Goal: Information Seeking & Learning: Check status

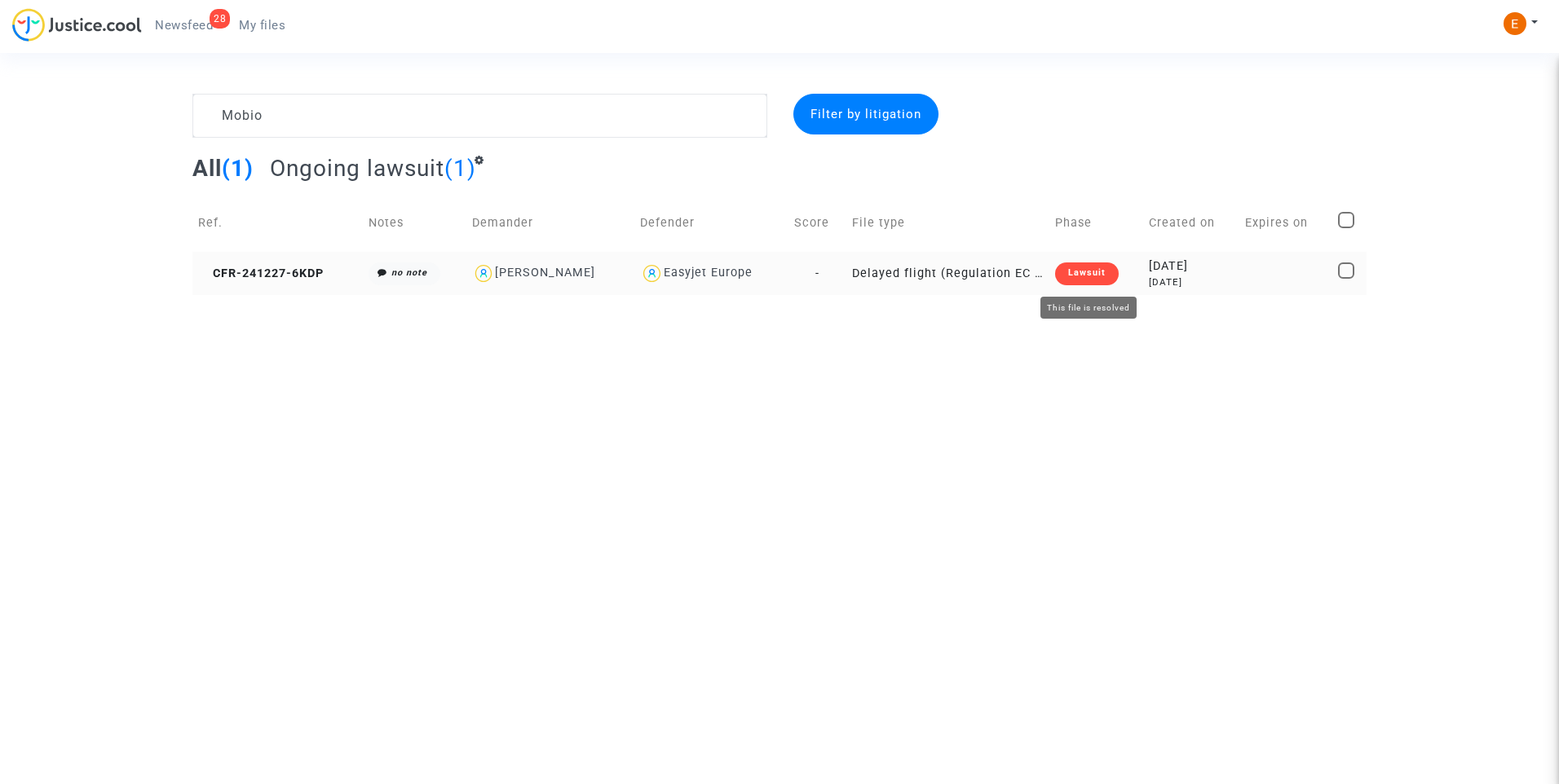
type textarea "Mobio"
click at [1066, 283] on div "Lawsuit" at bounding box center [1086, 274] width 64 height 23
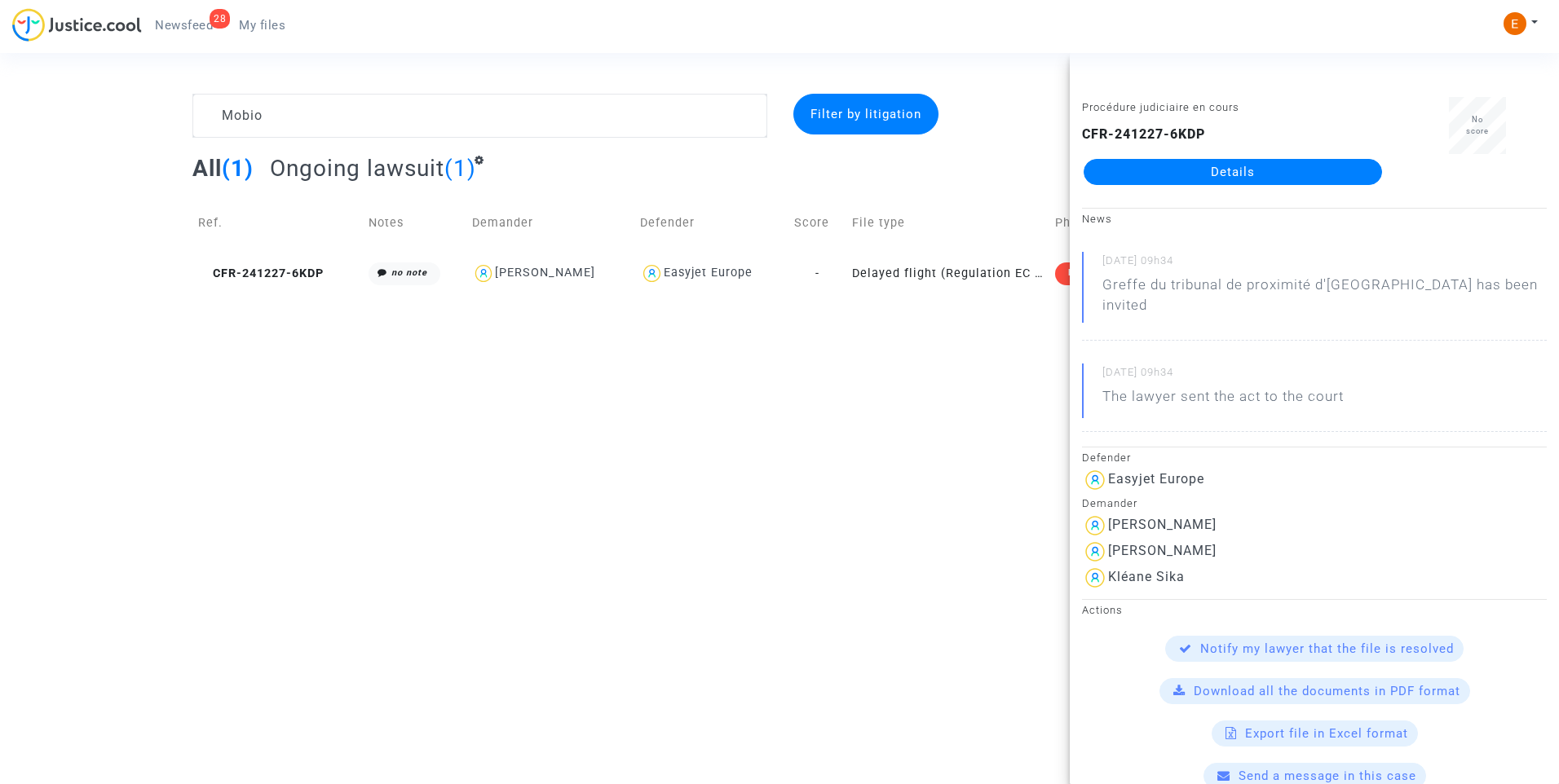
click at [1187, 168] on link "Details" at bounding box center [1233, 172] width 299 height 26
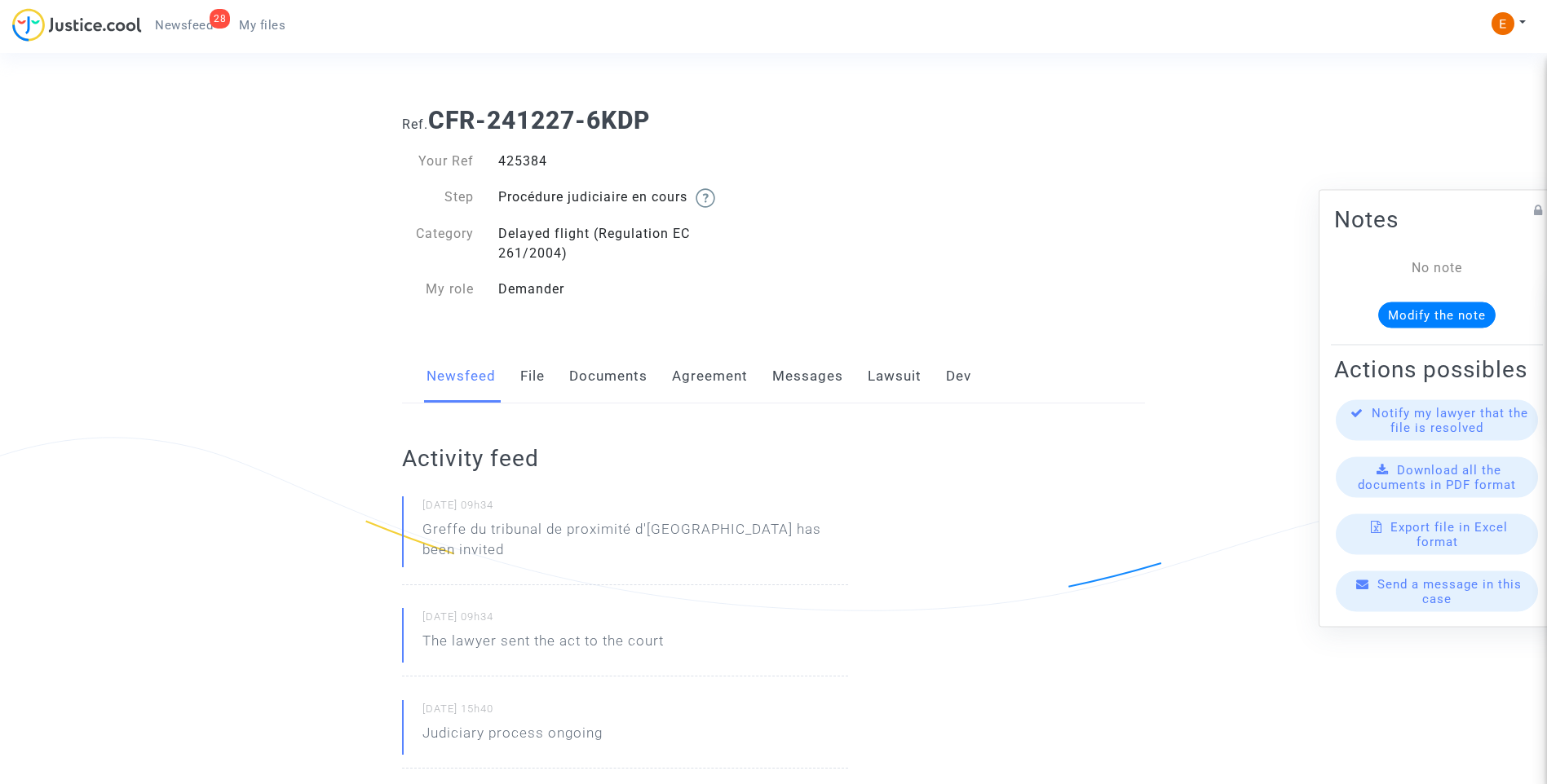
click at [876, 372] on link "Lawsuit" at bounding box center [894, 376] width 54 height 54
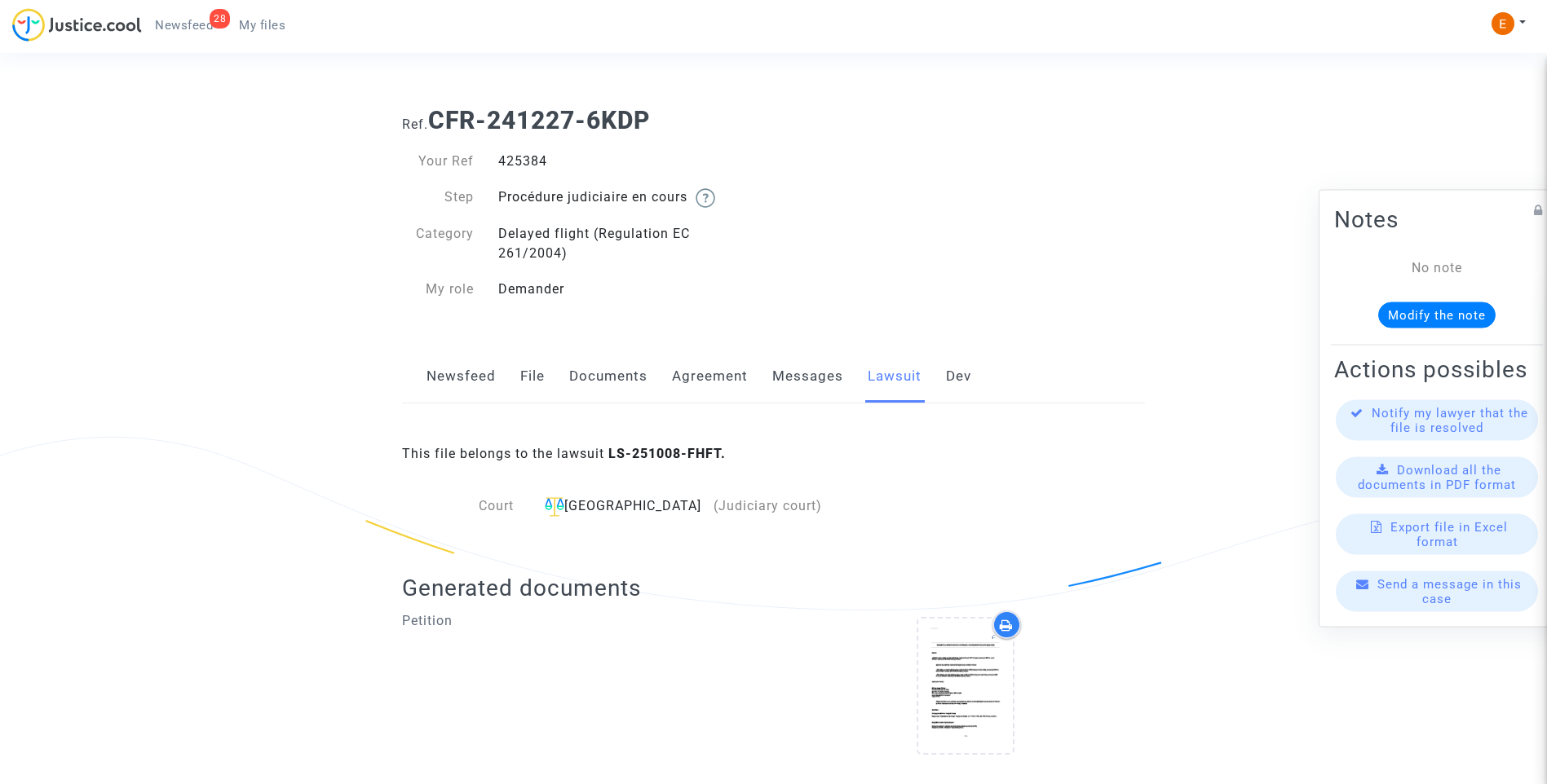
click at [798, 375] on link "Messages" at bounding box center [807, 376] width 71 height 54
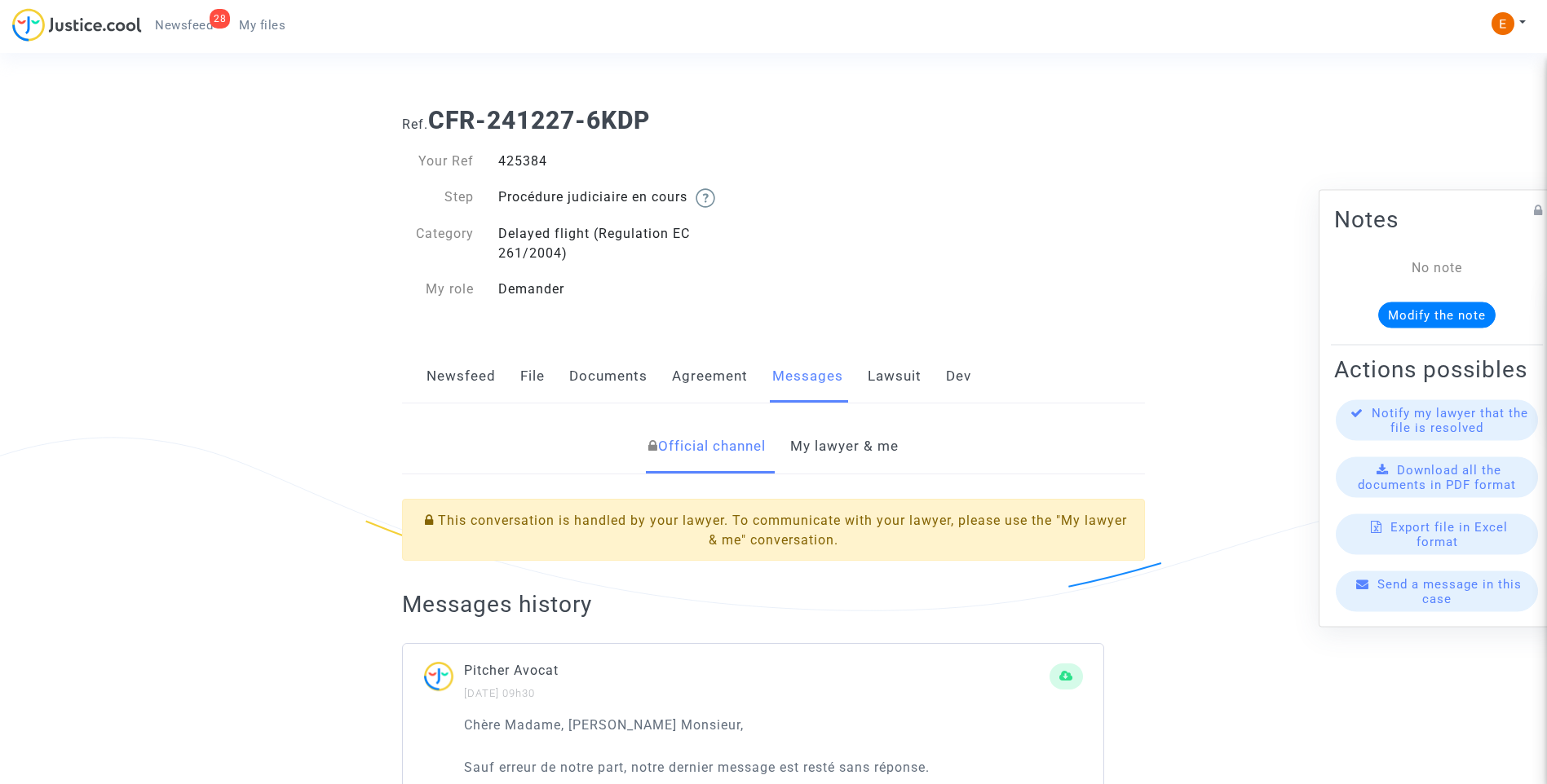
click at [832, 448] on link "My lawyer & me" at bounding box center [844, 447] width 108 height 54
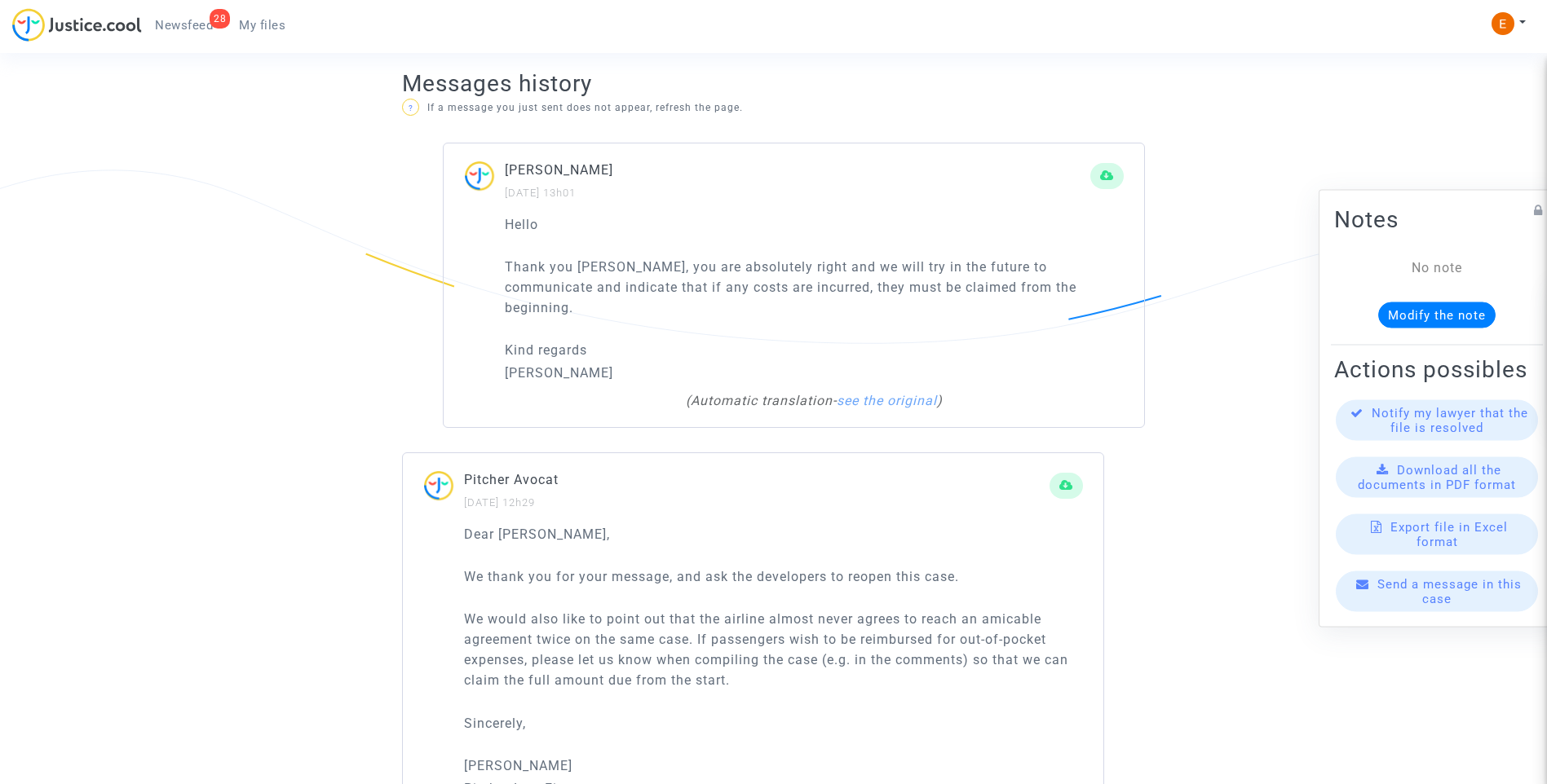
scroll to position [1142, 0]
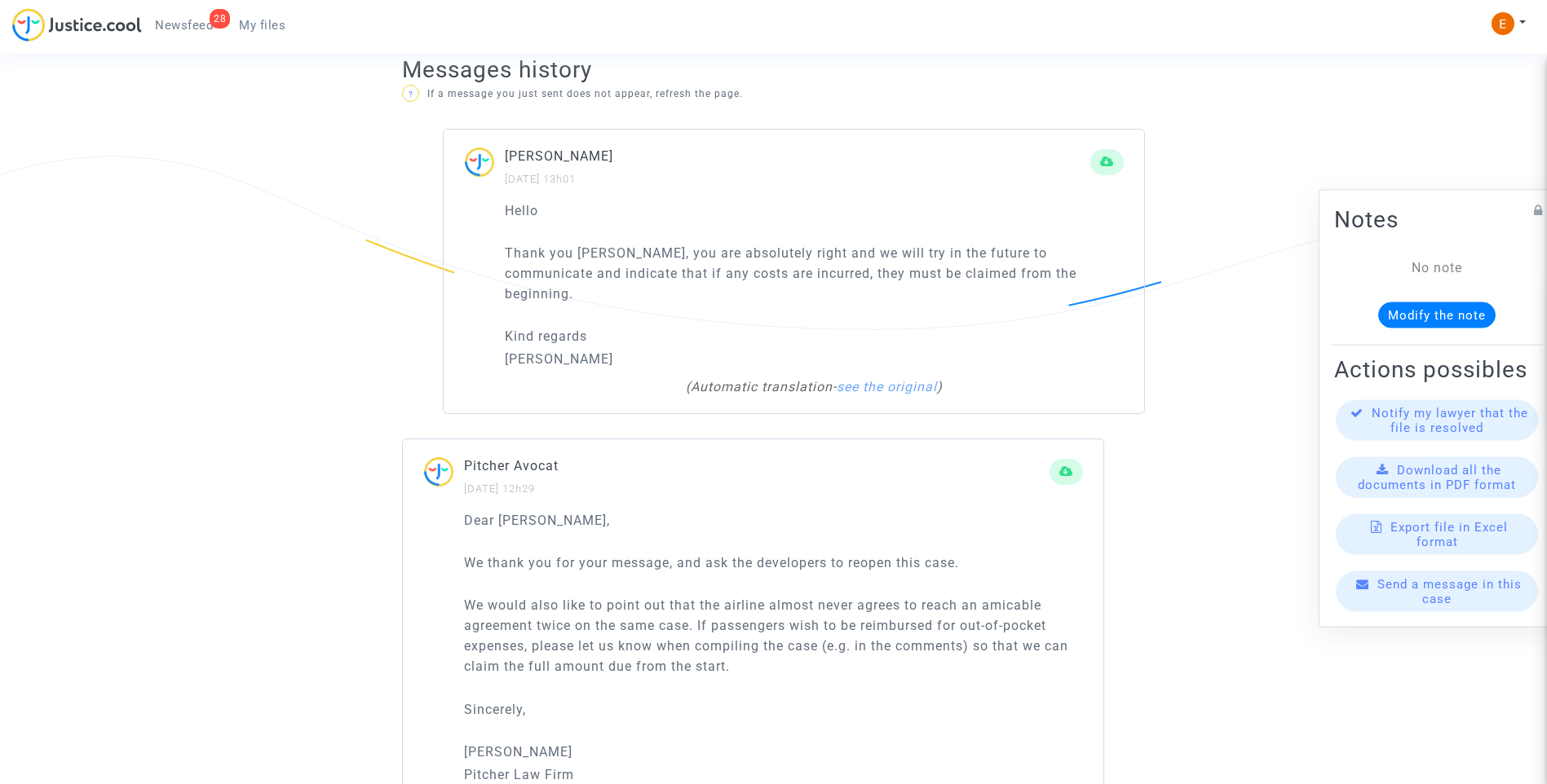
drag, startPoint x: 1080, startPoint y: 277, endPoint x: 471, endPoint y: 253, distance: 609.5
click at [471, 253] on div "Hello Thank you Laurene, you are absolutely right and we will try in the future…" at bounding box center [794, 307] width 701 height 214
drag, startPoint x: 471, startPoint y: 253, endPoint x: 624, endPoint y: 265, distance: 153.5
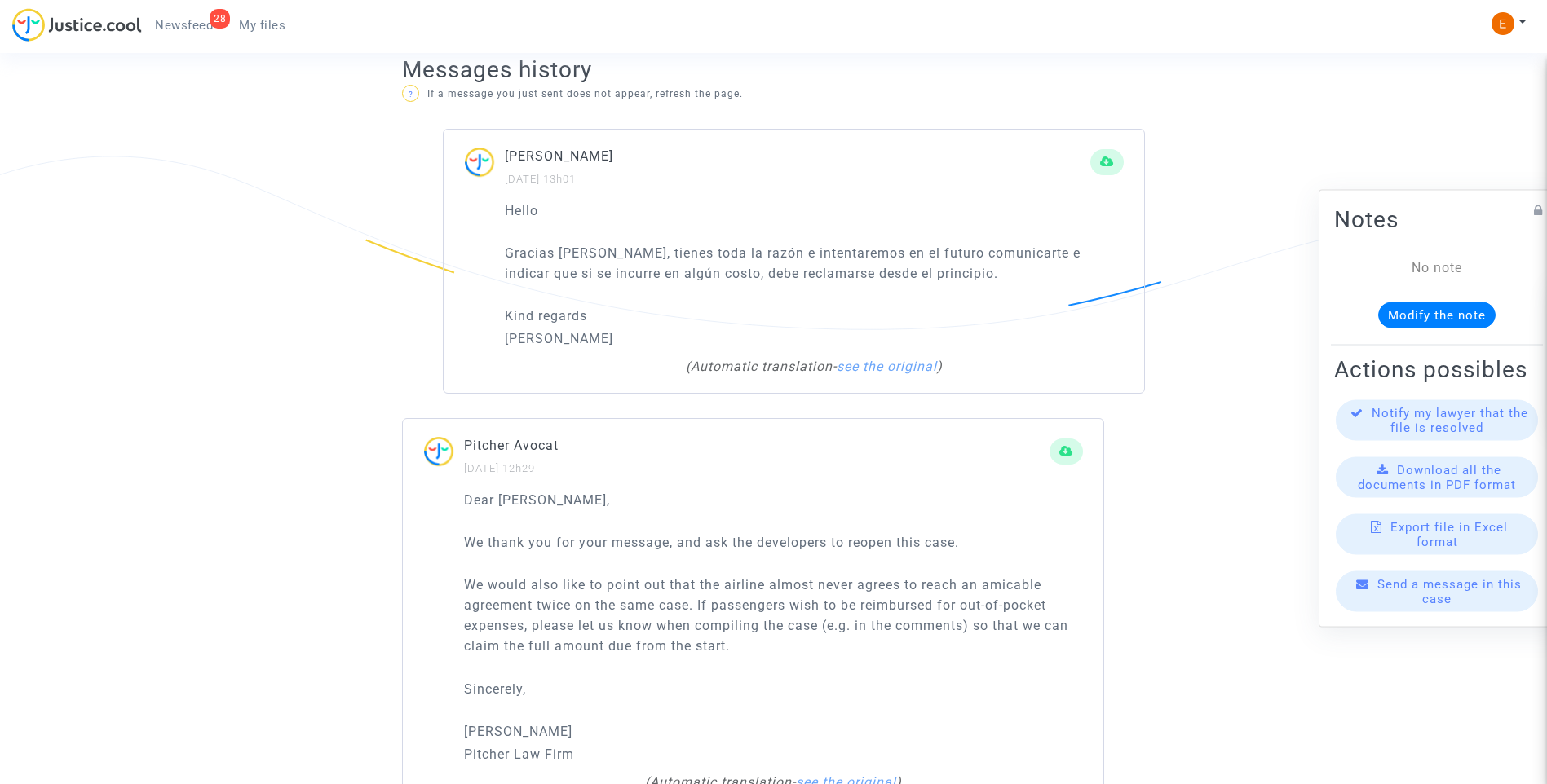
click at [709, 300] on div "Hello Gracias Laurene, tienes toda la razón e intentaremos en el futuro comunic…" at bounding box center [814, 275] width 619 height 149
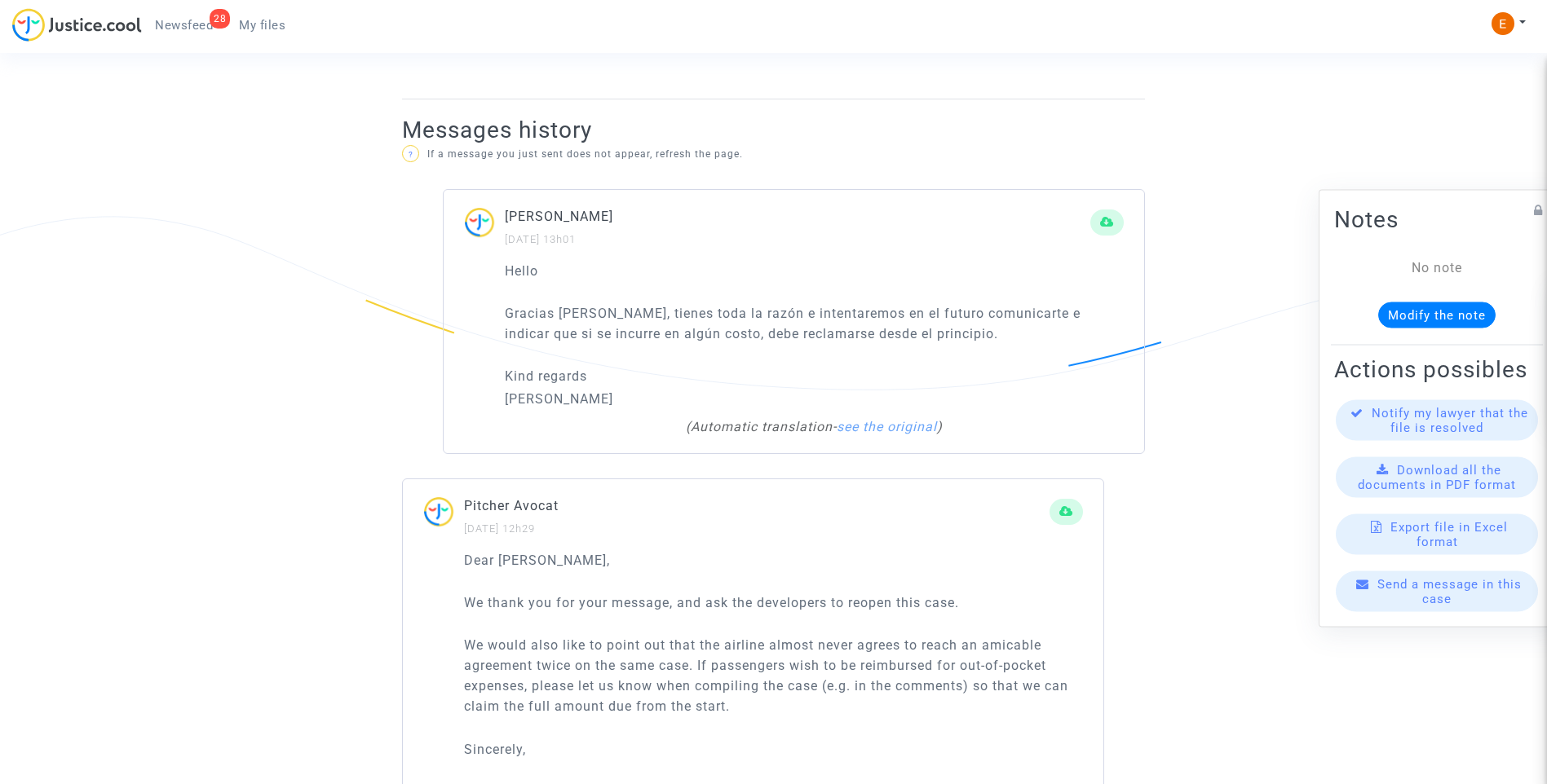
scroll to position [978, 0]
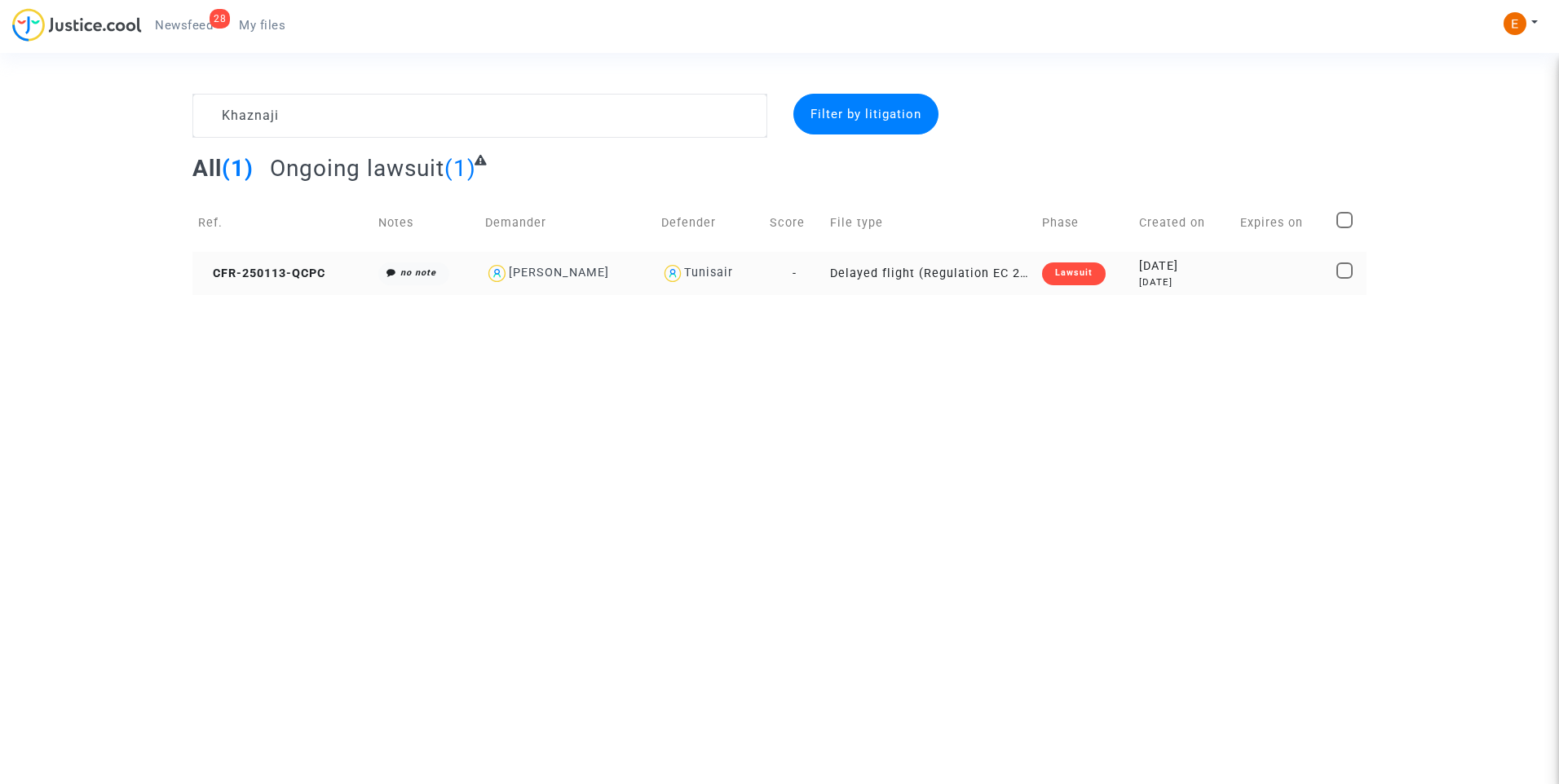
type textarea "Khaznaji"
click at [1061, 282] on div "Lawsuit" at bounding box center [1074, 274] width 64 height 23
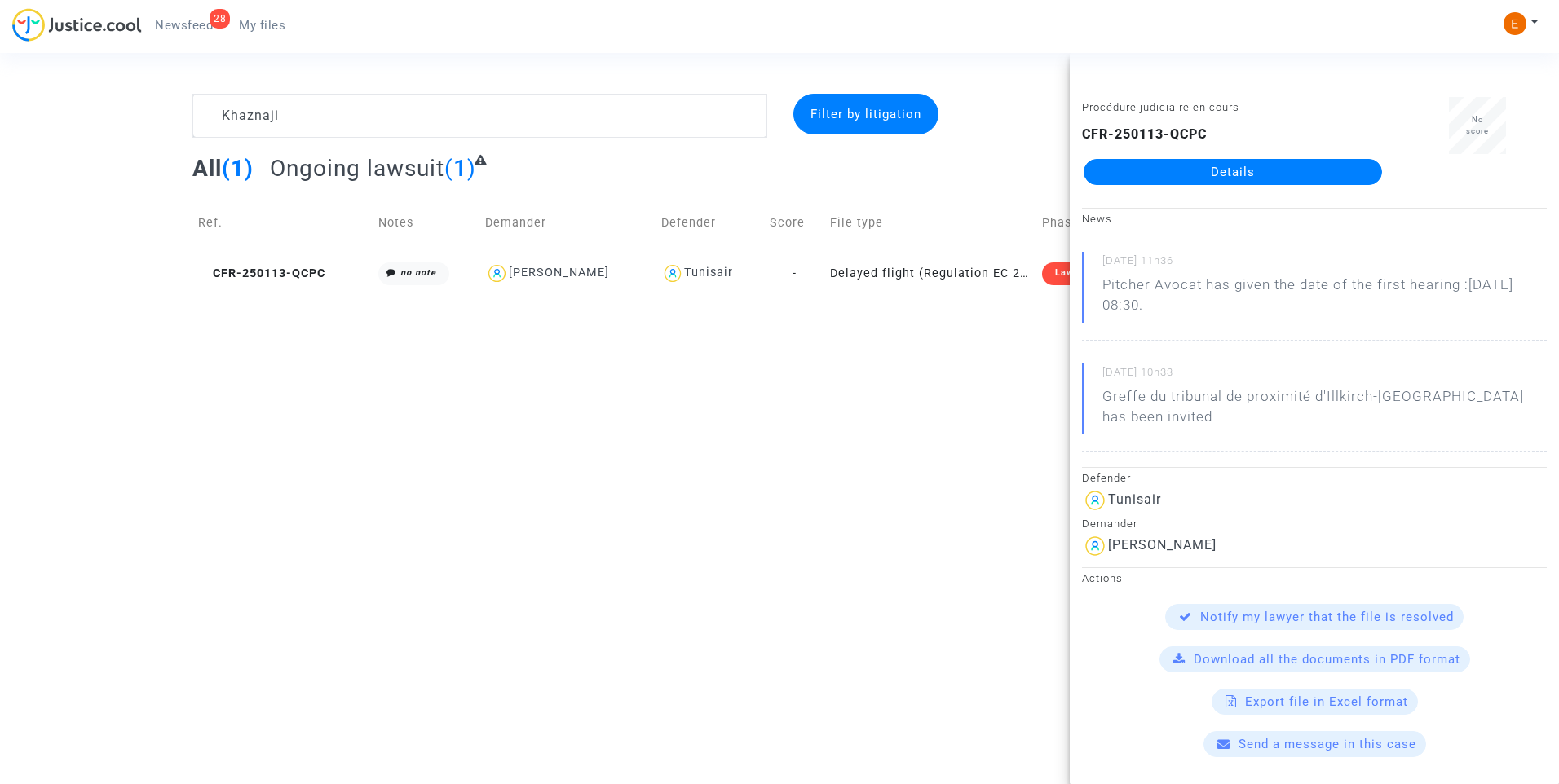
click at [1221, 175] on link "Details" at bounding box center [1233, 172] width 299 height 26
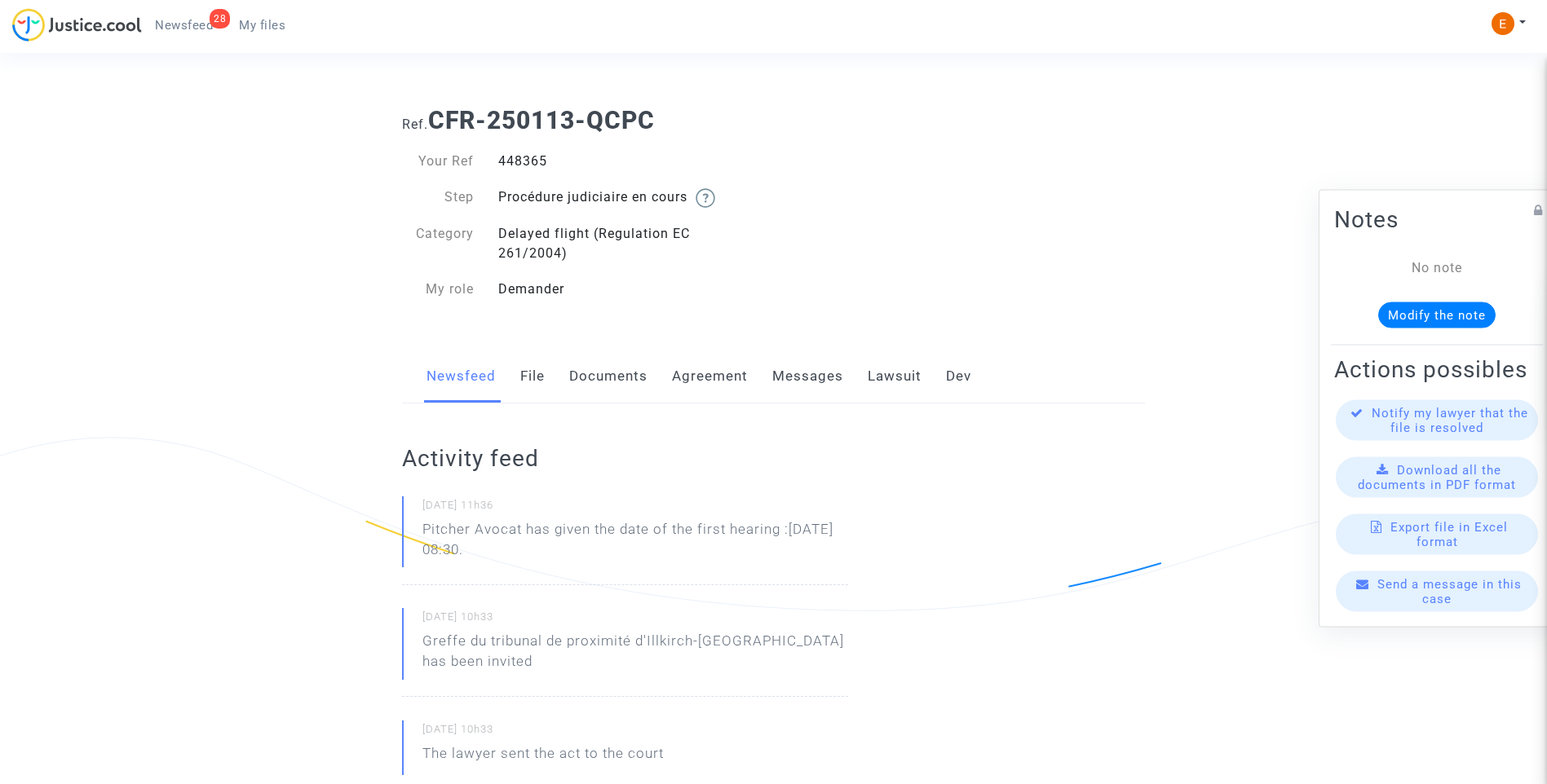
click at [916, 367] on link "Lawsuit" at bounding box center [894, 376] width 54 height 54
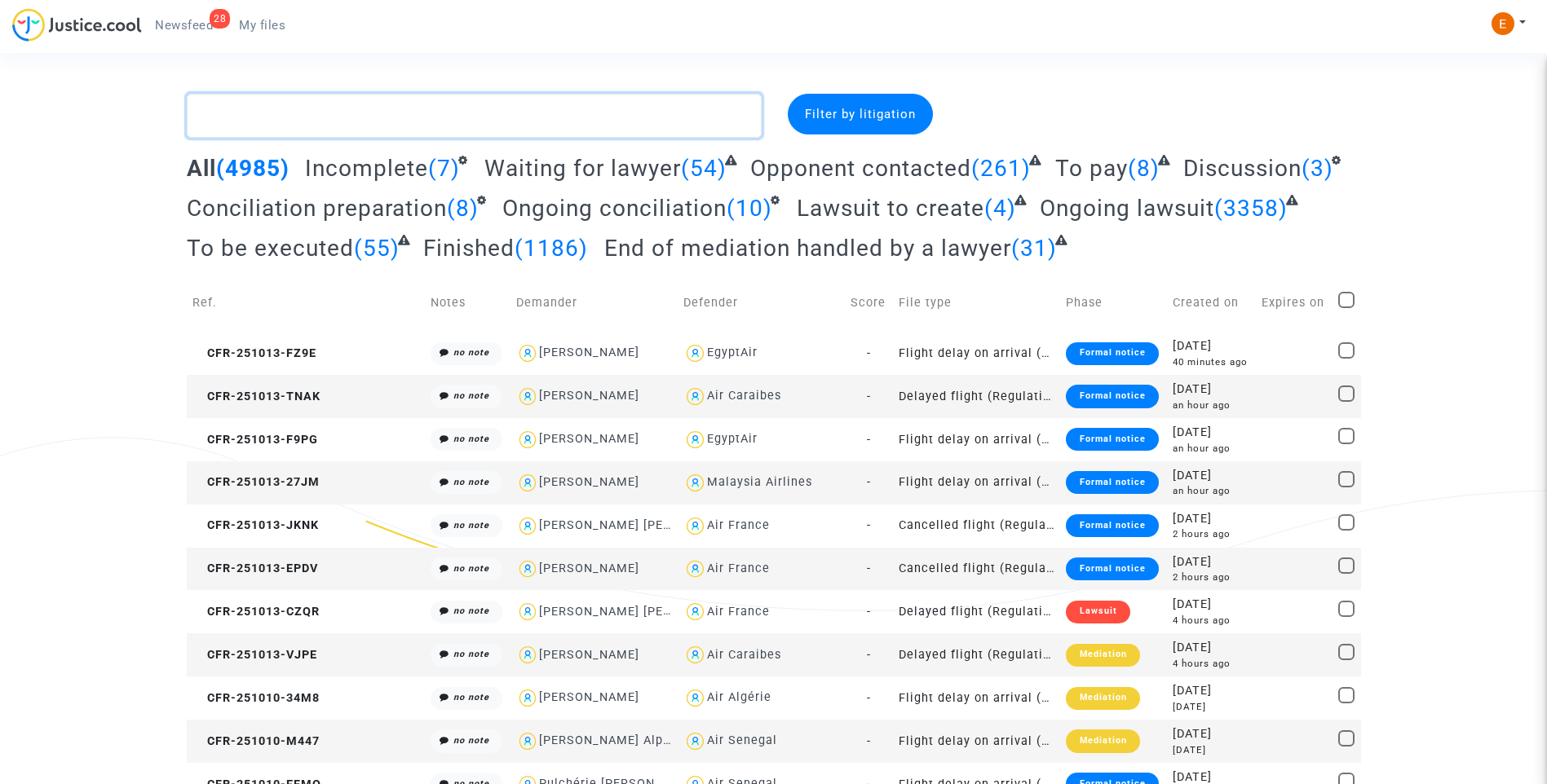
paste textarea "Casanueva [PERSON_NAME]"
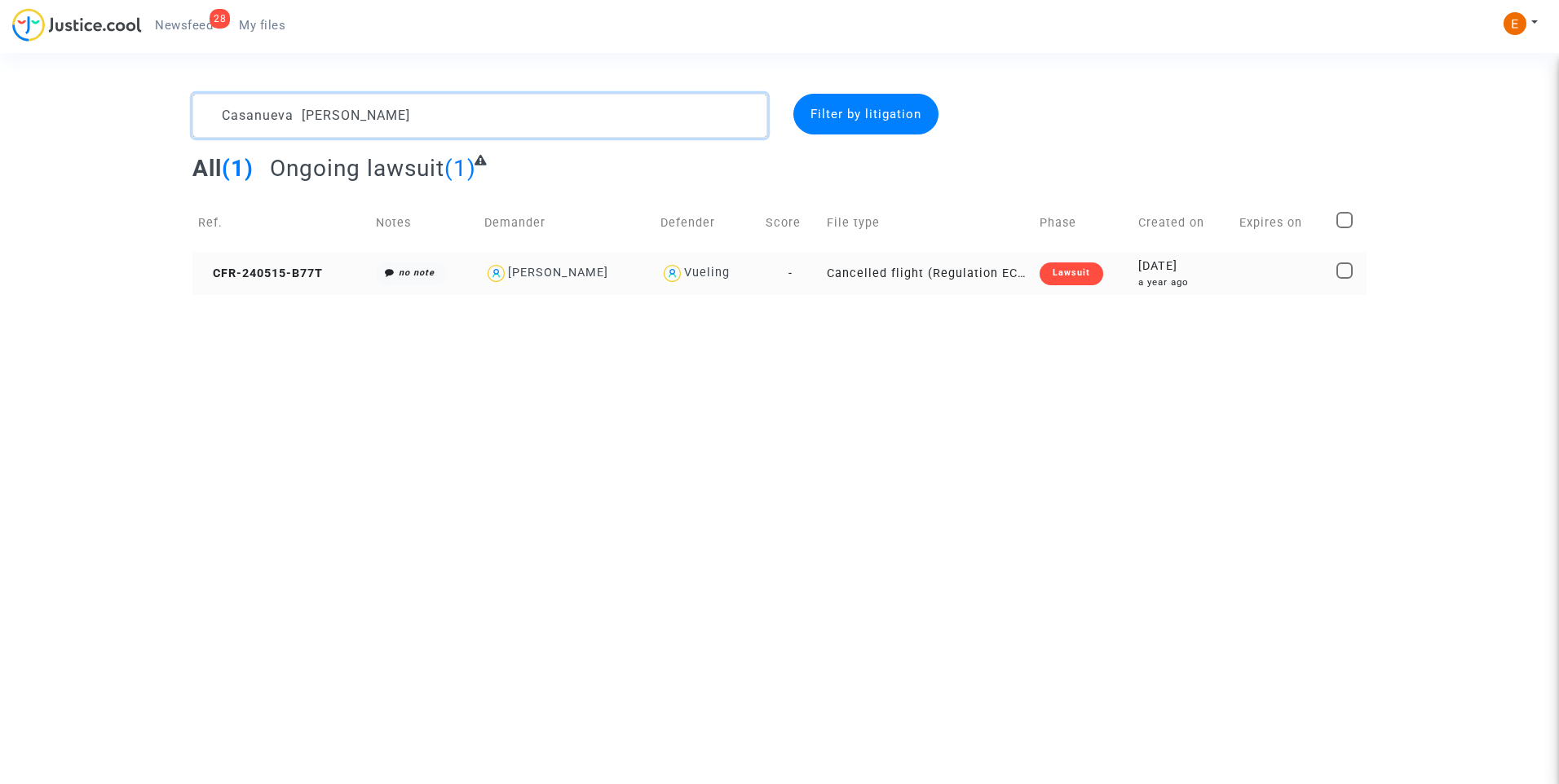
type textarea "Casanueva [PERSON_NAME]"
click at [1095, 281] on div "Lawsuit" at bounding box center [1071, 274] width 64 height 23
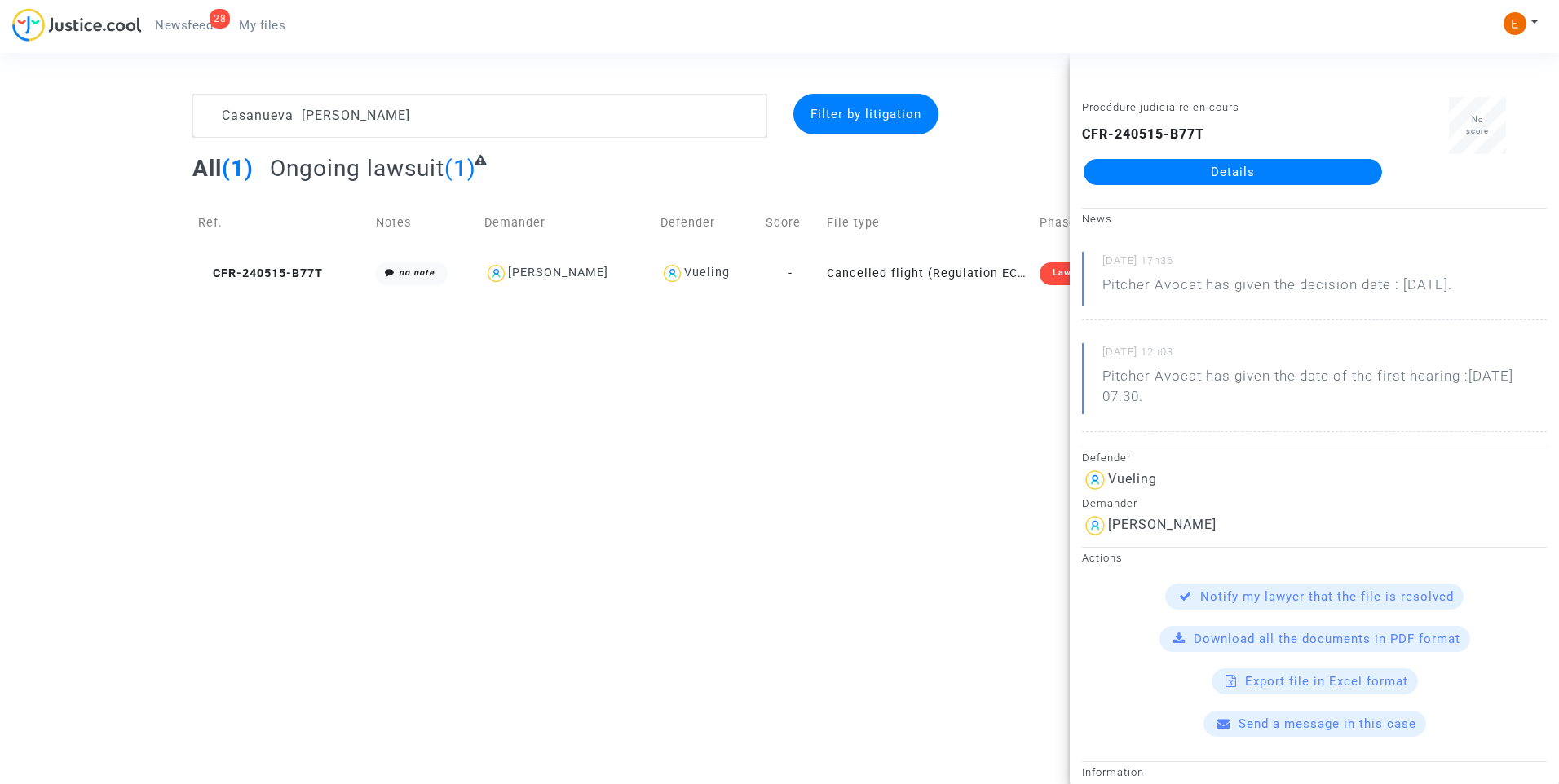
click at [1216, 177] on link "Details" at bounding box center [1233, 172] width 299 height 26
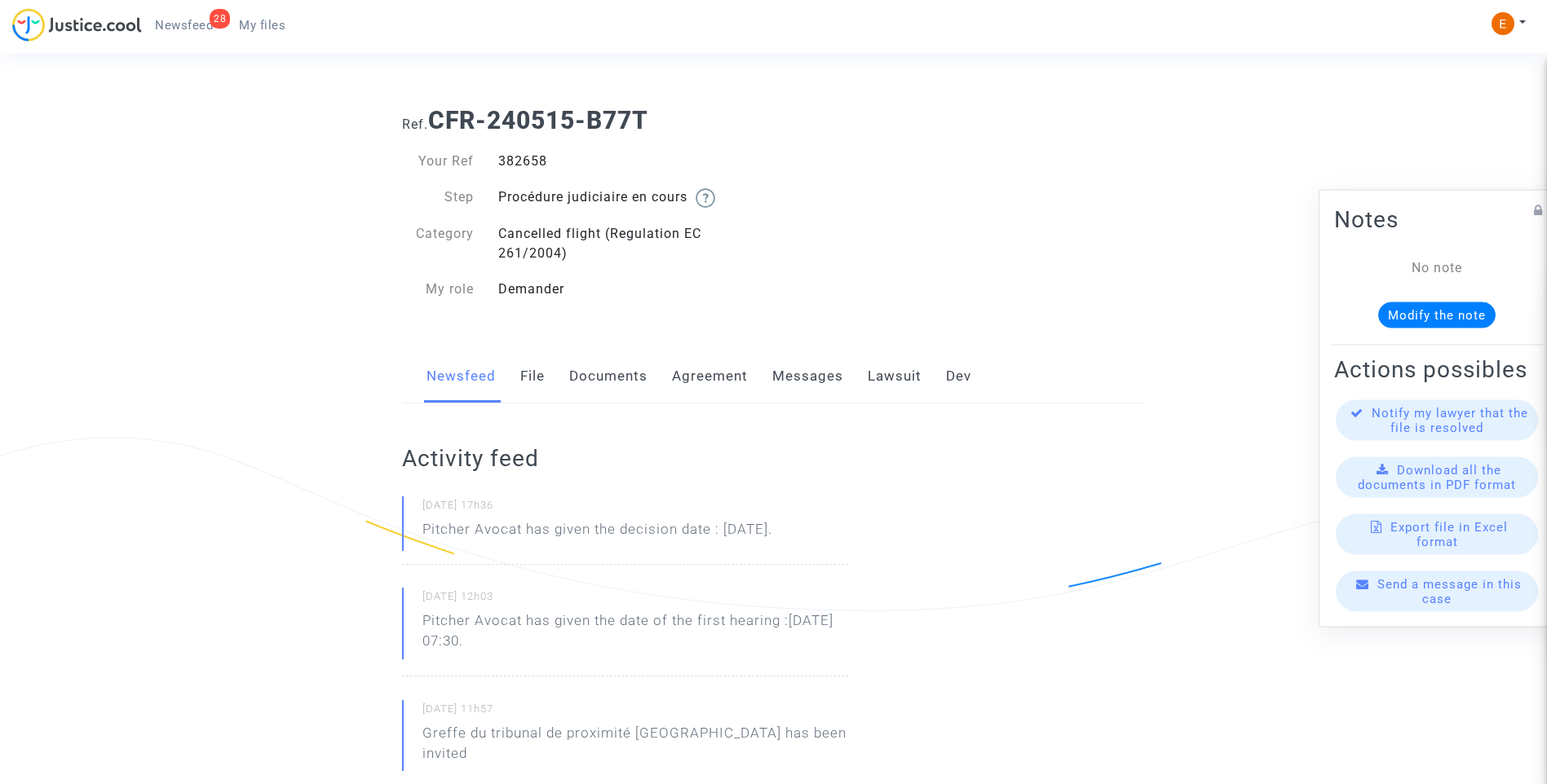
click at [835, 374] on link "Messages" at bounding box center [807, 376] width 71 height 54
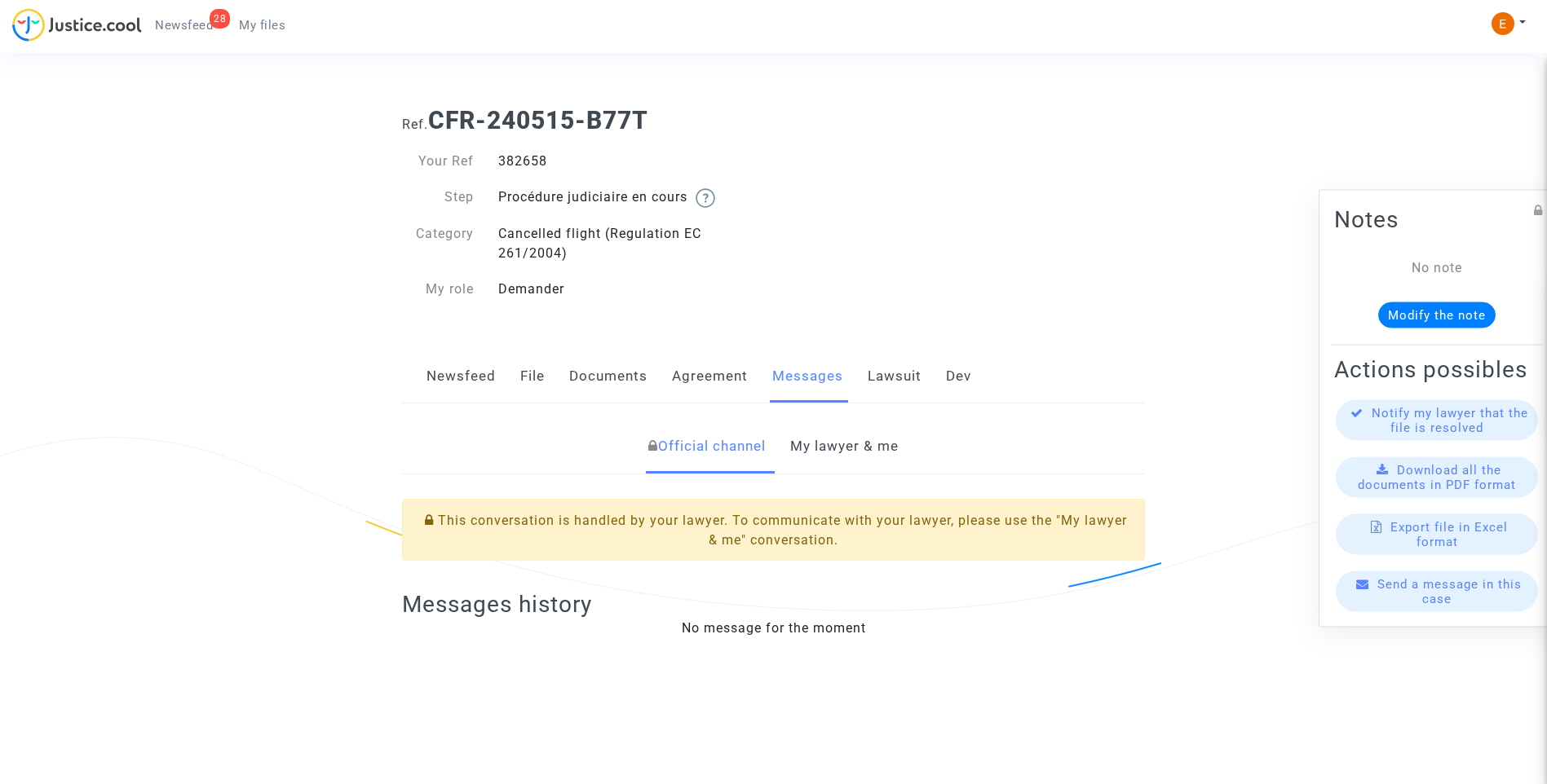
click at [890, 374] on link "Lawsuit" at bounding box center [894, 376] width 54 height 54
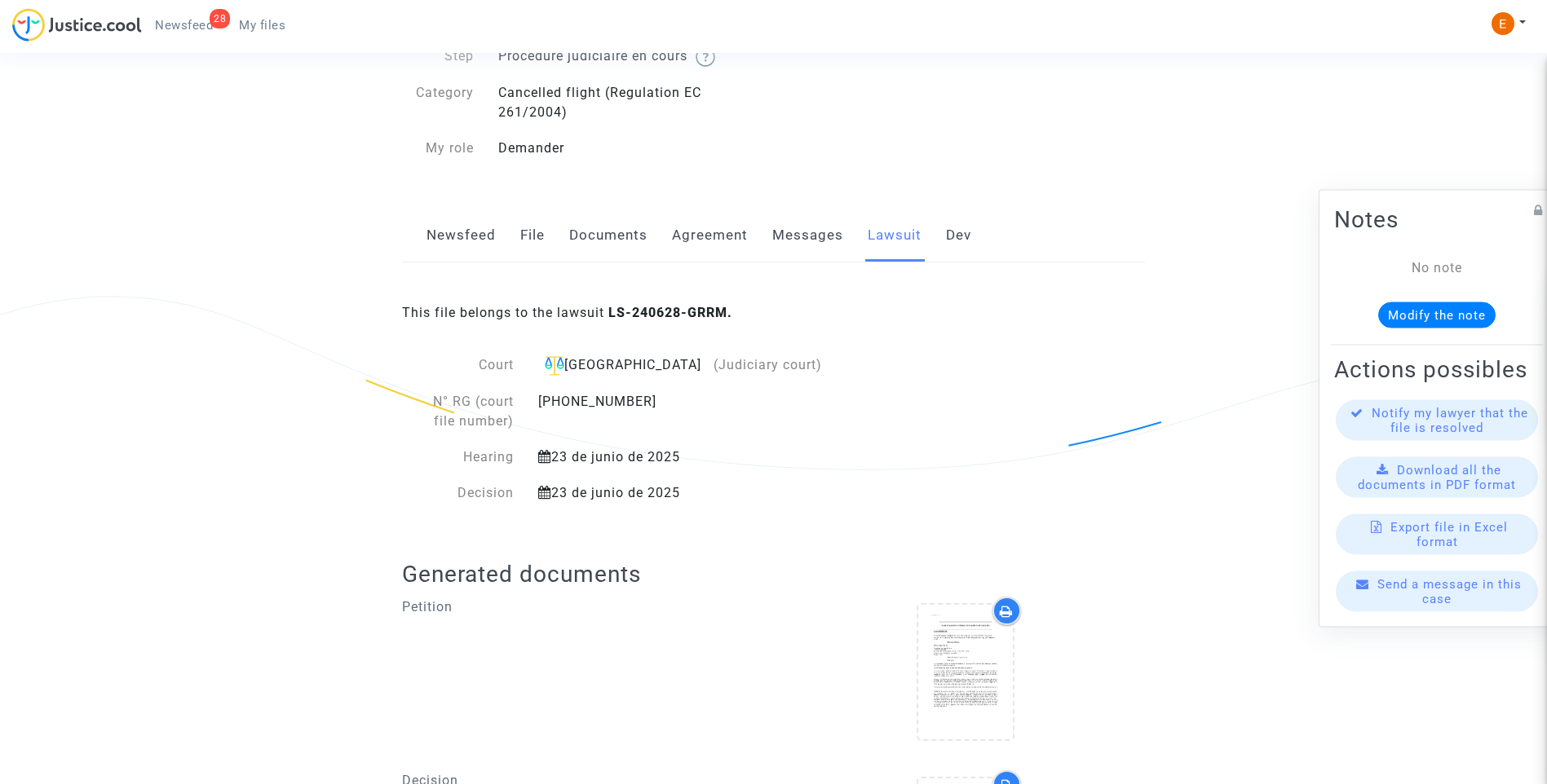
scroll to position [335, 0]
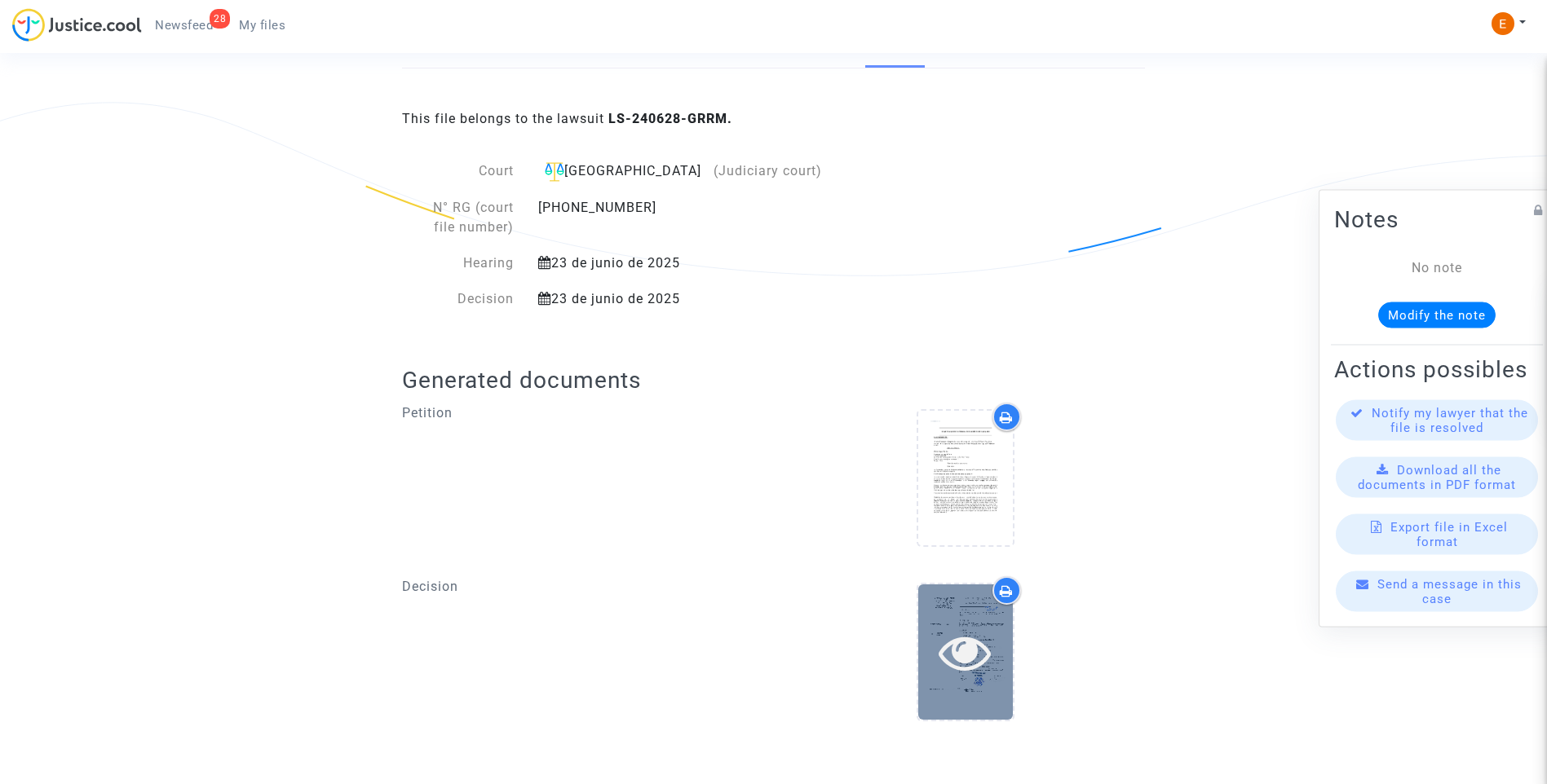
click at [976, 654] on icon at bounding box center [964, 652] width 53 height 52
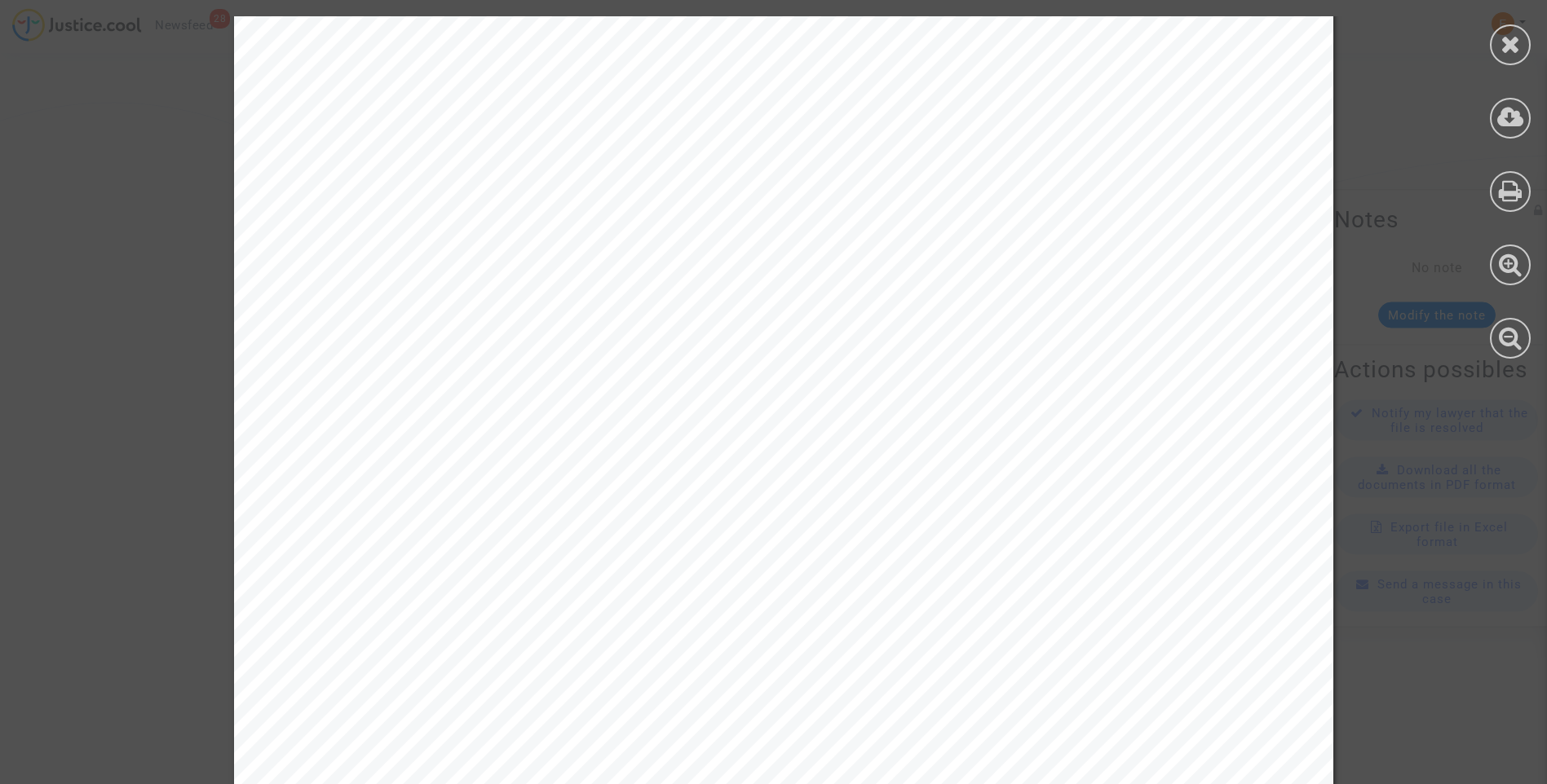
scroll to position [0, 0]
click at [1502, 43] on icon at bounding box center [1511, 43] width 20 height 24
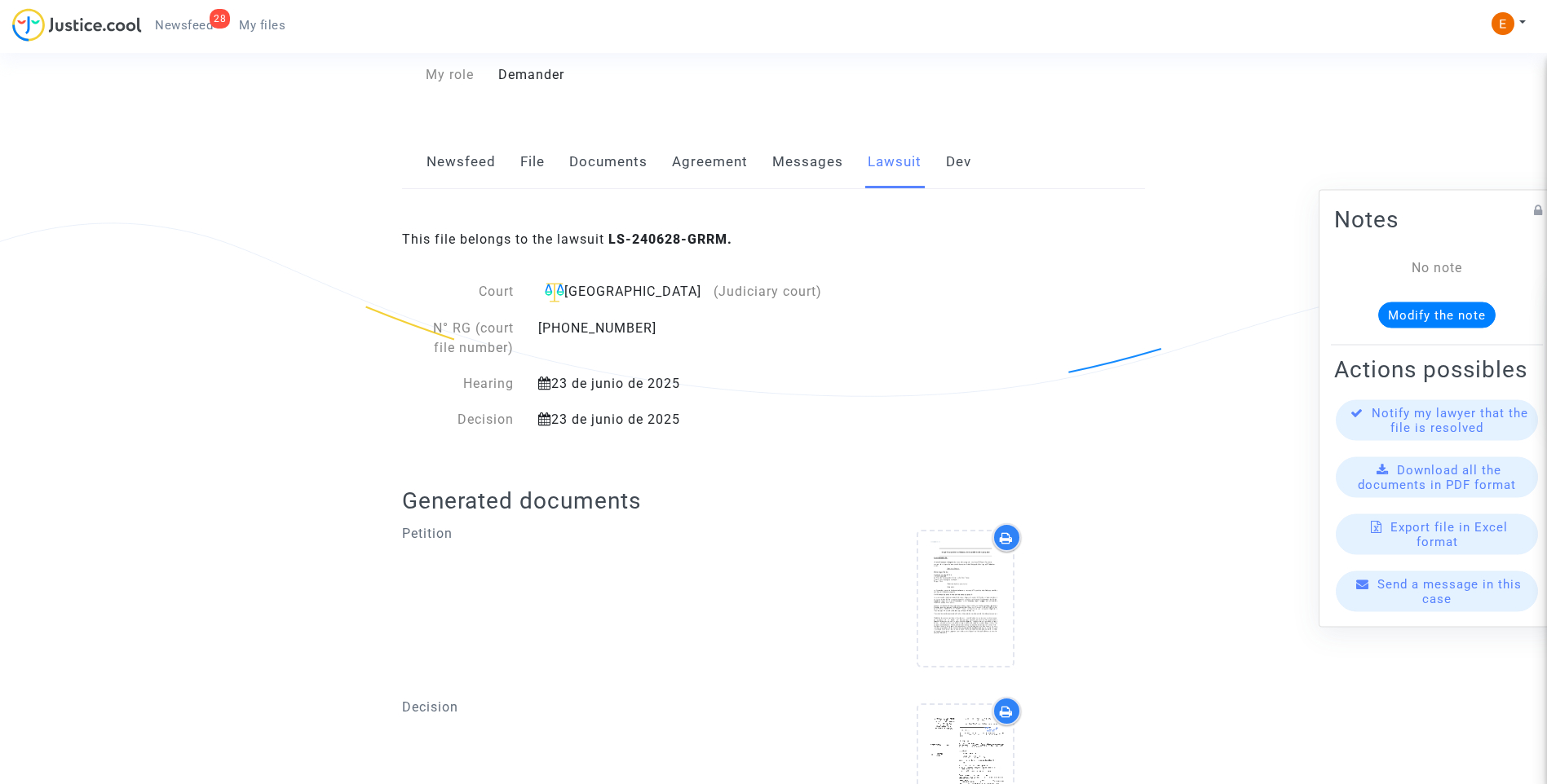
scroll to position [9, 0]
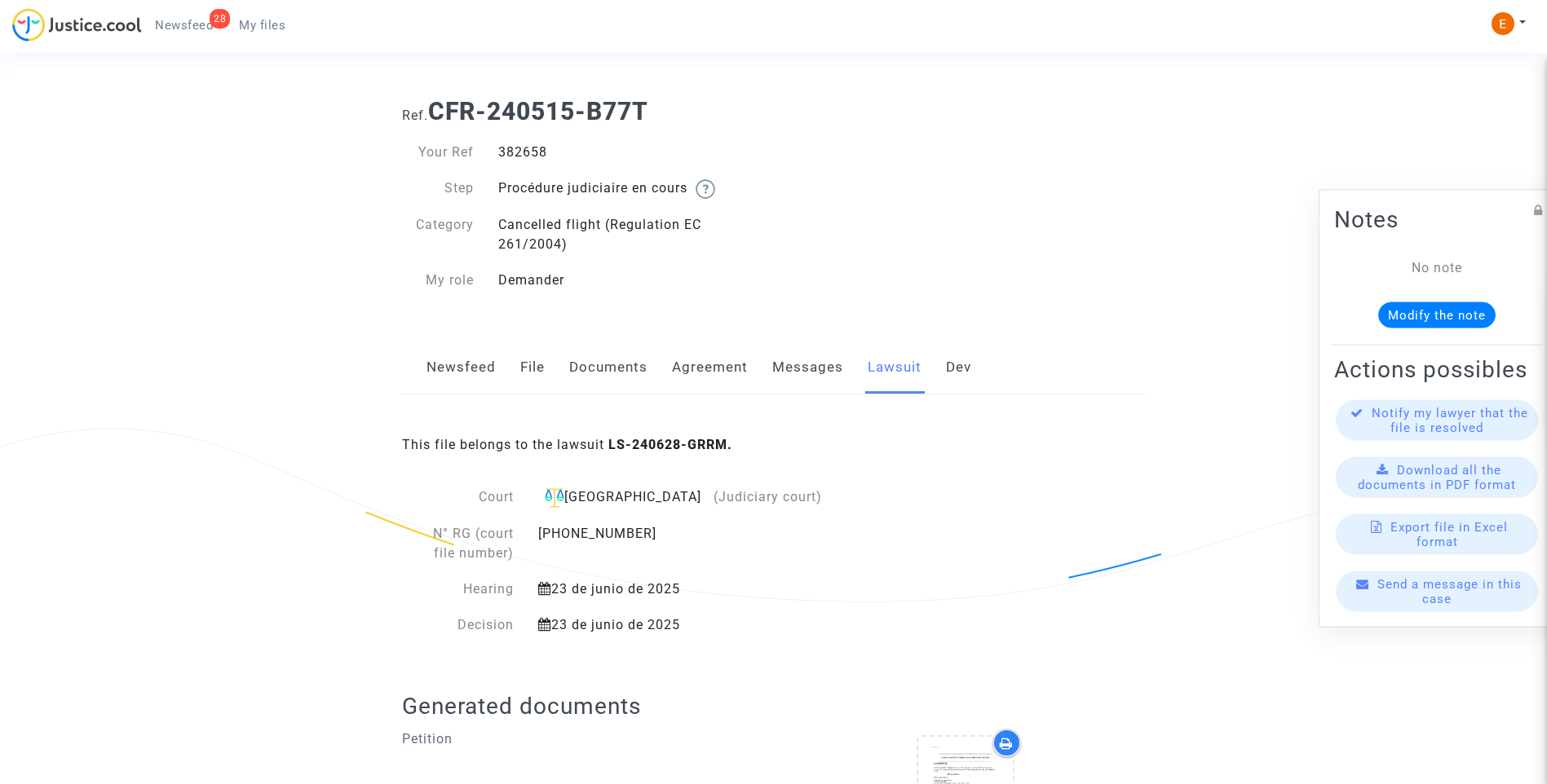
drag, startPoint x: 617, startPoint y: 366, endPoint x: 633, endPoint y: 366, distance: 16.0
click at [617, 366] on link "Documents" at bounding box center [608, 368] width 79 height 54
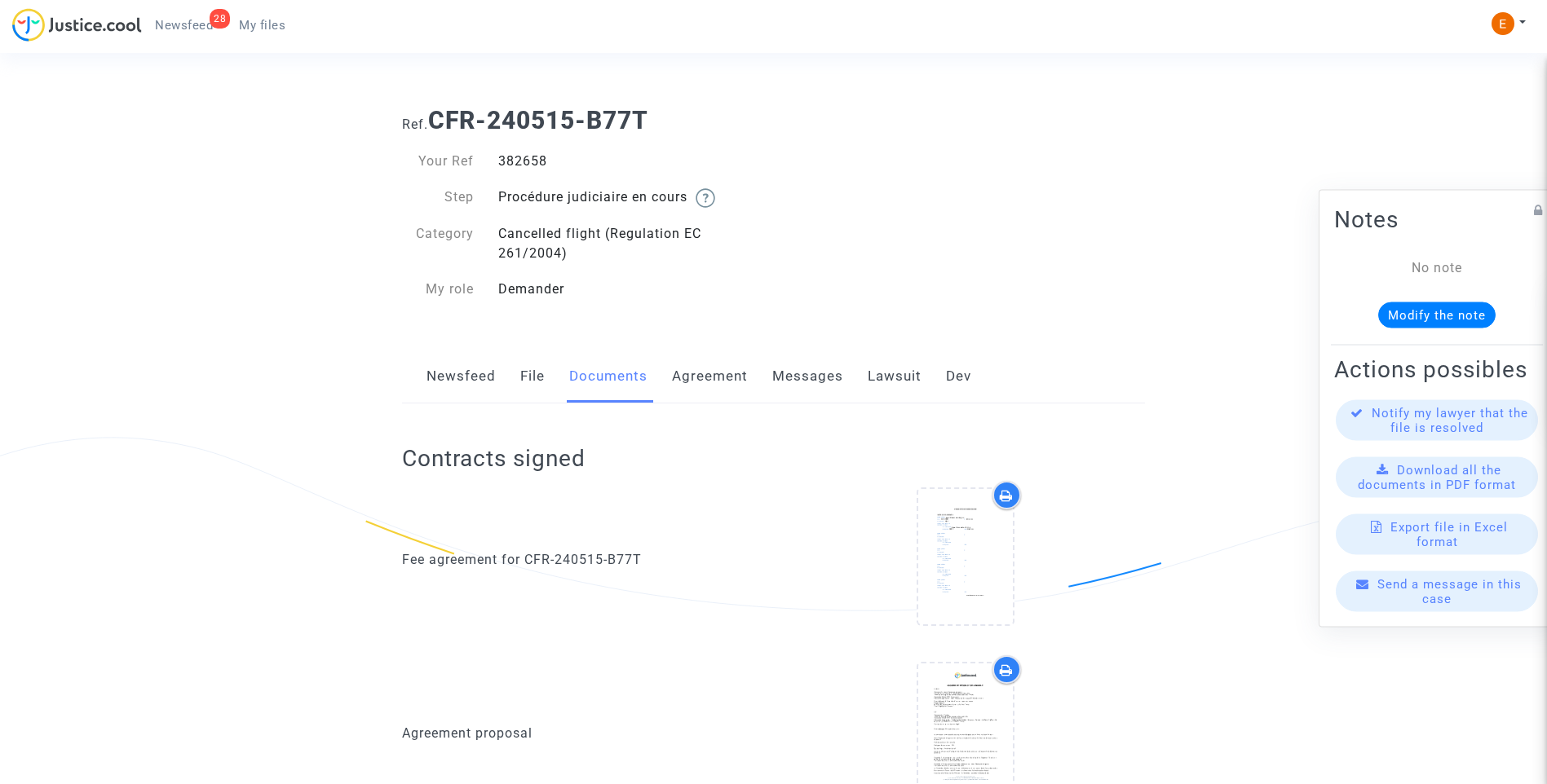
click at [819, 365] on link "Messages" at bounding box center [807, 376] width 71 height 54
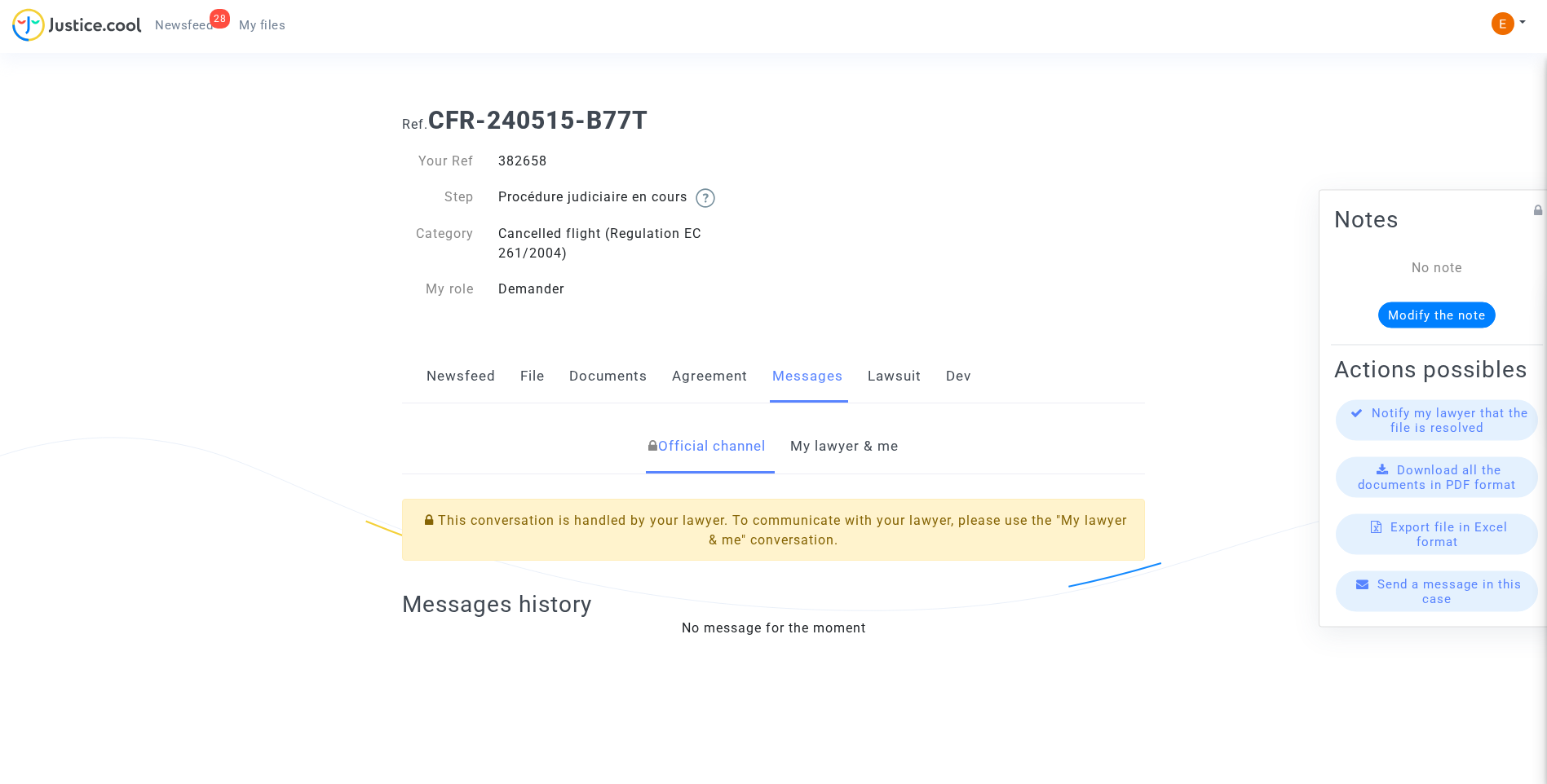
click at [850, 440] on link "My lawyer & me" at bounding box center [844, 447] width 108 height 54
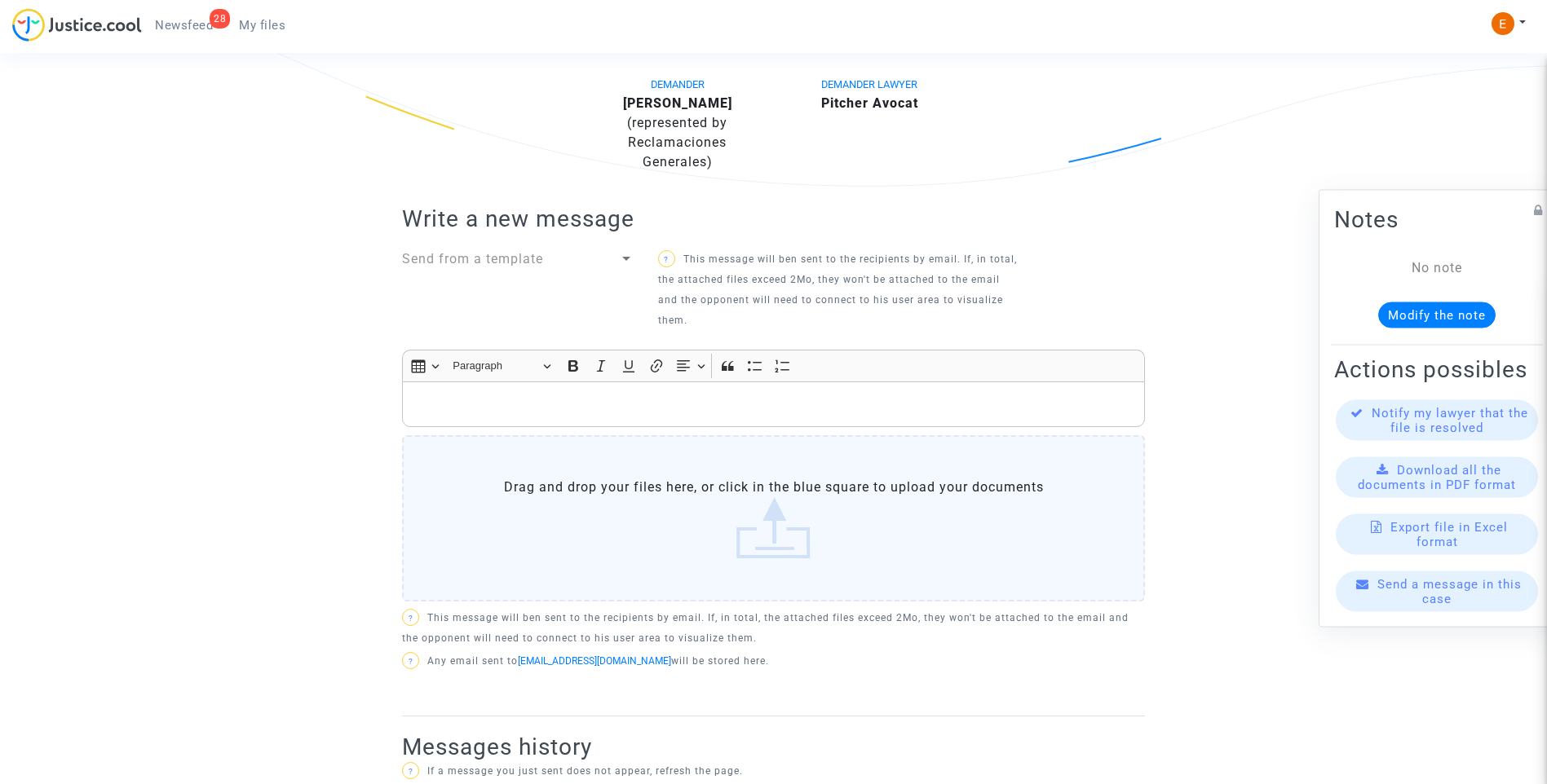
scroll to position [396, 0]
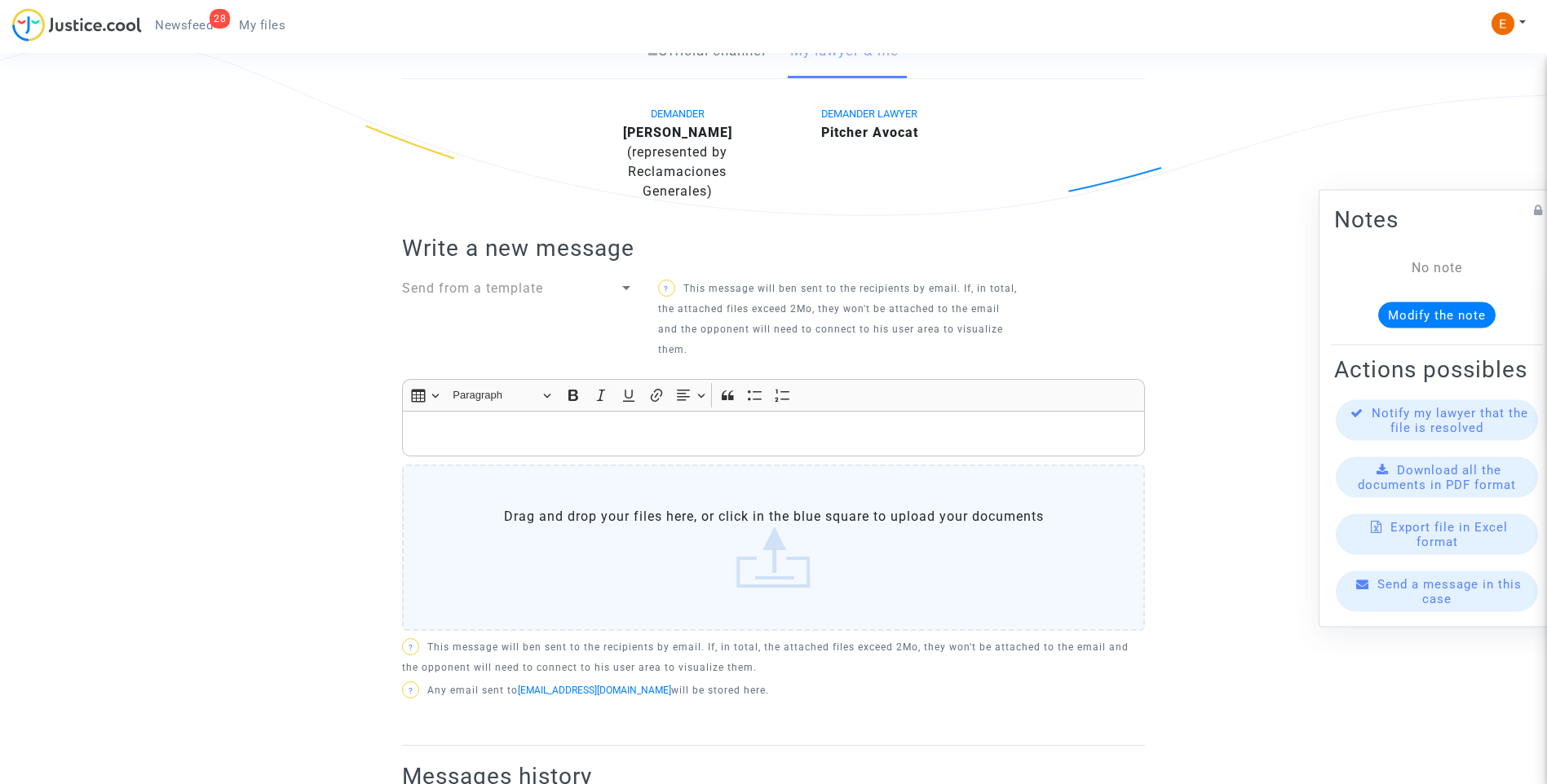
click at [689, 440] on p "Rich Text Editor, main" at bounding box center [773, 435] width 726 height 20
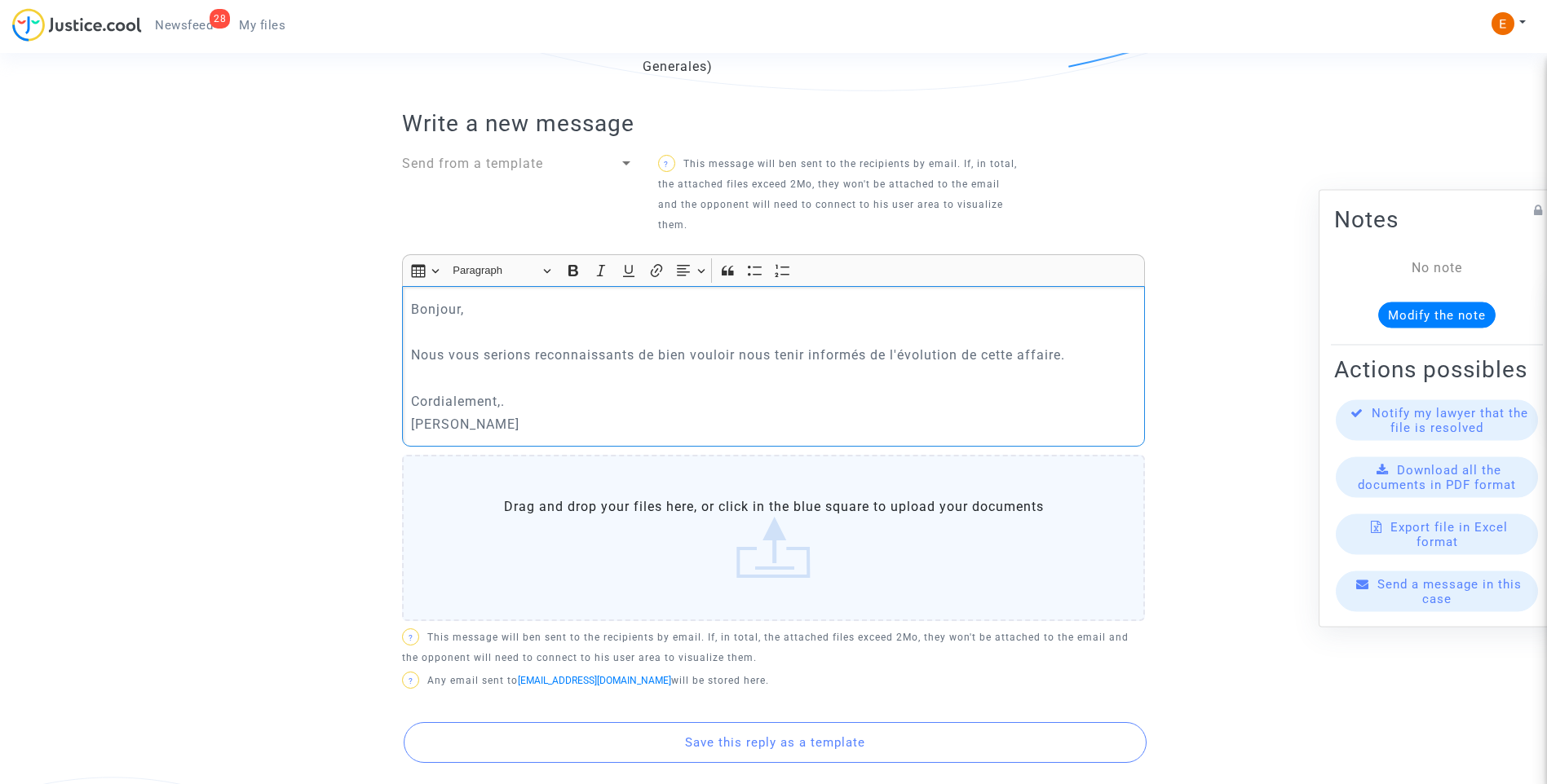
scroll to position [721, 0]
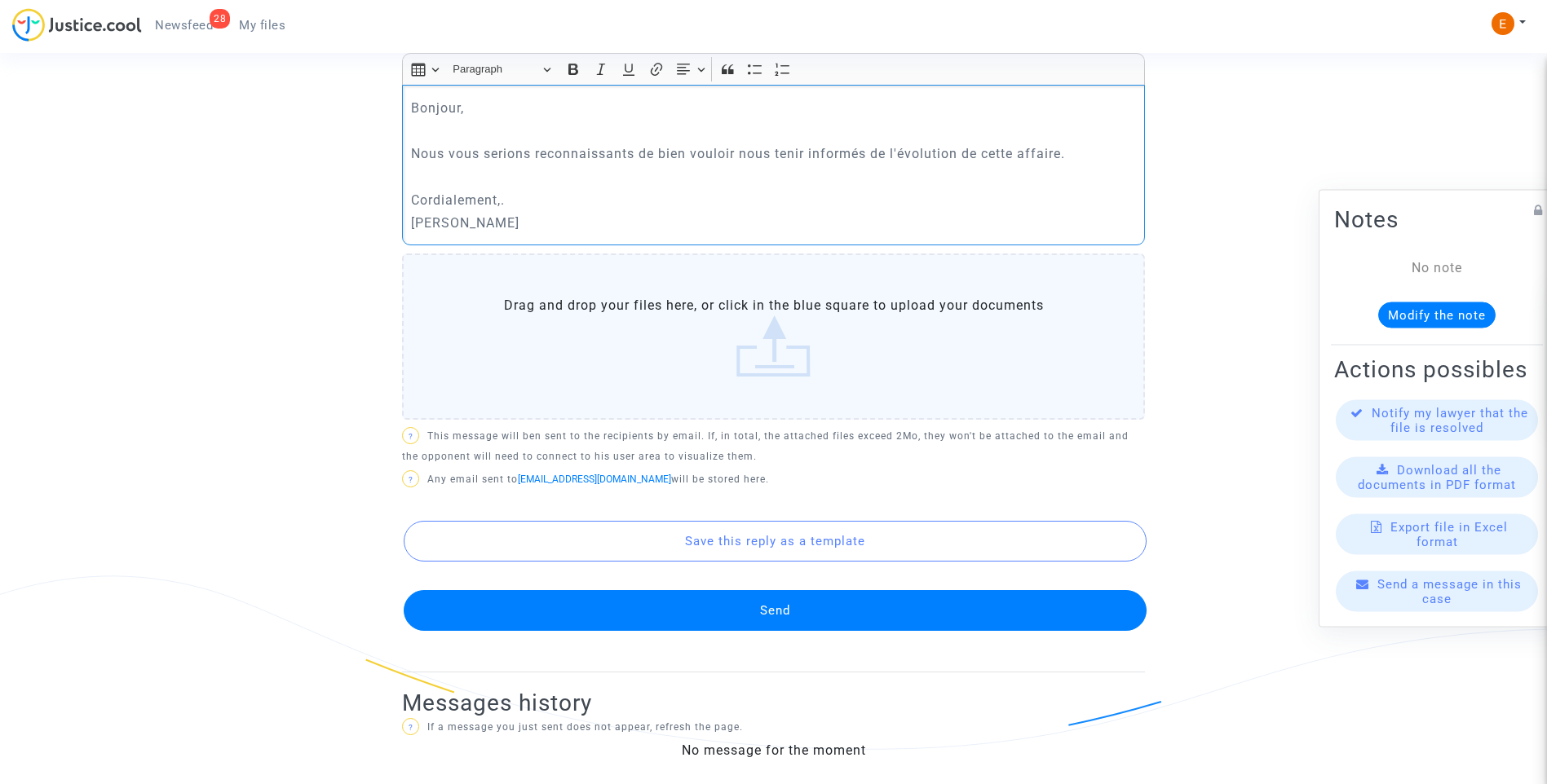
click at [864, 617] on button "Send" at bounding box center [775, 610] width 743 height 41
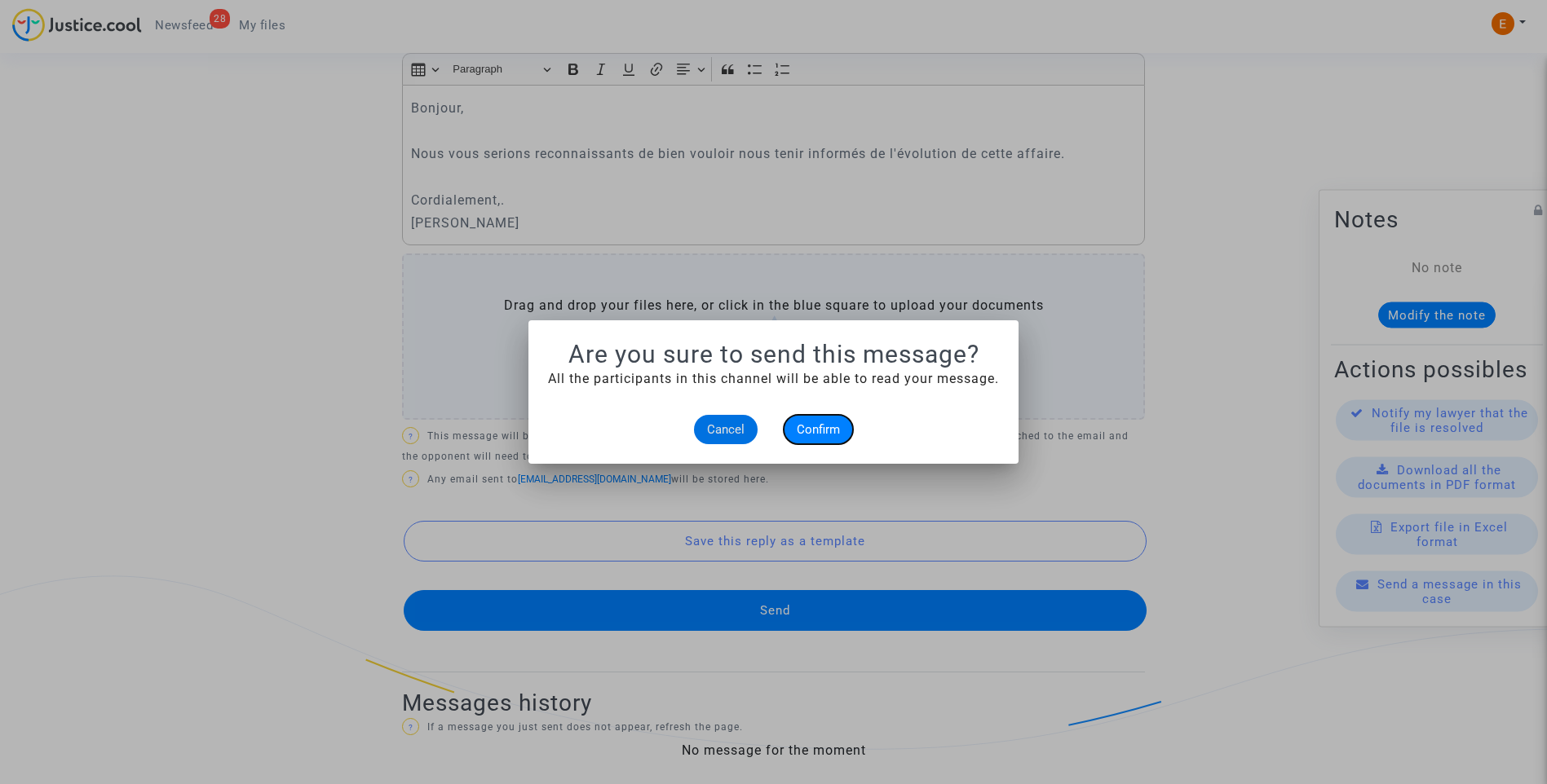
click at [824, 432] on span "Confirm" at bounding box center [818, 430] width 43 height 15
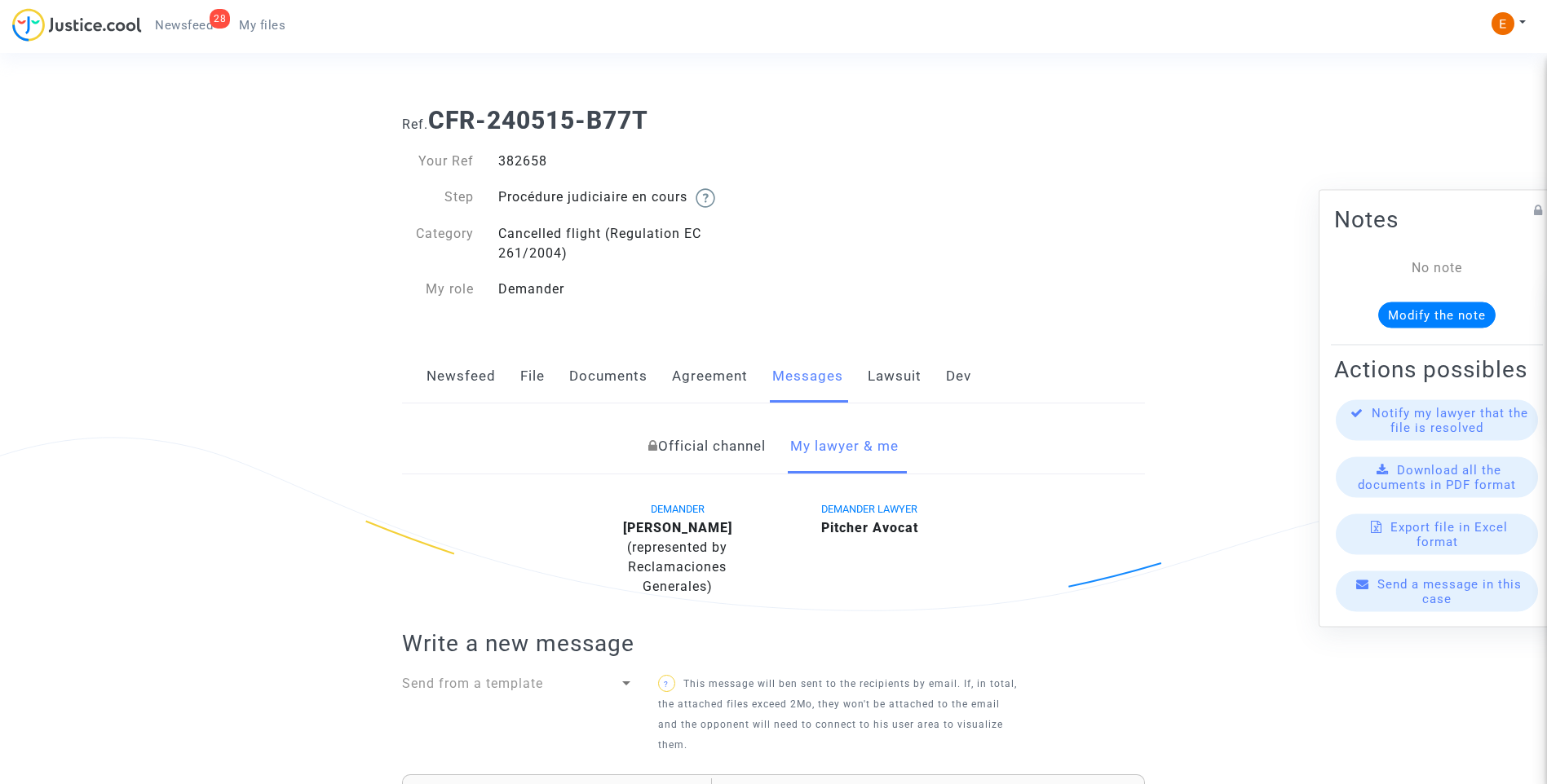
scroll to position [721, 0]
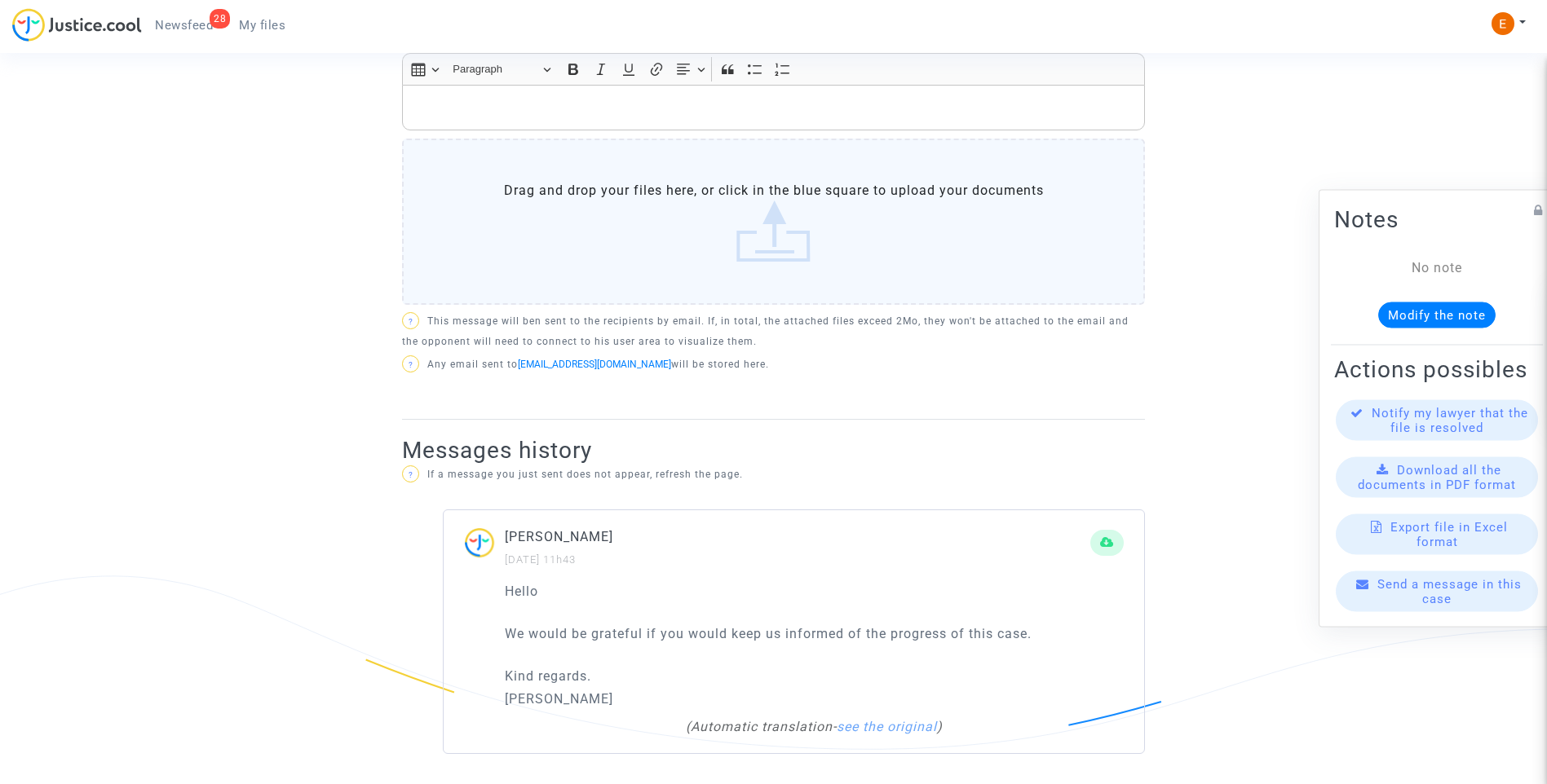
click at [271, 25] on span "My files" at bounding box center [262, 25] width 46 height 15
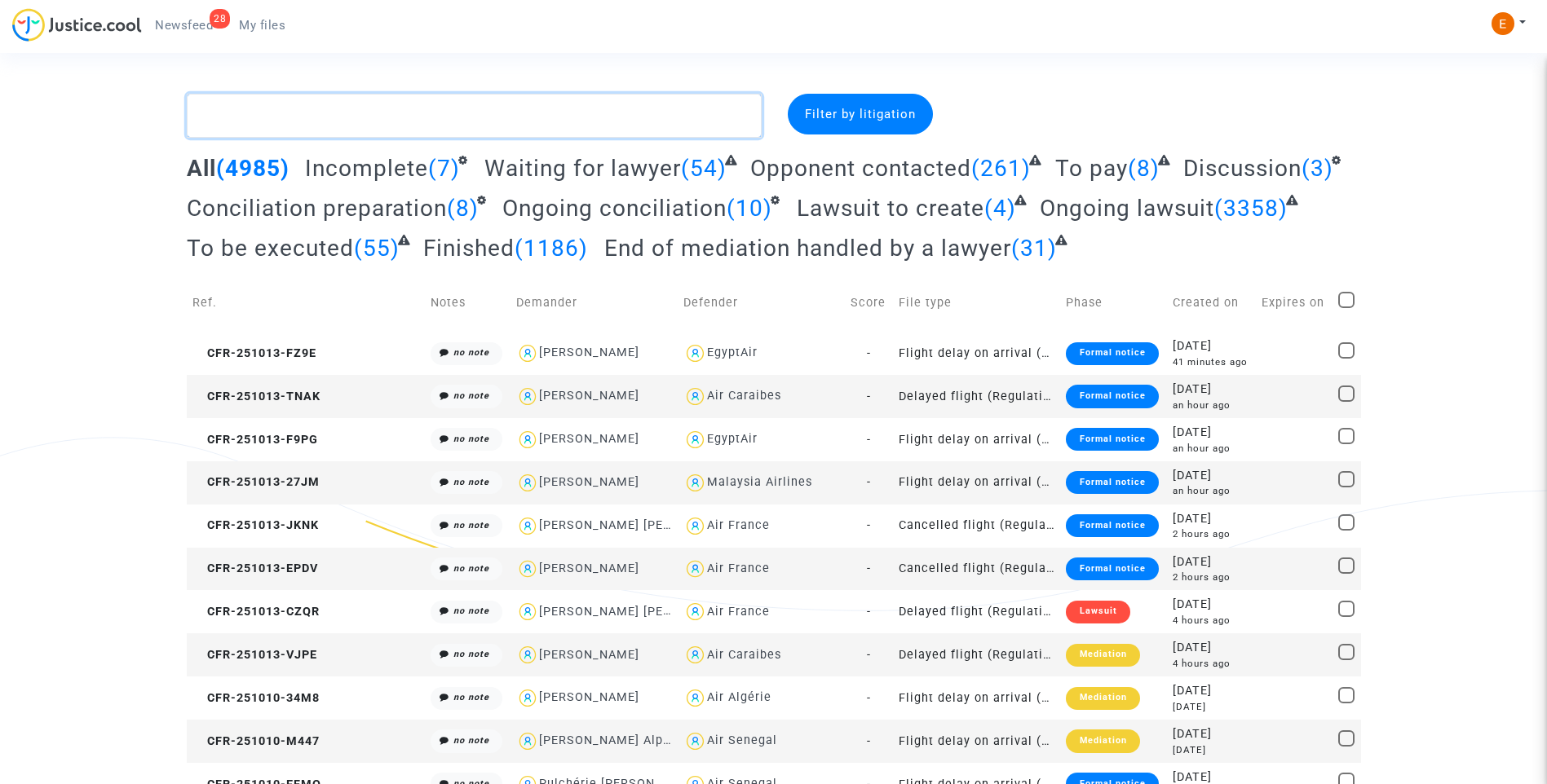
paste textarea "Tehas Joshi"
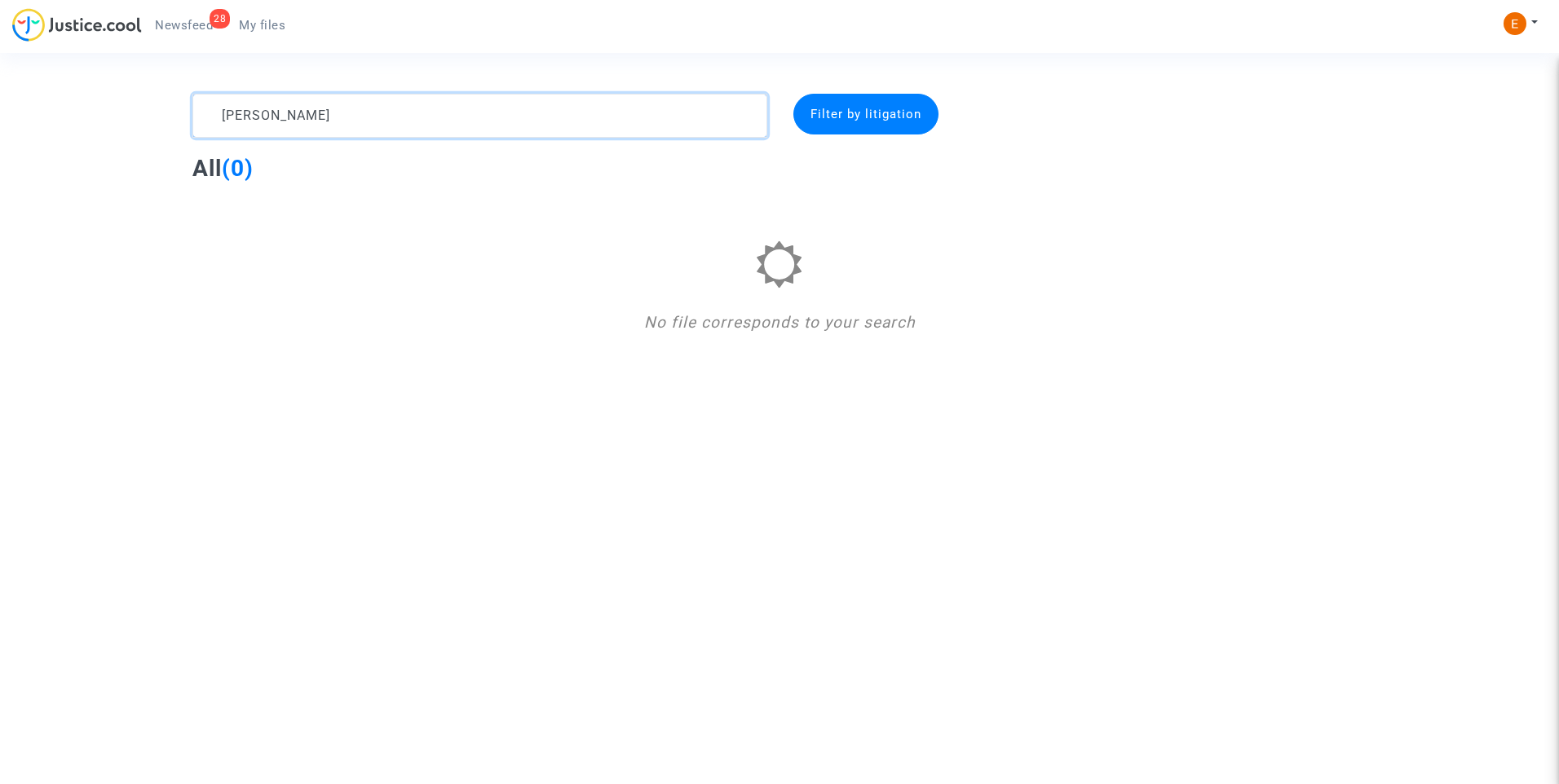
click at [282, 112] on textarea at bounding box center [480, 116] width 575 height 44
click at [252, 114] on textarea at bounding box center [480, 116] width 575 height 44
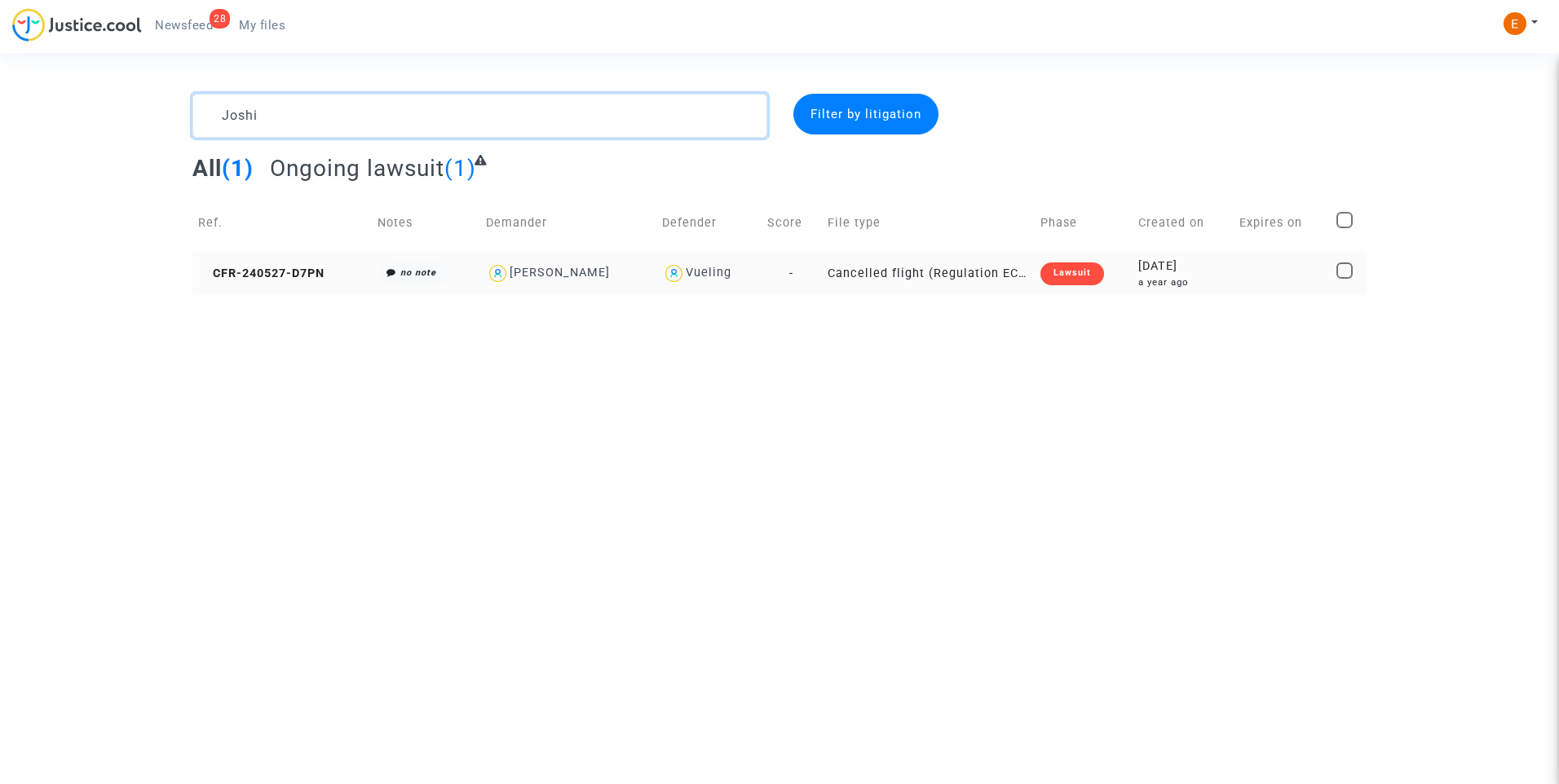
type textarea "Joshi"
click at [1088, 277] on div "Lawsuit" at bounding box center [1072, 274] width 64 height 23
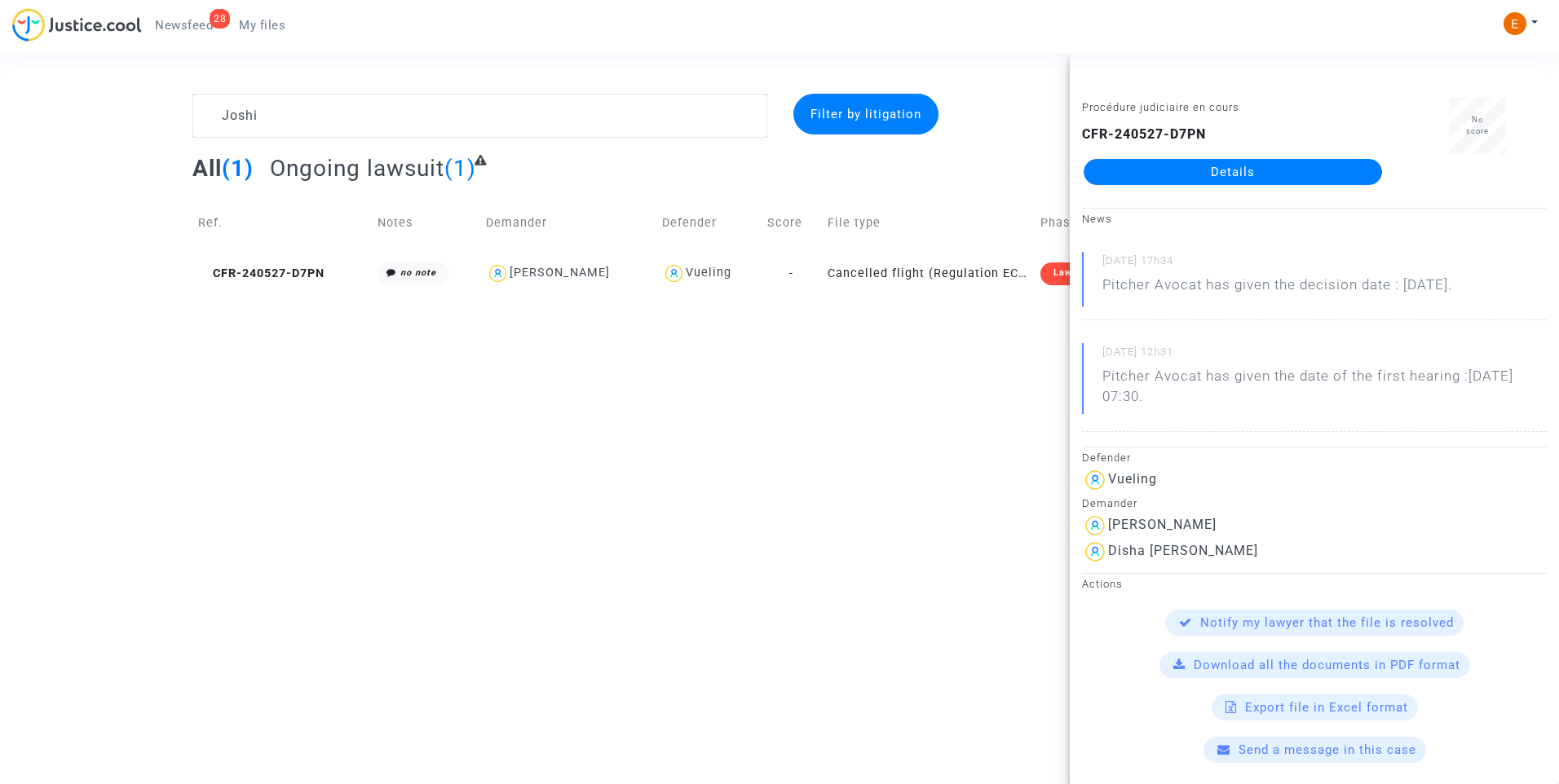
click at [1170, 174] on link "Details" at bounding box center [1233, 172] width 299 height 26
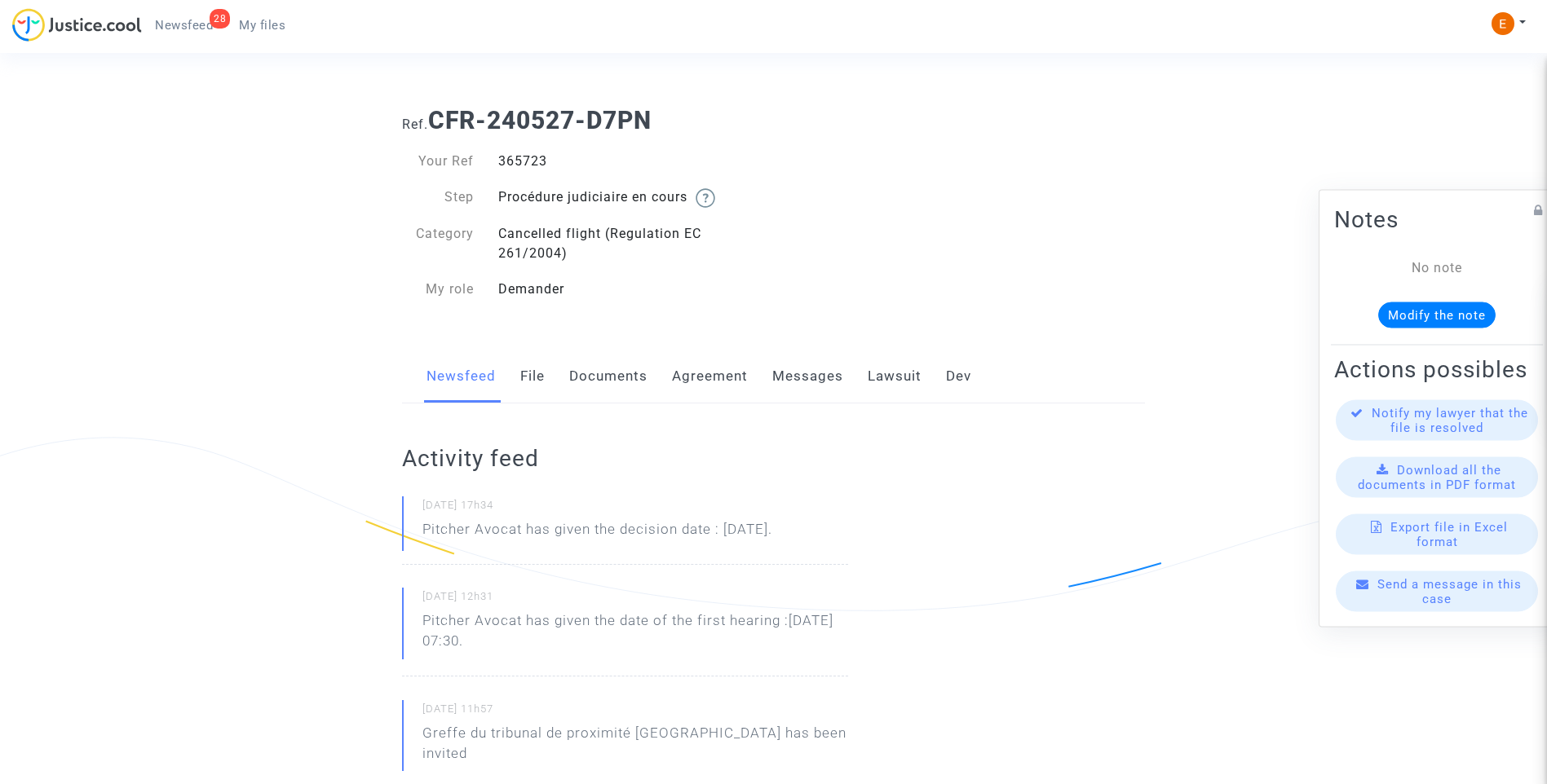
click at [879, 390] on link "Lawsuit" at bounding box center [894, 376] width 54 height 54
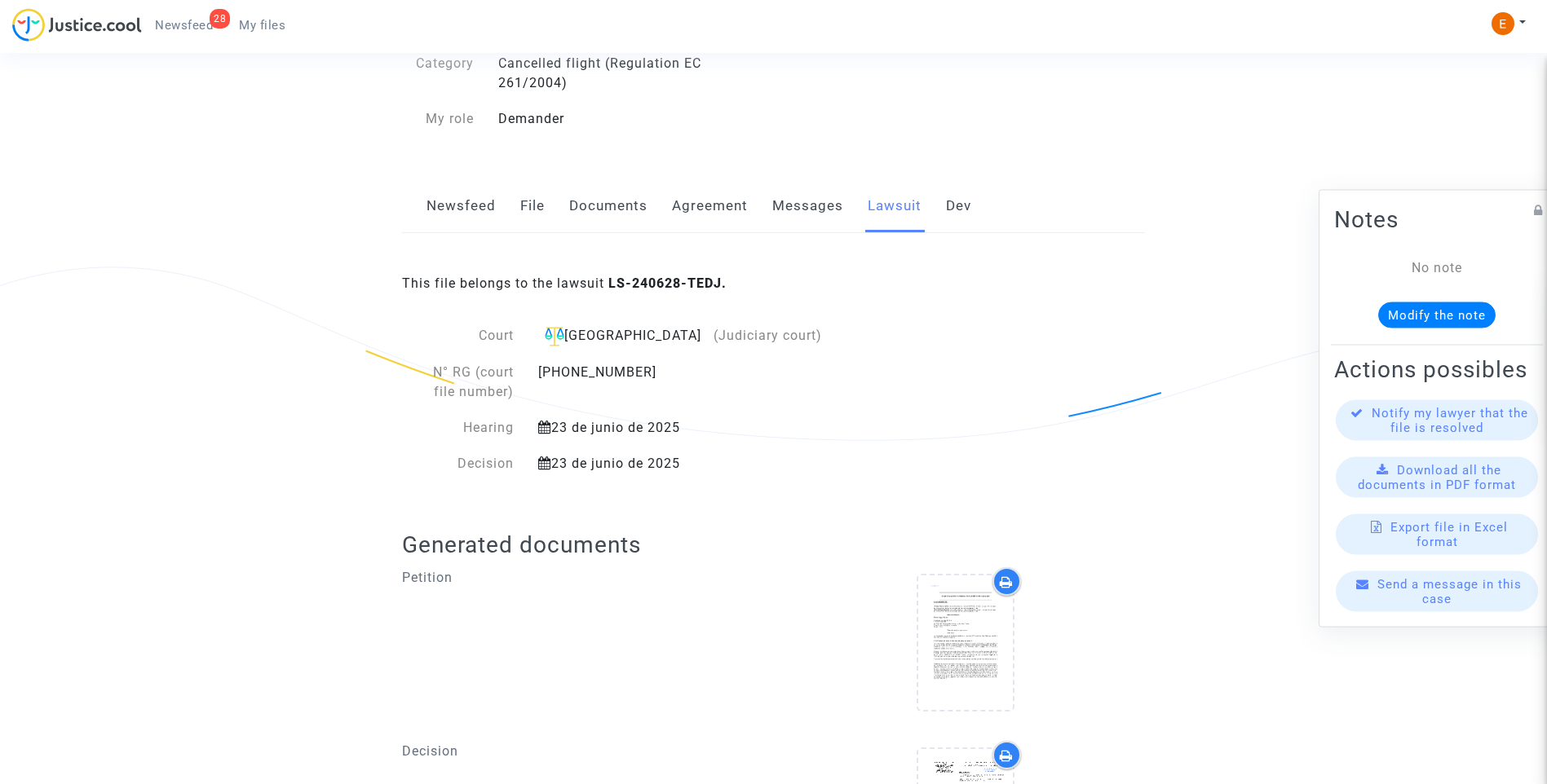
scroll to position [335, 0]
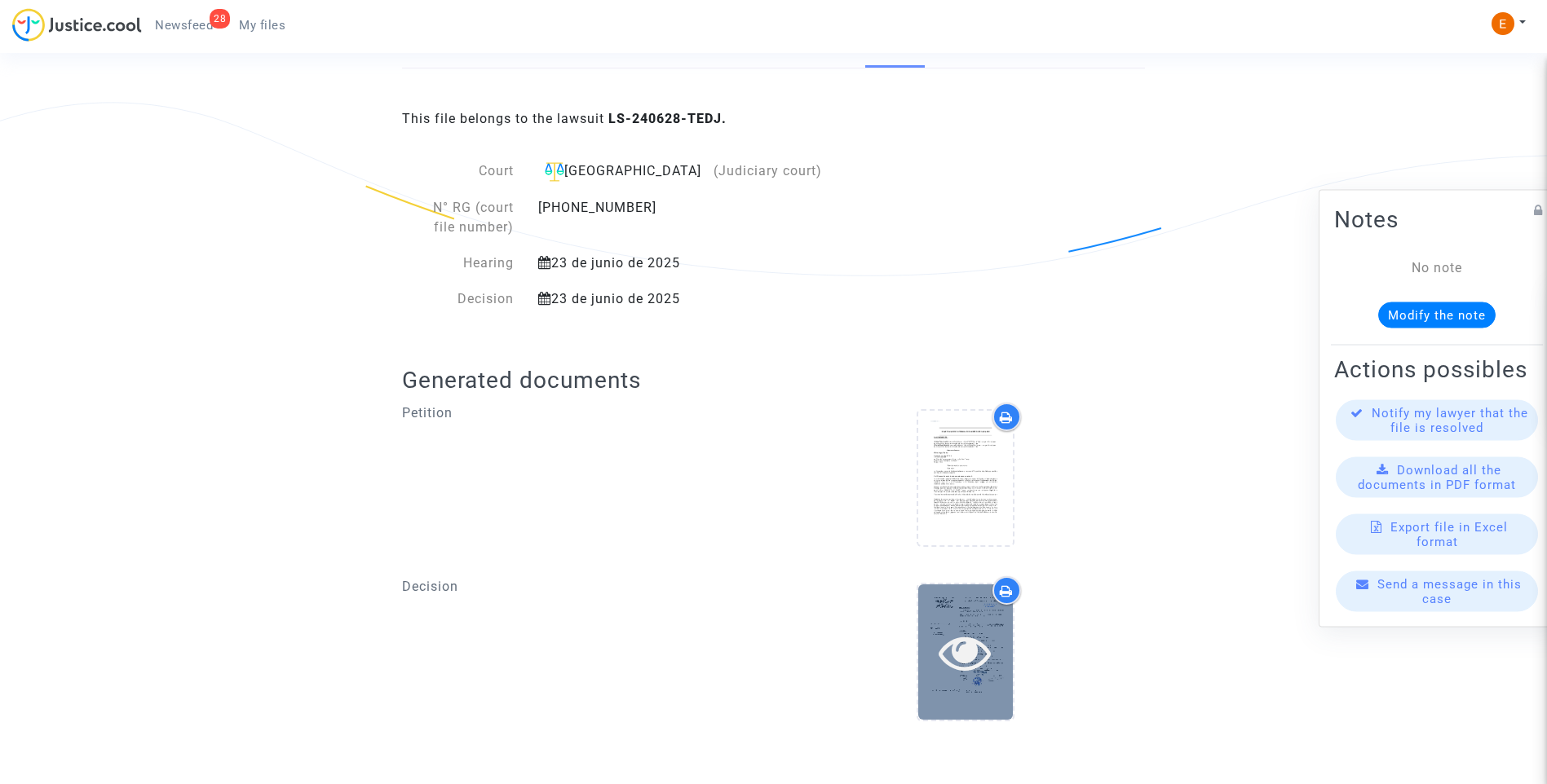
click at [988, 636] on icon at bounding box center [964, 652] width 53 height 52
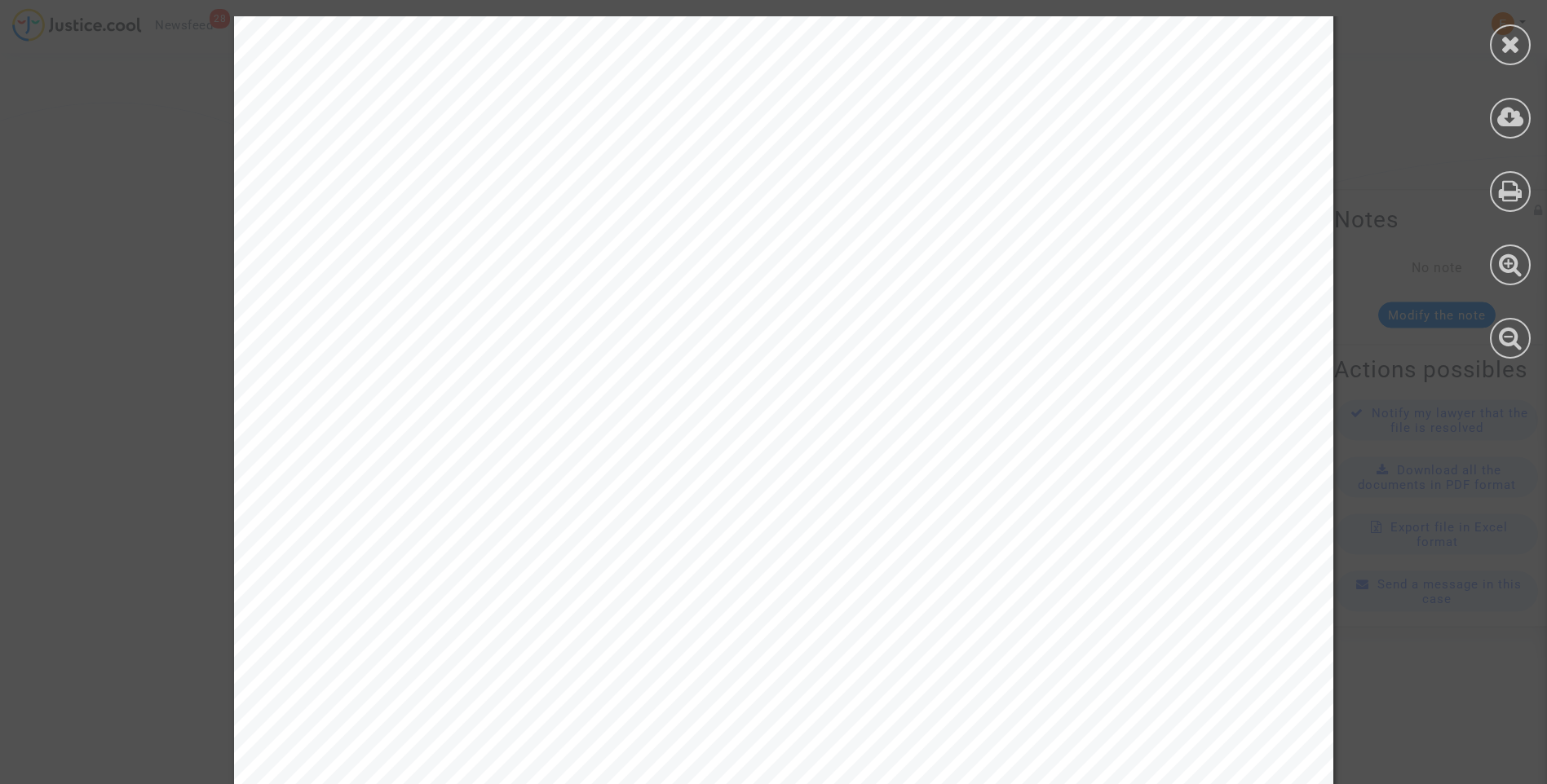
scroll to position [808, 0]
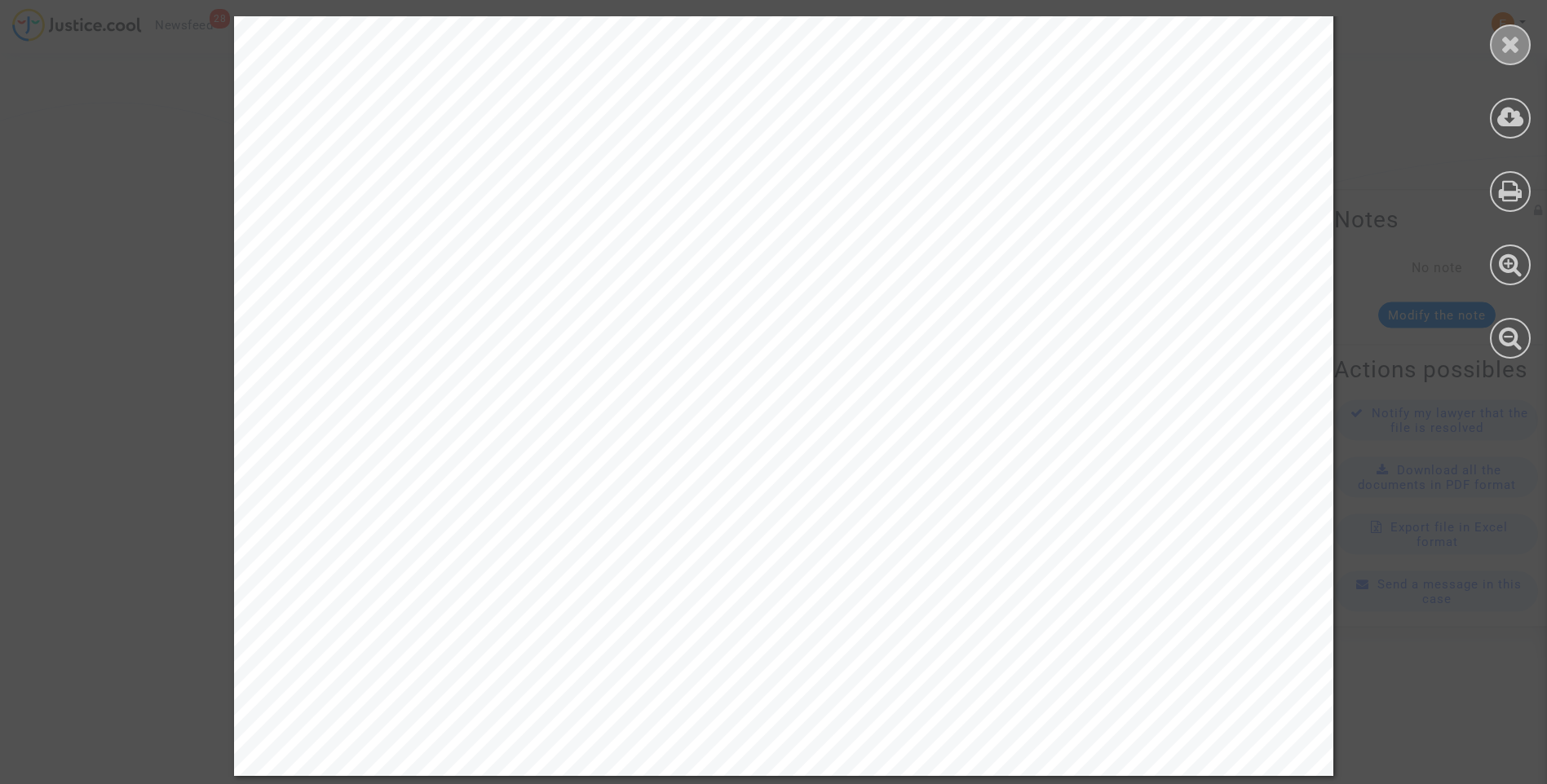
click at [1508, 54] on icon at bounding box center [1511, 43] width 20 height 24
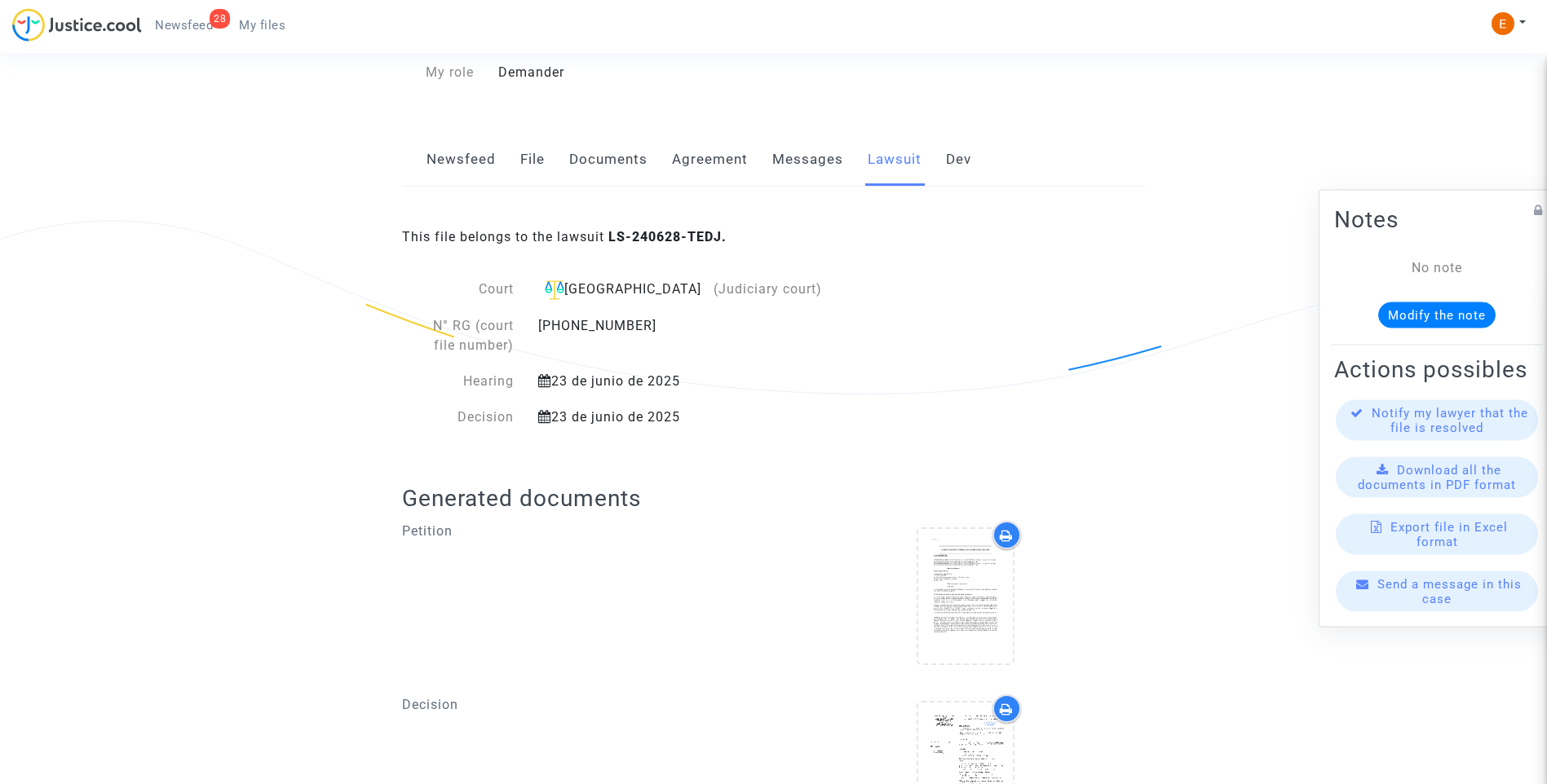
scroll to position [9, 0]
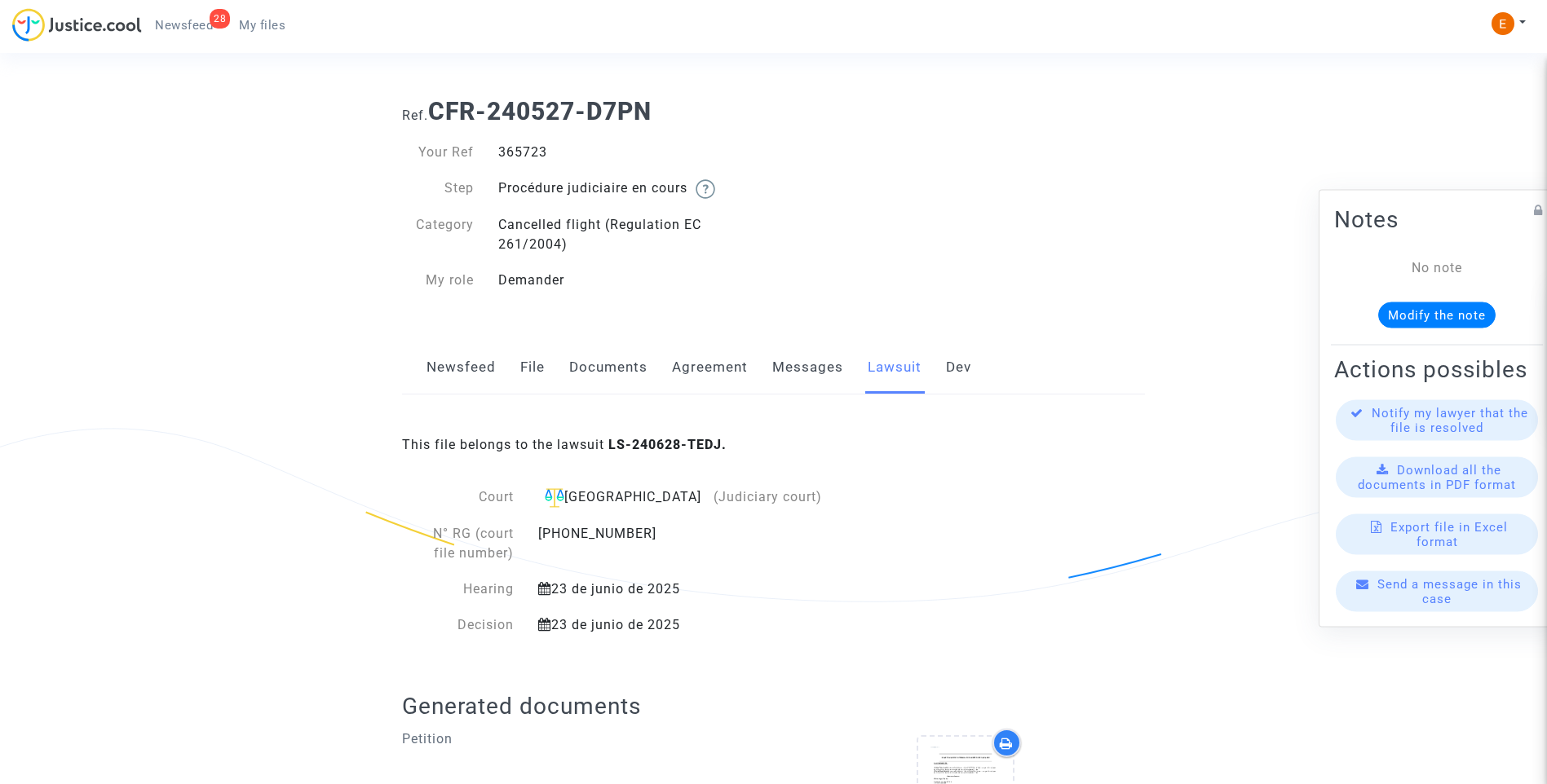
click at [823, 380] on link "Messages" at bounding box center [807, 368] width 71 height 54
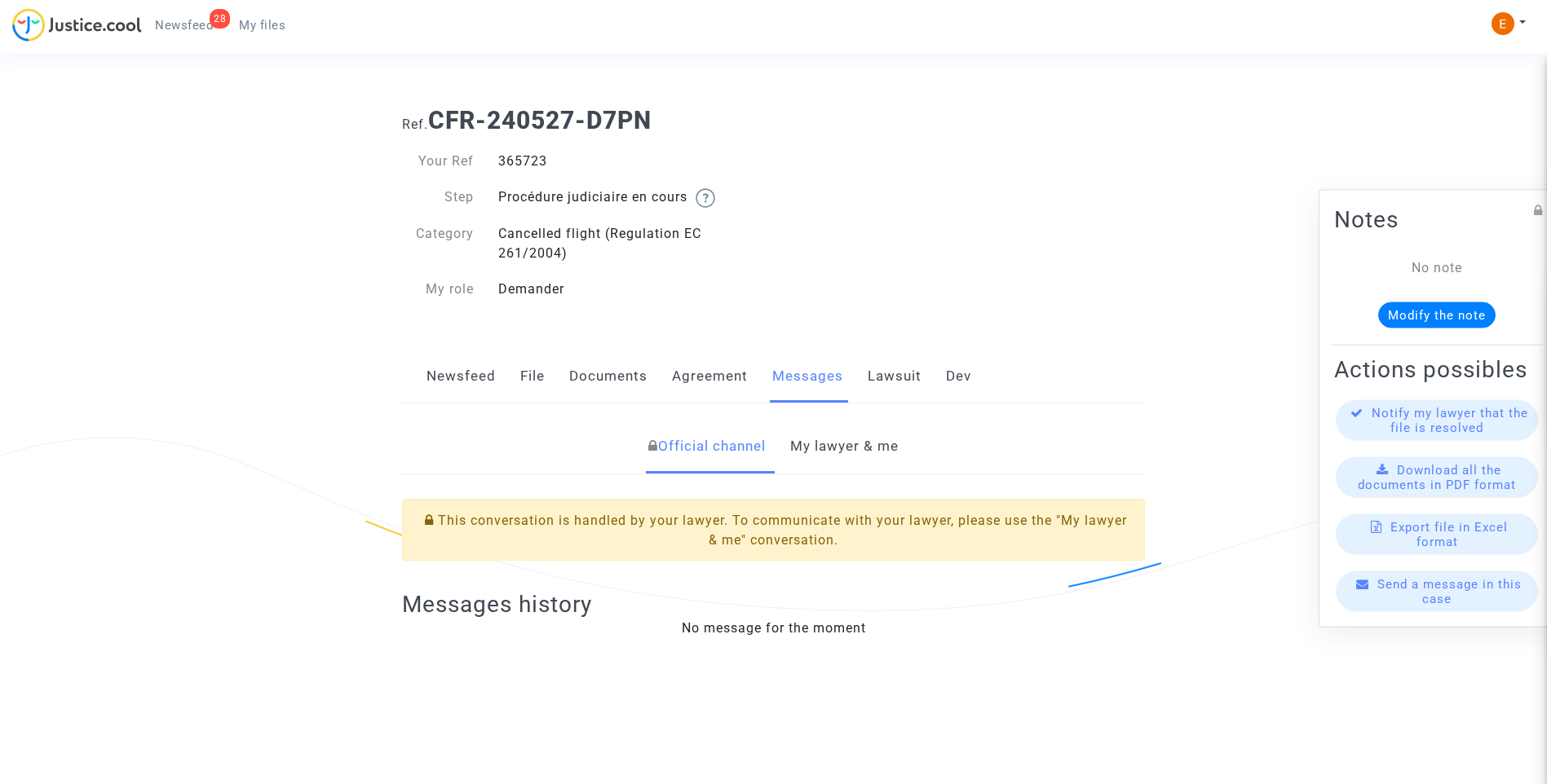
click at [839, 453] on link "My lawyer & me" at bounding box center [844, 447] width 108 height 54
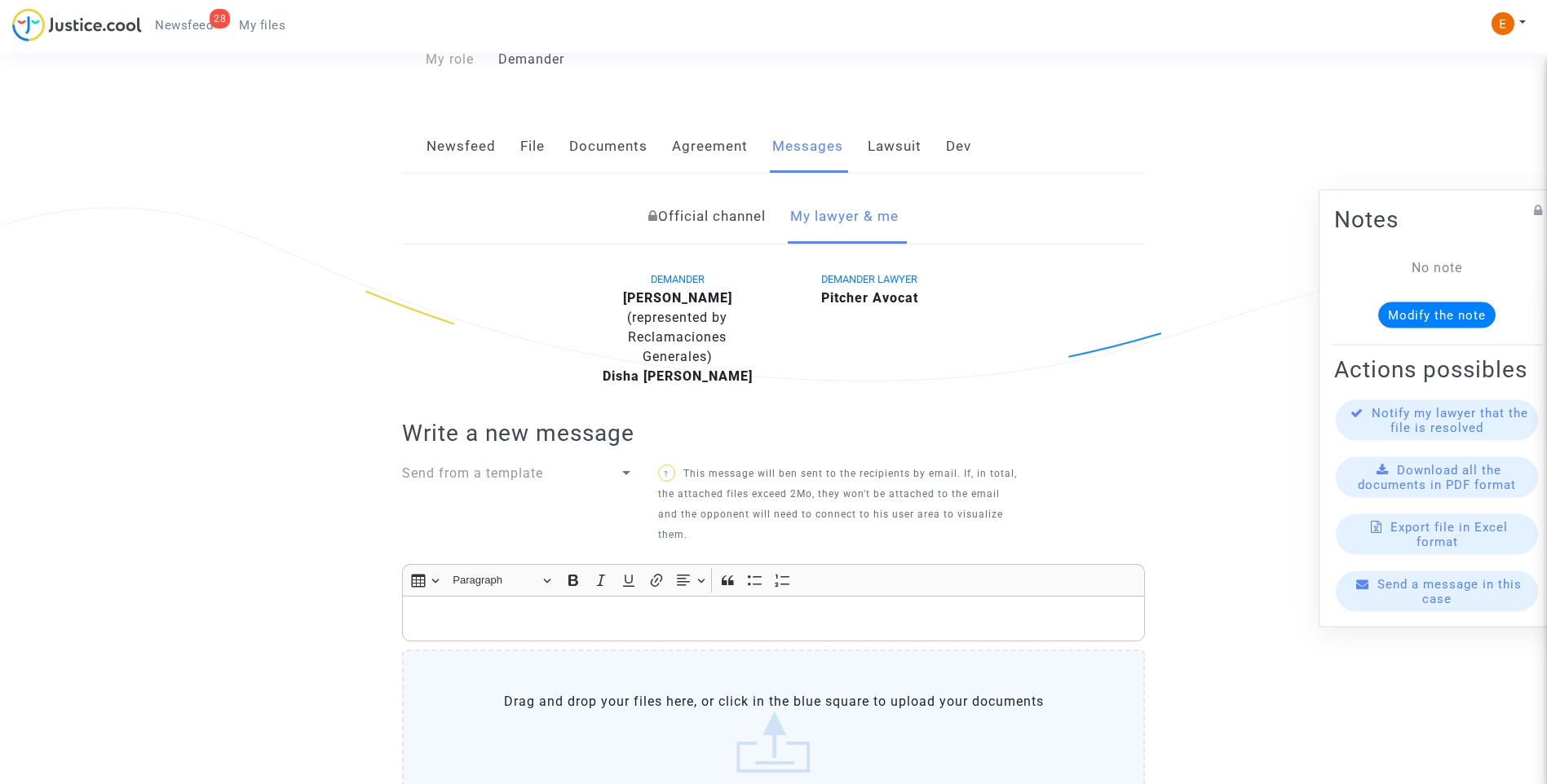
scroll to position [489, 0]
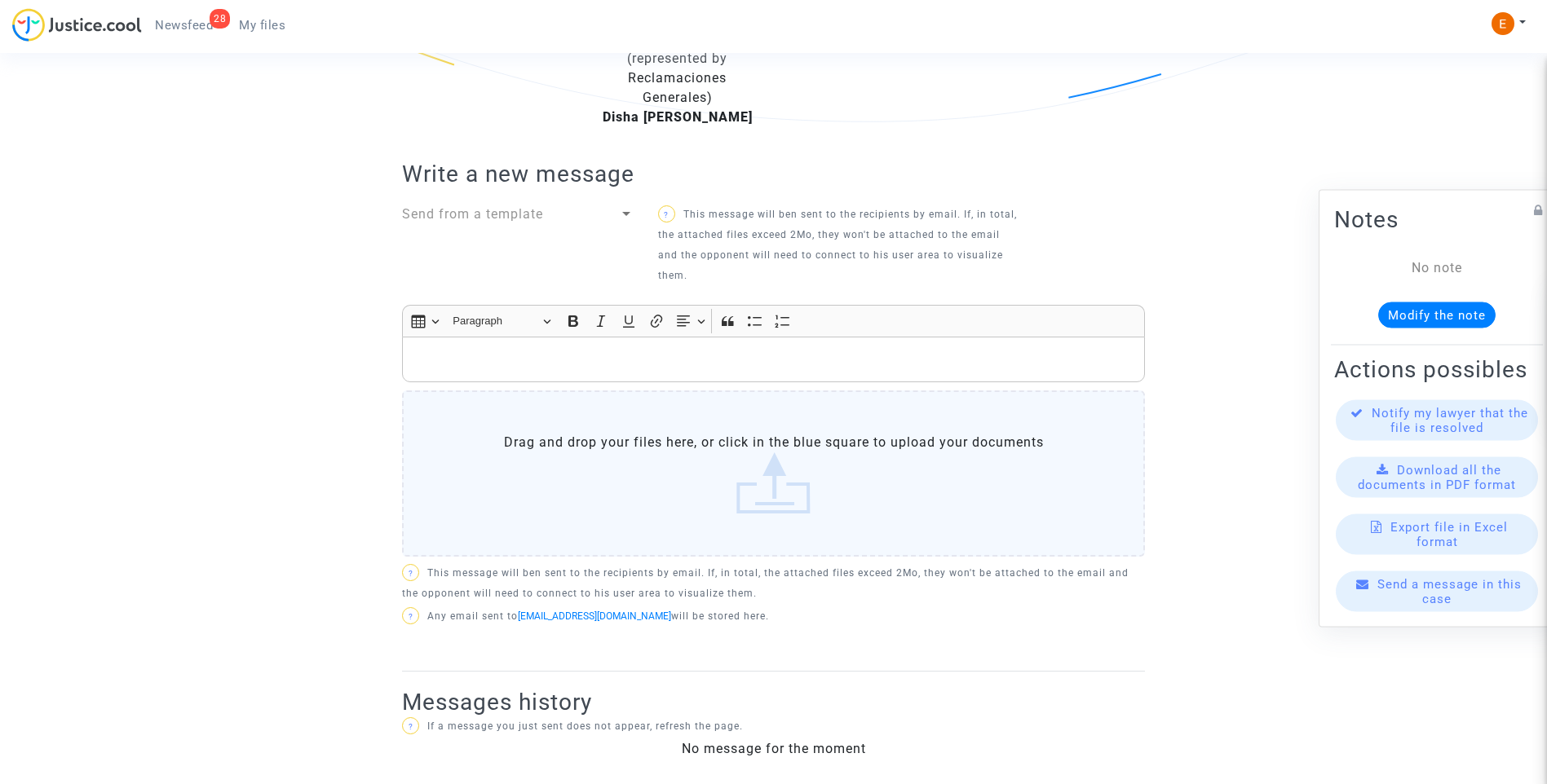
click at [540, 369] on p "Rich Text Editor, main" at bounding box center [773, 360] width 726 height 20
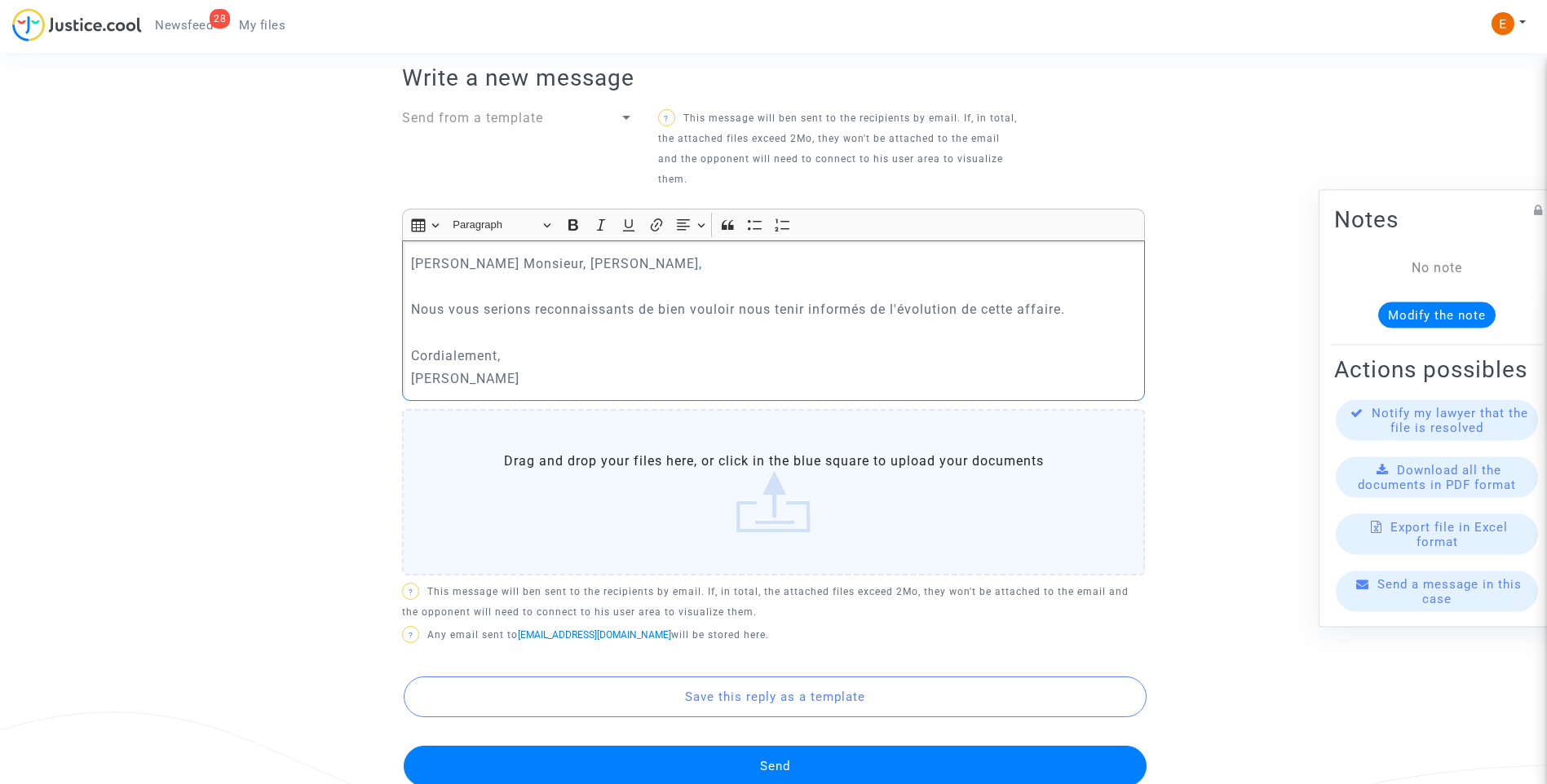
scroll to position [734, 0]
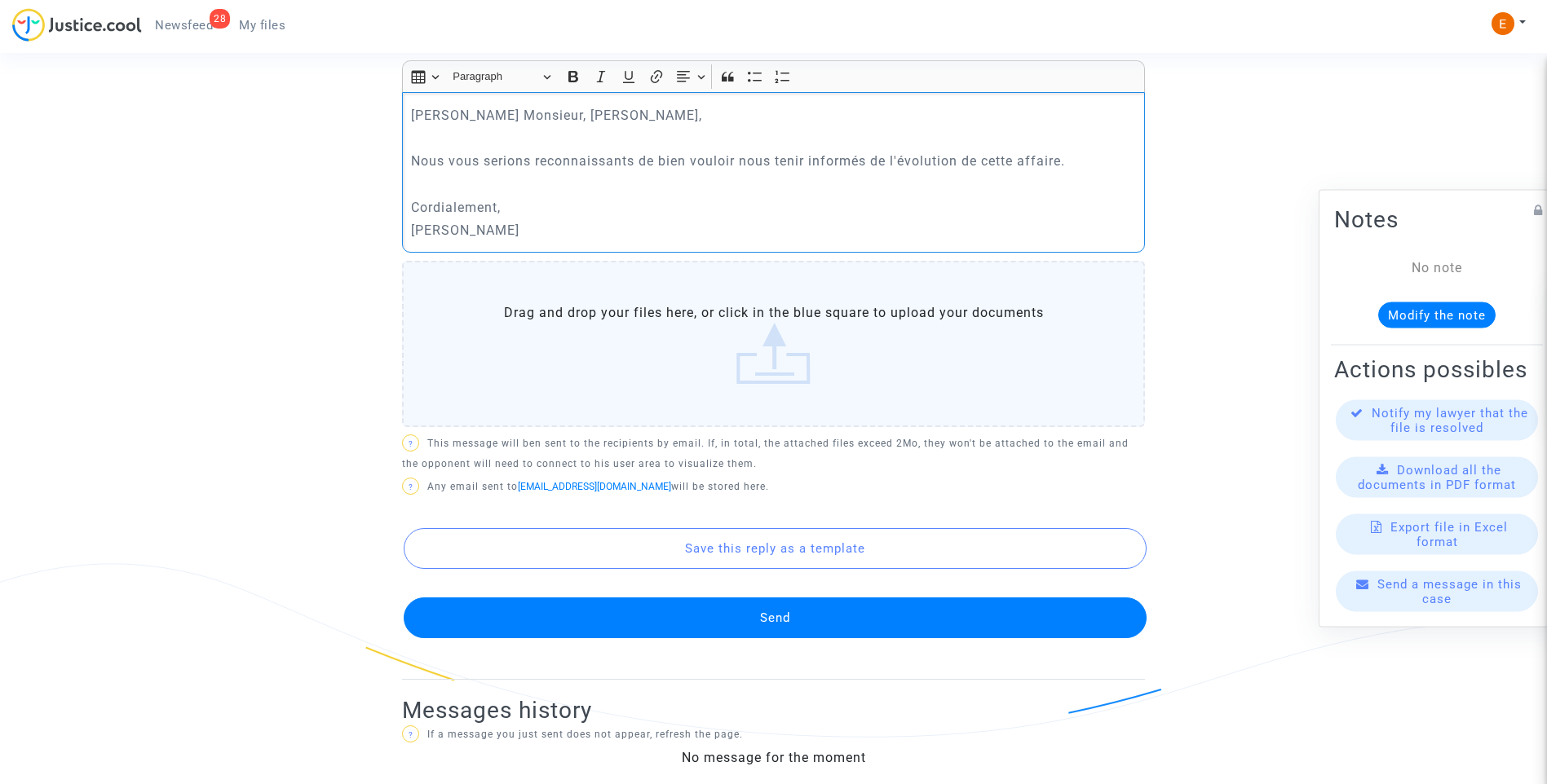
click at [790, 619] on button "Send" at bounding box center [775, 618] width 743 height 41
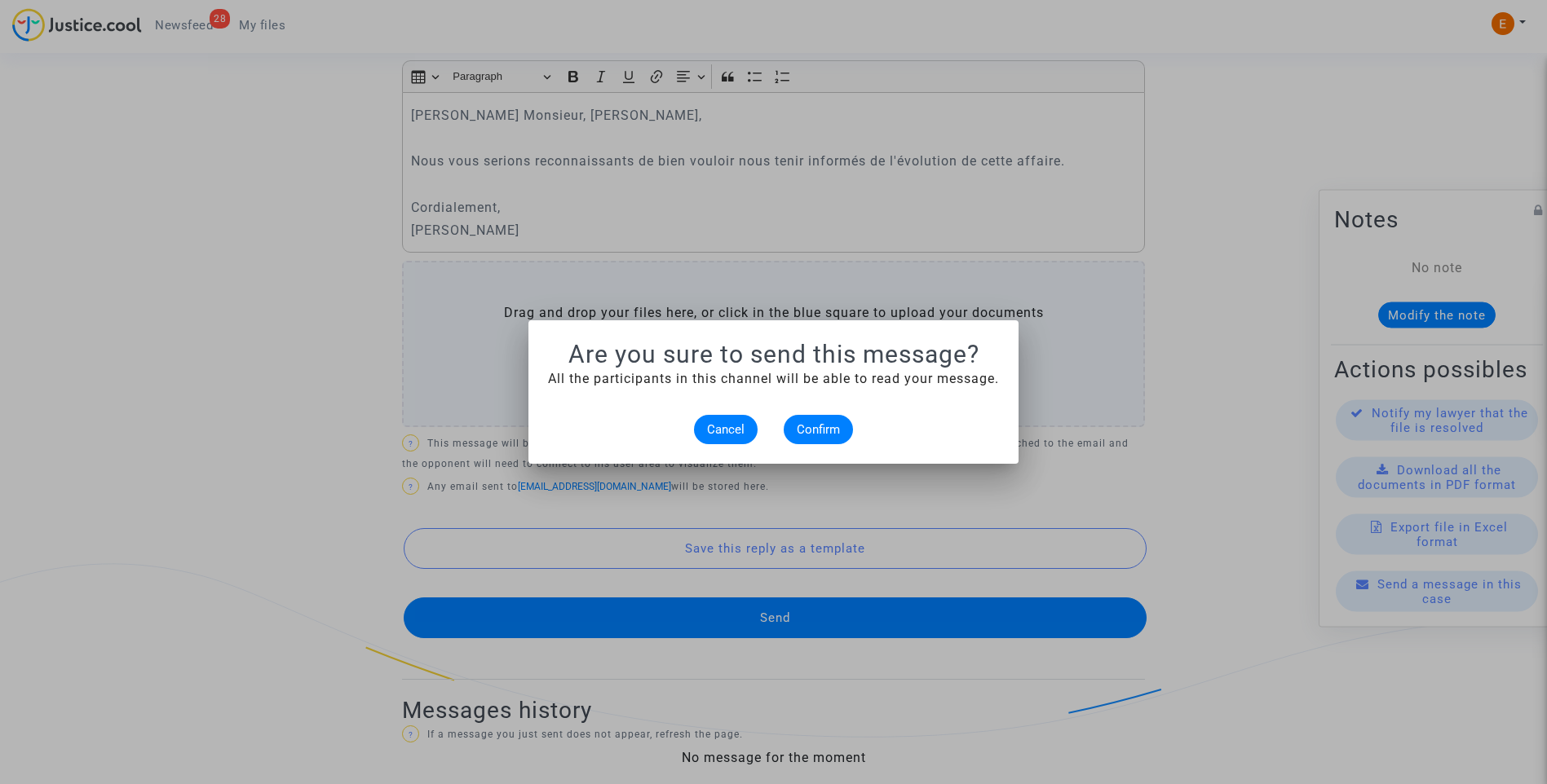
scroll to position [0, 0]
click at [819, 428] on span "Confirm" at bounding box center [818, 430] width 43 height 15
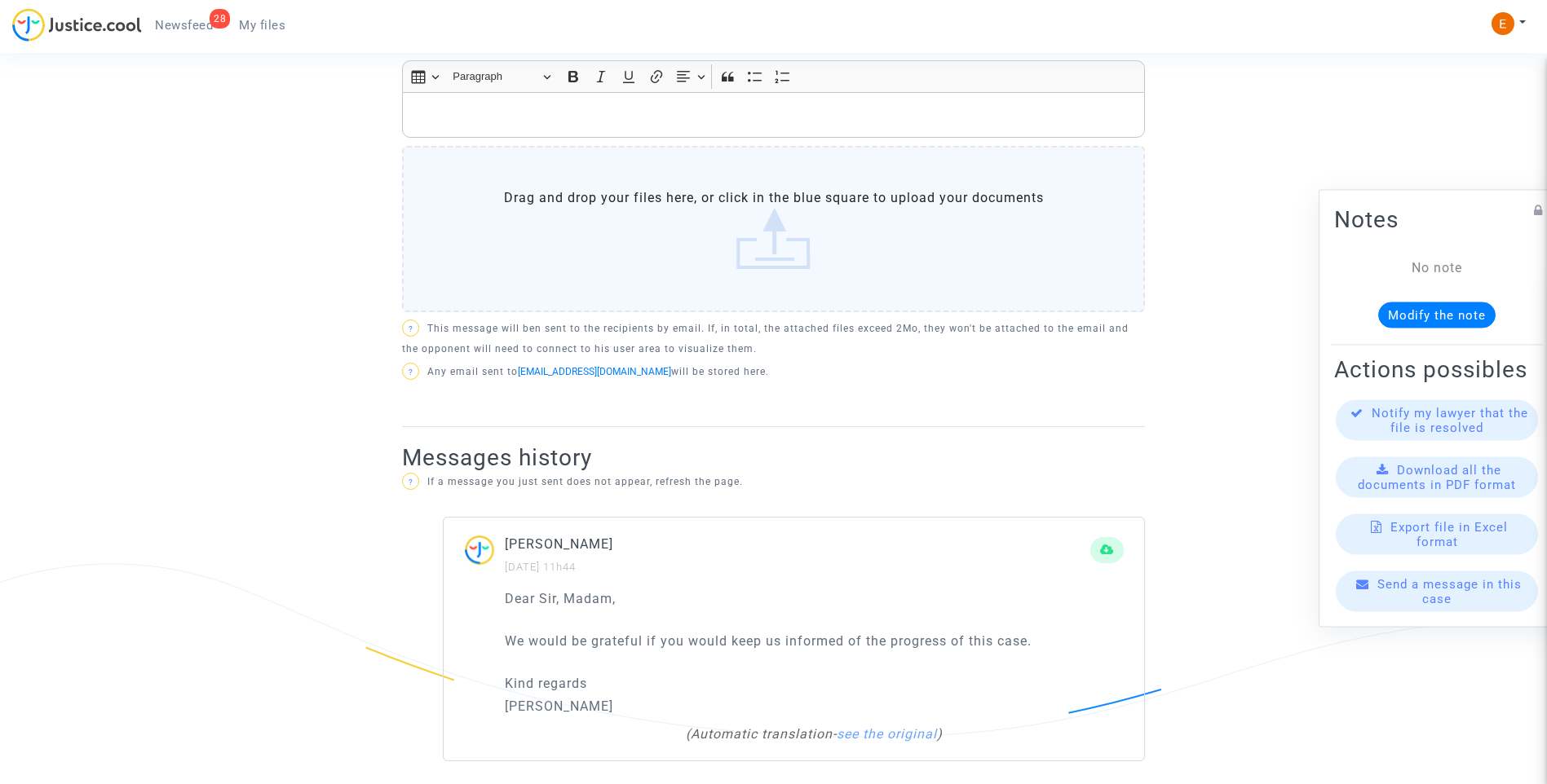
click at [272, 31] on span "My files" at bounding box center [262, 25] width 46 height 15
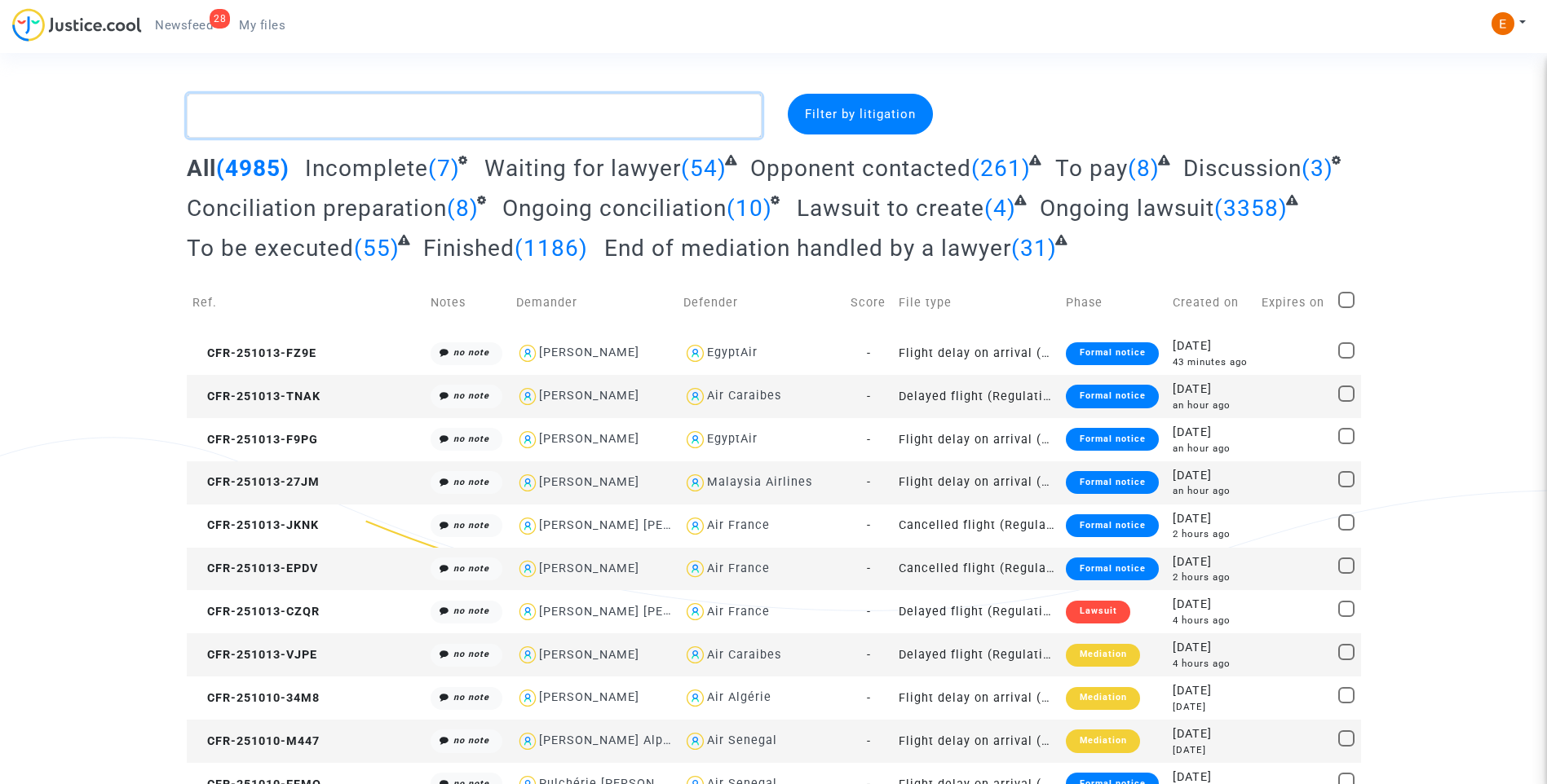
paste textarea "Barry"
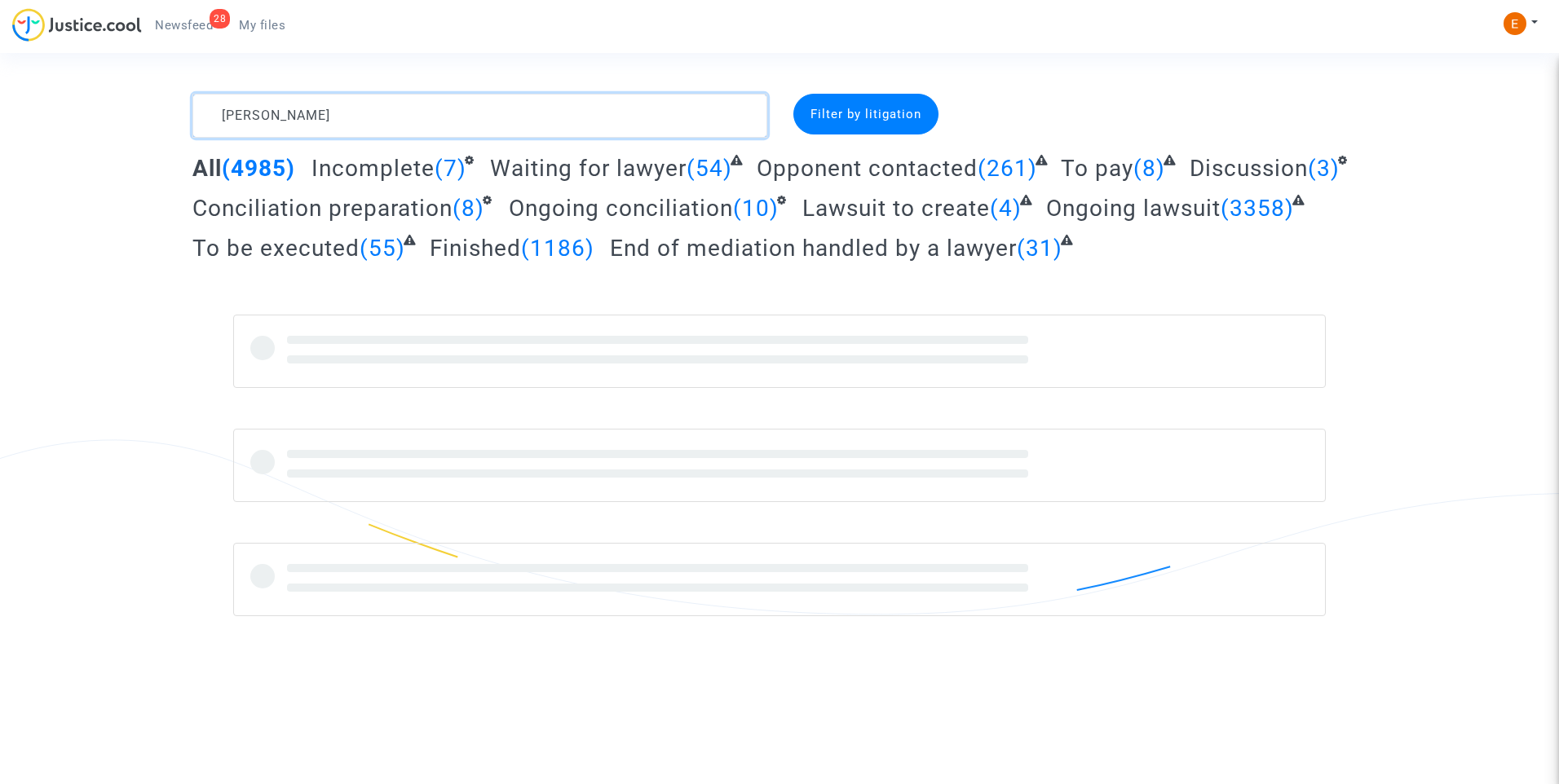
type textarea "Barry"
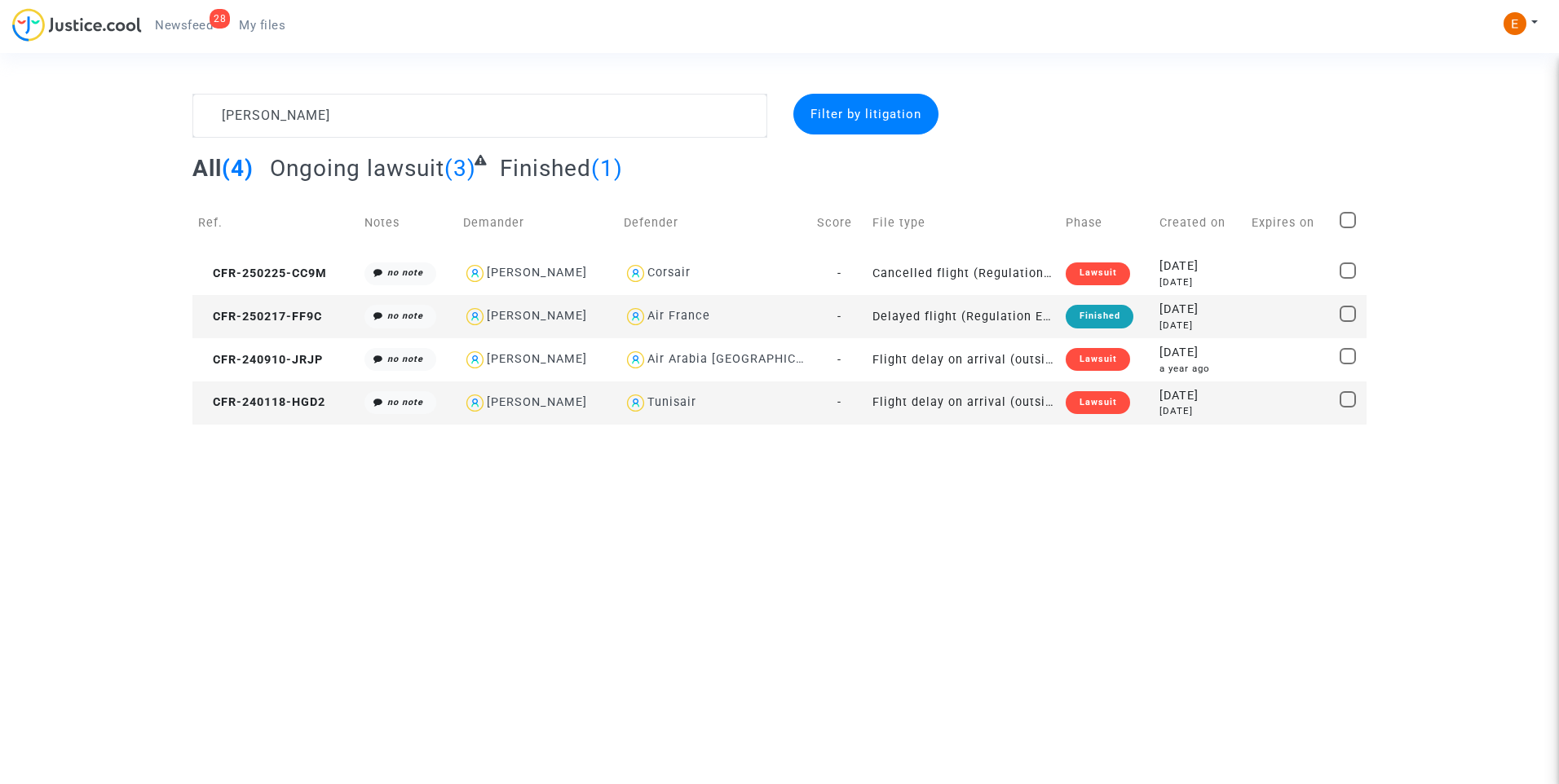
click at [1089, 404] on div "Lawsuit" at bounding box center [1098, 402] width 64 height 23
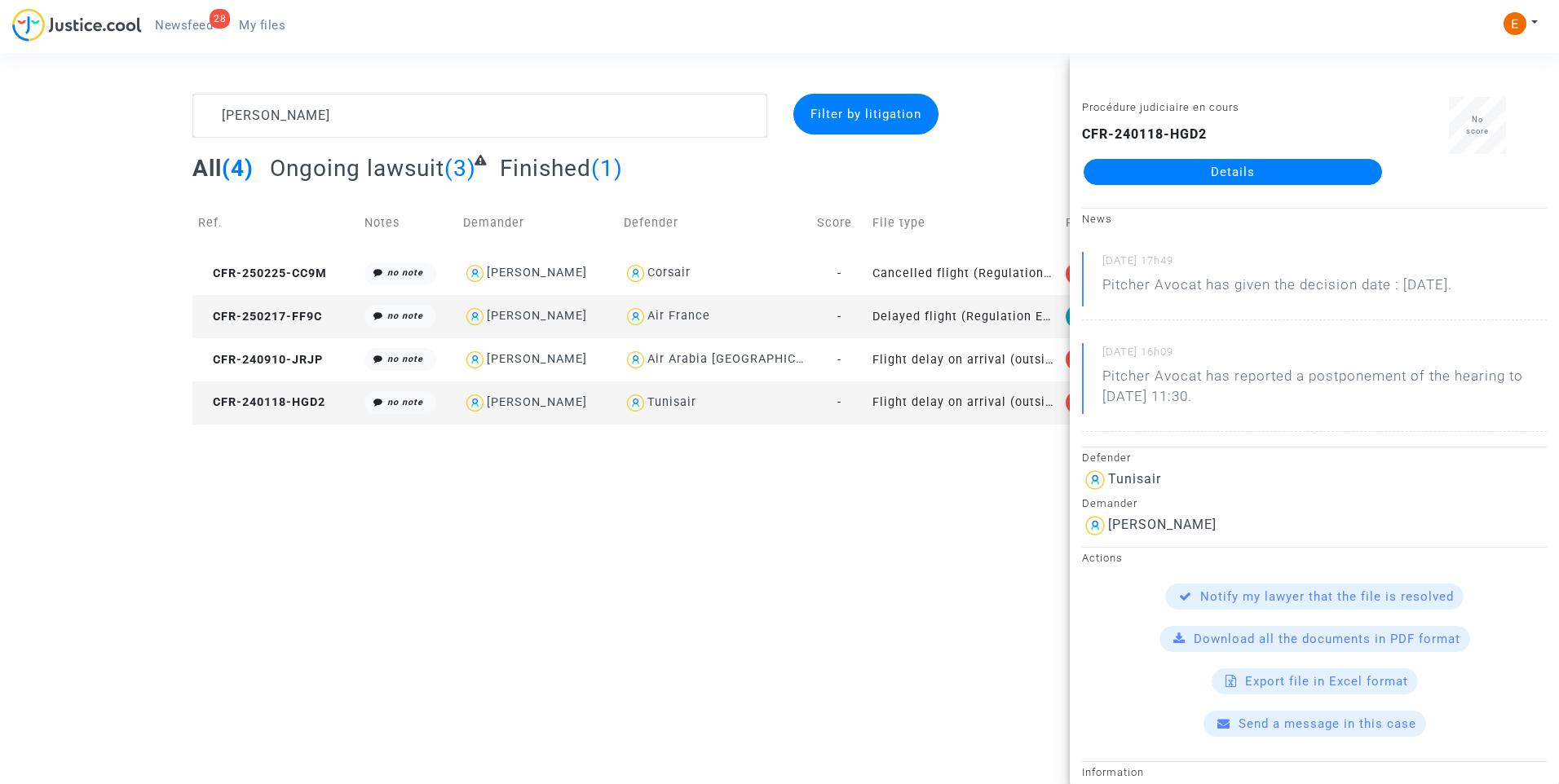
click at [1272, 168] on link "Details" at bounding box center [1233, 172] width 299 height 26
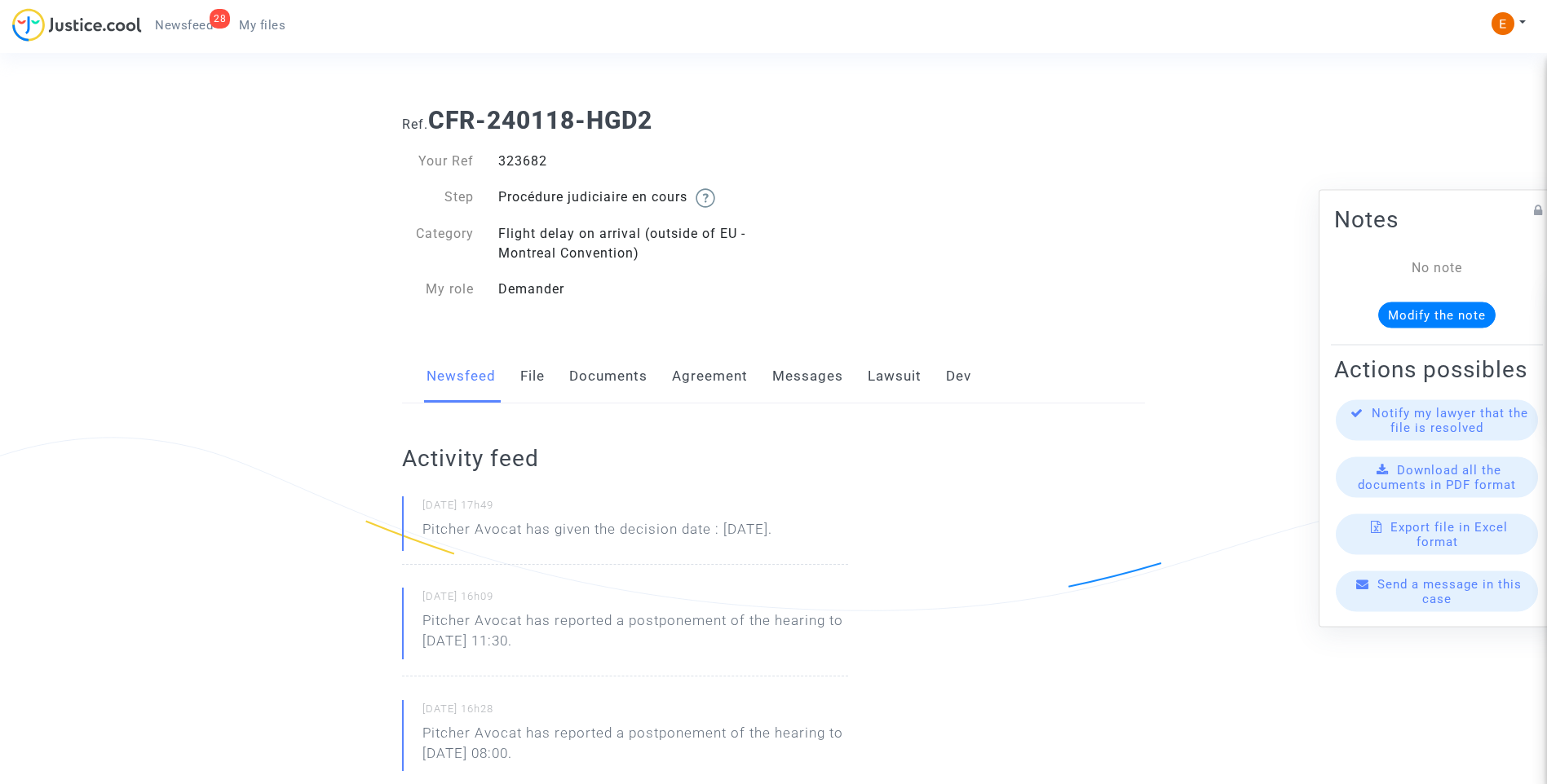
click at [817, 376] on link "Messages" at bounding box center [807, 376] width 71 height 54
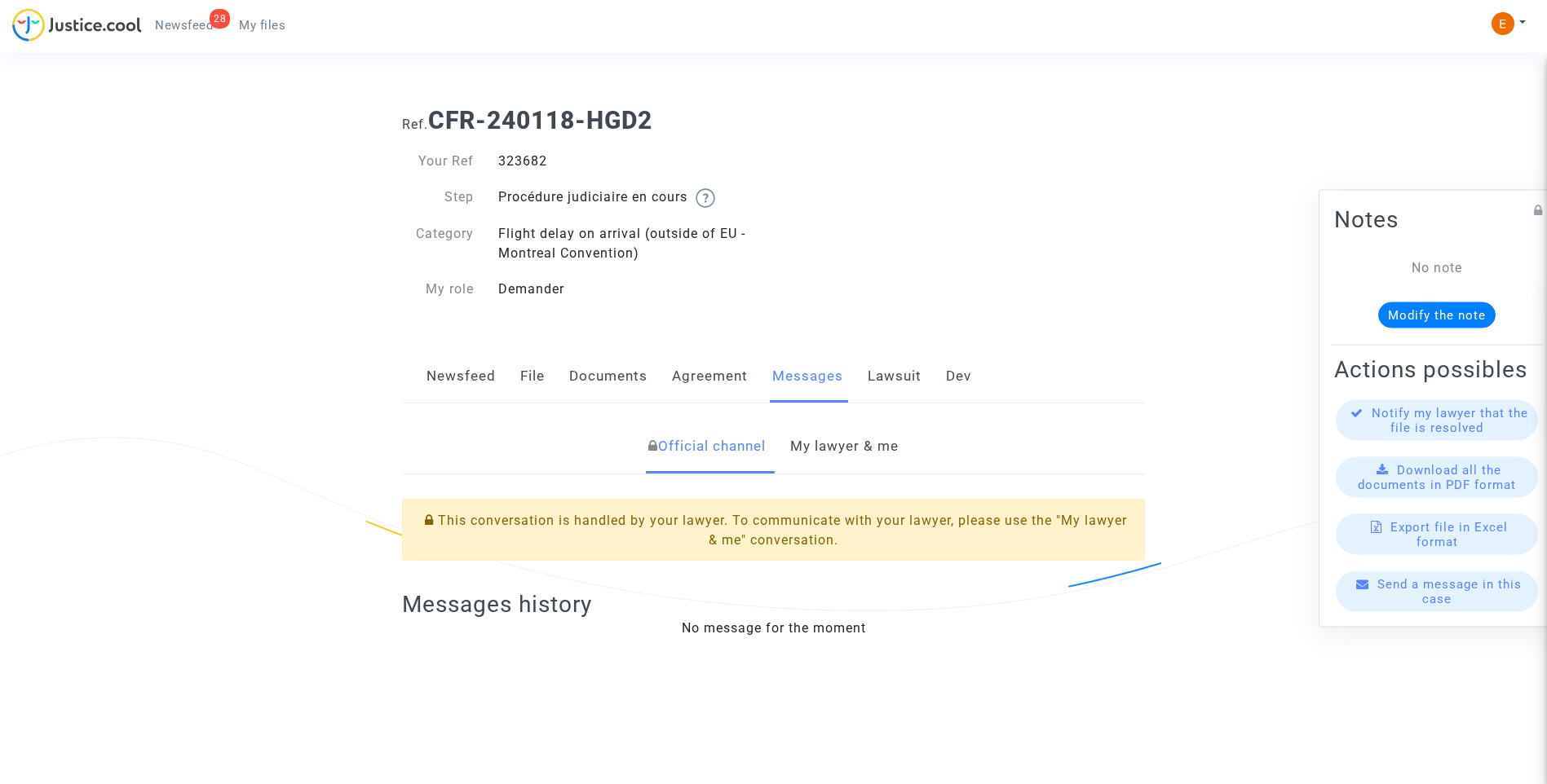
click at [522, 379] on link "File" at bounding box center [533, 376] width 24 height 54
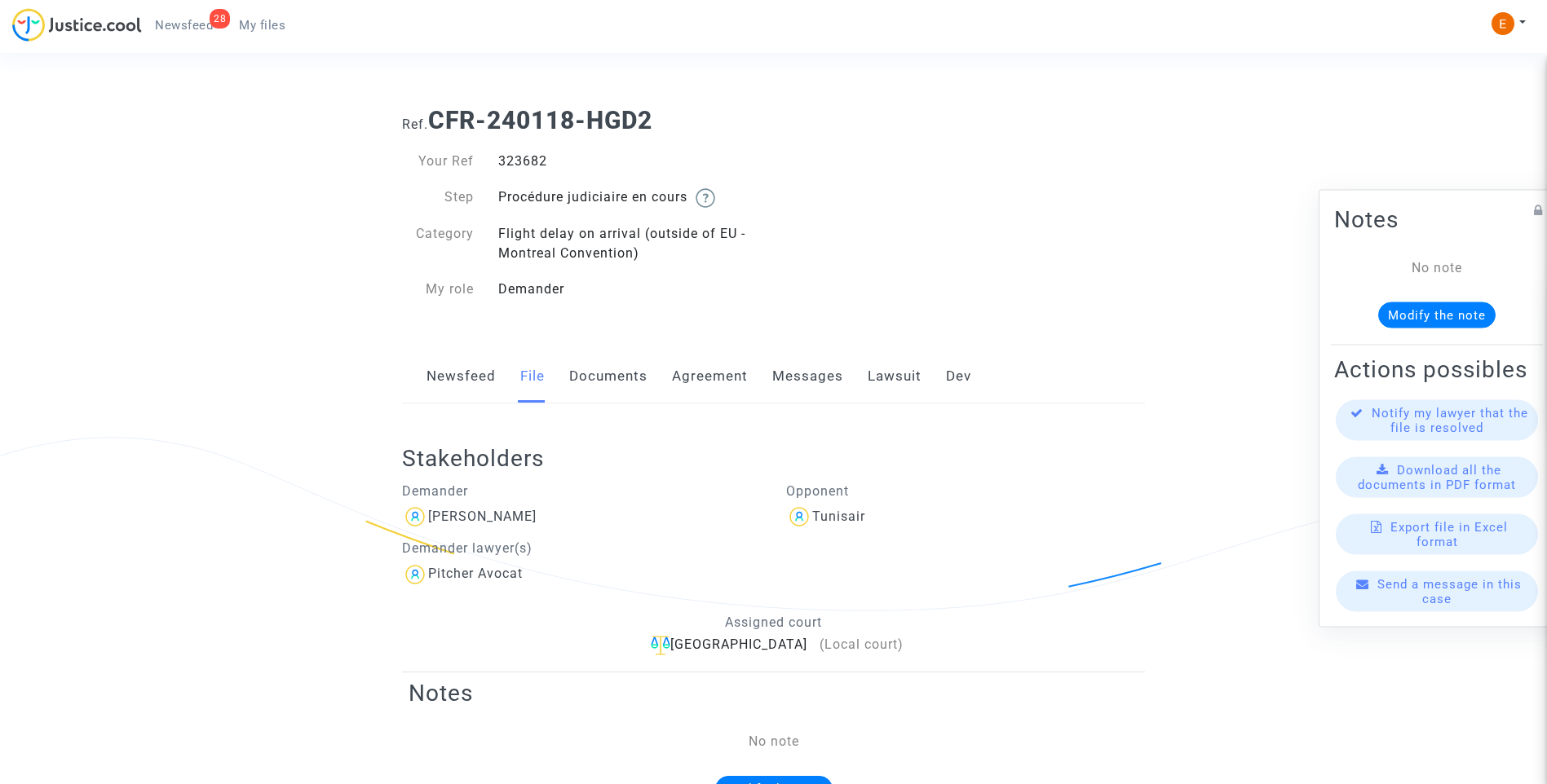
click at [612, 365] on link "Documents" at bounding box center [608, 376] width 79 height 54
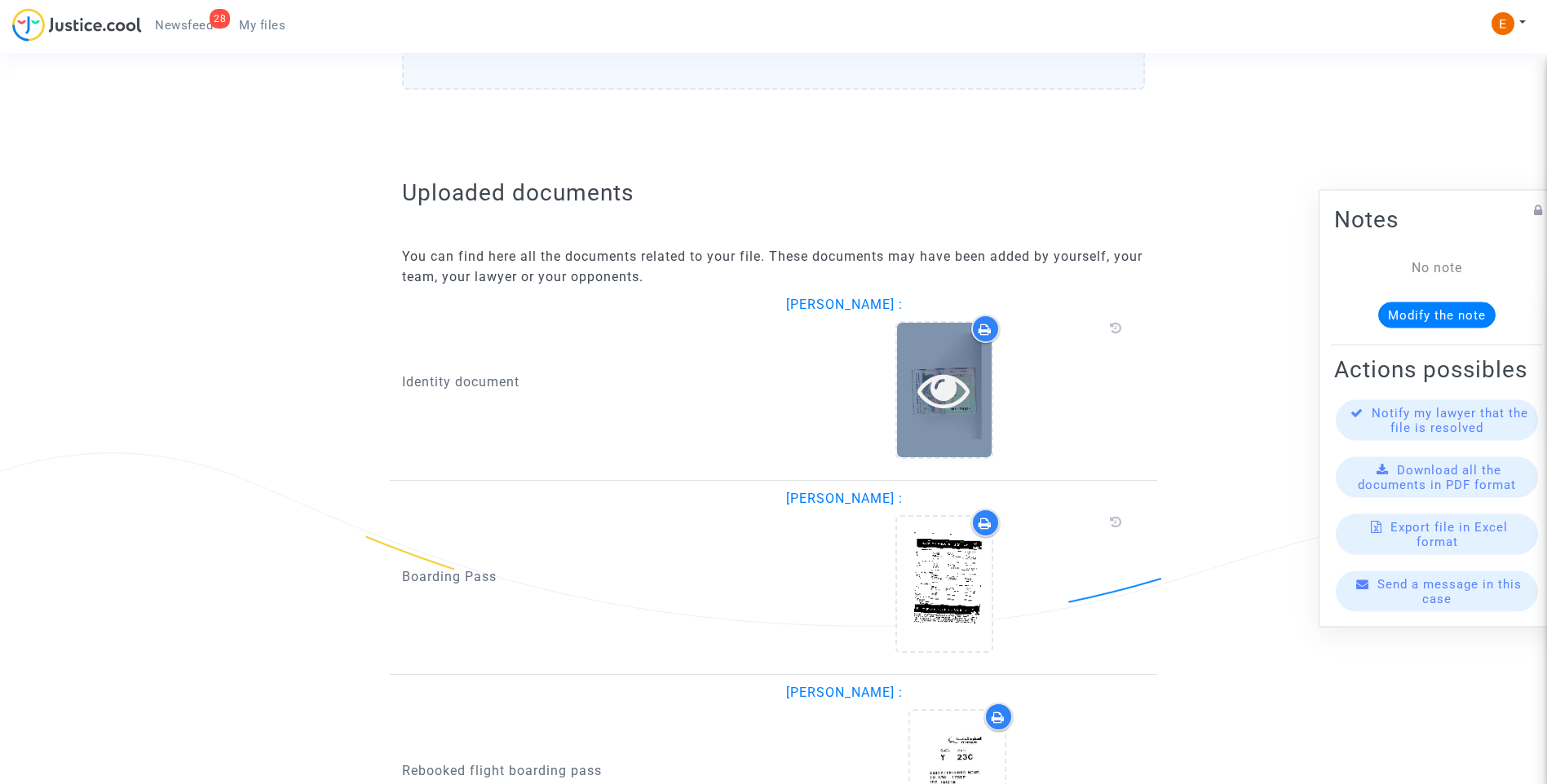
scroll to position [1712, 0]
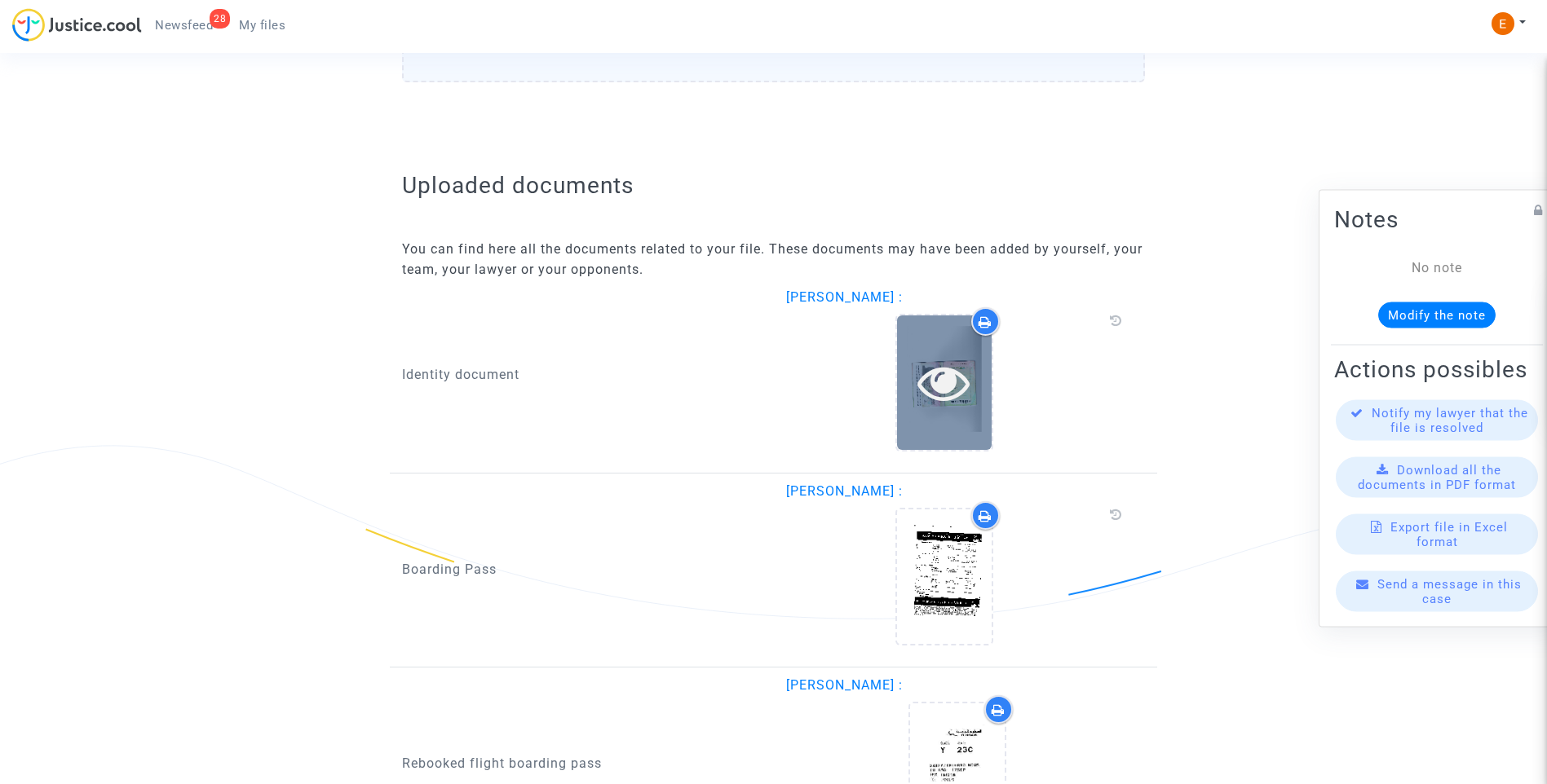
click at [945, 388] on icon at bounding box center [943, 382] width 53 height 52
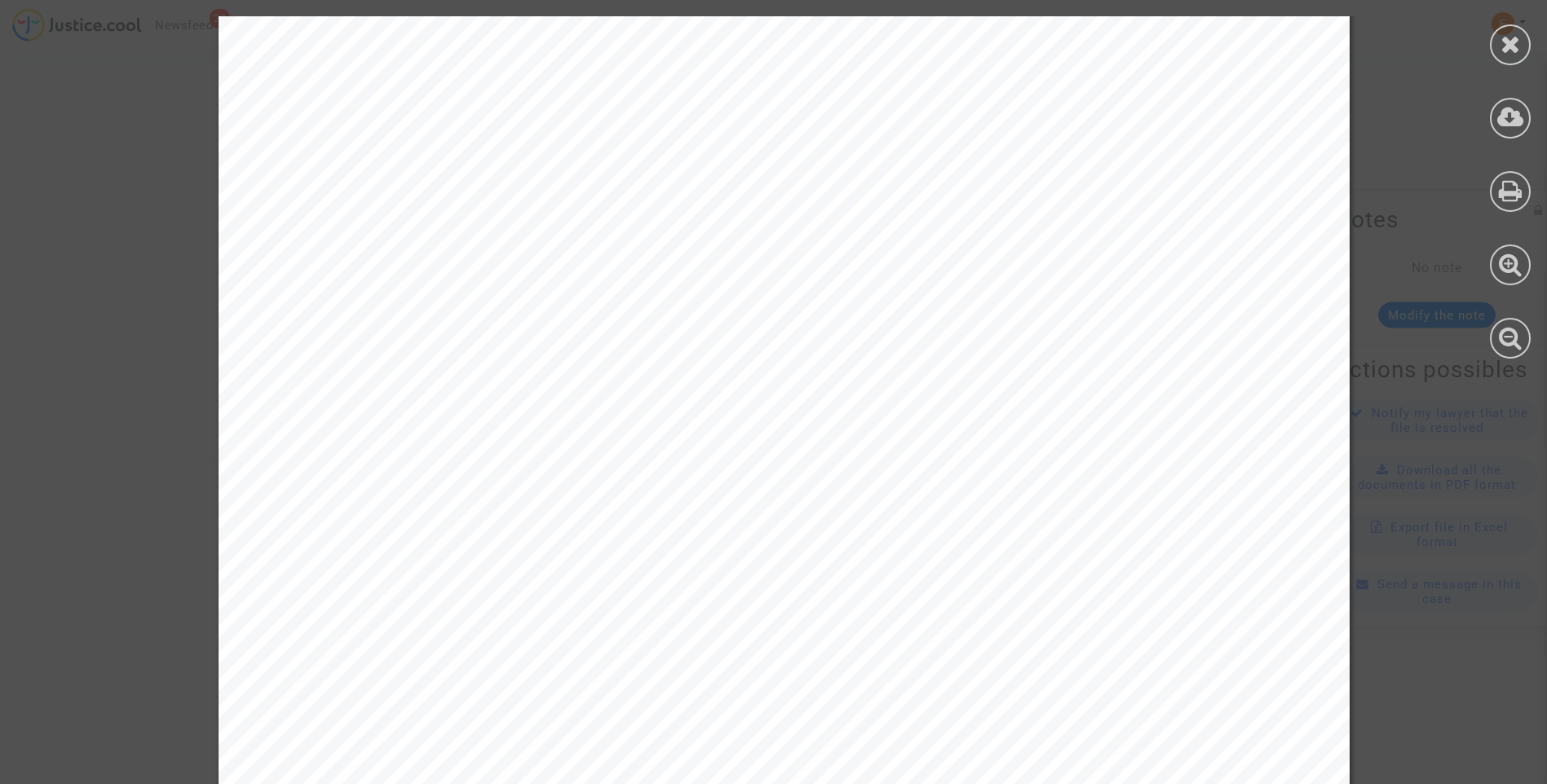
scroll to position [570, 0]
click at [1512, 36] on icon at bounding box center [1511, 43] width 20 height 24
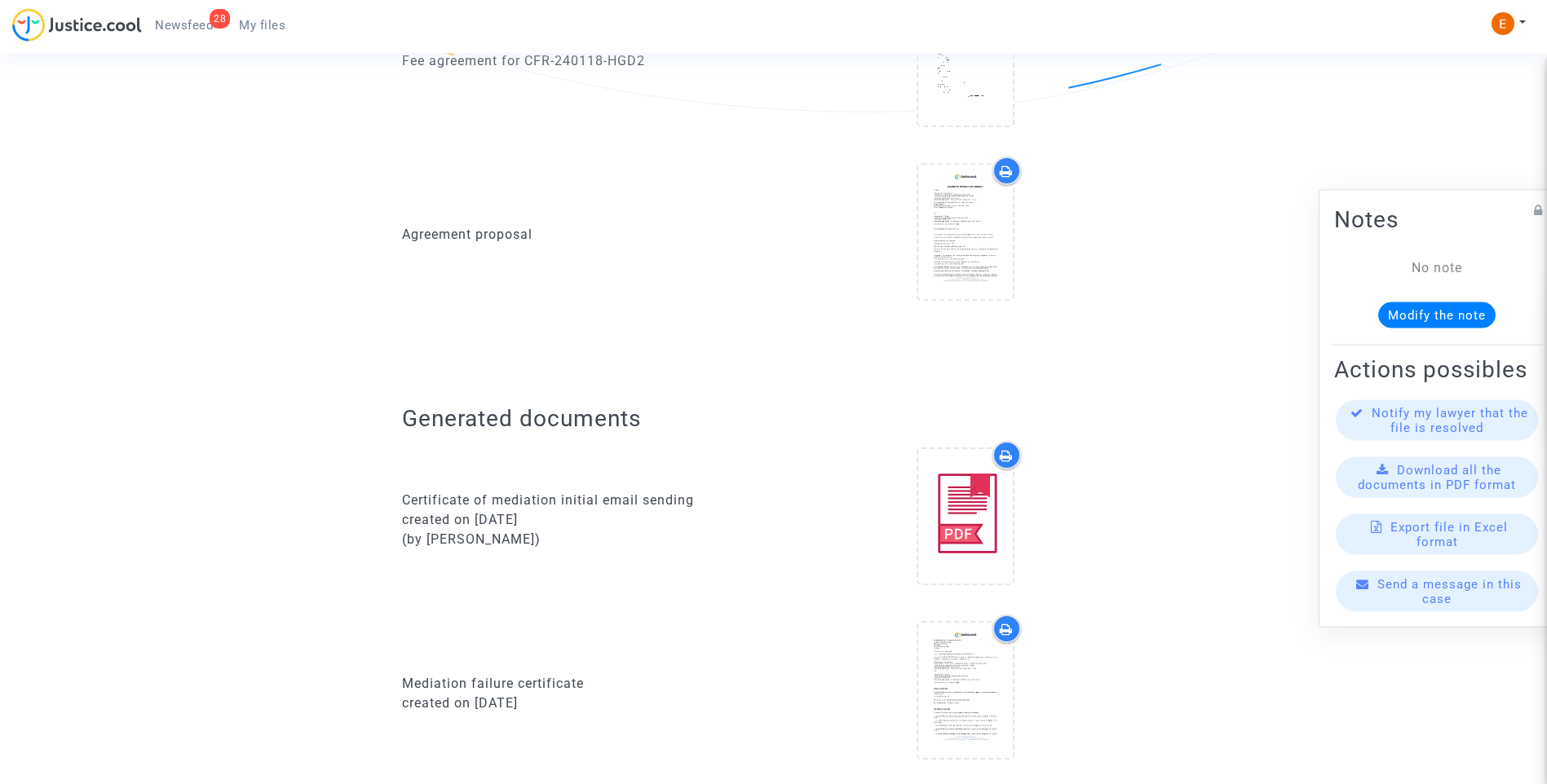
scroll to position [245, 0]
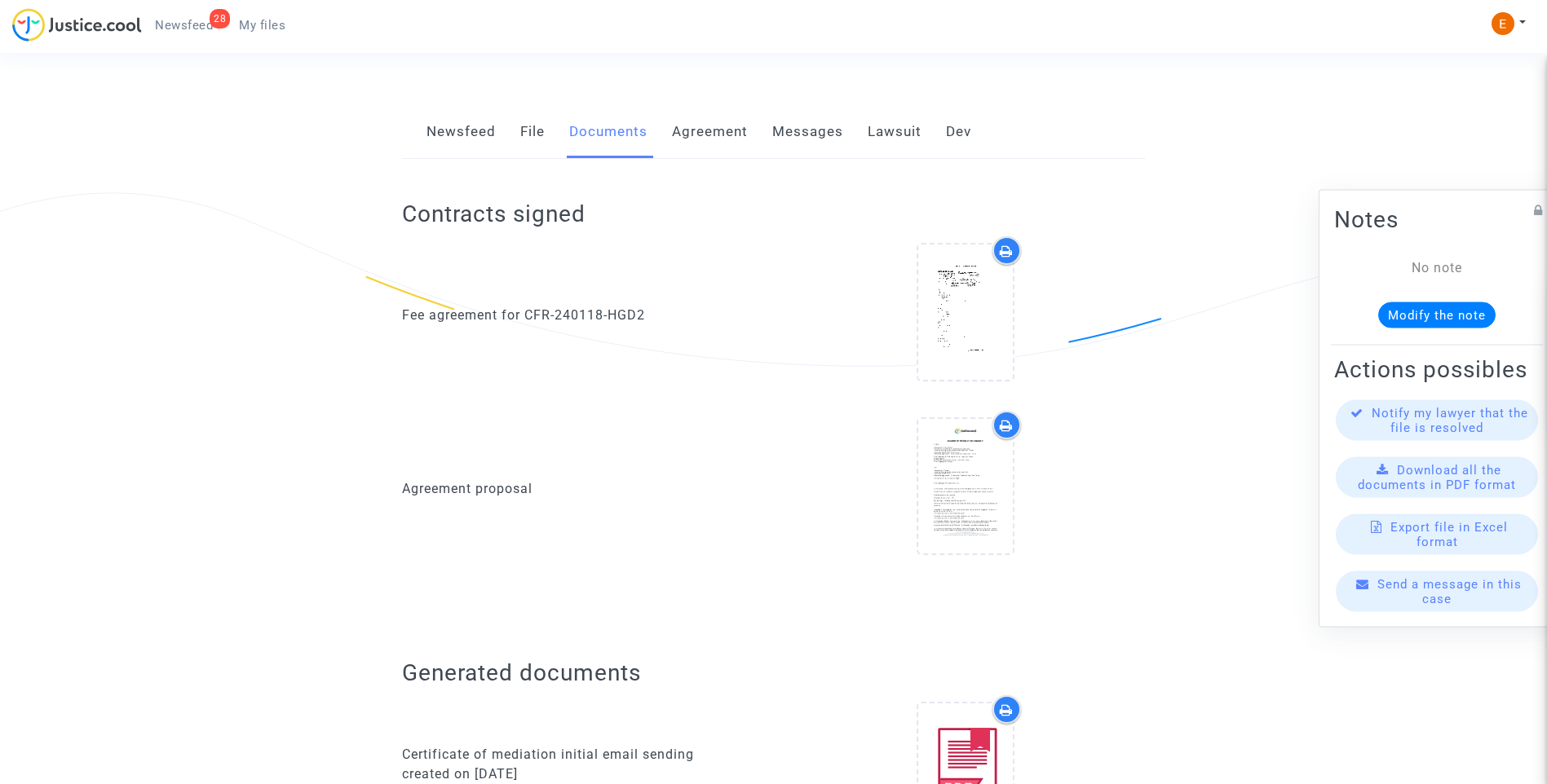
click at [895, 120] on link "Lawsuit" at bounding box center [894, 132] width 54 height 54
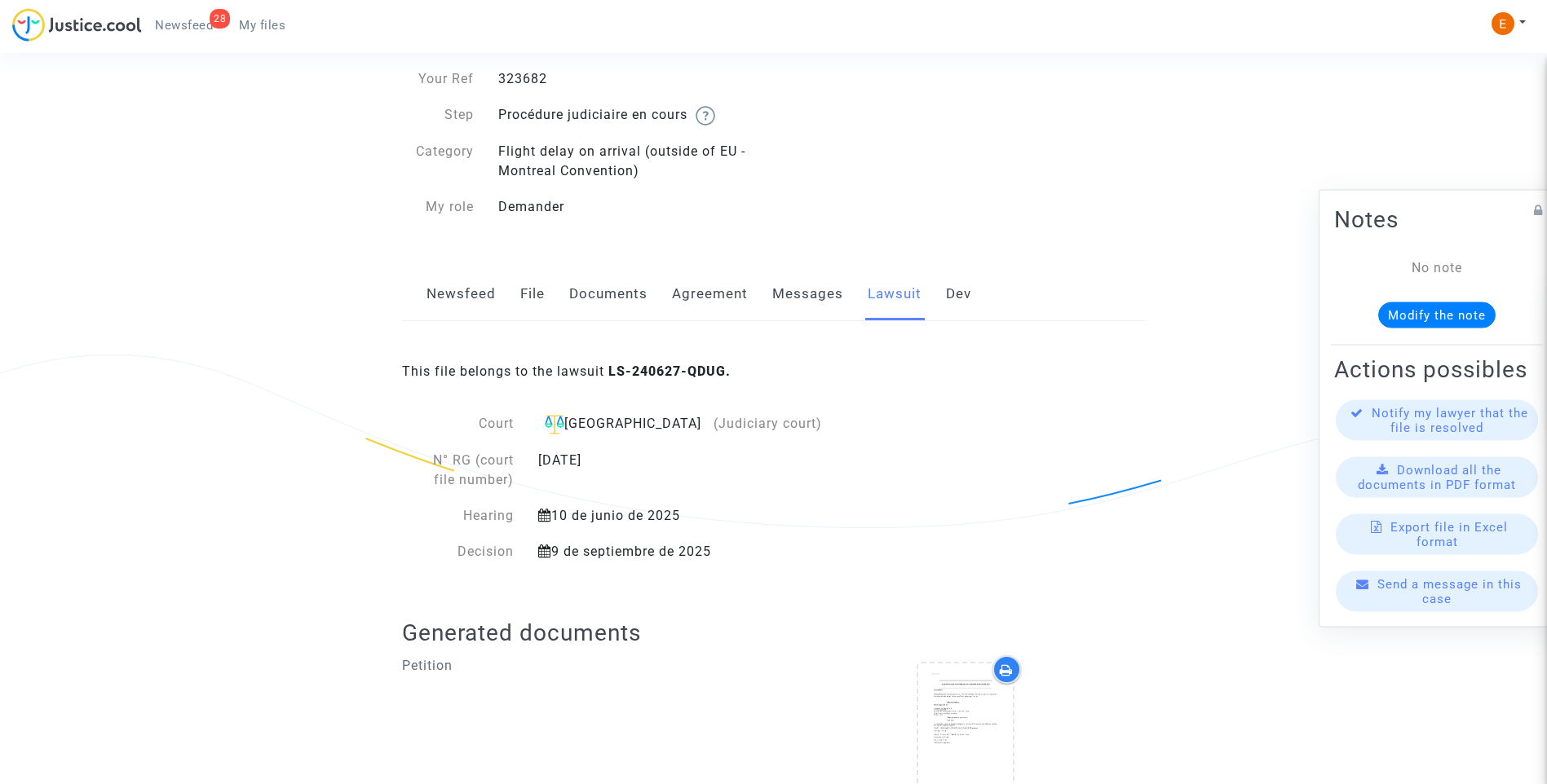
scroll to position [161, 0]
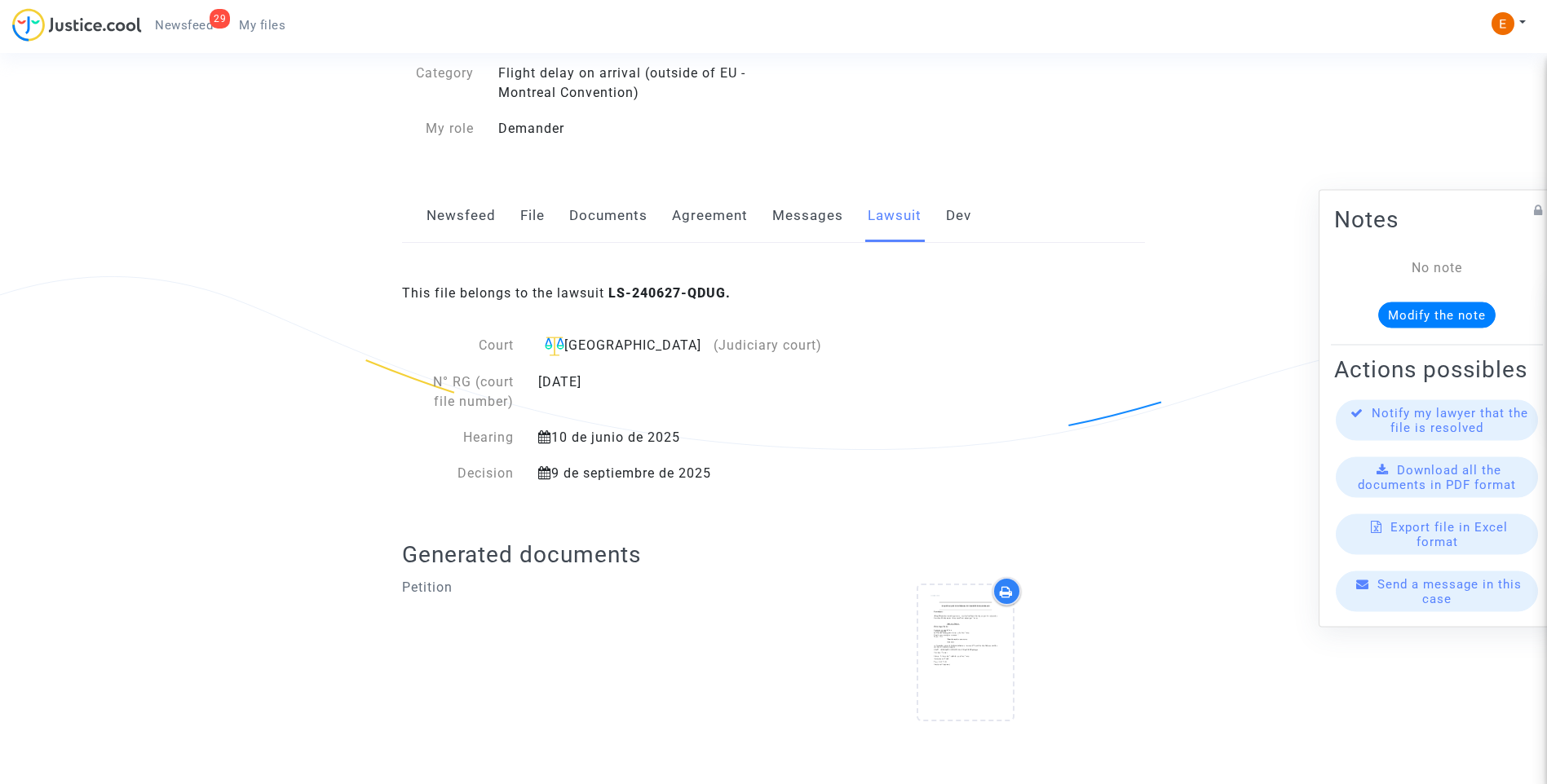
click at [183, 25] on span "Newsfeed" at bounding box center [184, 25] width 58 height 15
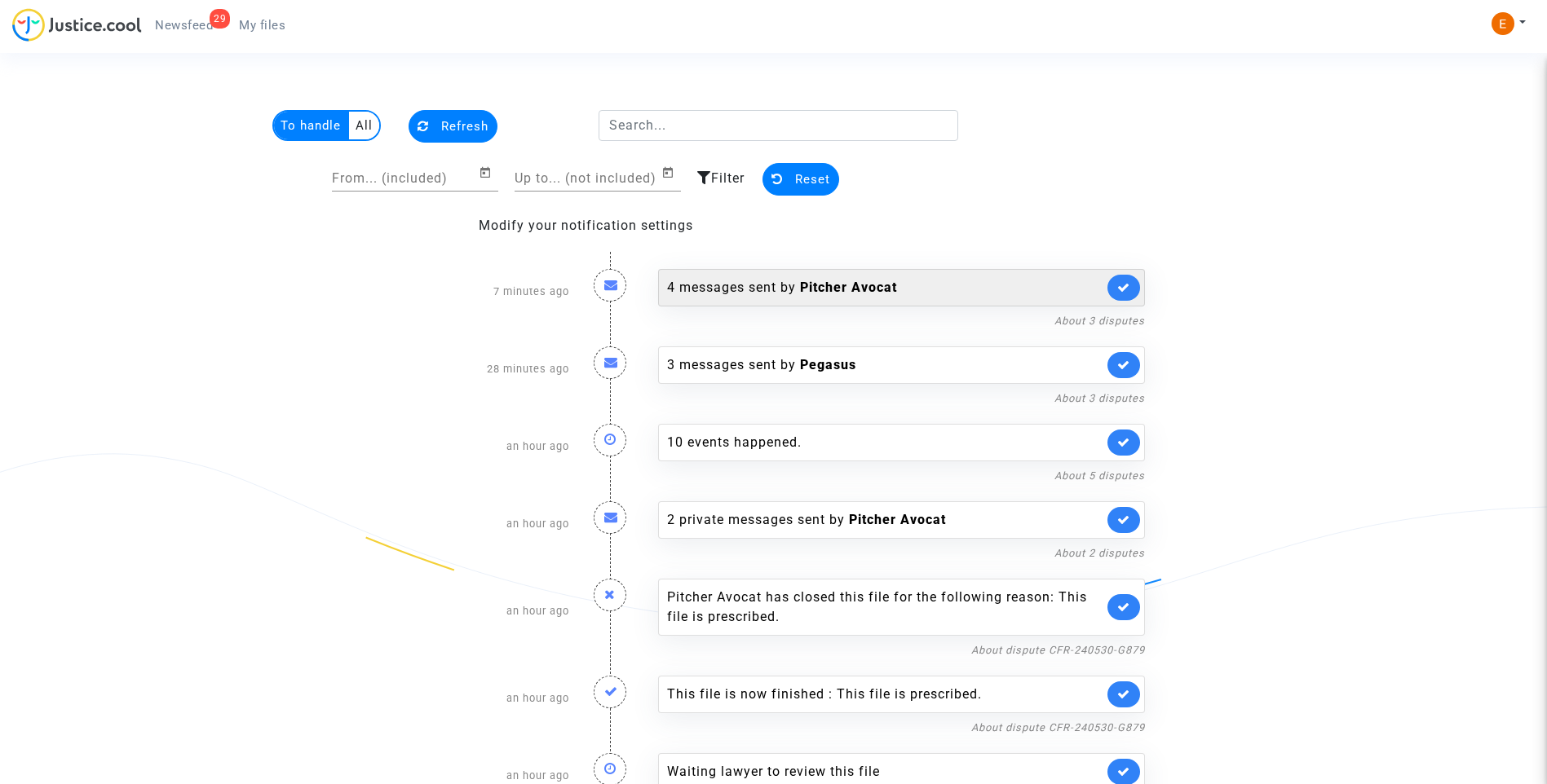
click at [749, 287] on div "4 messages sent by Pitcher Avocat" at bounding box center [885, 288] width 436 height 19
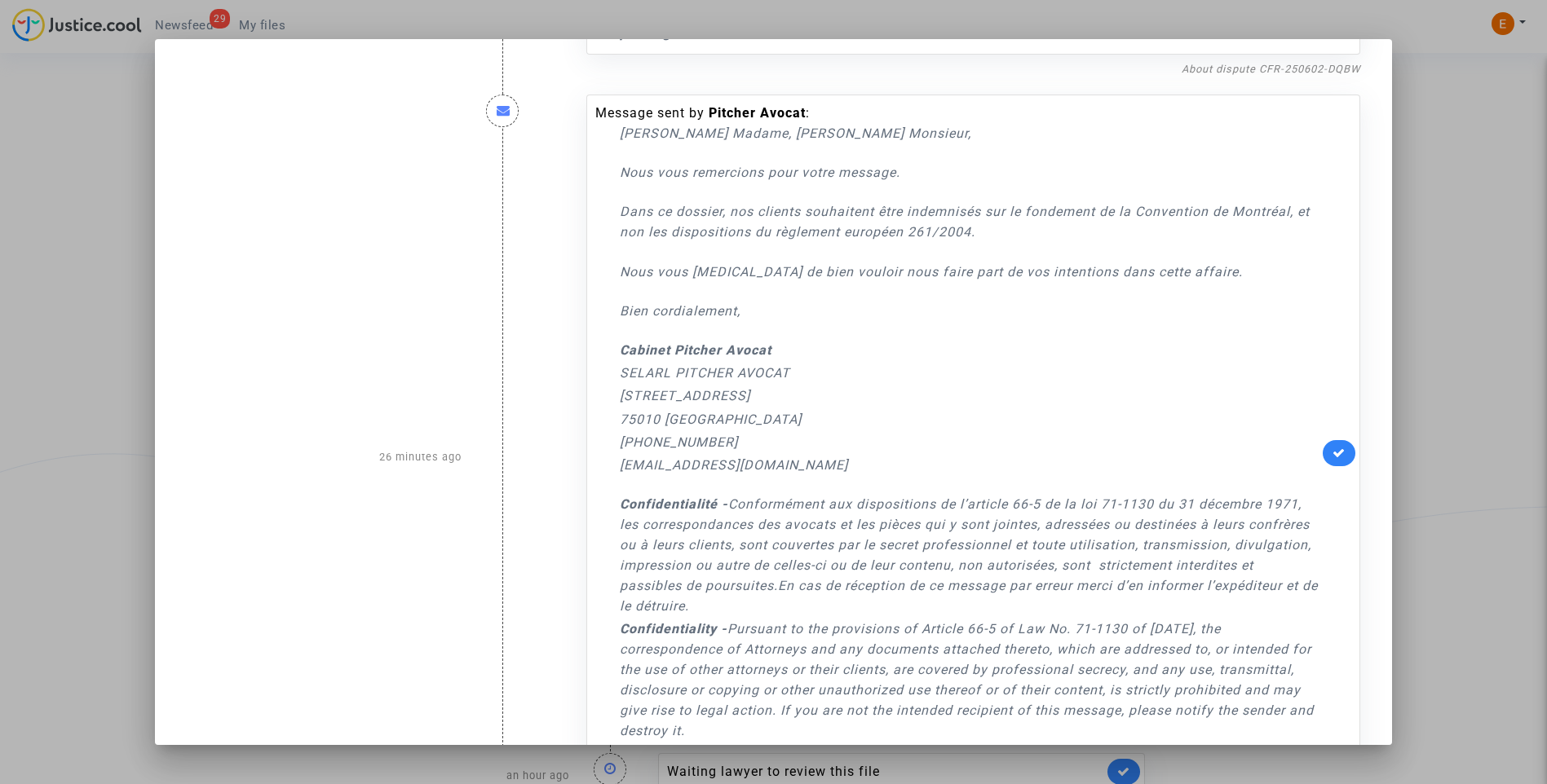
scroll to position [2251, 0]
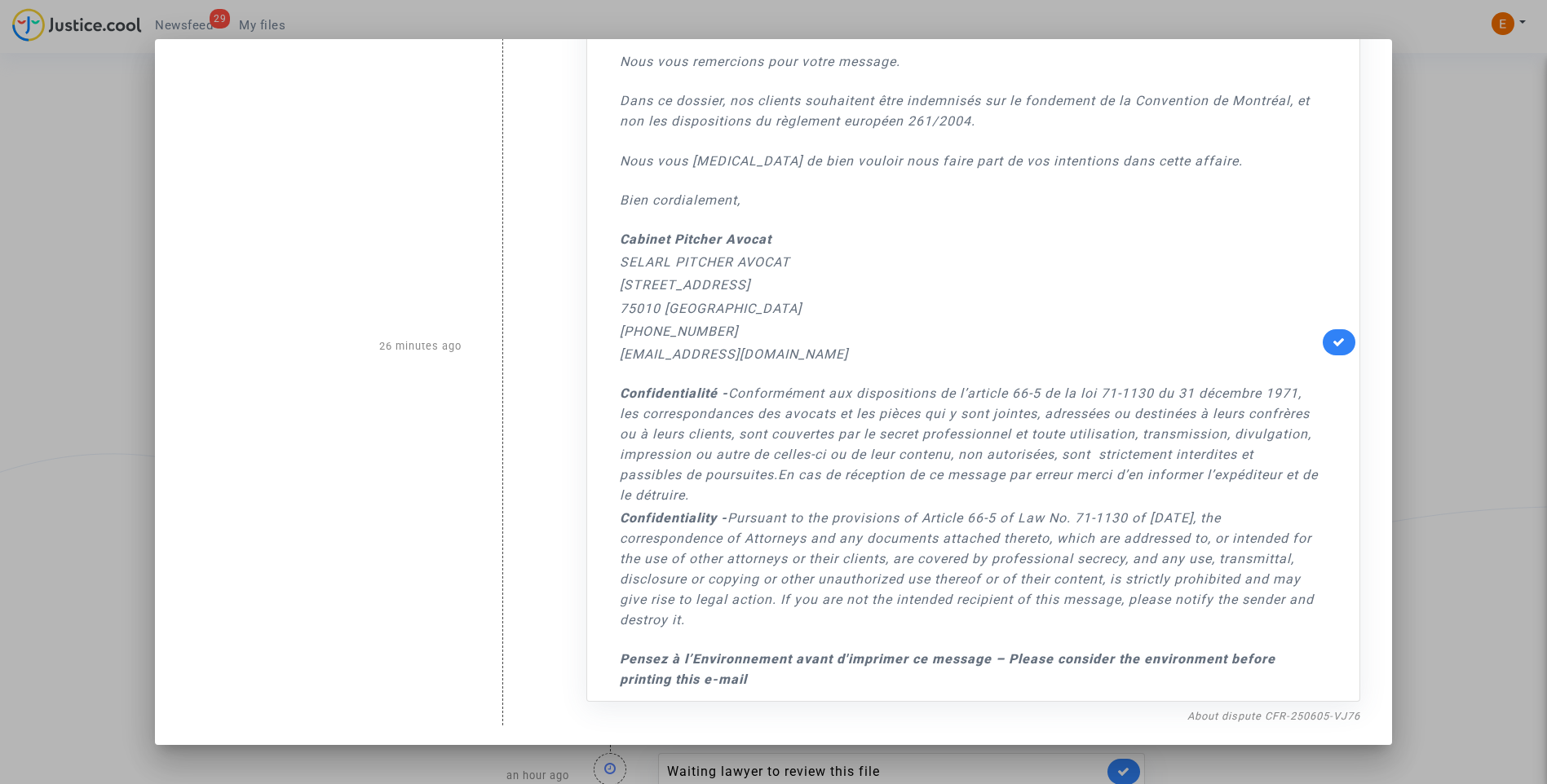
click at [1435, 225] on div at bounding box center [773, 392] width 1547 height 784
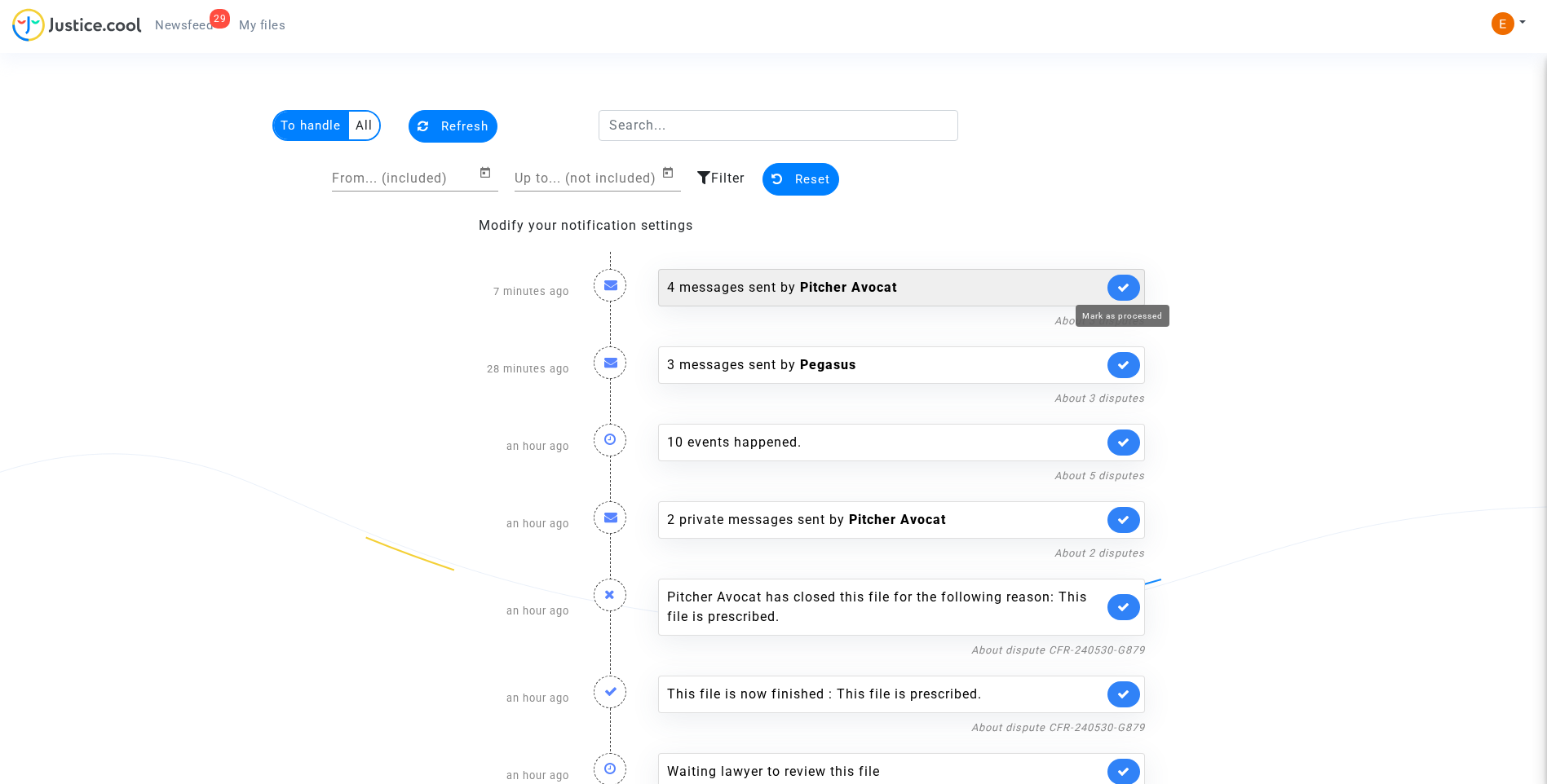
click at [1128, 287] on icon at bounding box center [1123, 287] width 13 height 12
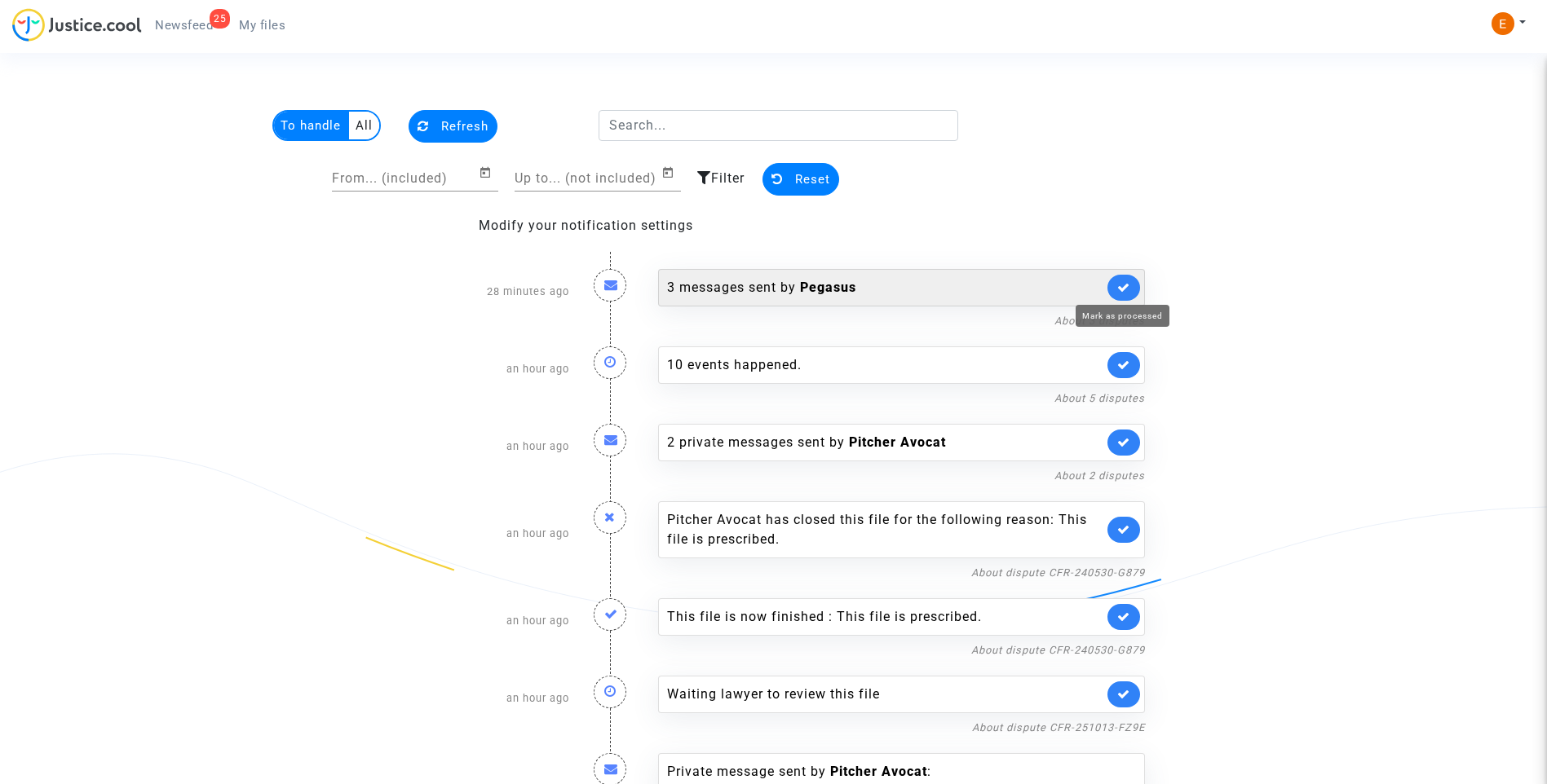
click at [1126, 284] on icon at bounding box center [1123, 287] width 13 height 12
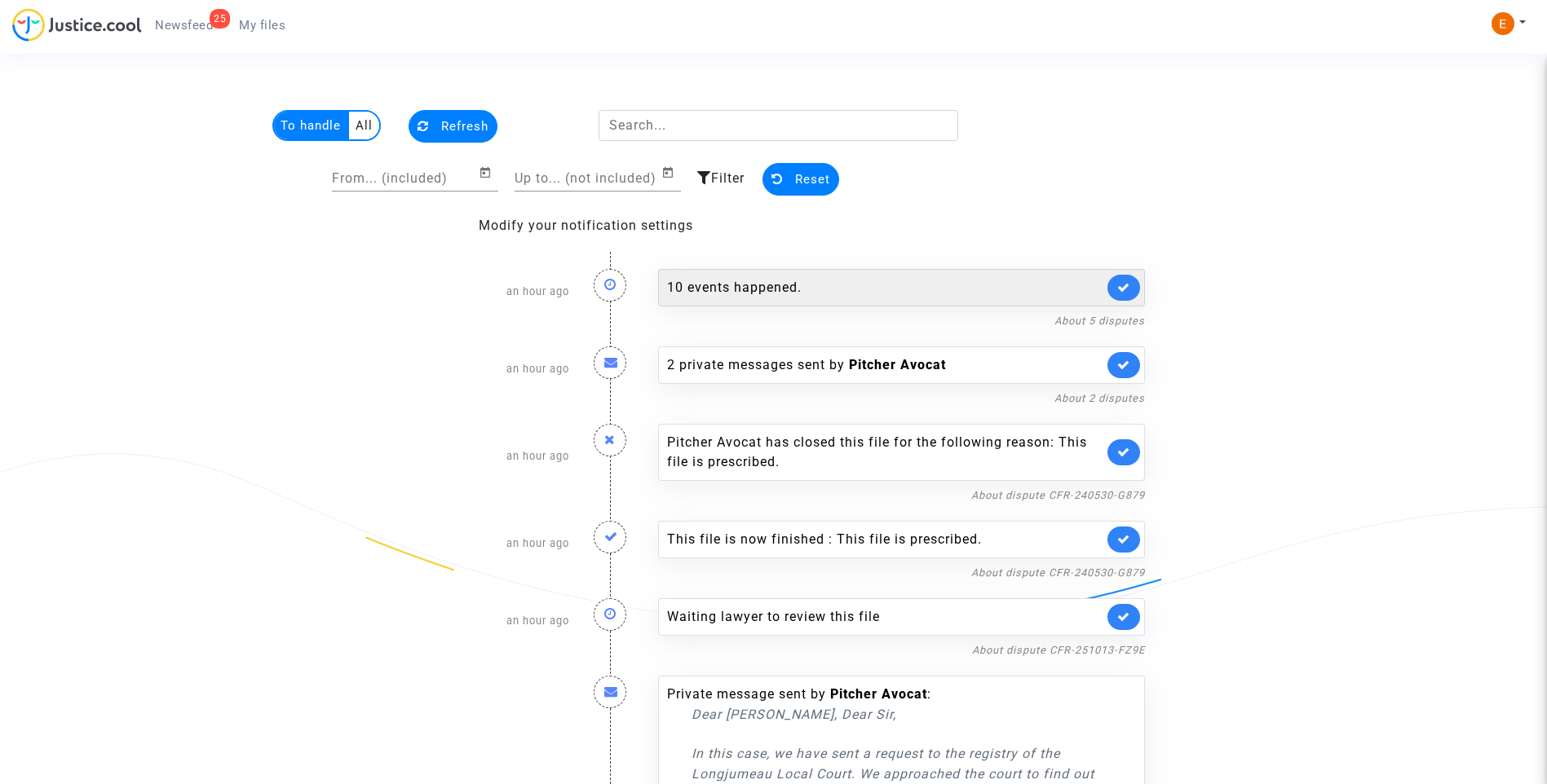
click at [761, 282] on div "10 events happened." at bounding box center [885, 288] width 436 height 19
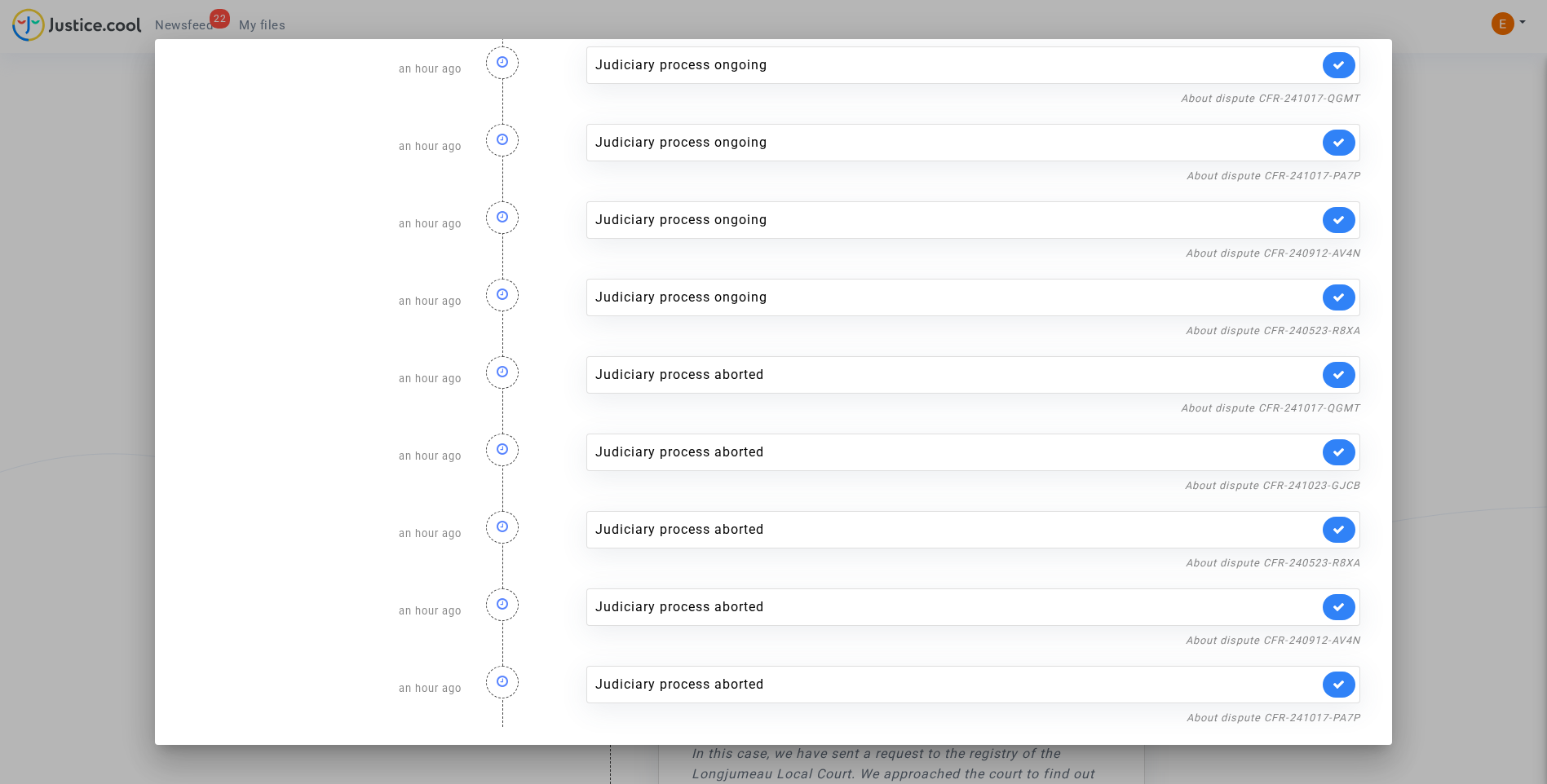
scroll to position [108, 0]
click at [1332, 688] on icon at bounding box center [1339, 682] width 13 height 12
click at [1336, 617] on div "Judiciary process aborted" at bounding box center [974, 606] width 775 height 38
click at [1332, 609] on icon at bounding box center [1339, 605] width 13 height 12
click at [1332, 529] on icon at bounding box center [1339, 527] width 13 height 12
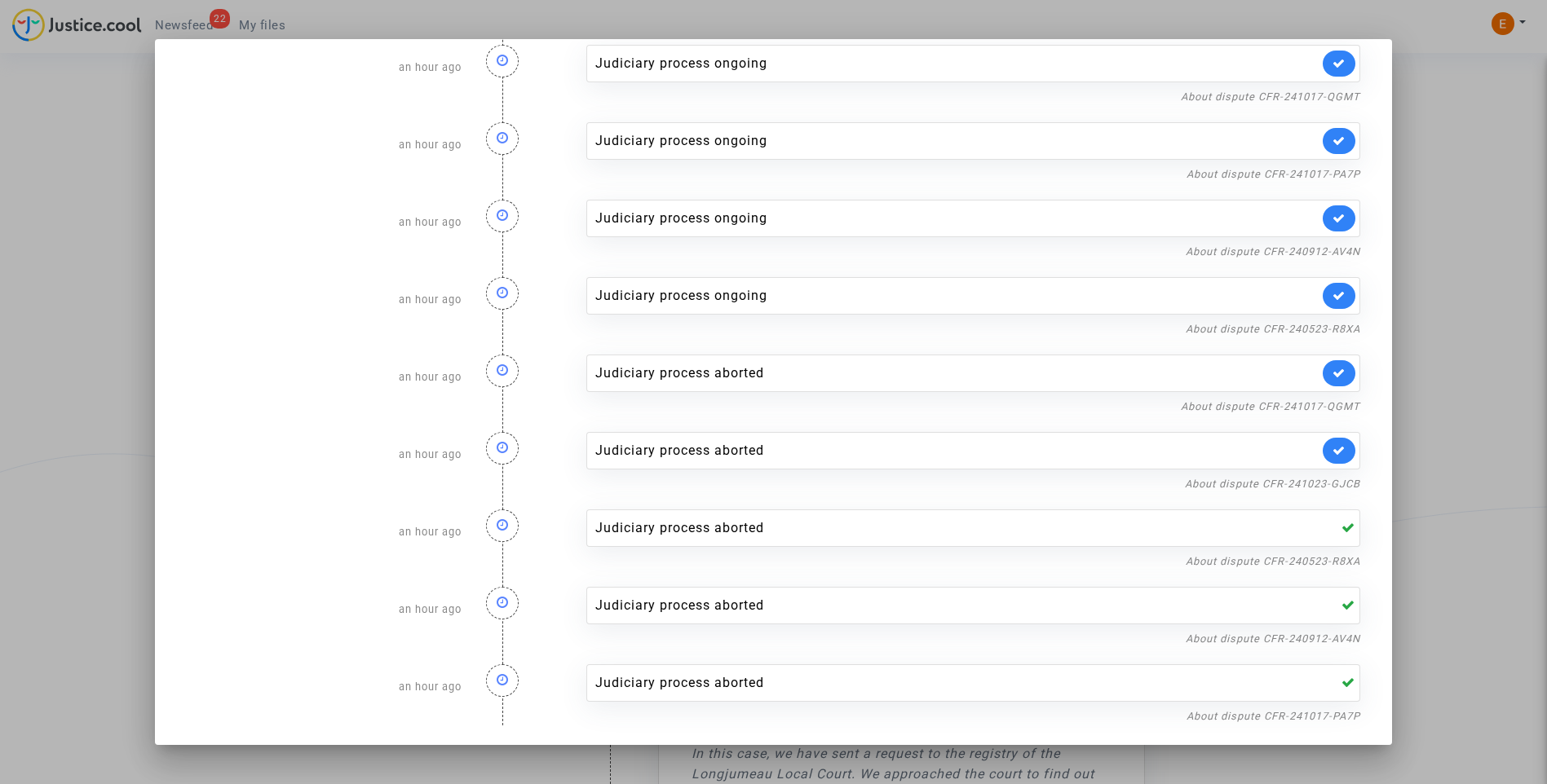
click at [1330, 459] on link at bounding box center [1338, 451] width 32 height 26
click at [1337, 381] on link at bounding box center [1338, 374] width 32 height 26
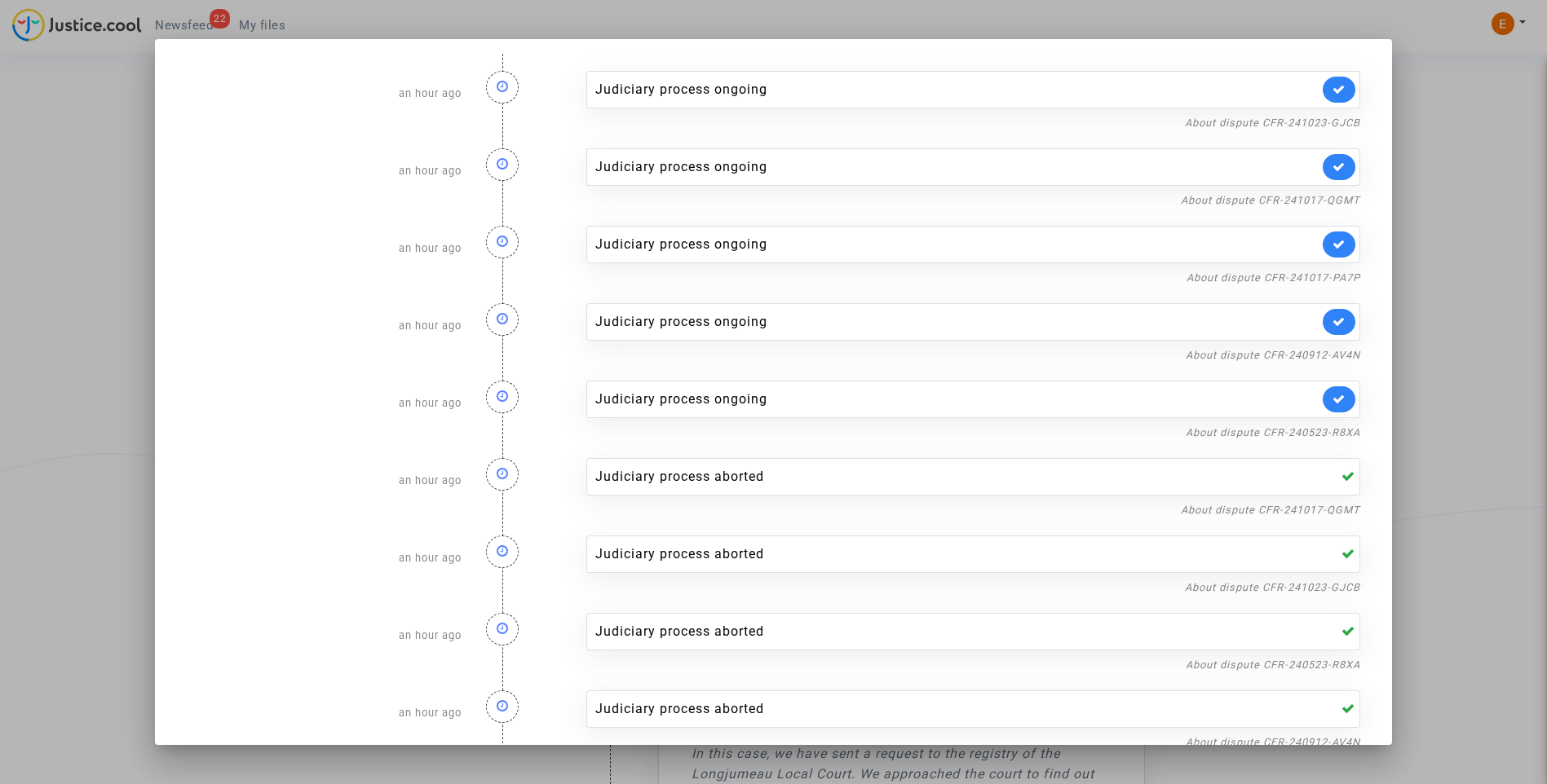
scroll to position [0, 0]
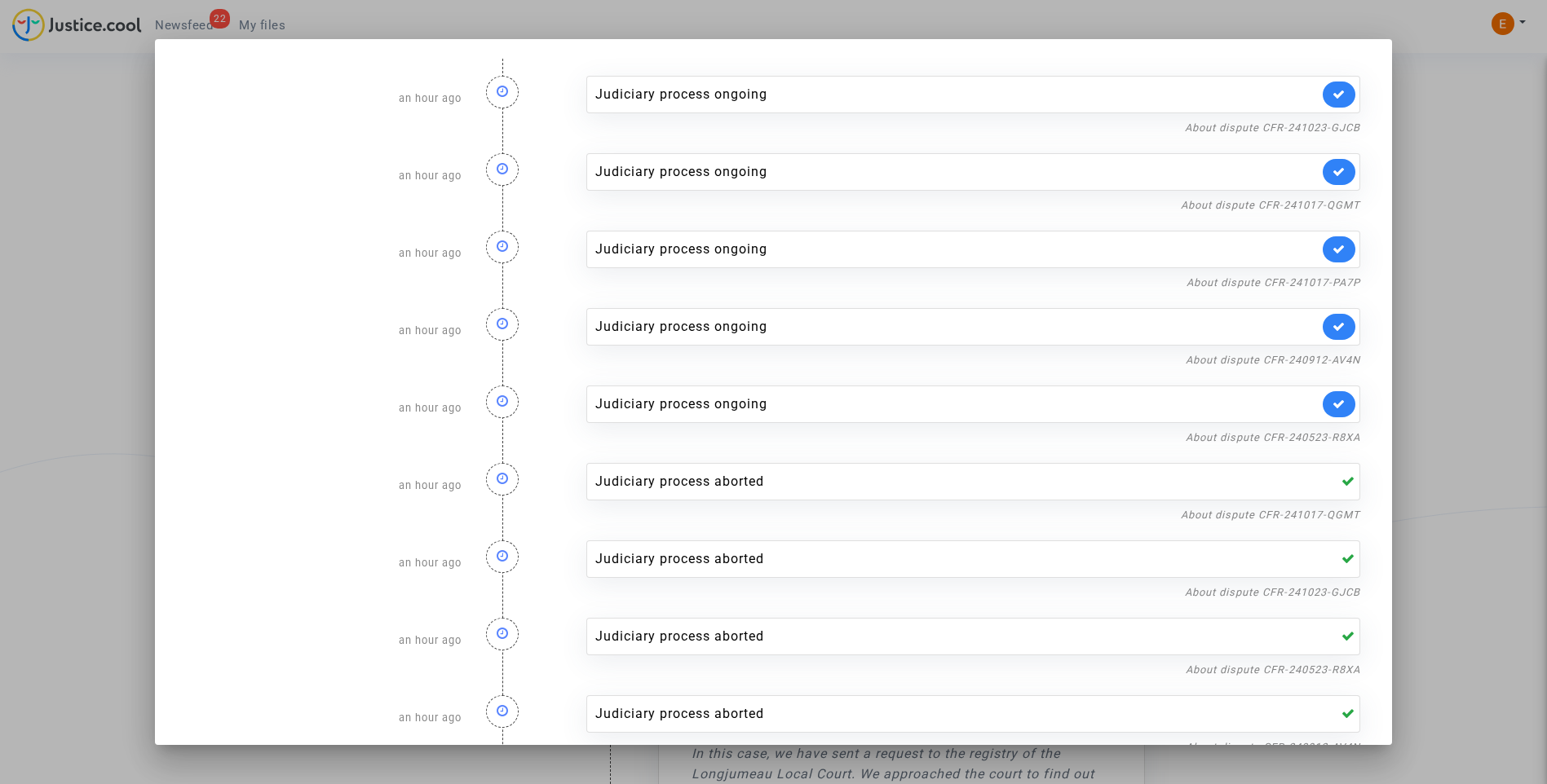
click at [1487, 408] on div at bounding box center [773, 392] width 1547 height 784
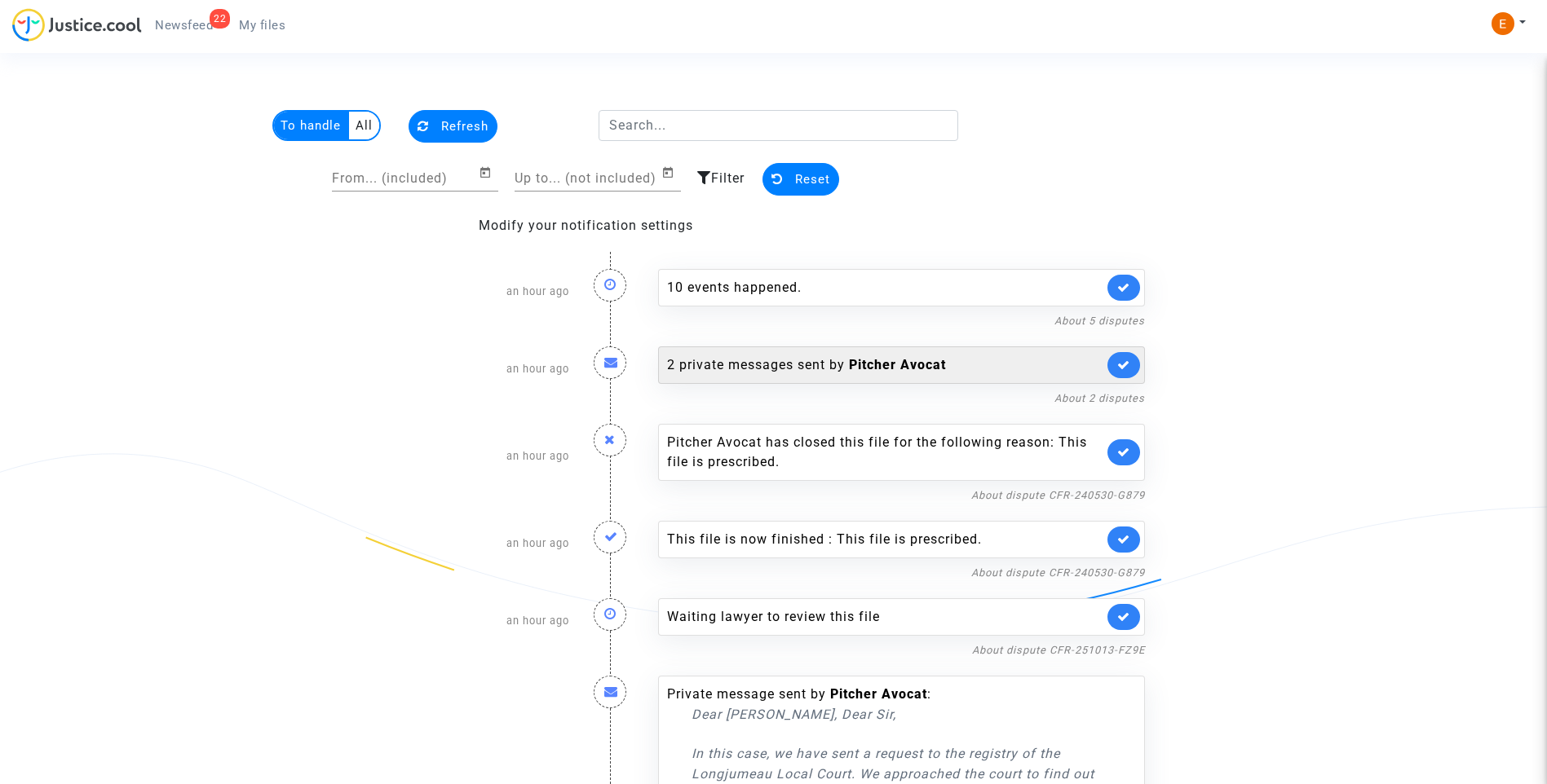
click at [766, 366] on div "2 private messages sent by Pitcher Avocat" at bounding box center [885, 364] width 436 height 19
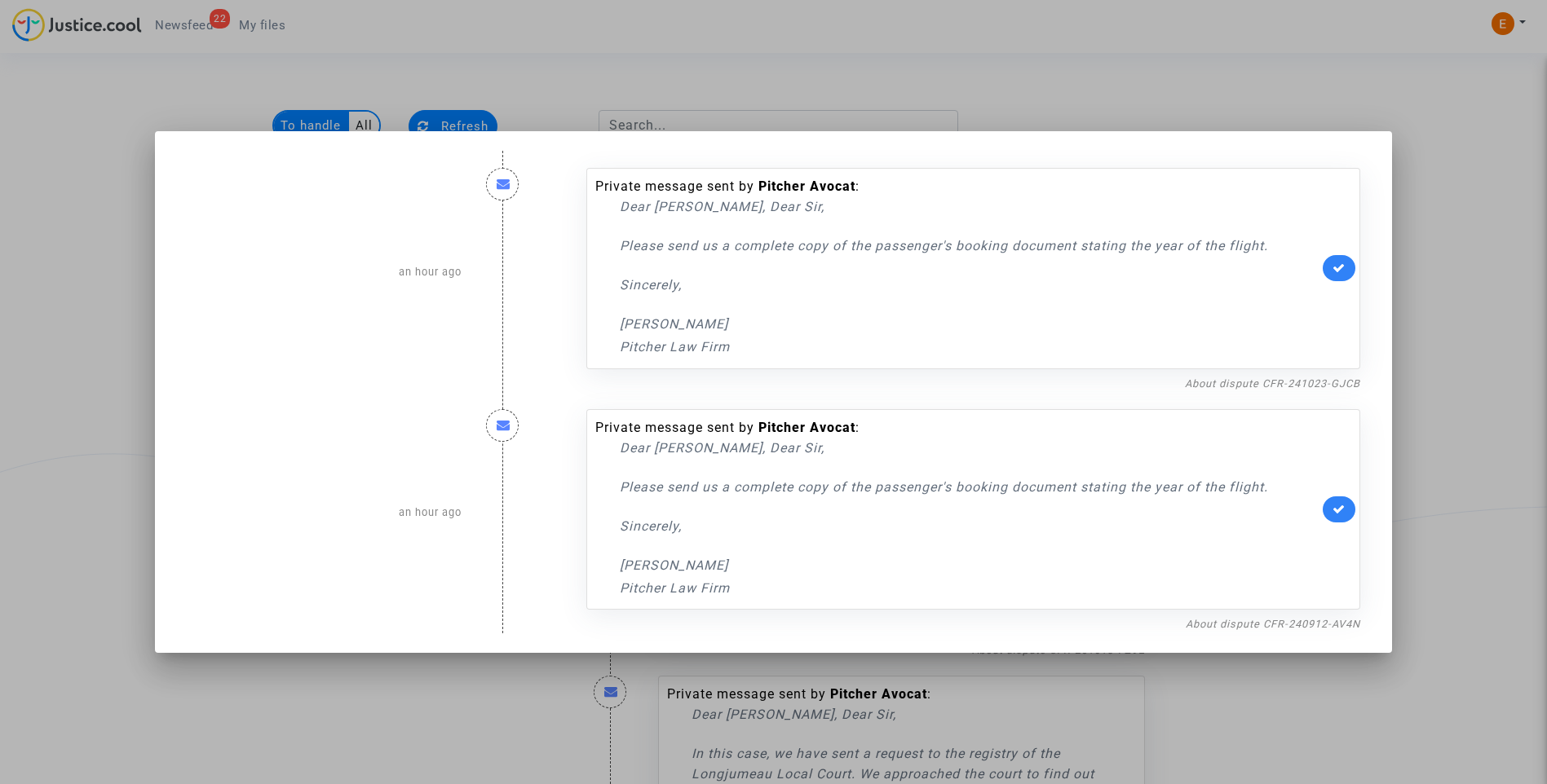
click at [1447, 194] on div at bounding box center [773, 392] width 1547 height 784
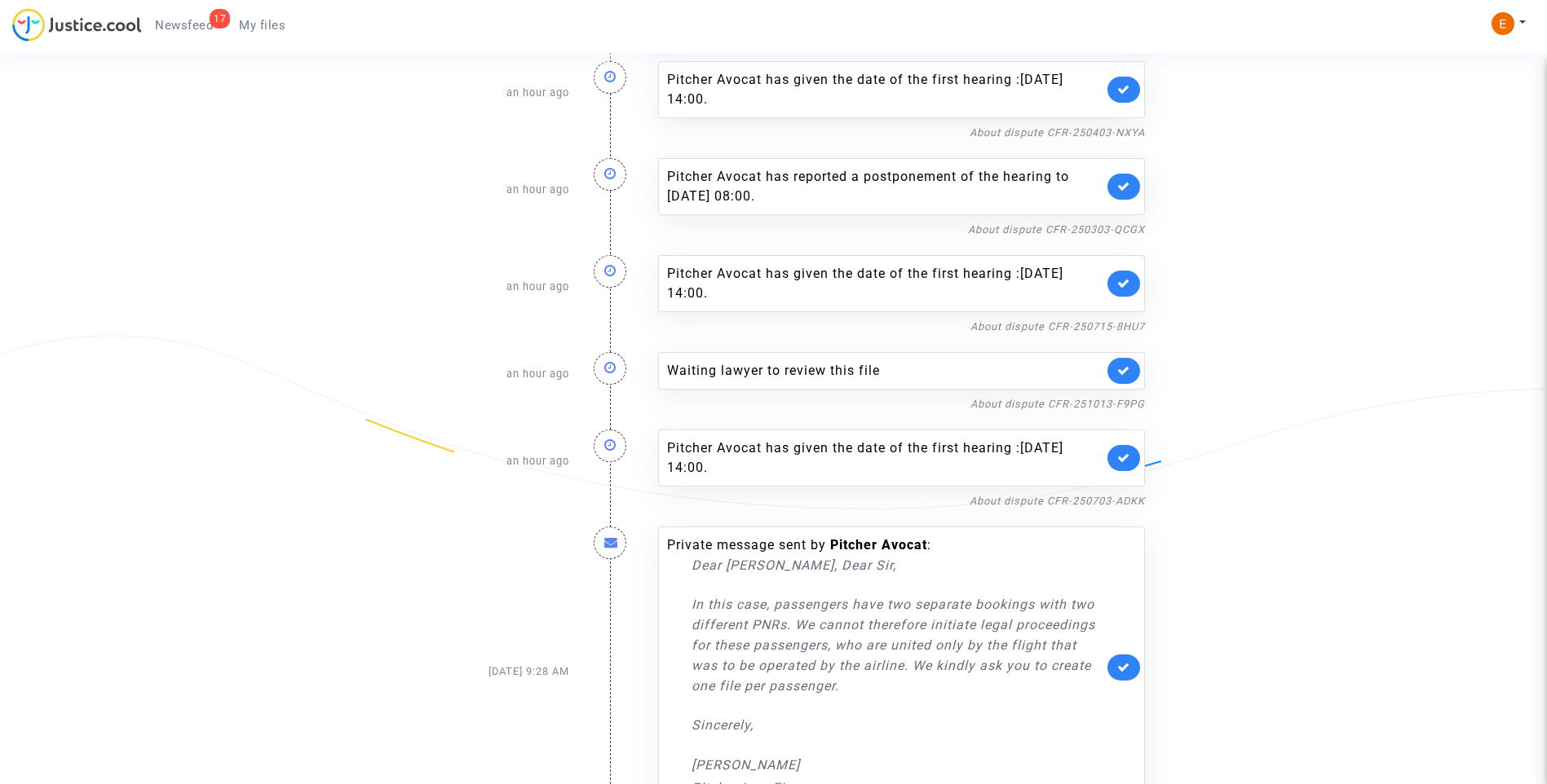
scroll to position [1027, 0]
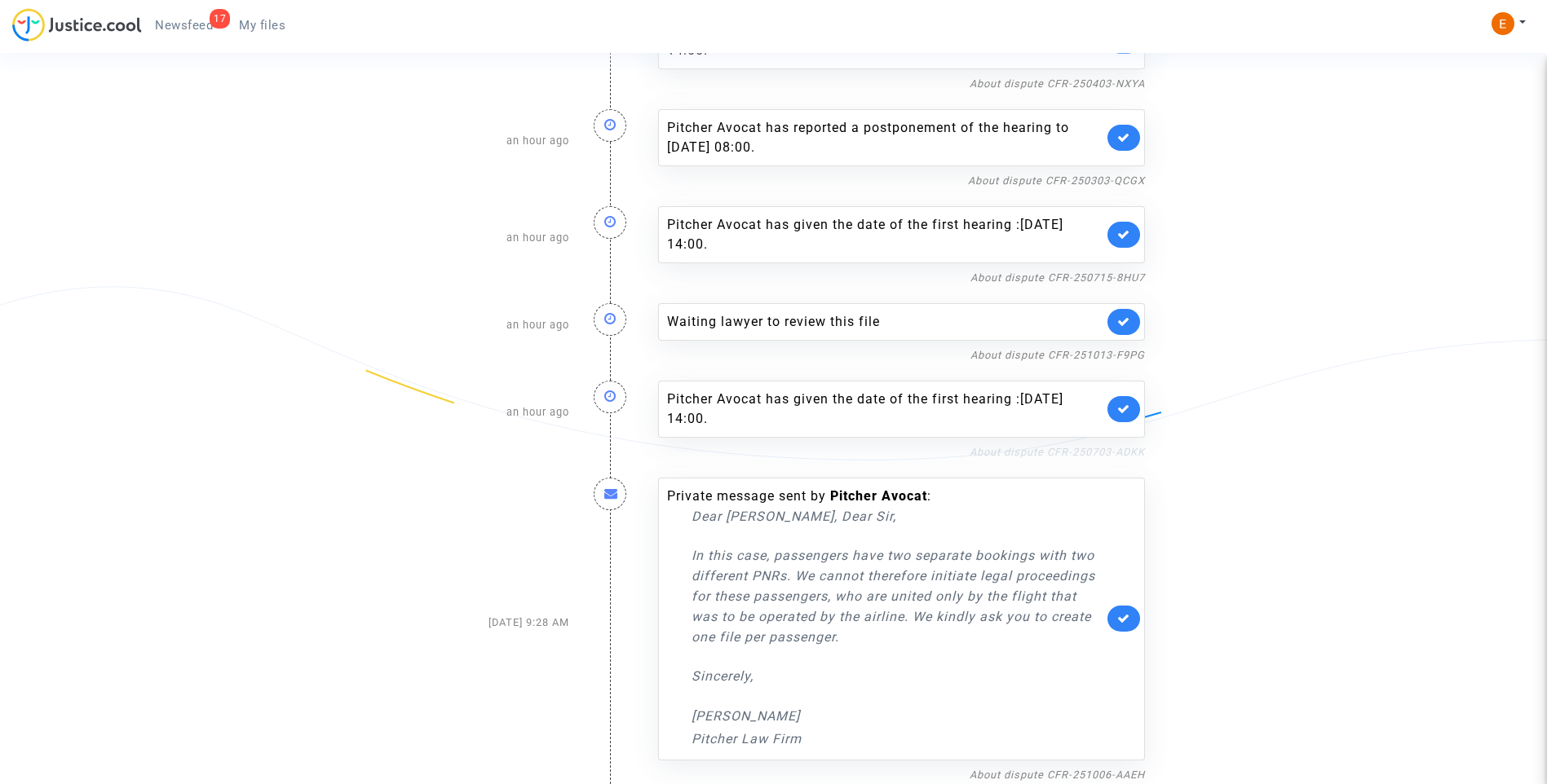
click at [1106, 451] on link "About dispute CFR-250703-ADKK" at bounding box center [1058, 451] width 176 height 12
click at [1128, 410] on icon at bounding box center [1123, 409] width 13 height 12
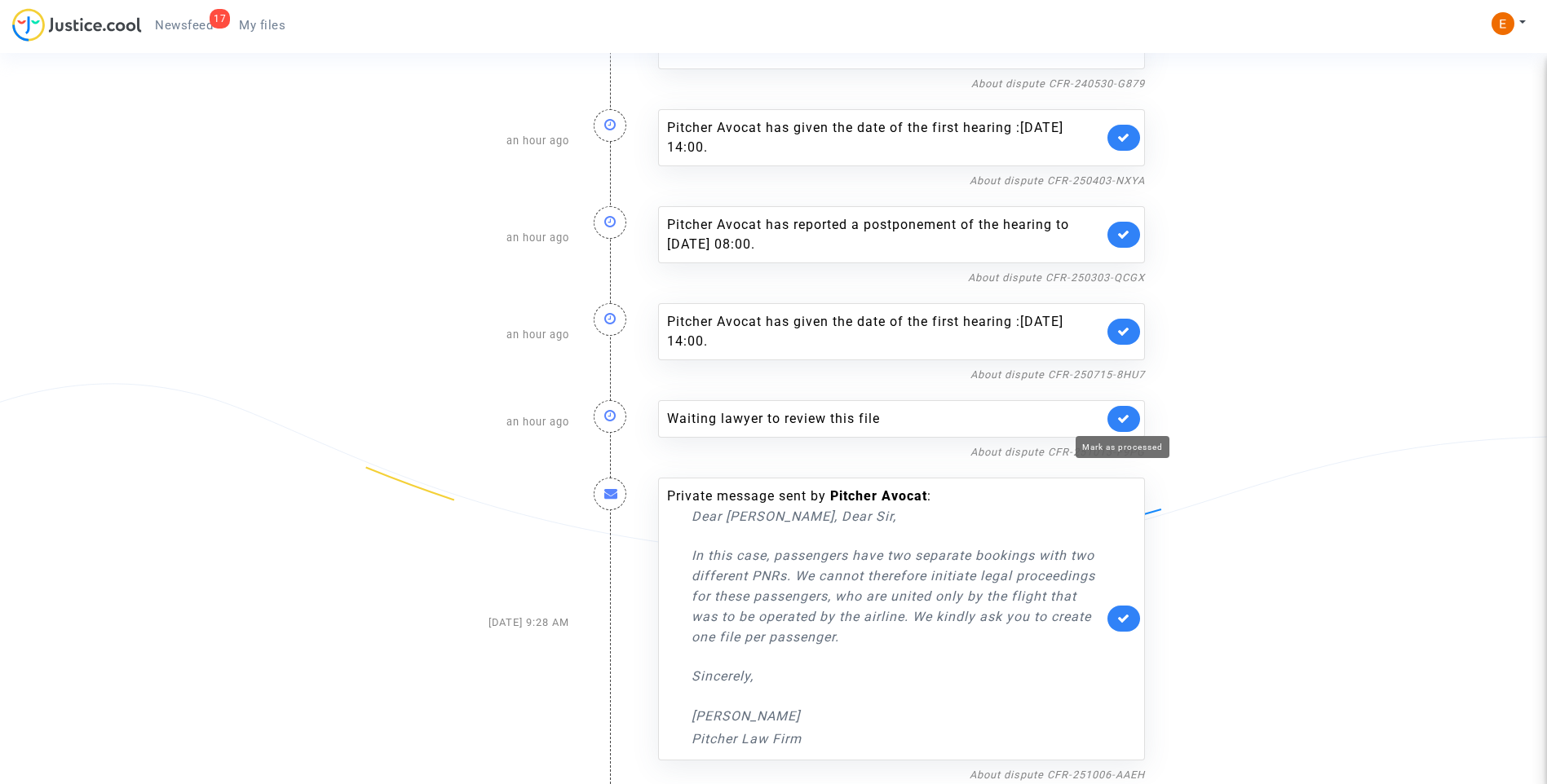
click at [1128, 415] on icon at bounding box center [1123, 418] width 13 height 12
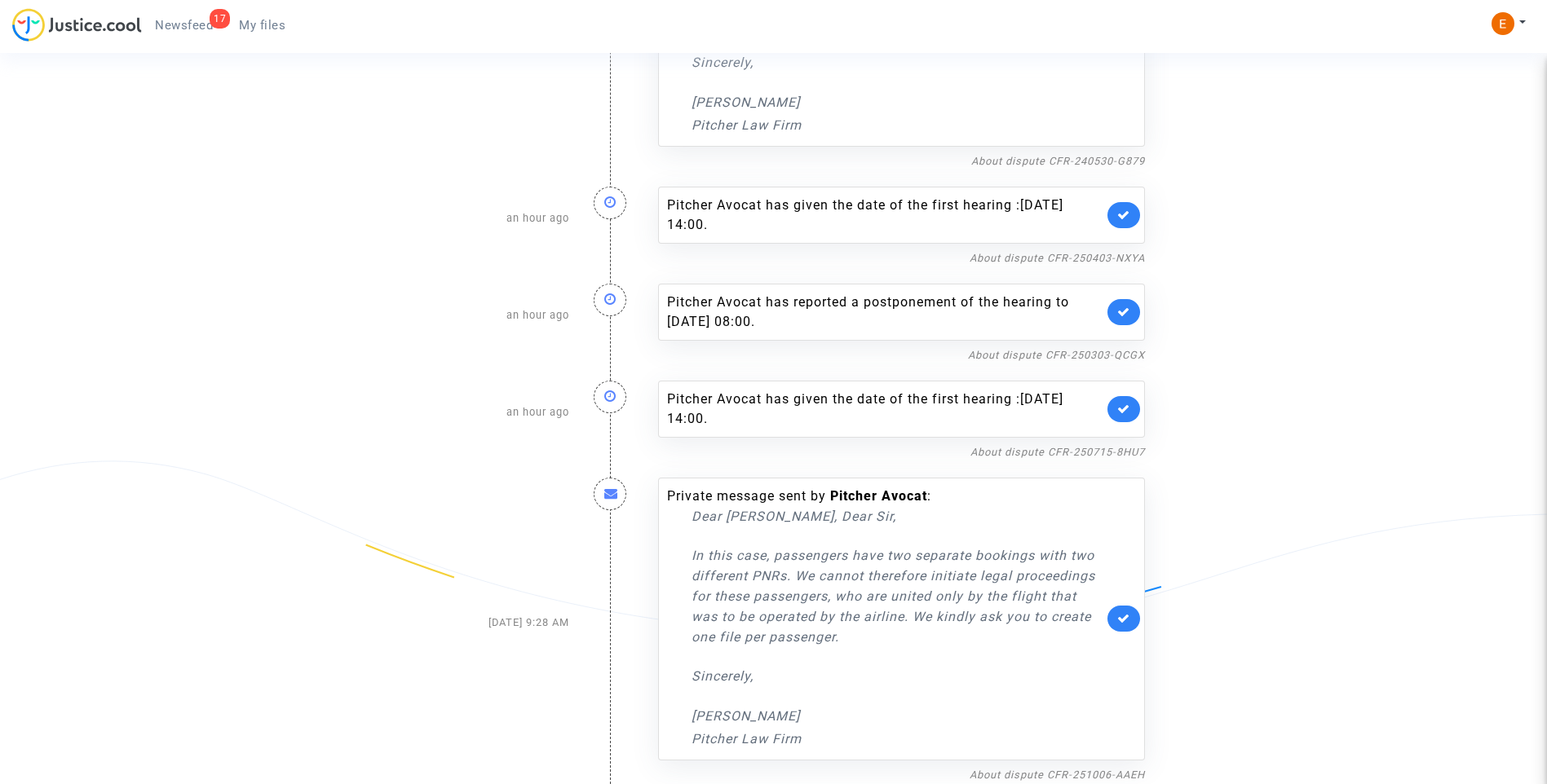
scroll to position [852, 0]
click at [1087, 454] on link "About dispute CFR-250715-8HU7" at bounding box center [1057, 451] width 175 height 12
click at [1123, 406] on icon at bounding box center [1123, 409] width 13 height 12
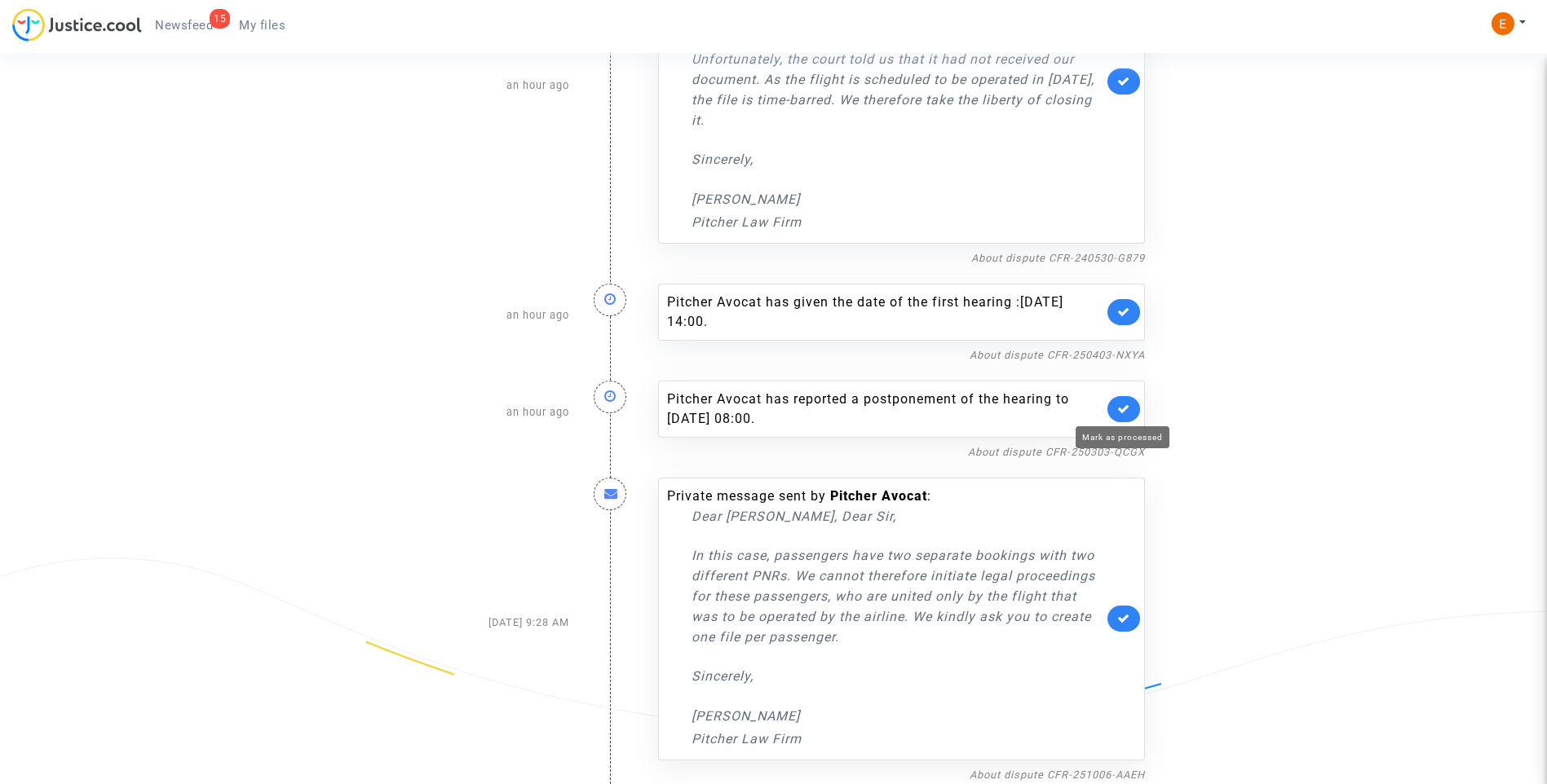
scroll to position [755, 0]
click at [1070, 455] on link "About dispute CFR-250303-QCGX" at bounding box center [1056, 451] width 177 height 12
click at [1128, 406] on icon at bounding box center [1123, 409] width 13 height 12
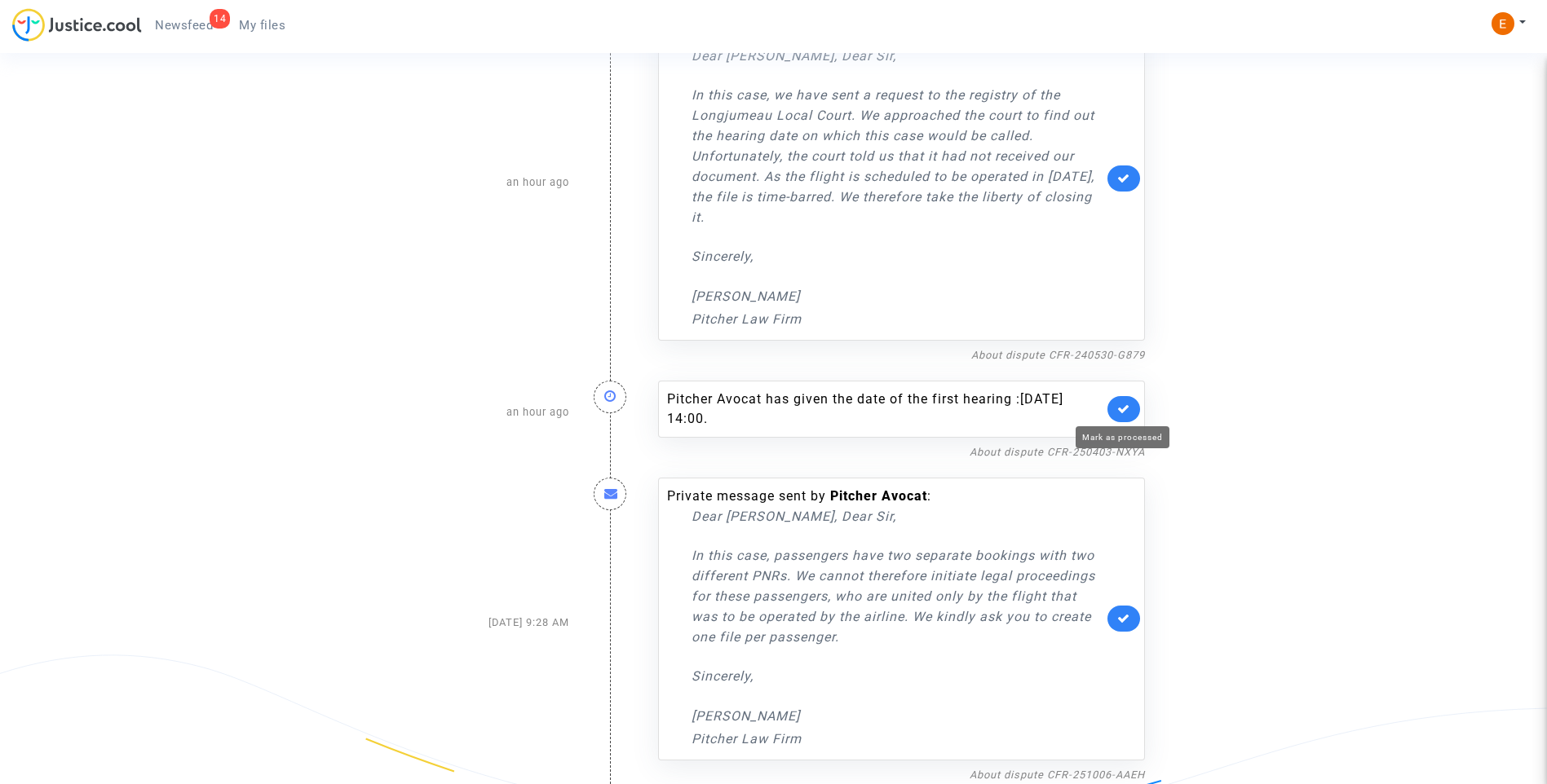
scroll to position [659, 0]
click at [1050, 452] on link "About dispute CFR-250403-NXYA" at bounding box center [1058, 451] width 176 height 12
click at [1135, 418] on link at bounding box center [1123, 410] width 32 height 26
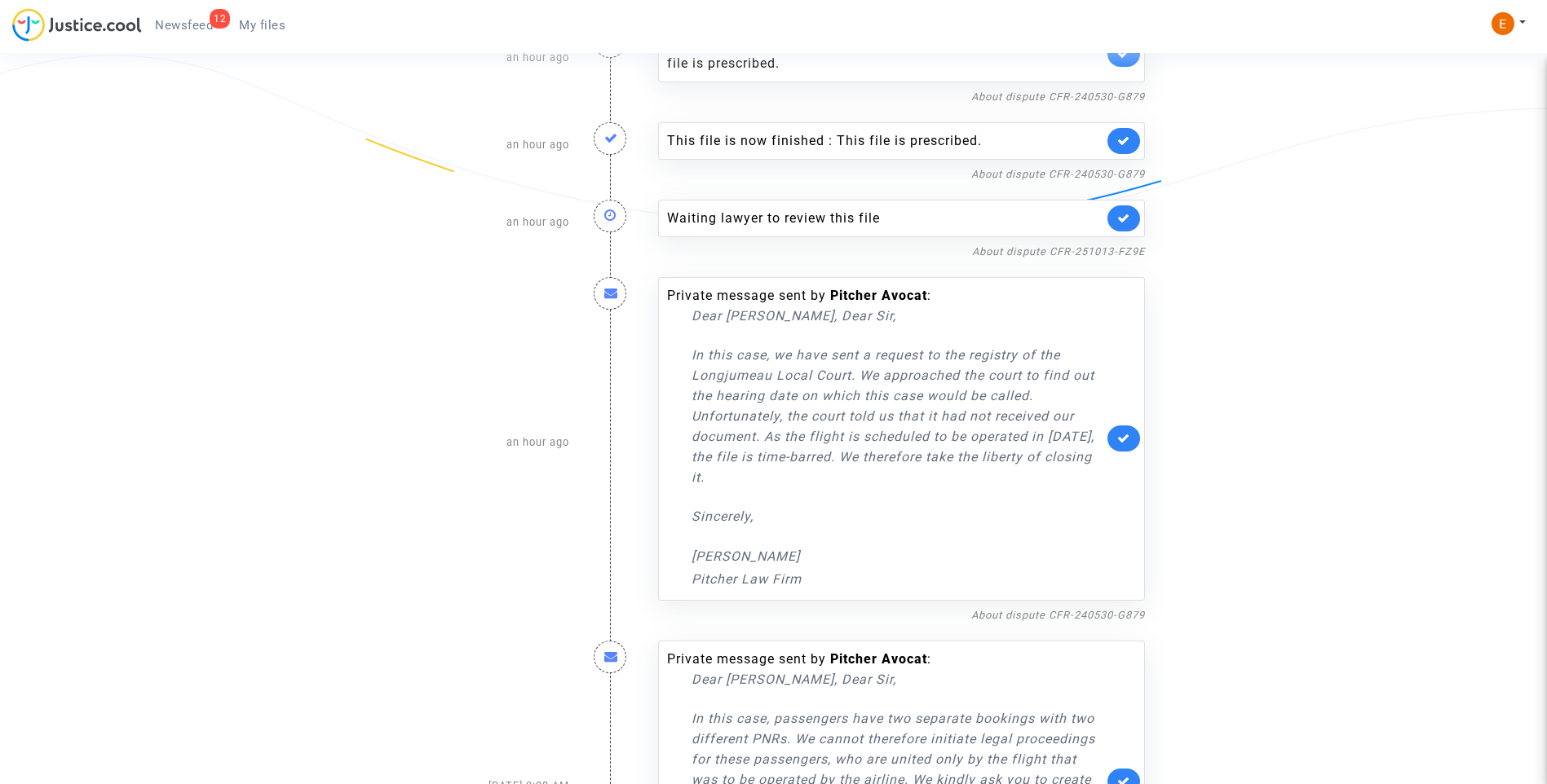
scroll to position [317, 0]
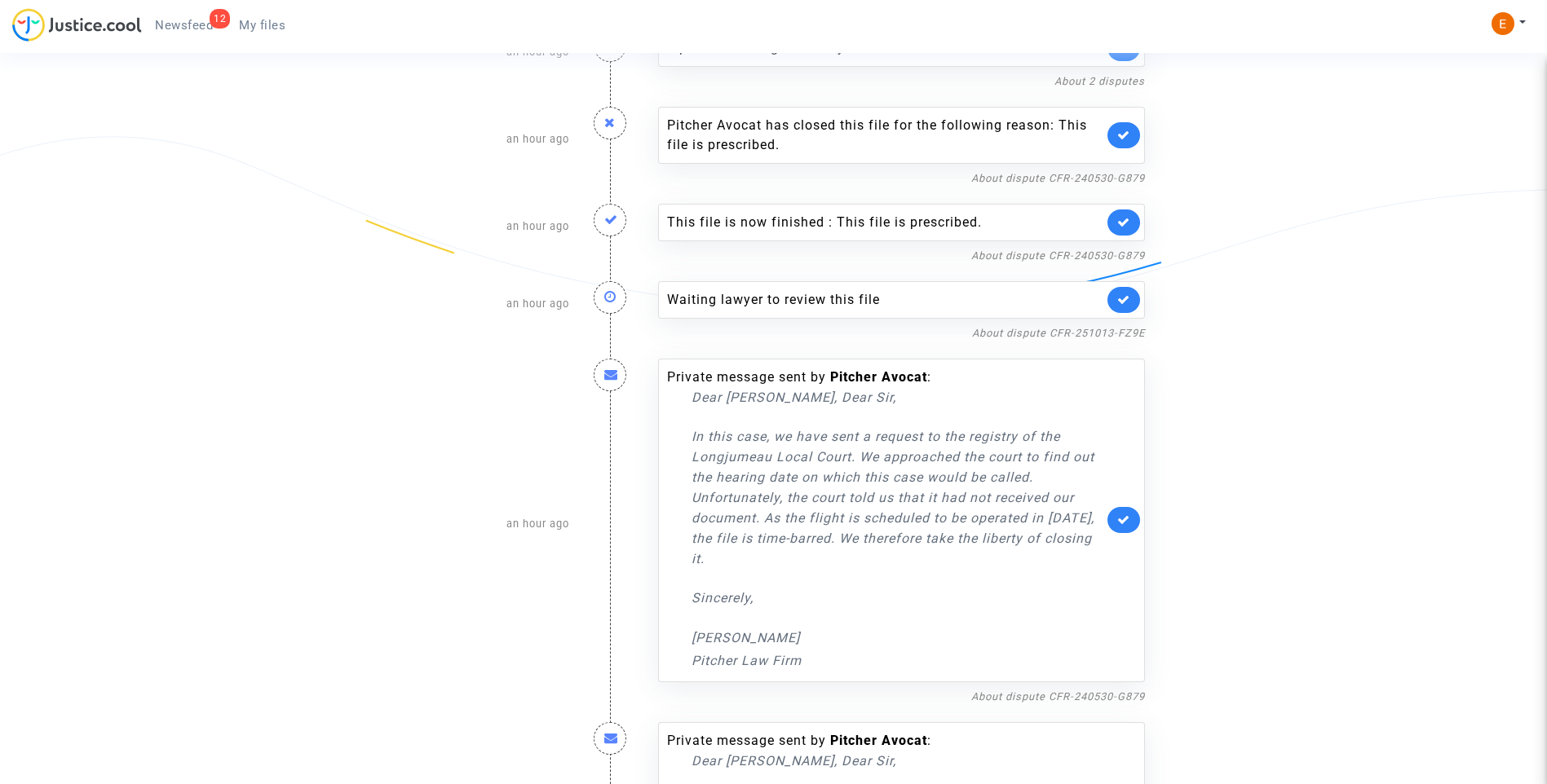
click at [1133, 301] on link at bounding box center [1123, 300] width 32 height 26
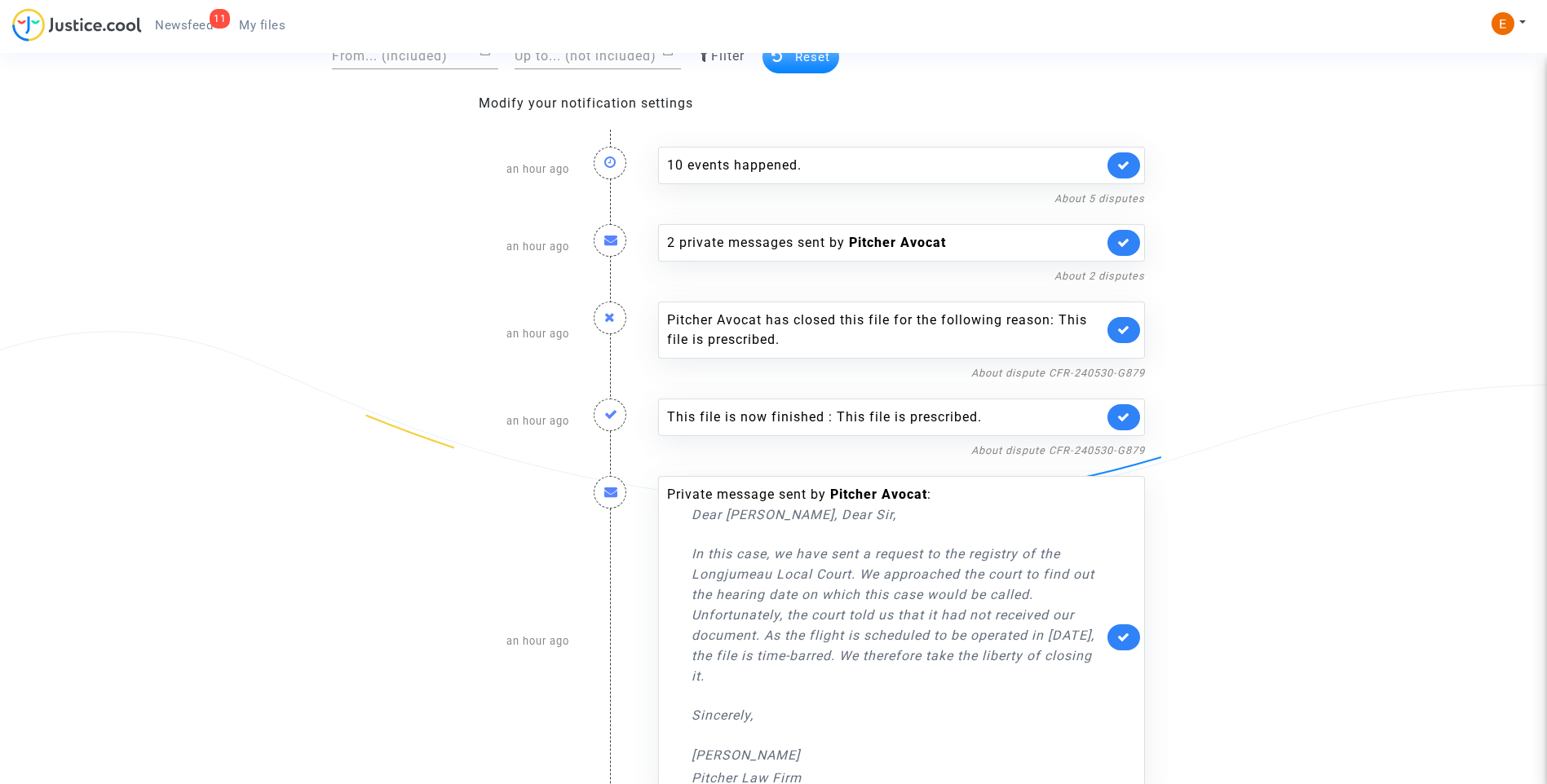
scroll to position [408, 0]
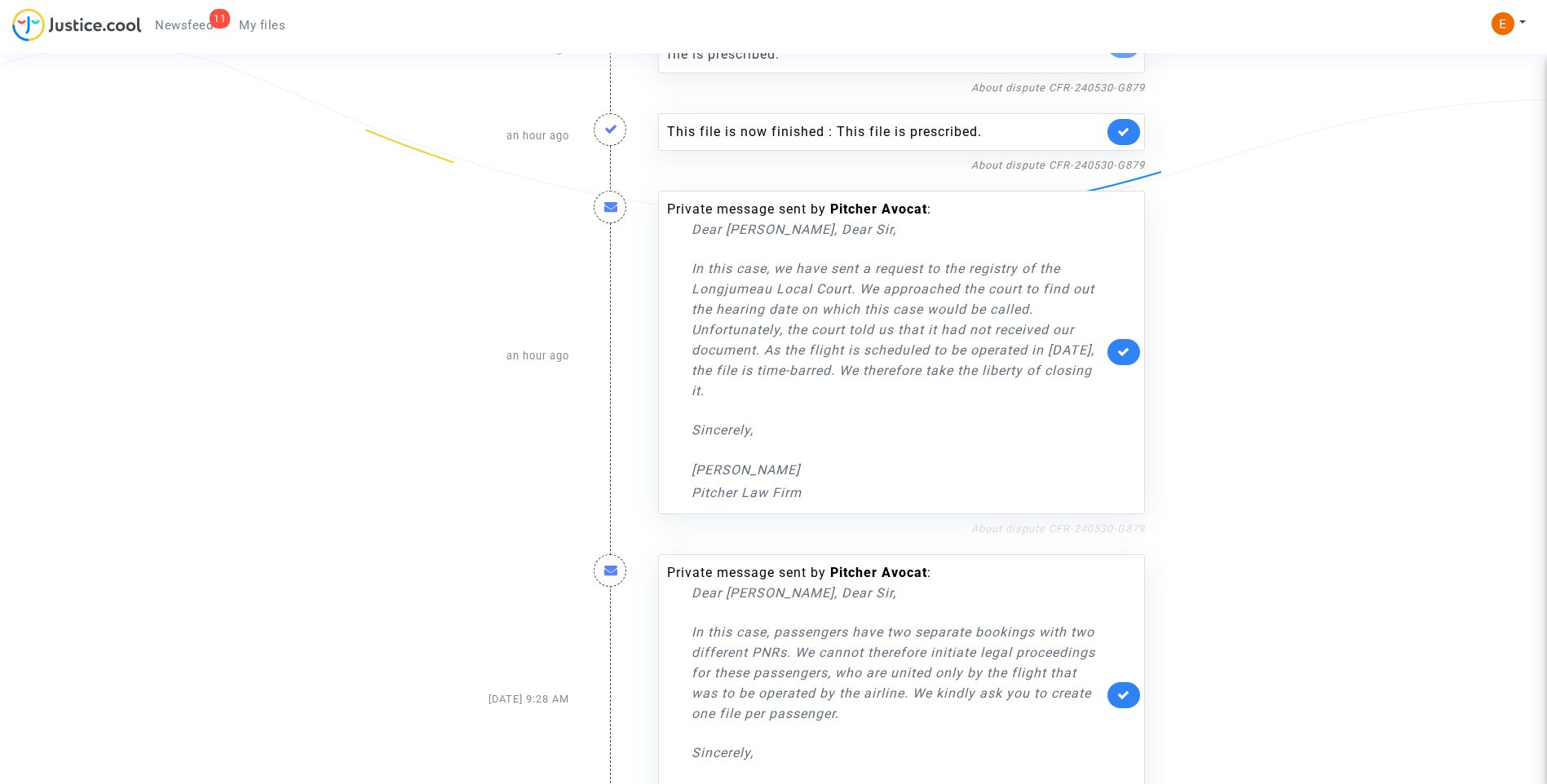
click at [1051, 529] on link "About dispute CFR-240530-G879" at bounding box center [1058, 528] width 174 height 12
drag, startPoint x: 715, startPoint y: 342, endPoint x: 665, endPoint y: 264, distance: 92.6
click at [665, 264] on div "Private message sent by Pitcher Avocat : Dear Madam, Dear Sir, In this case, we…" at bounding box center [902, 352] width 486 height 324
drag, startPoint x: 665, startPoint y: 264, endPoint x: 743, endPoint y: 268, distance: 78.1
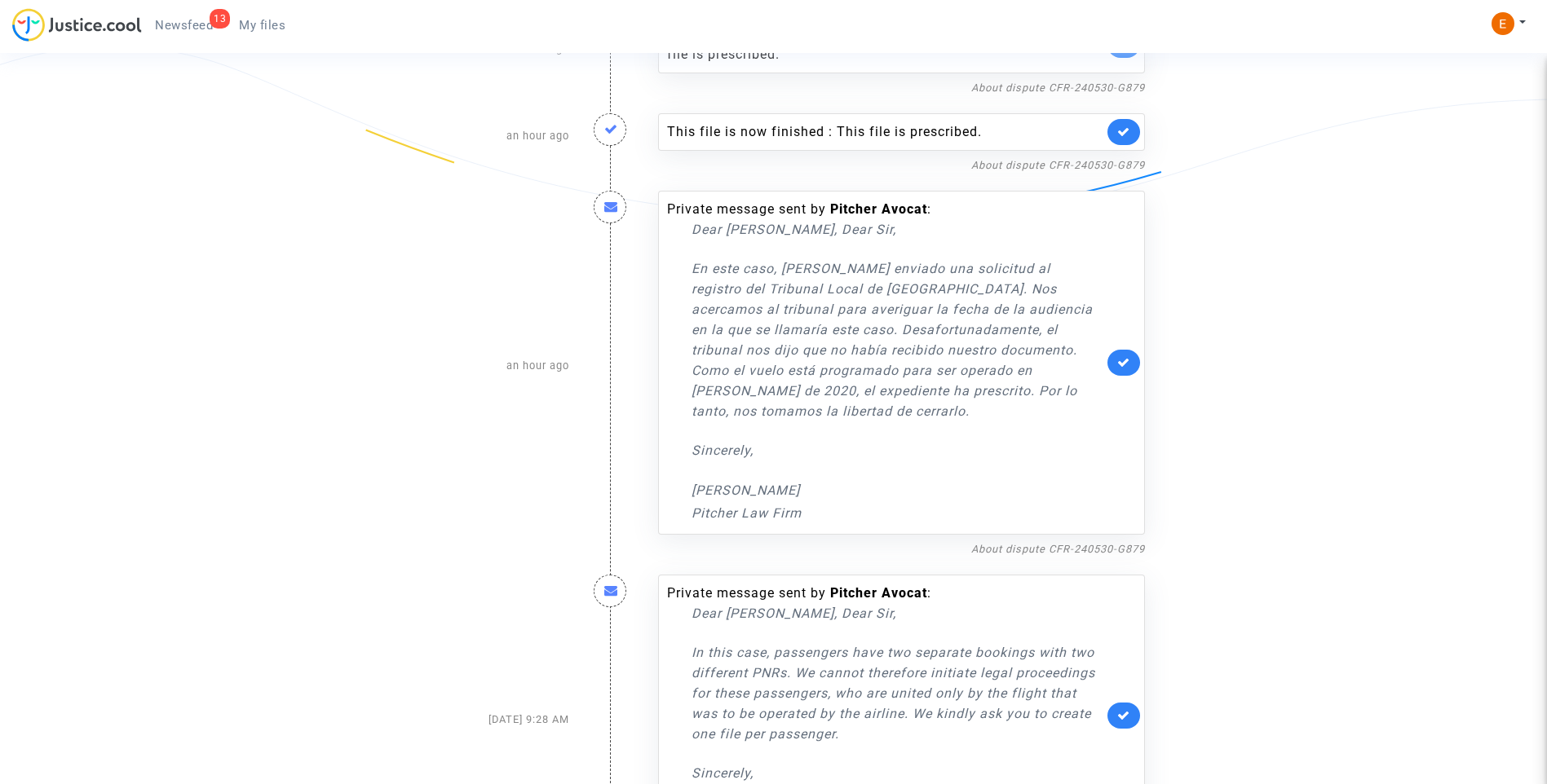
drag, startPoint x: 867, startPoint y: 437, endPoint x: 923, endPoint y: 410, distance: 62.2
click at [868, 440] on p "Sincerely," at bounding box center [897, 450] width 411 height 20
click at [1128, 356] on icon at bounding box center [1123, 361] width 13 height 12
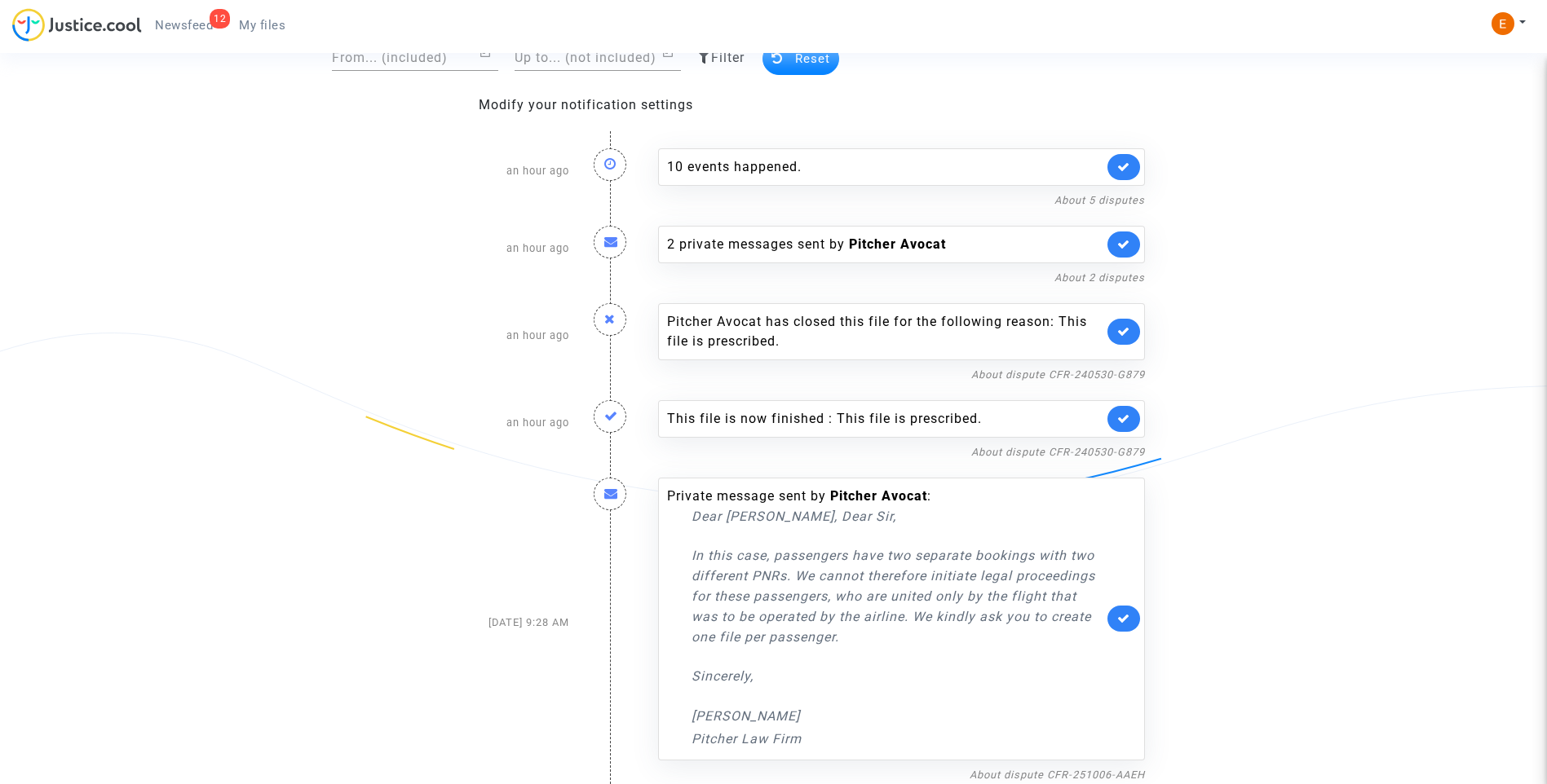
click at [1135, 424] on link at bounding box center [1123, 419] width 32 height 26
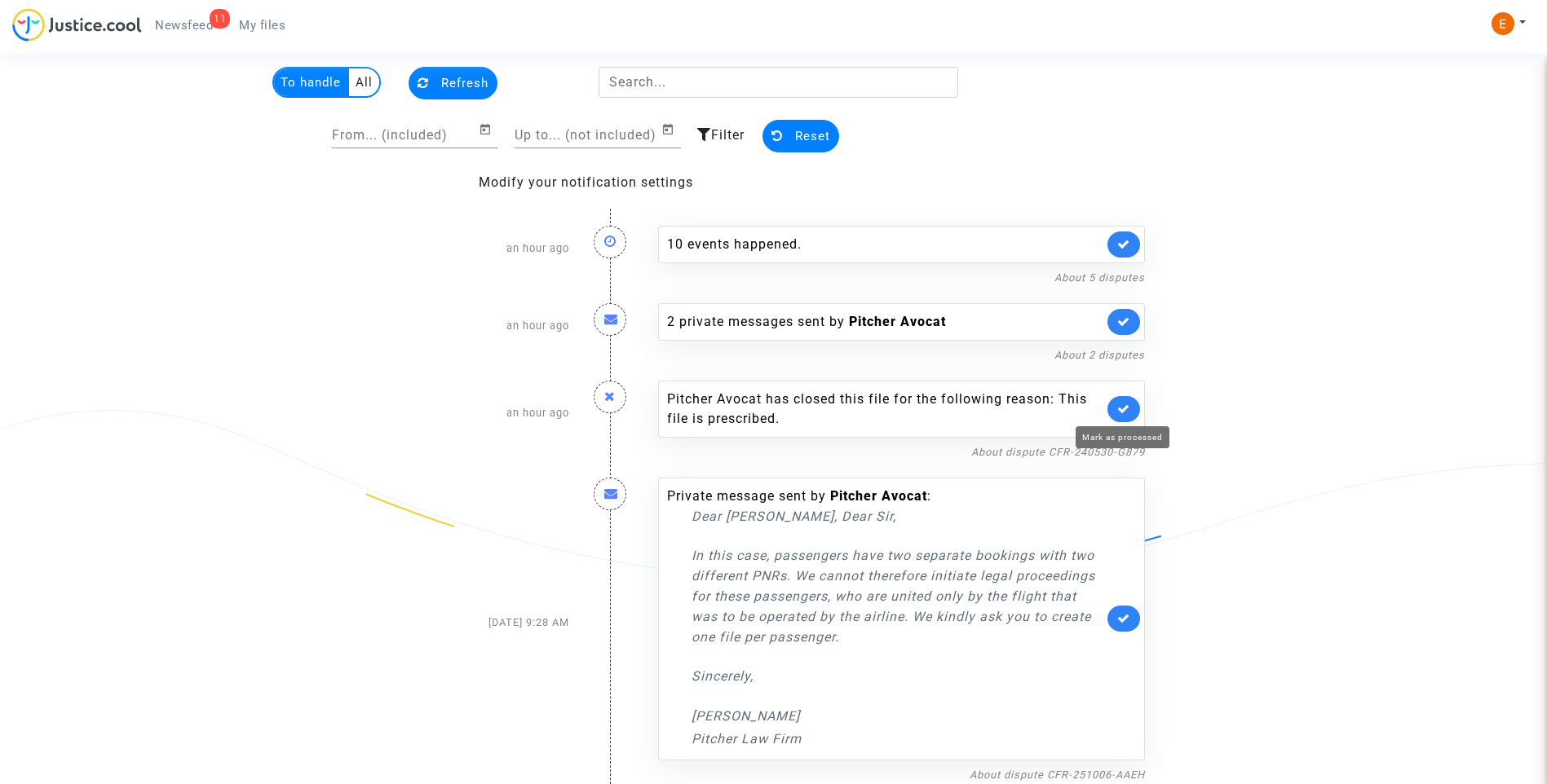
click at [1125, 407] on icon at bounding box center [1123, 409] width 13 height 12
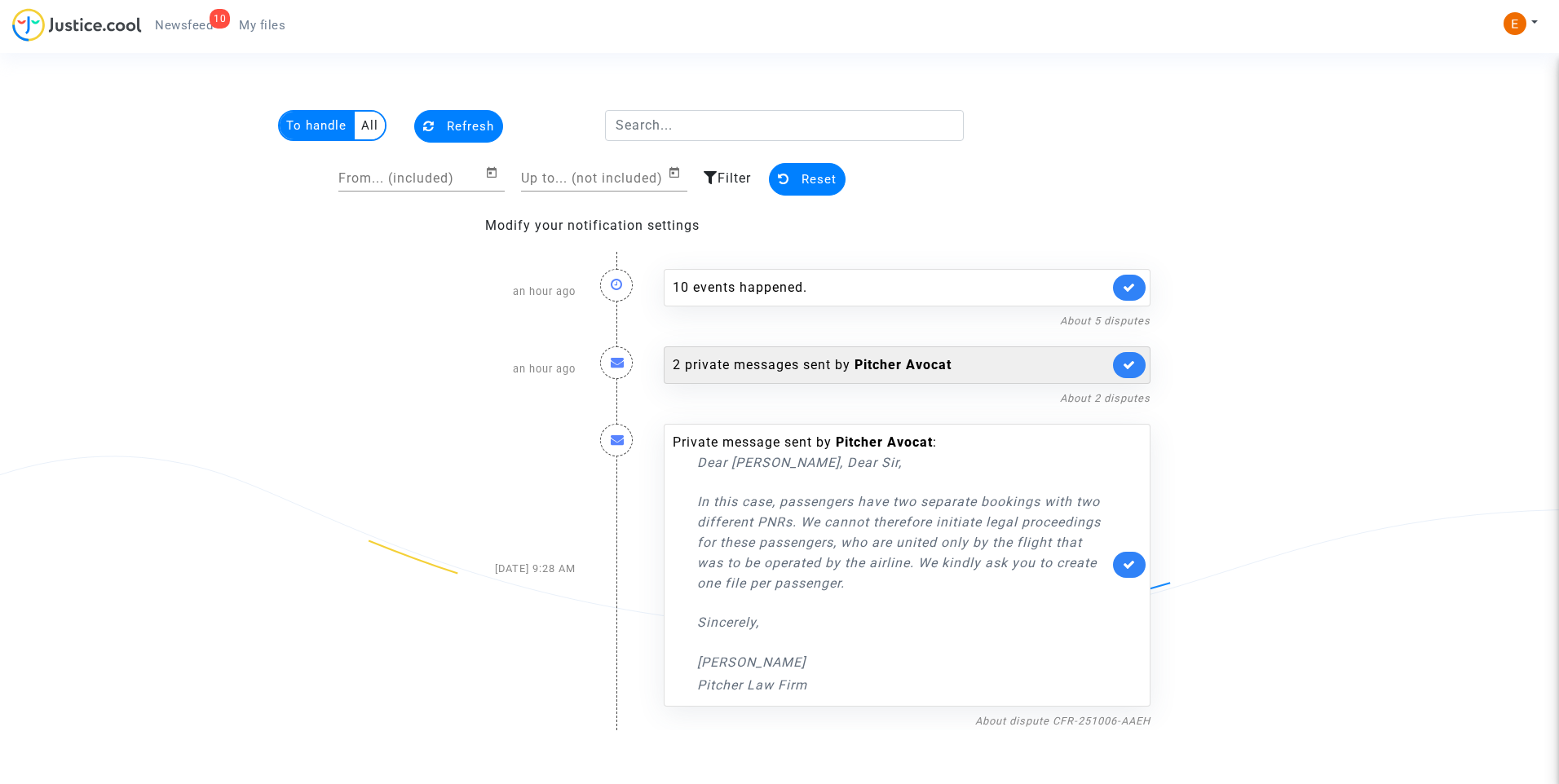
click at [773, 373] on div "2 private messages sent by Pitcher Avocat" at bounding box center [891, 364] width 436 height 19
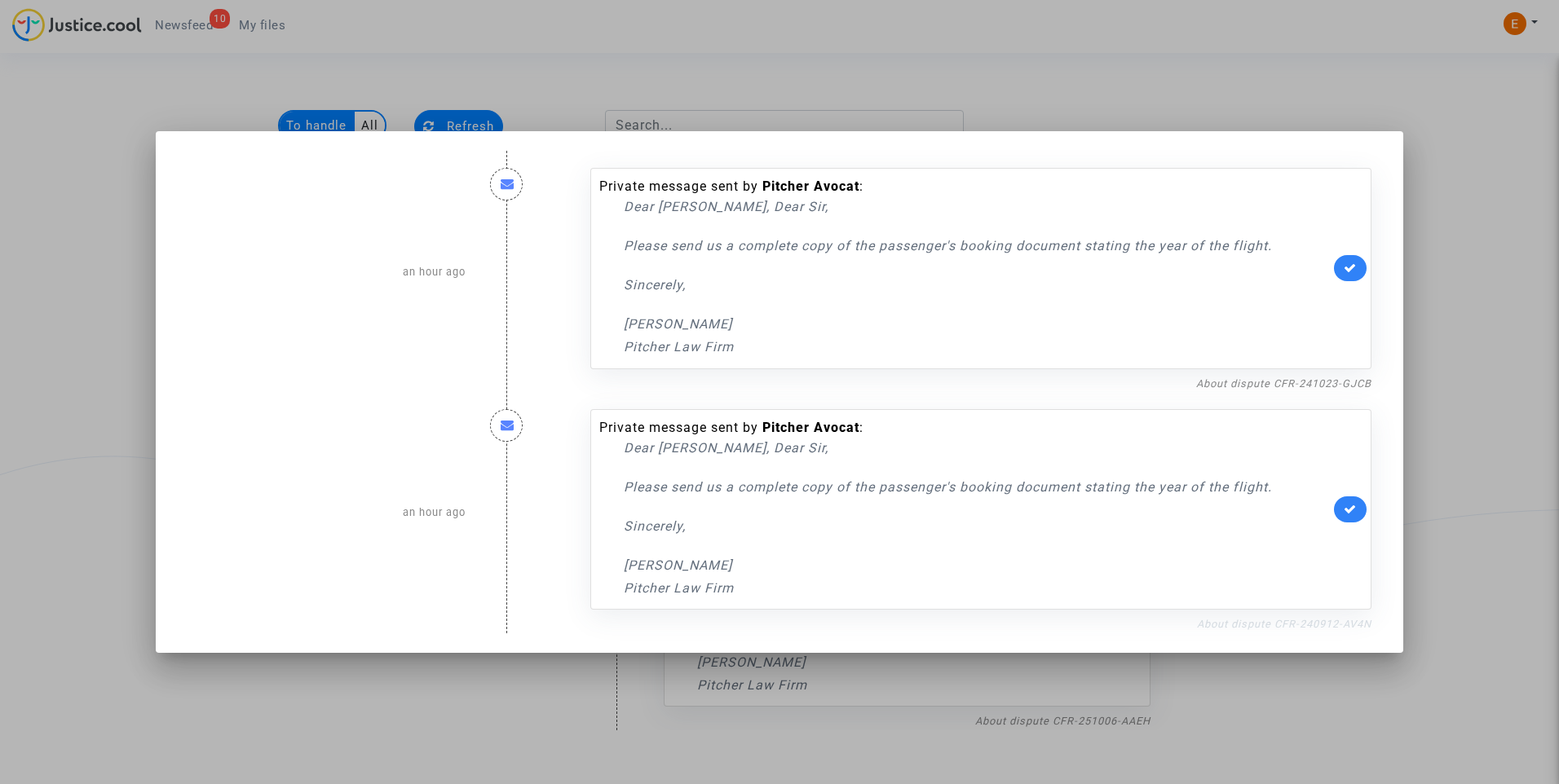
click at [1246, 618] on link "About dispute CFR-240912-AV4N" at bounding box center [1284, 623] width 175 height 12
click at [1355, 513] on icon at bounding box center [1350, 508] width 13 height 12
click at [1350, 385] on link "About dispute CFR-241023-GJCB" at bounding box center [1284, 383] width 176 height 12
click at [1352, 265] on icon at bounding box center [1350, 267] width 13 height 12
click at [1442, 255] on div at bounding box center [780, 392] width 1559 height 784
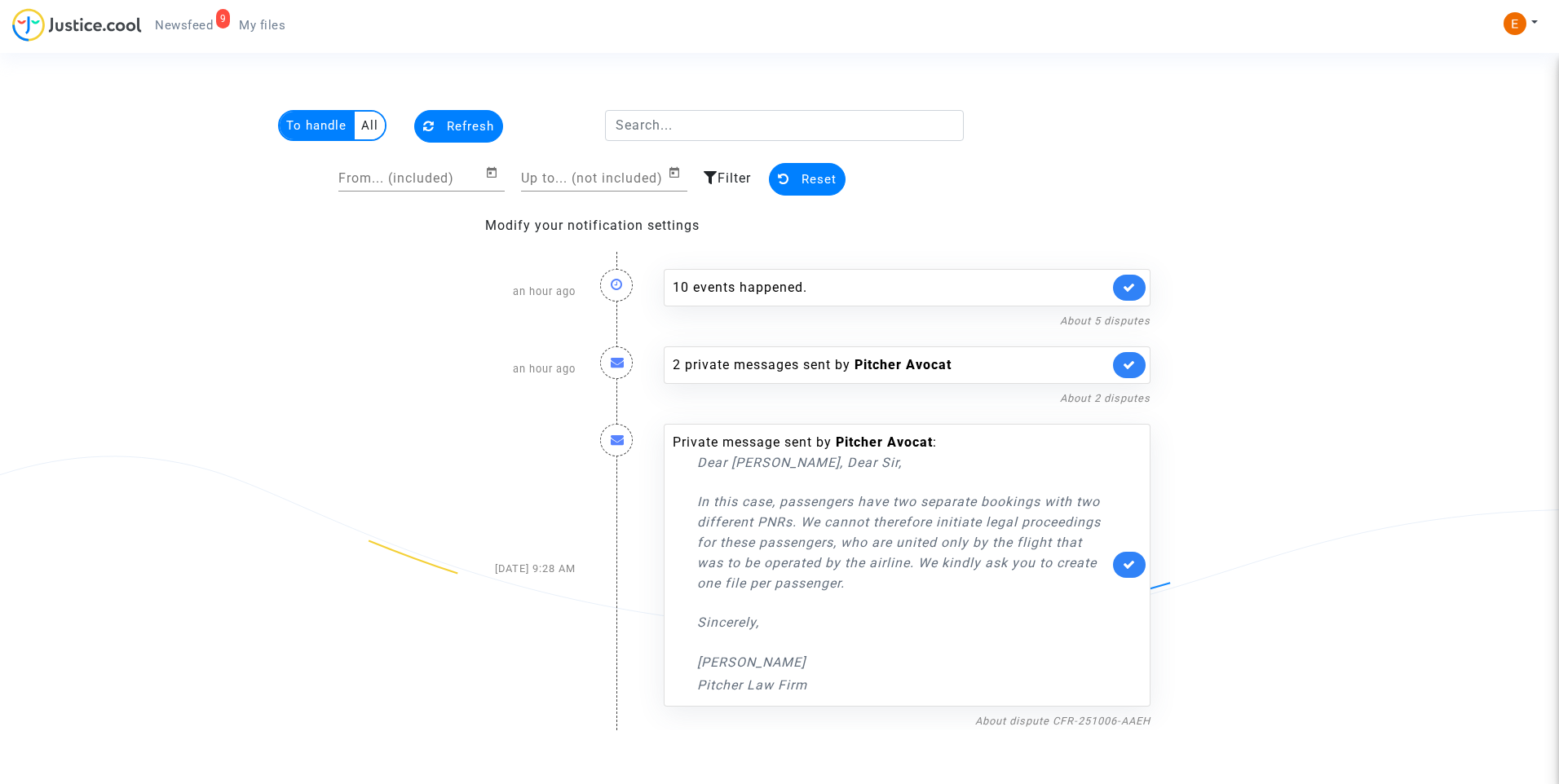
click at [259, 20] on span "My files" at bounding box center [262, 25] width 46 height 15
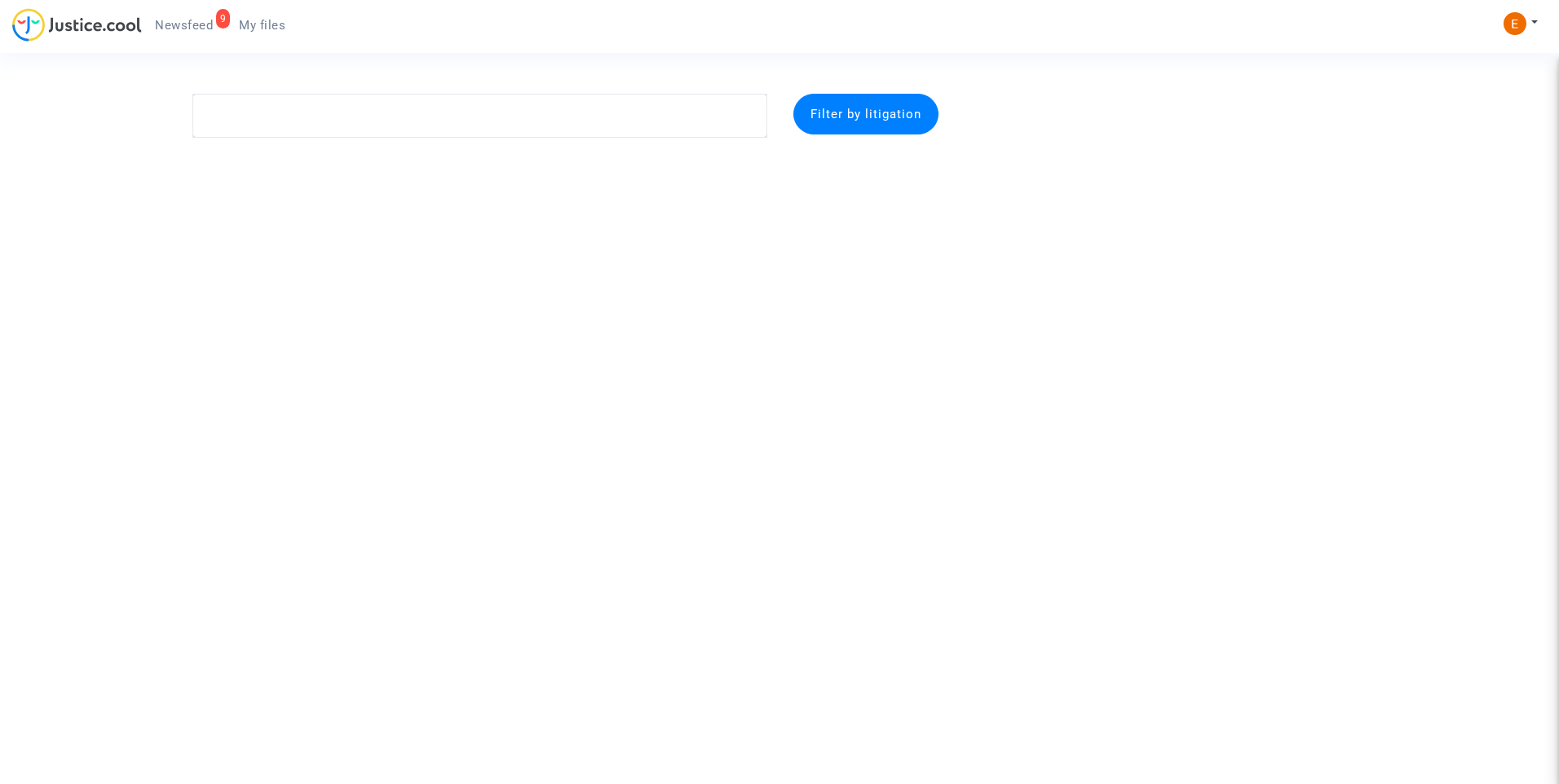
click at [192, 15] on link "9 Newsfeed" at bounding box center [183, 25] width 84 height 24
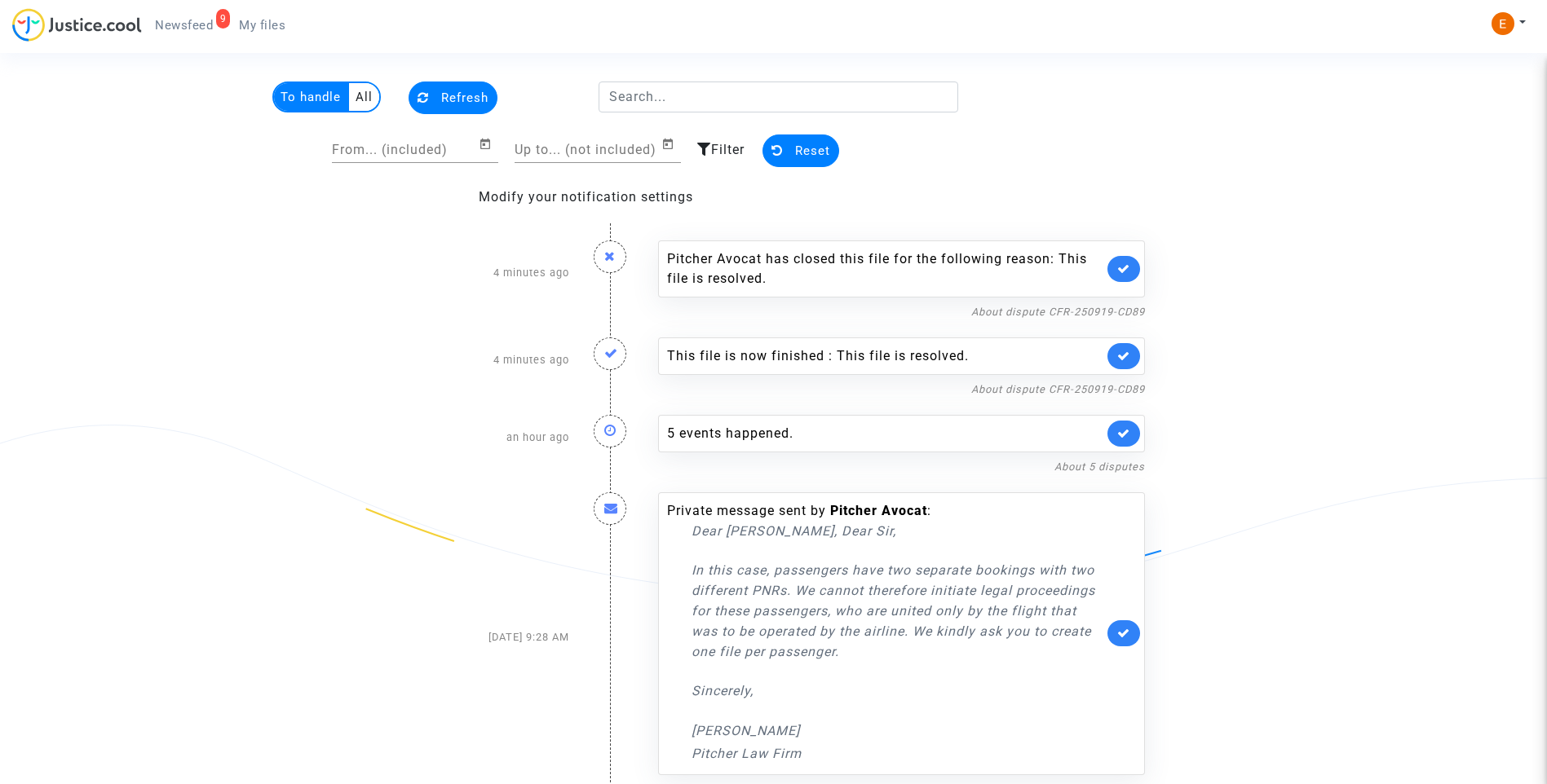
scroll to position [43, 0]
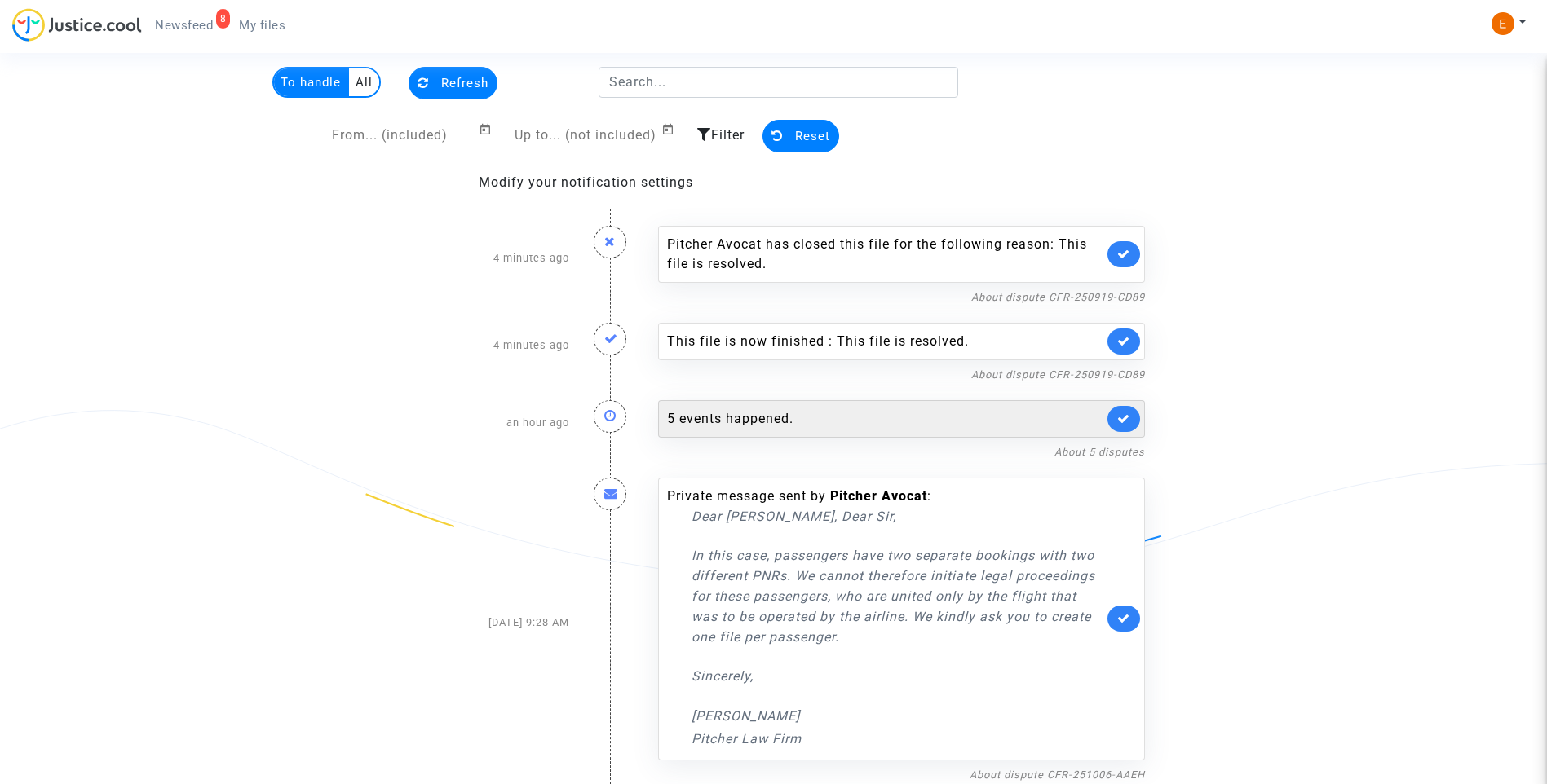
click at [738, 419] on div "5 events happened." at bounding box center [885, 419] width 436 height 19
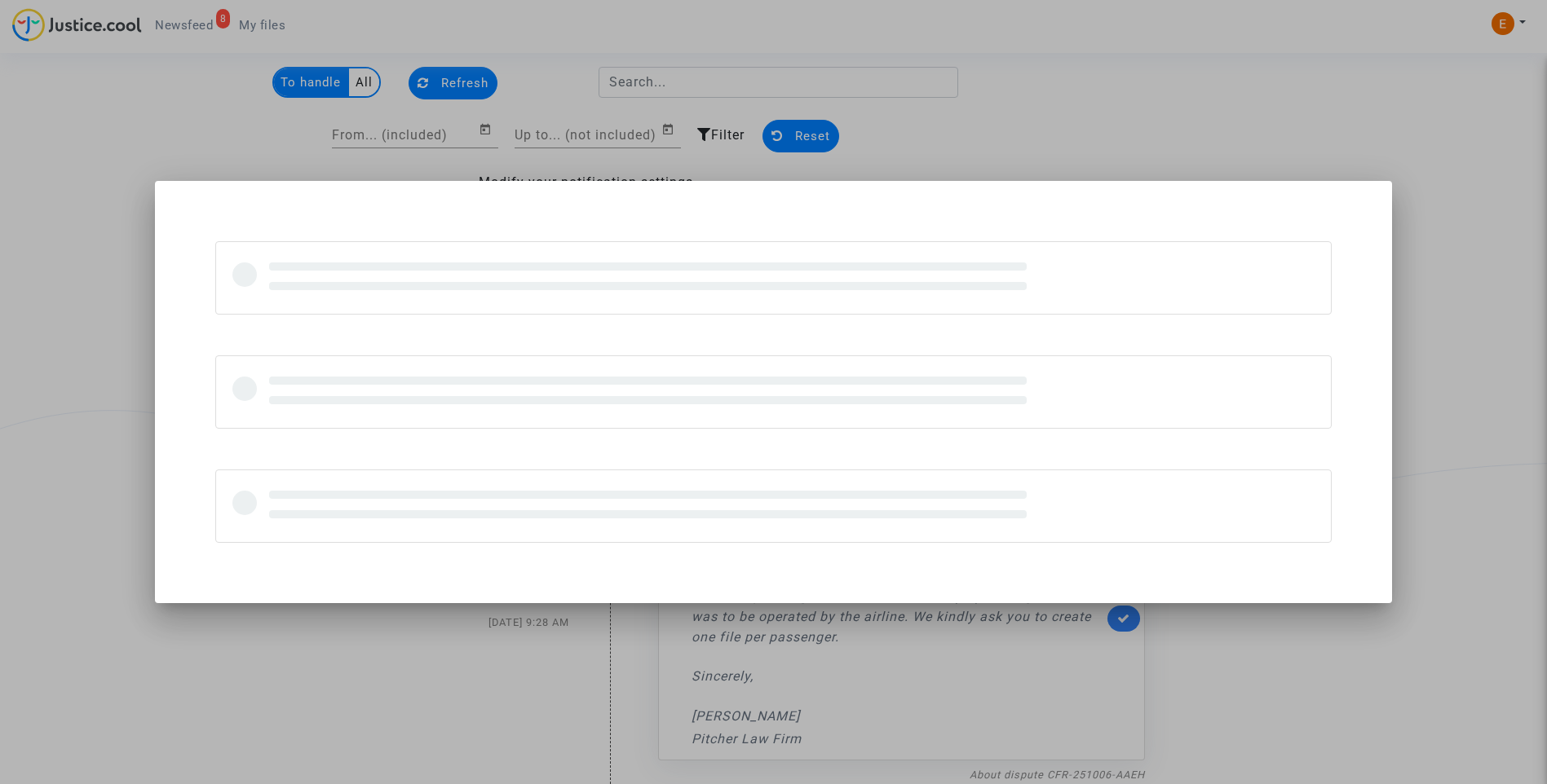
scroll to position [0, 0]
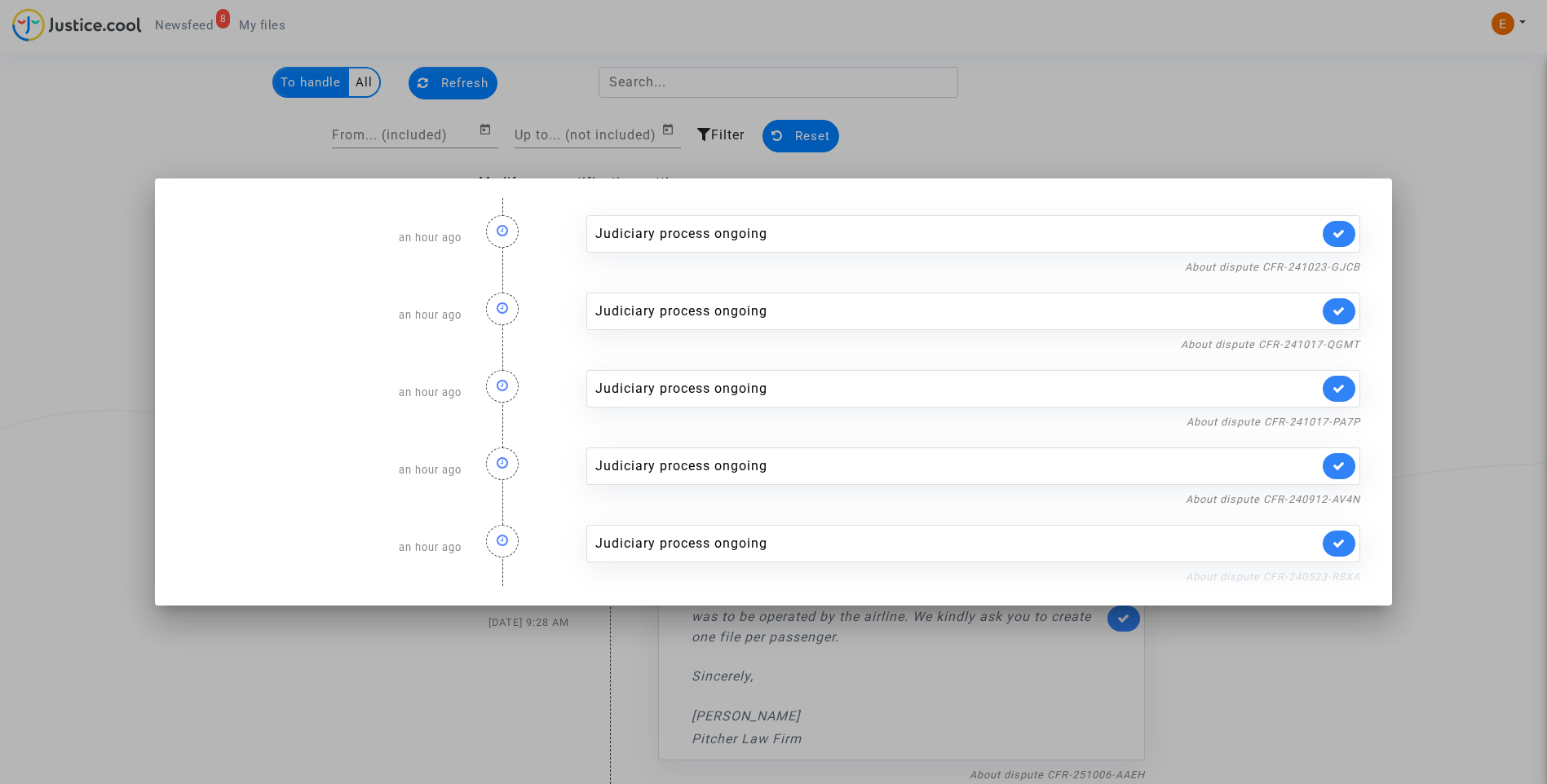
click at [1227, 576] on link "About dispute CFR-240523-R8XA" at bounding box center [1272, 576] width 175 height 12
click at [1355, 545] on link at bounding box center [1338, 544] width 32 height 26
click at [1350, 499] on link "About dispute CFR-240912-AV4N" at bounding box center [1272, 499] width 175 height 12
click at [1343, 461] on icon at bounding box center [1339, 465] width 13 height 12
click at [1343, 424] on link "About dispute CFR-241017-PA7P" at bounding box center [1273, 422] width 174 height 12
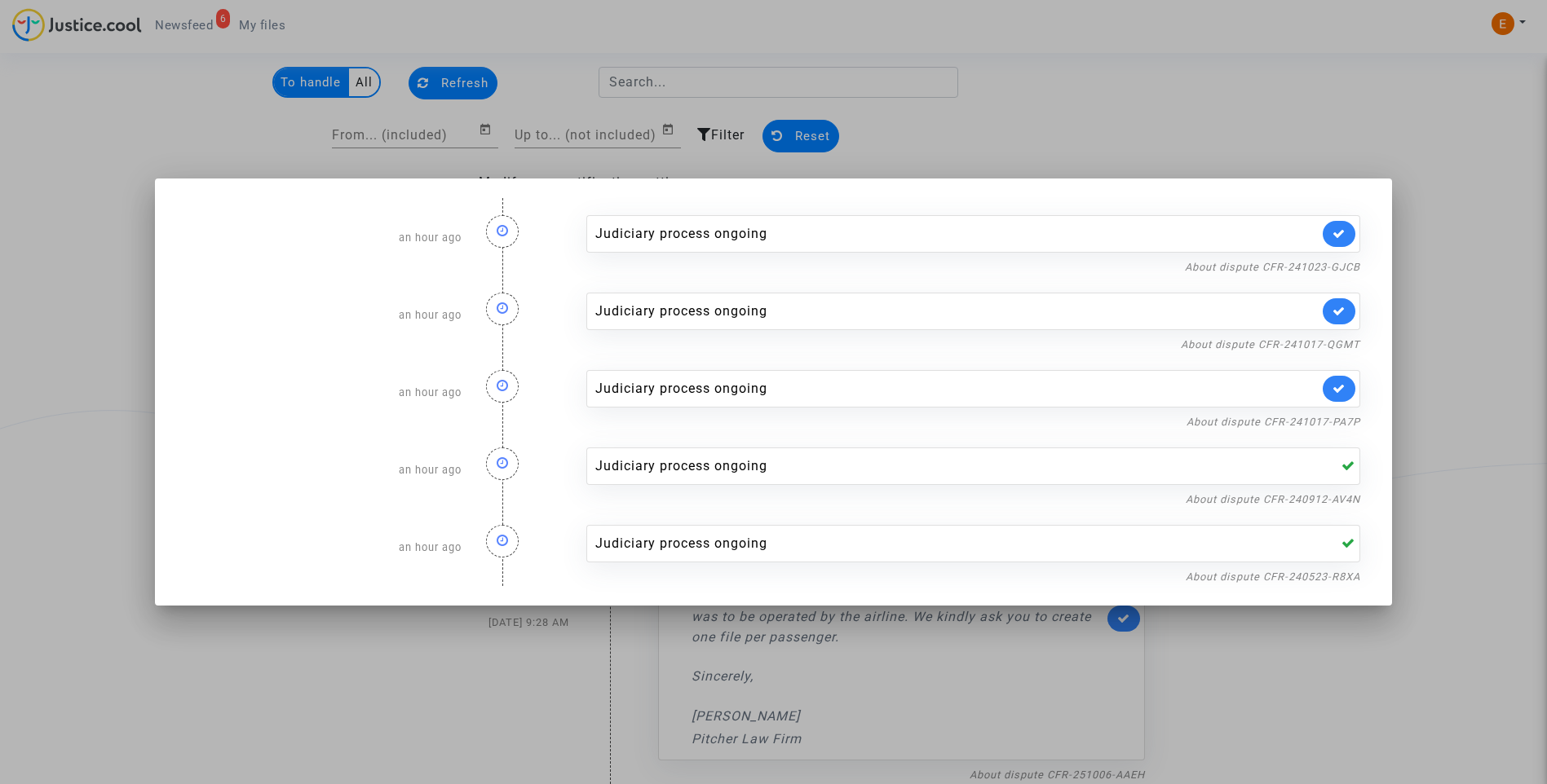
click at [1352, 388] on link at bounding box center [1338, 389] width 32 height 26
click at [1344, 345] on link "About dispute CFR-241017-QGMT" at bounding box center [1271, 344] width 179 height 12
click at [1345, 313] on icon at bounding box center [1339, 311] width 13 height 12
click at [1349, 270] on link "About dispute CFR-241023-GJCB" at bounding box center [1272, 266] width 176 height 12
click at [1350, 240] on link at bounding box center [1338, 234] width 32 height 26
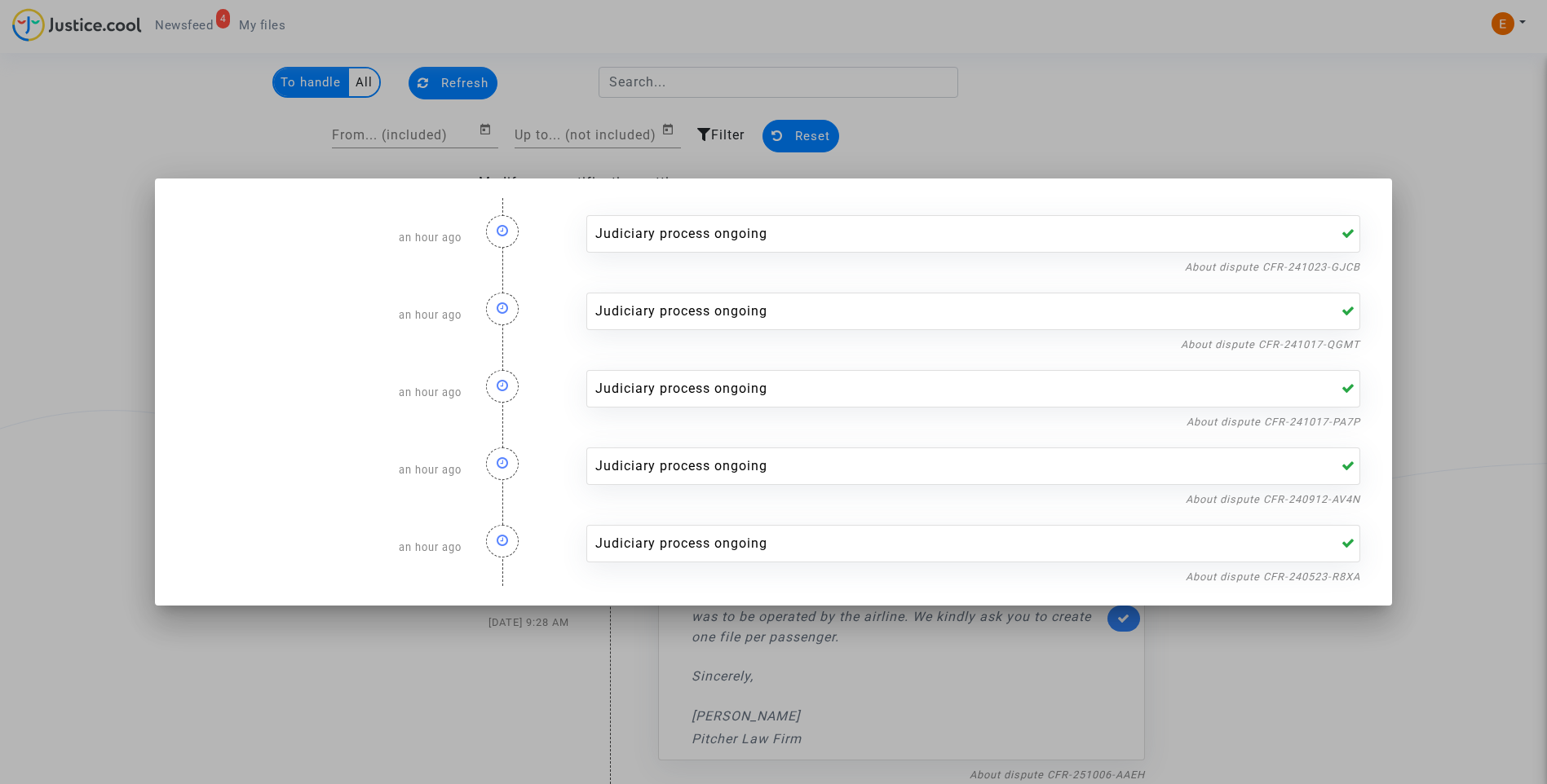
drag, startPoint x: 1320, startPoint y: 141, endPoint x: 762, endPoint y: 91, distance: 560.2
click at [1320, 141] on div at bounding box center [773, 392] width 1547 height 784
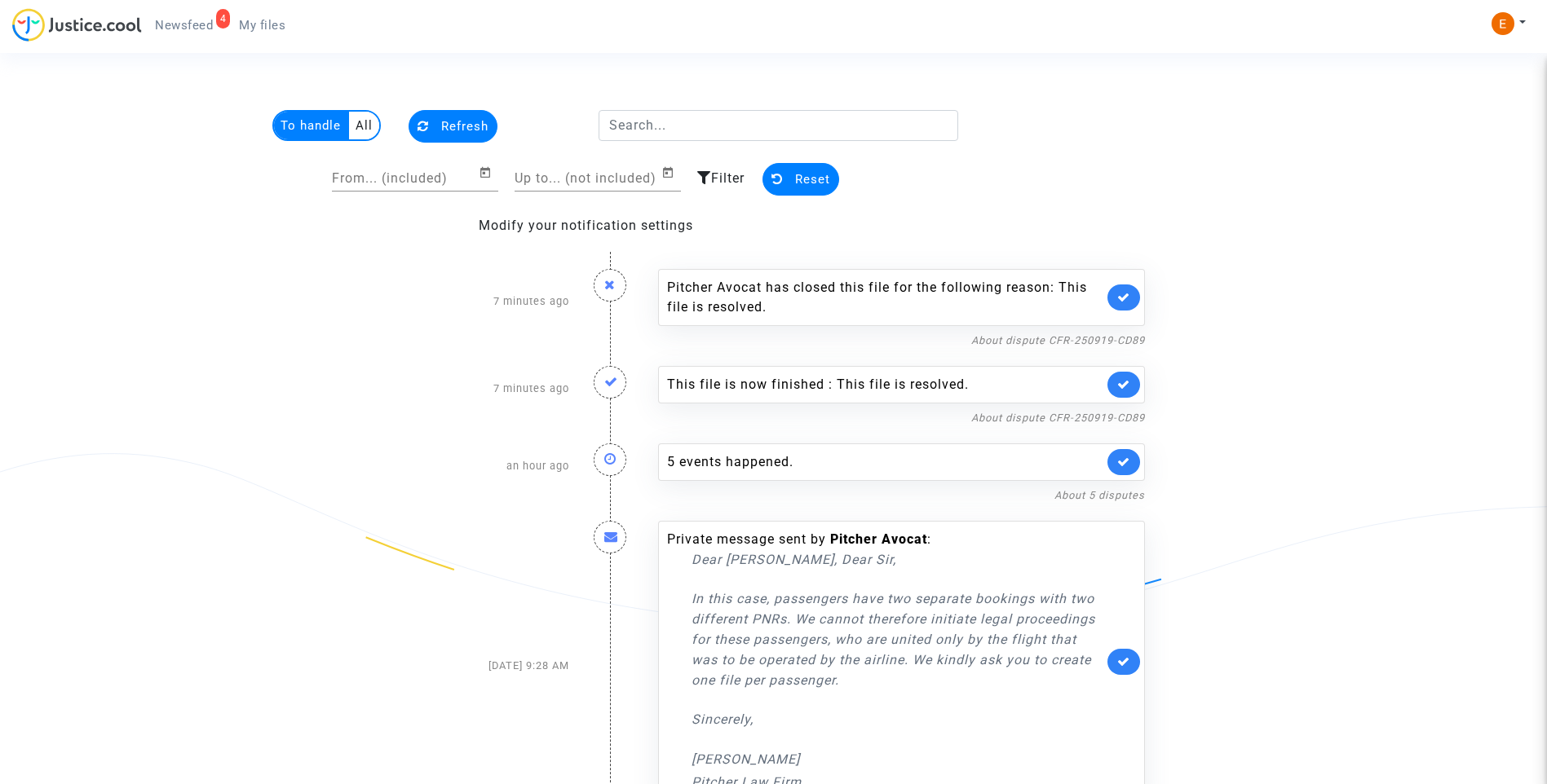
scroll to position [43, 0]
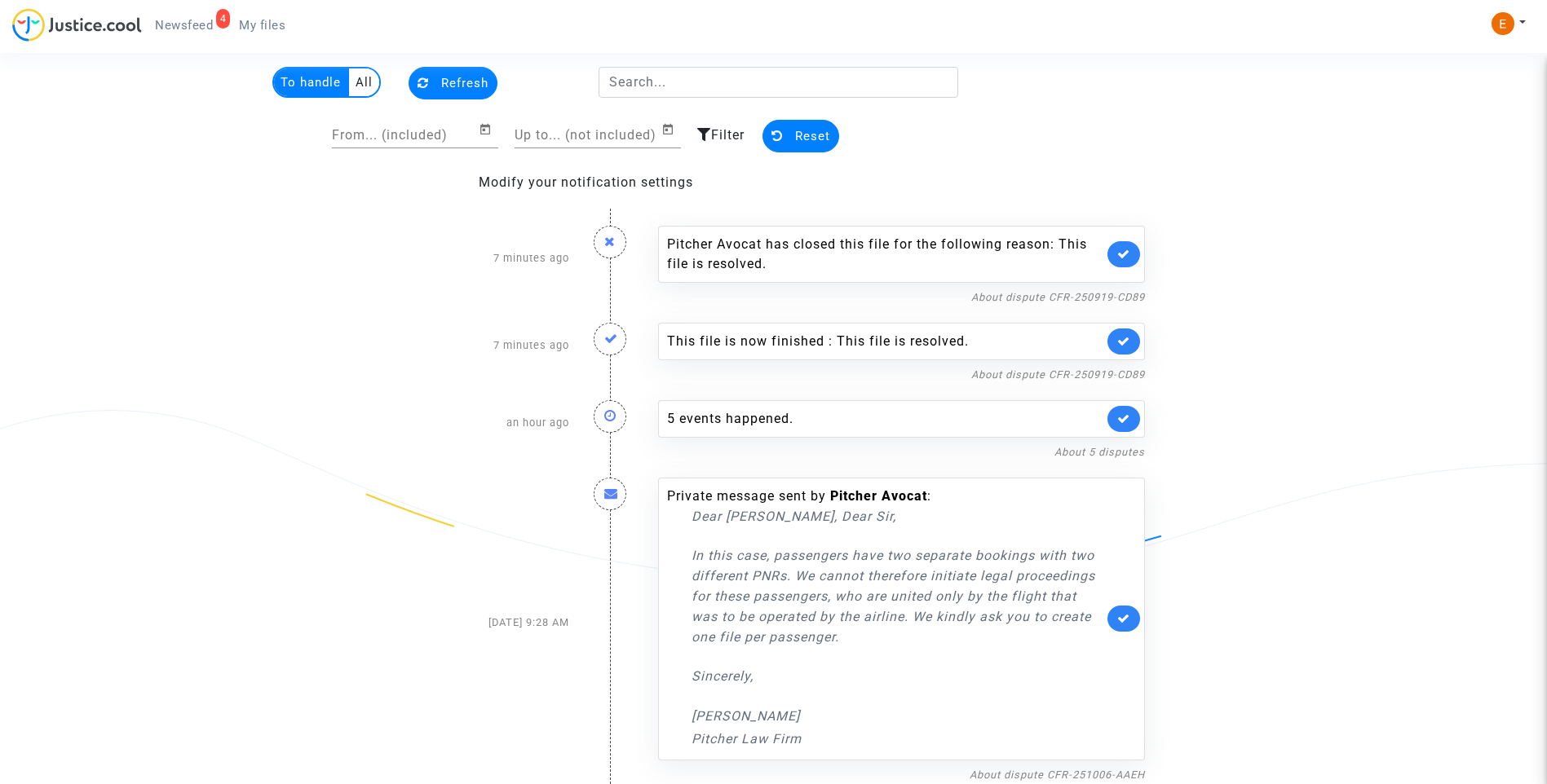
drag, startPoint x: 259, startPoint y: 32, endPoint x: 244, endPoint y: 31, distance: 15.0
click at [259, 32] on link "My files" at bounding box center [262, 25] width 72 height 24
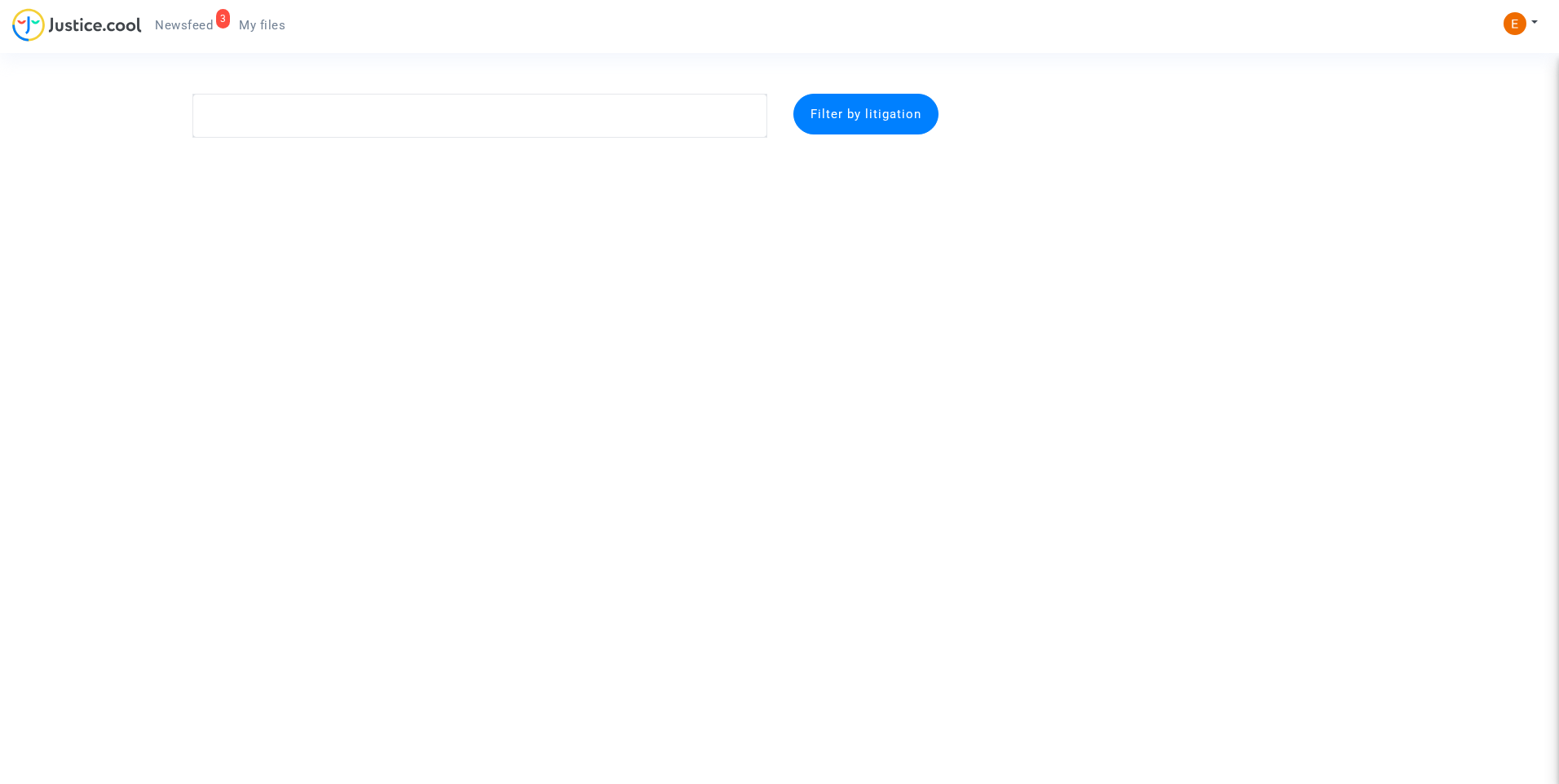
click at [169, 19] on span "Newsfeed" at bounding box center [184, 25] width 58 height 15
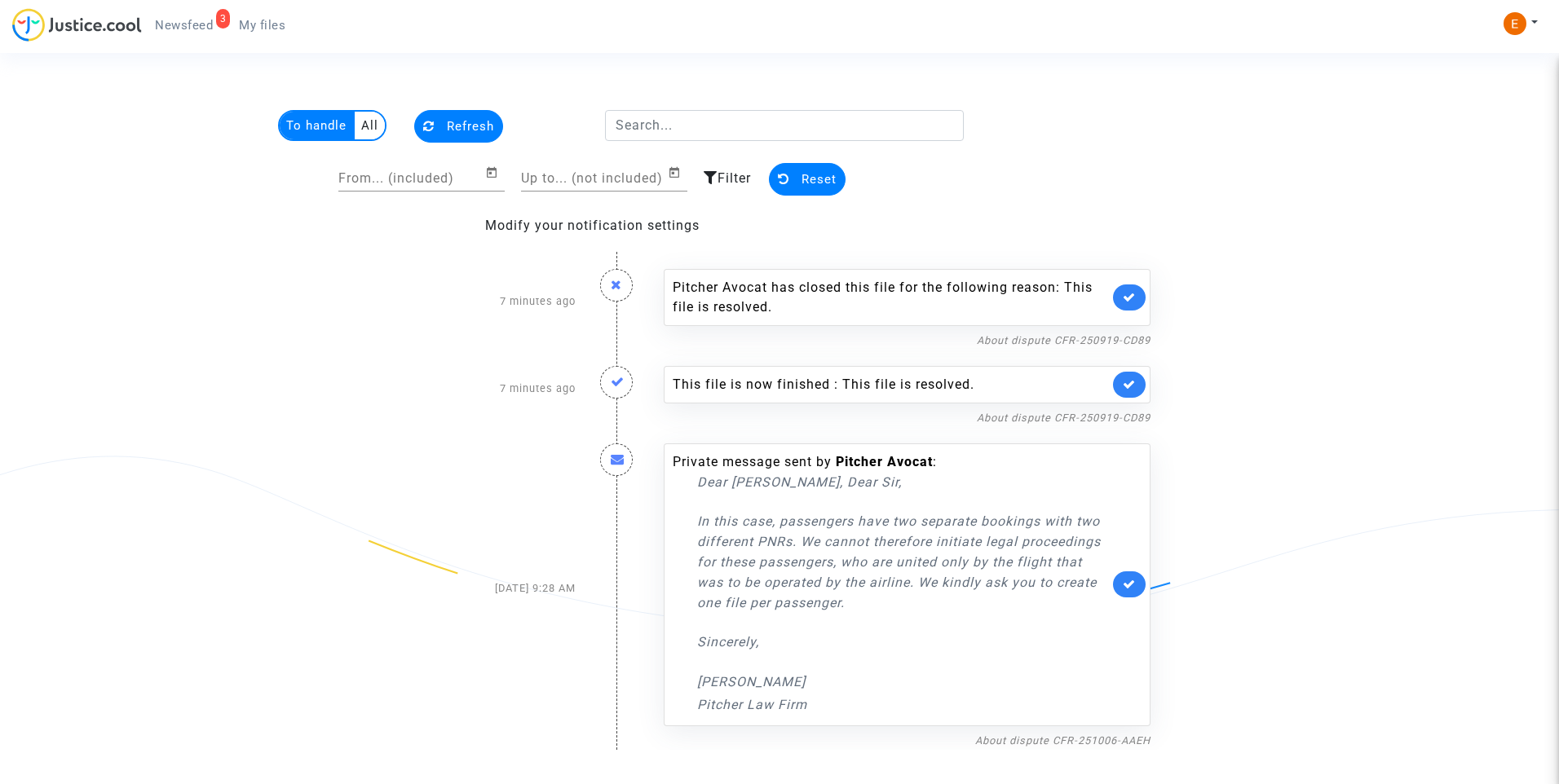
click at [1111, 424] on div "About dispute CFR-250919-CD89" at bounding box center [907, 417] width 486 height 19
click at [1101, 419] on link "About dispute CFR-250919-CD89" at bounding box center [1063, 417] width 174 height 12
click at [1140, 389] on link at bounding box center [1129, 385] width 32 height 26
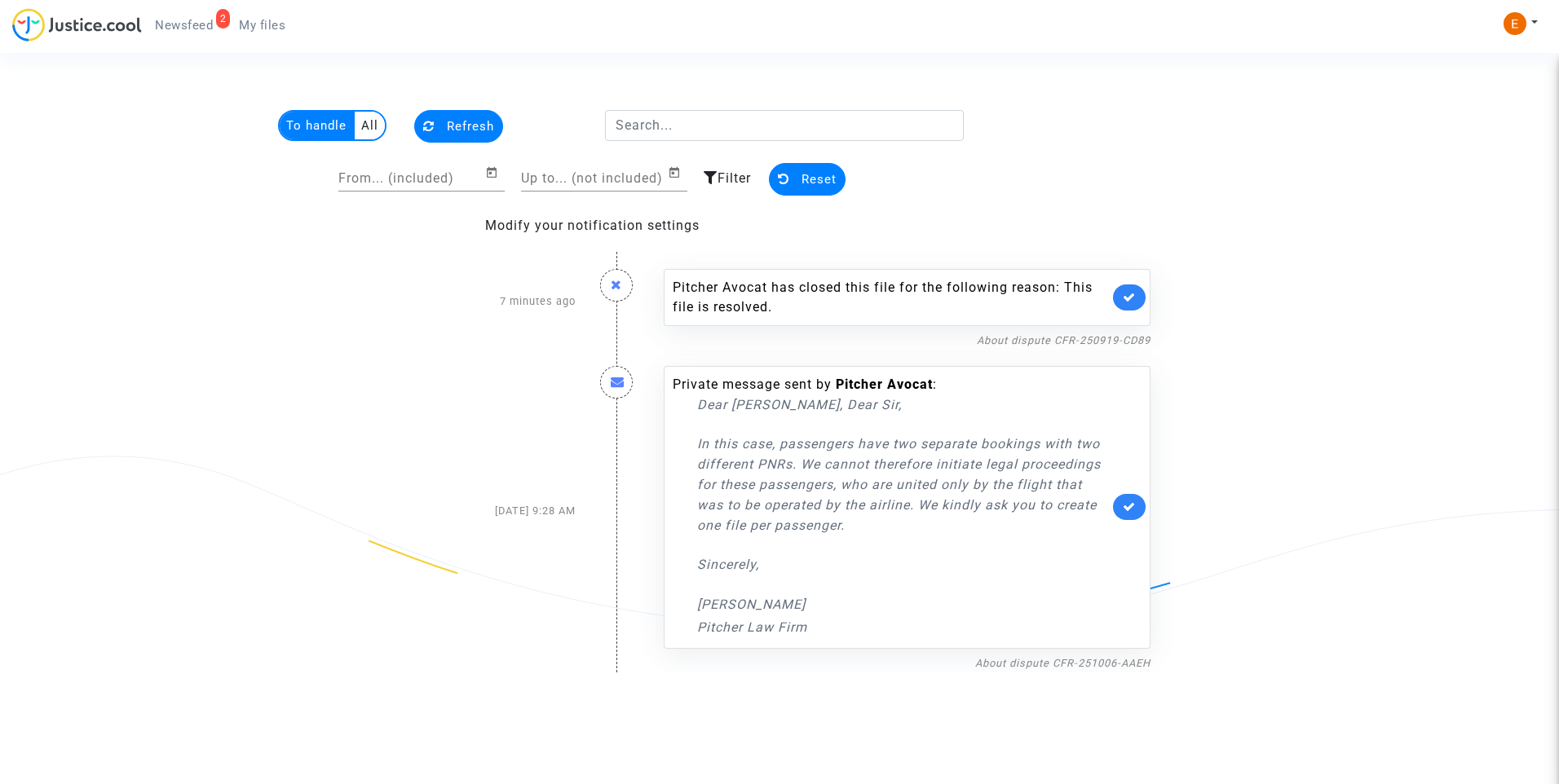
click at [1139, 300] on link at bounding box center [1129, 298] width 32 height 26
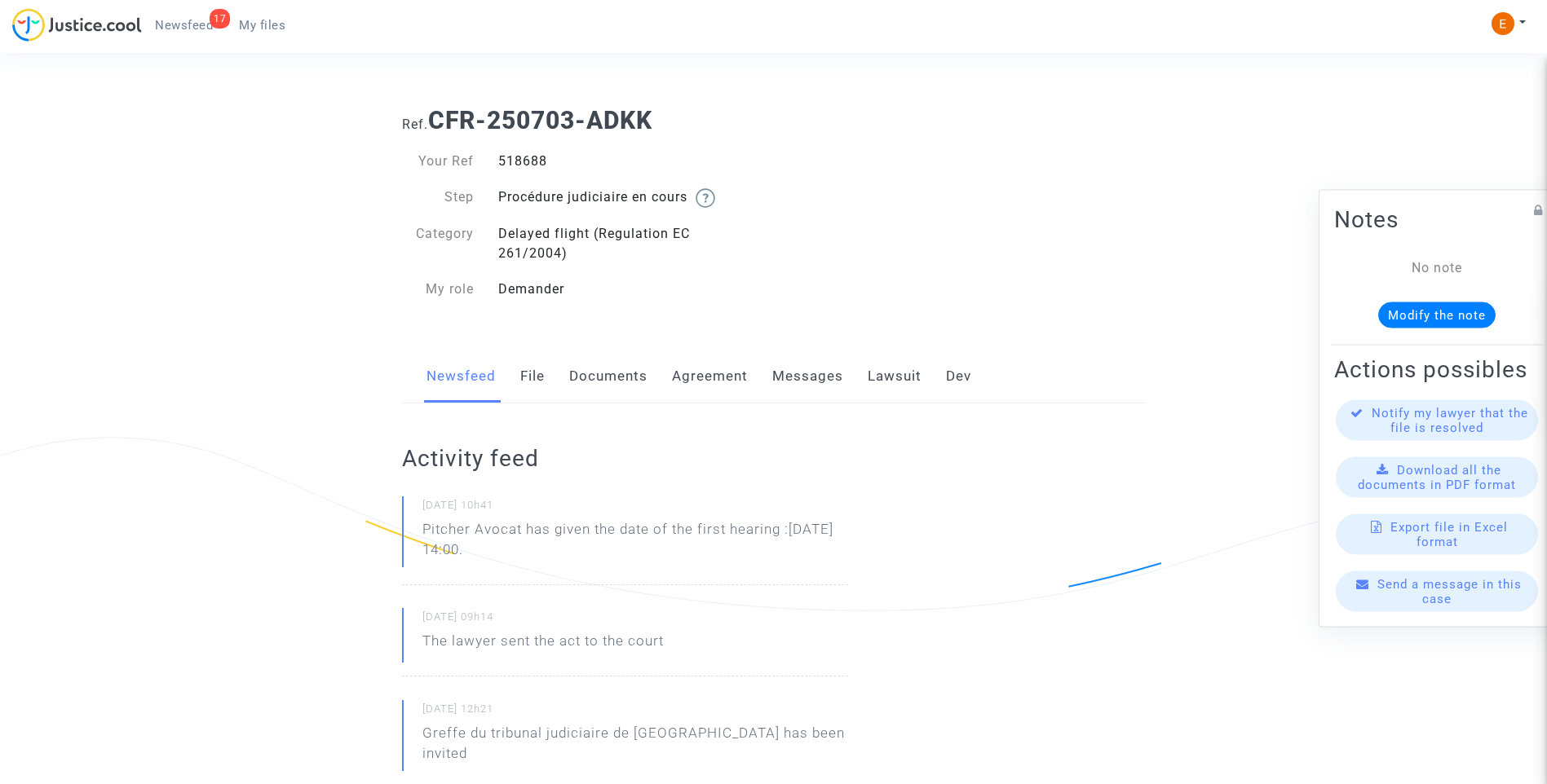
drag, startPoint x: 0, startPoint y: 0, endPoint x: 534, endPoint y: 166, distance: 559.2
drag, startPoint x: 557, startPoint y: 547, endPoint x: 383, endPoint y: 539, distance: 174.2
drag, startPoint x: 383, startPoint y: 539, endPoint x: 444, endPoint y: 537, distance: 61.0
click at [532, 525] on p "Pitcher Avocat ha dado la fecha de la primera audiencia :D ec 3rd 2025 a las 14…" at bounding box center [635, 544] width 425 height 49
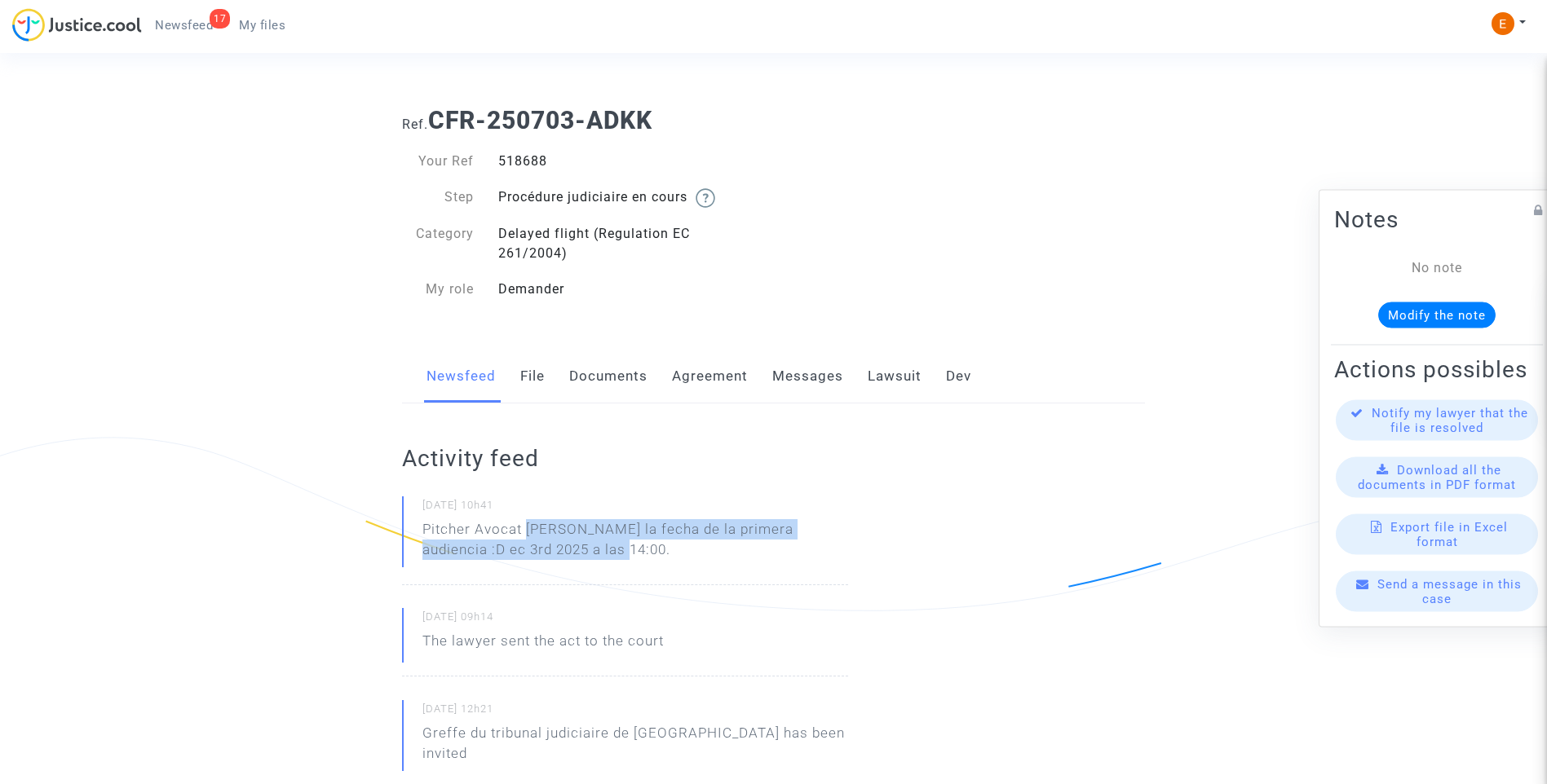
drag, startPoint x: 528, startPoint y: 528, endPoint x: 578, endPoint y: 545, distance: 52.8
click at [578, 545] on p "Pitcher Avocat ha dado la fecha de la primera audiencia :D ec 3rd 2025 a las 14…" at bounding box center [635, 544] width 425 height 49
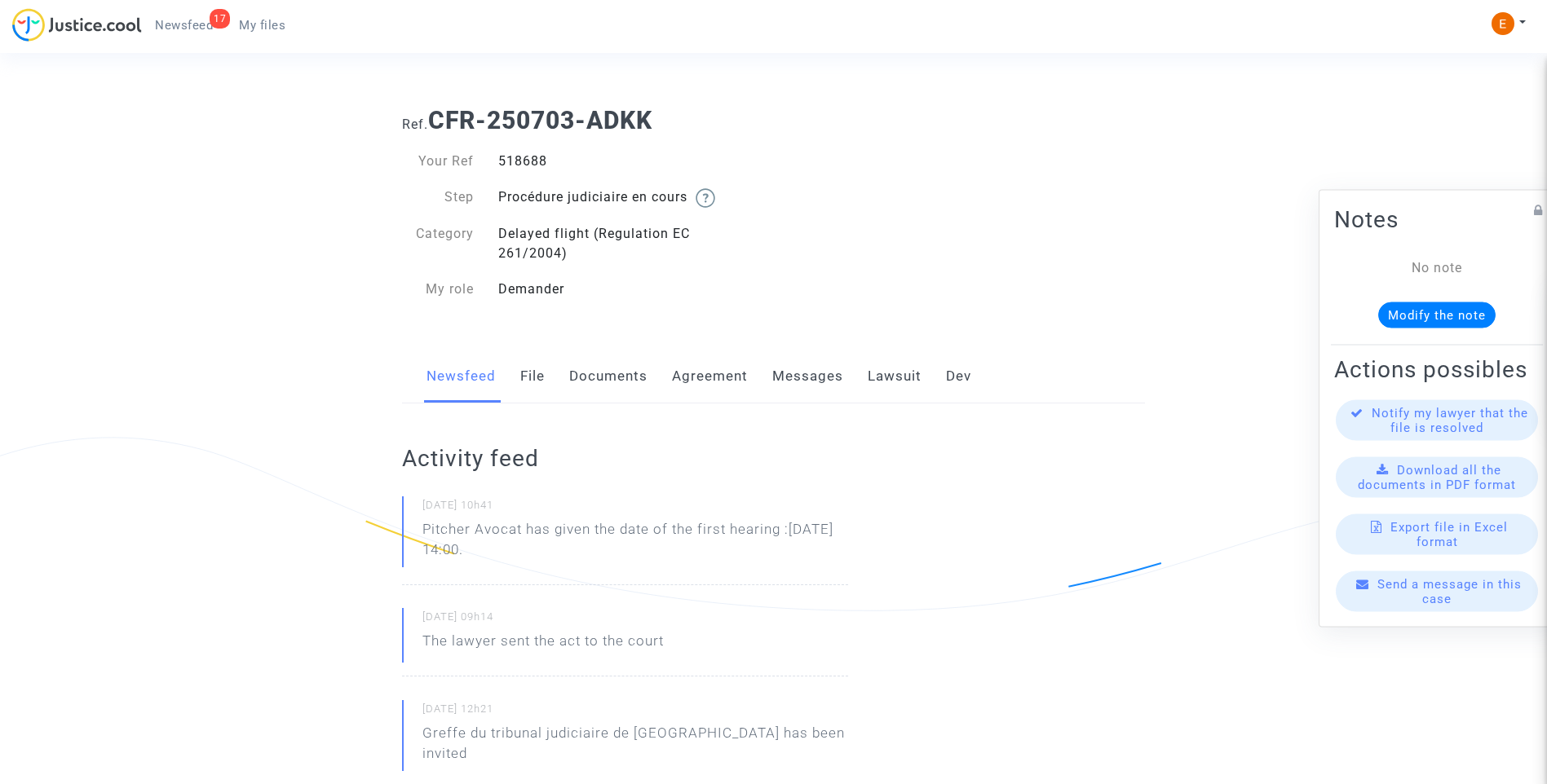
drag, startPoint x: 546, startPoint y: 562, endPoint x: 528, endPoint y: 528, distance: 38.5
click at [528, 528] on p "Pitcher Avocat has given the date of the first hearing :[DATE] 14:00." at bounding box center [635, 544] width 425 height 49
copy p "has given the date of the first hearing :Dec 3rd 2025 at 14:00."
click at [522, 155] on div "520668" at bounding box center [630, 161] width 288 height 19
click at [522, 156] on div "520668" at bounding box center [630, 161] width 288 height 19
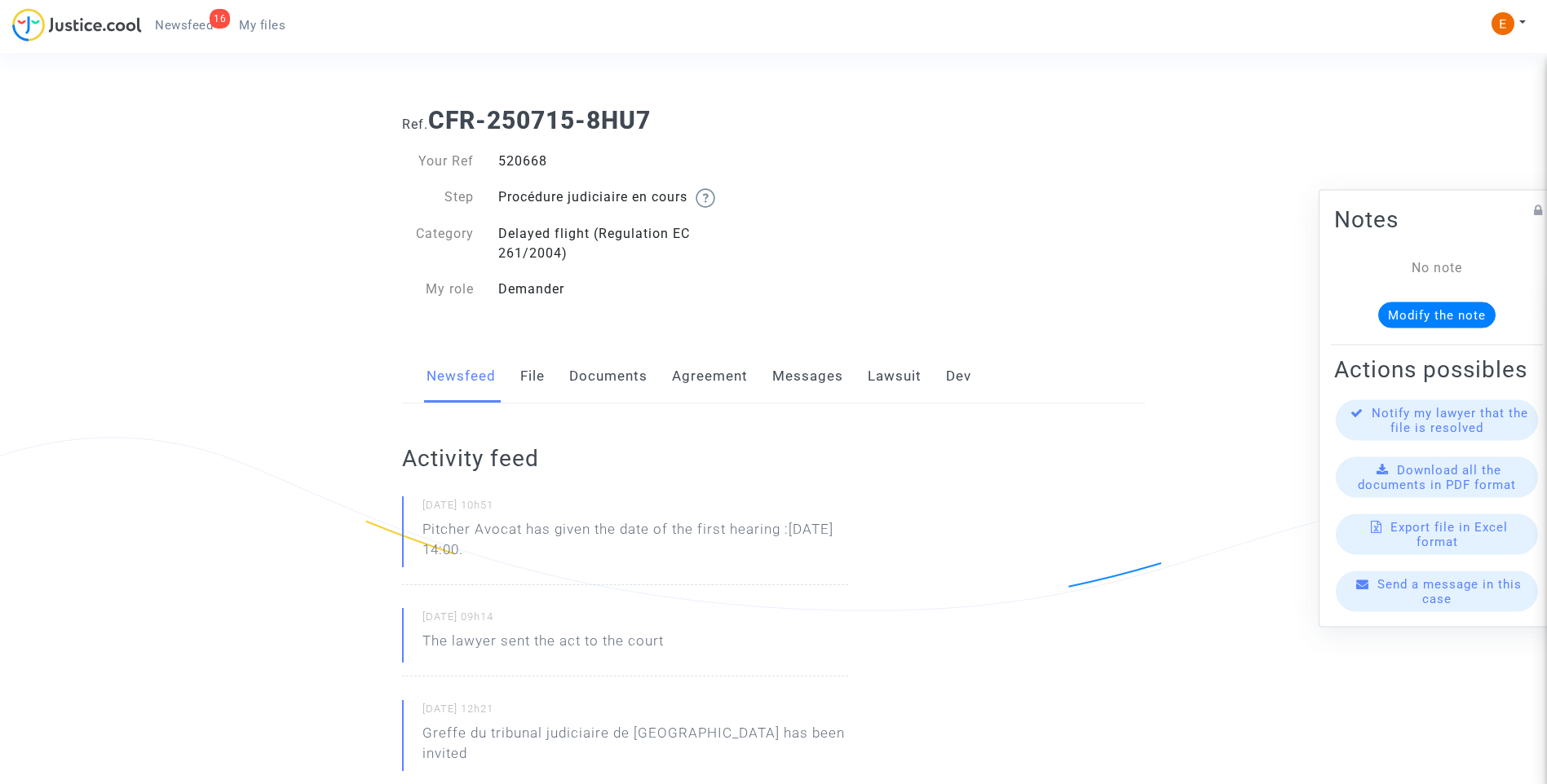
copy div "520668"
drag, startPoint x: 456, startPoint y: 532, endPoint x: 411, endPoint y: 521, distance: 46.3
click at [411, 521] on div "13/10/2025 - 10h51 Pitcher Avocat has given the date of the first hearing :Dec …" at bounding box center [625, 541] width 446 height 89
drag, startPoint x: 411, startPoint y: 521, endPoint x: 456, endPoint y: 533, distance: 46.6
drag, startPoint x: 456, startPoint y: 533, endPoint x: 755, endPoint y: 554, distance: 299.7
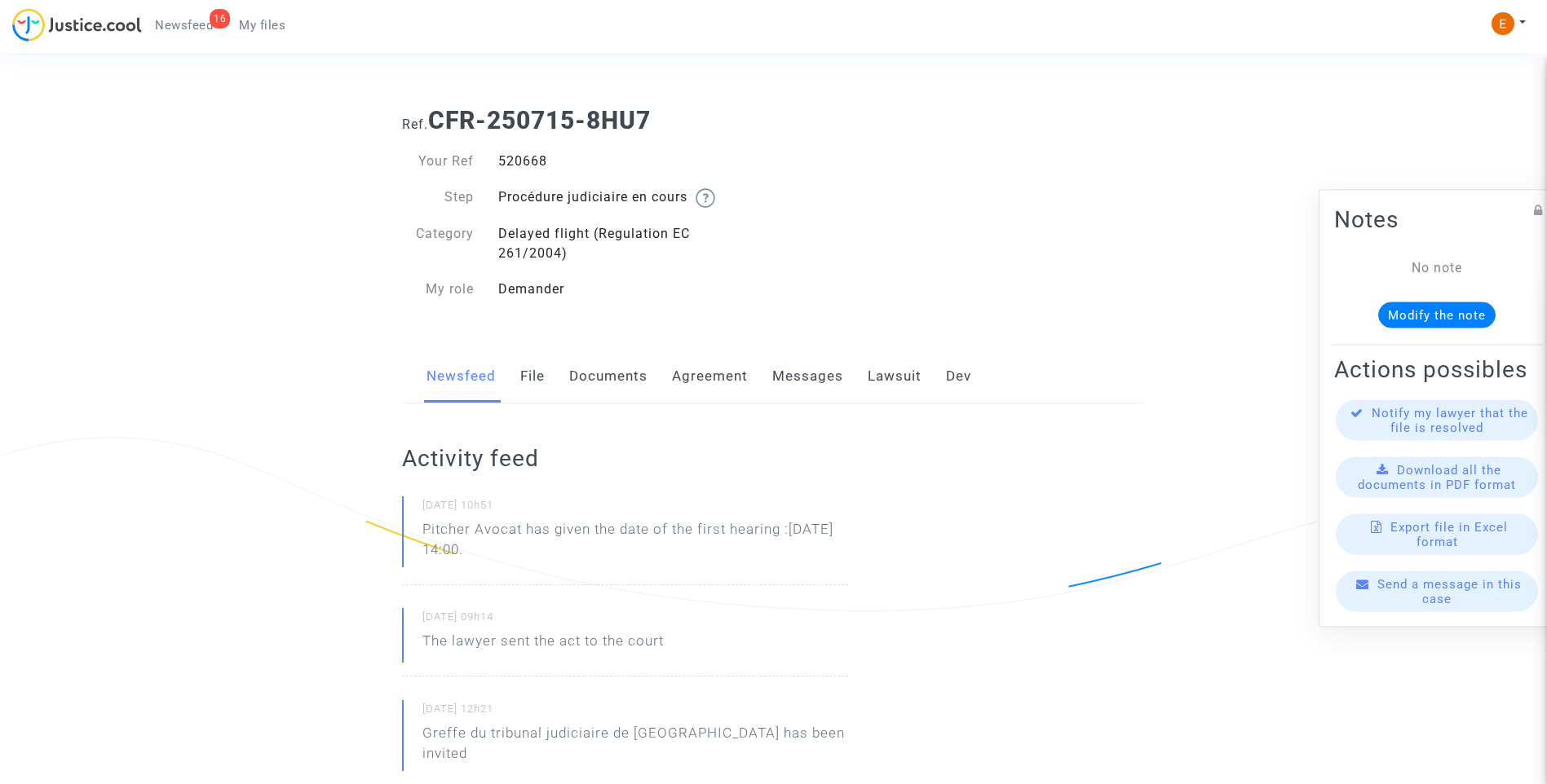
click at [842, 549] on p "Pitcher Avocat has given the date of the first hearing :Dec 3rd 2025 at 14:00." at bounding box center [635, 544] width 425 height 49
drag, startPoint x: 611, startPoint y: 553, endPoint x: 528, endPoint y: 531, distance: 85.9
click at [528, 531] on p "Pitcher Avocat has given the date of the first hearing :Dec 3rd 2025 at 14:00." at bounding box center [635, 544] width 425 height 49
drag, startPoint x: 528, startPoint y: 531, endPoint x: 538, endPoint y: 528, distance: 10.4
copy p "has given the date of the first hearing :Dec 3rd 2025 at 14:00."
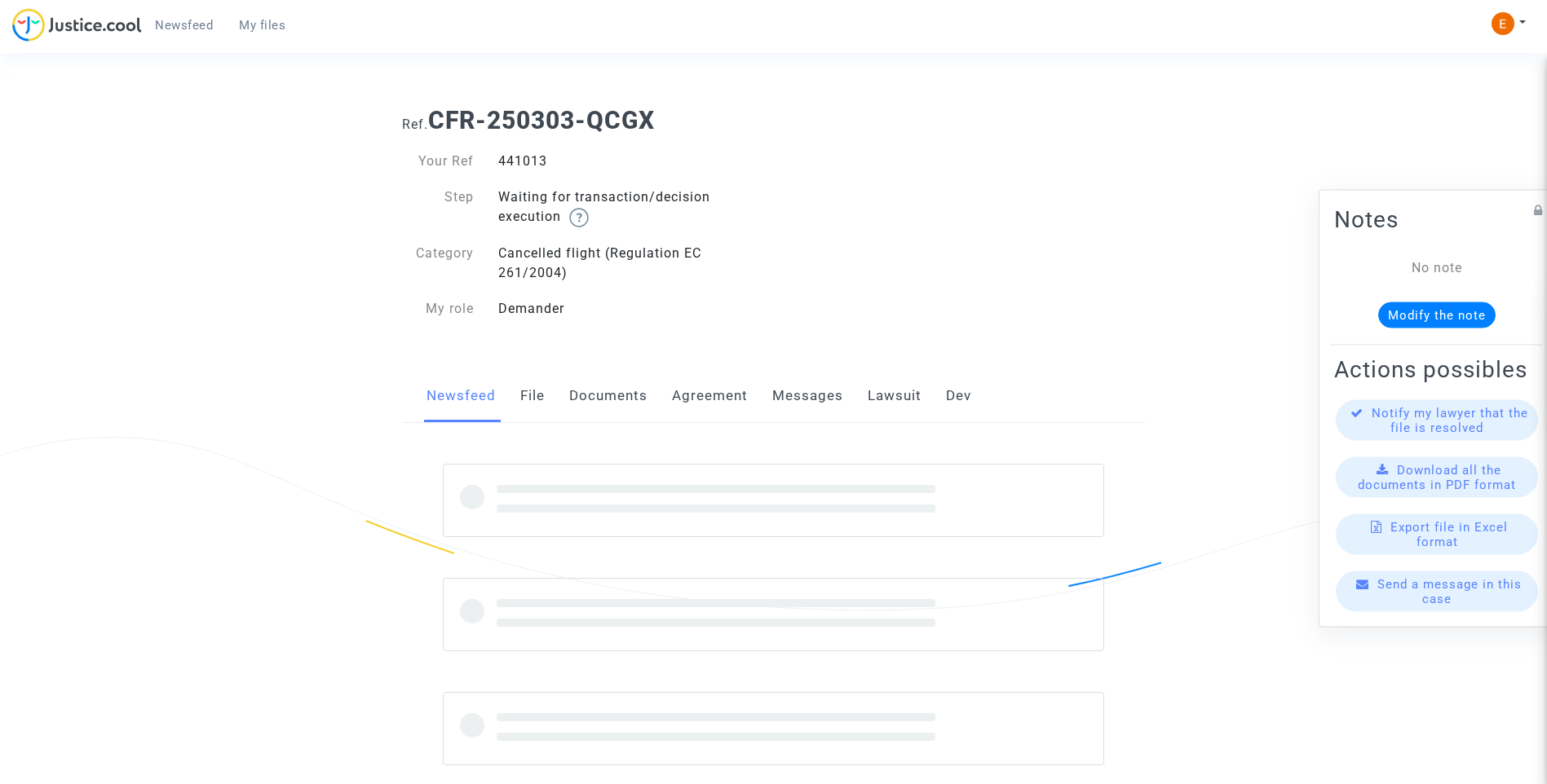
click at [521, 164] on div "441013" at bounding box center [630, 161] width 288 height 19
copy div "441013"
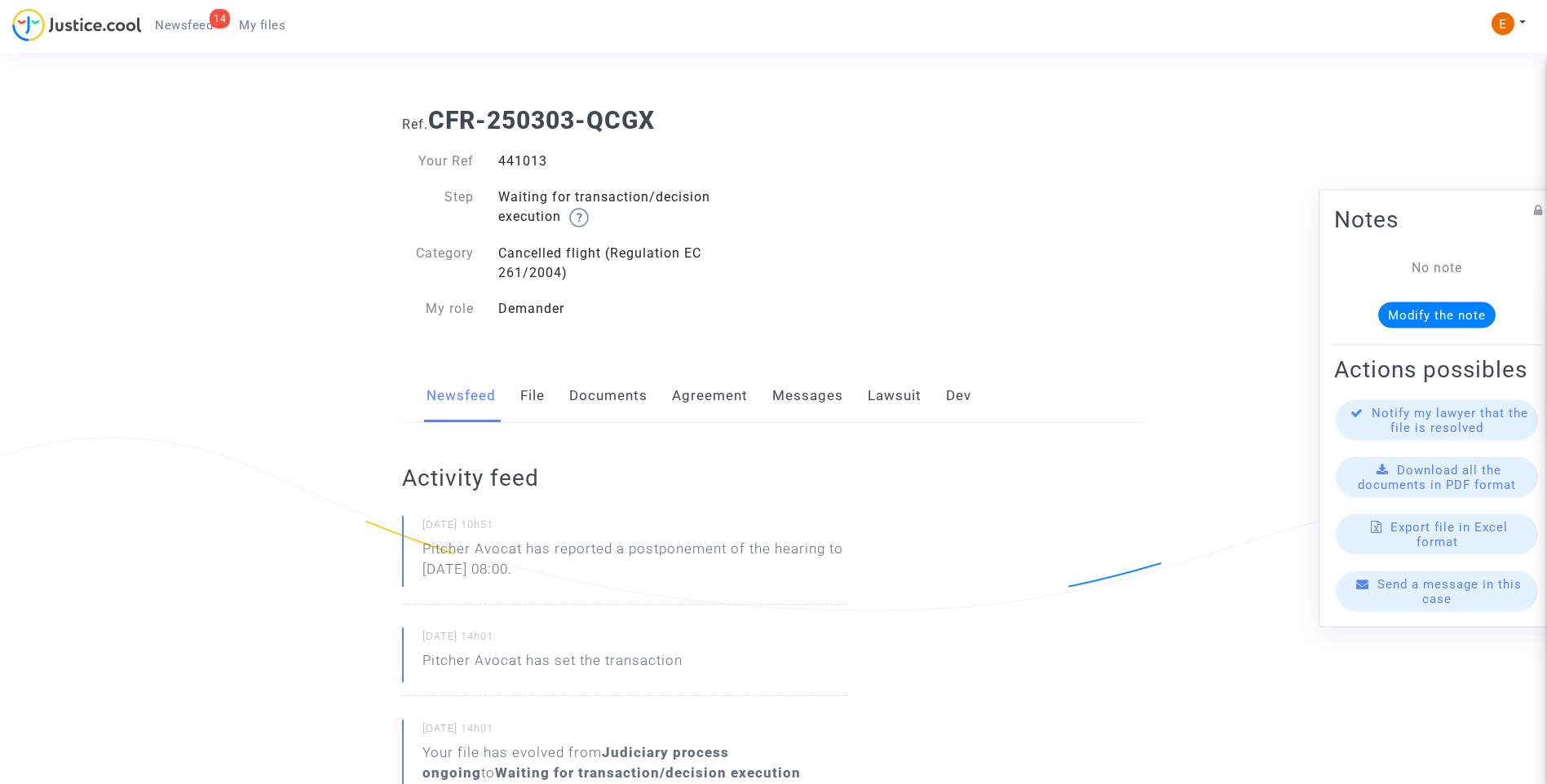
drag, startPoint x: 617, startPoint y: 575, endPoint x: 528, endPoint y: 548, distance: 93.0
click at [528, 548] on p "Pitcher Avocat has reported a postponement of the hearing to Dec 15th 2025 at 0…" at bounding box center [635, 563] width 425 height 49
drag, startPoint x: 528, startPoint y: 548, endPoint x: 651, endPoint y: 571, distance: 125.1
click at [713, 574] on p "Abogado Lanzador has reported a postponement of the hearing to Dec 15th 2025 at…" at bounding box center [635, 563] width 425 height 49
drag, startPoint x: 708, startPoint y: 579, endPoint x: 378, endPoint y: 559, distance: 330.6
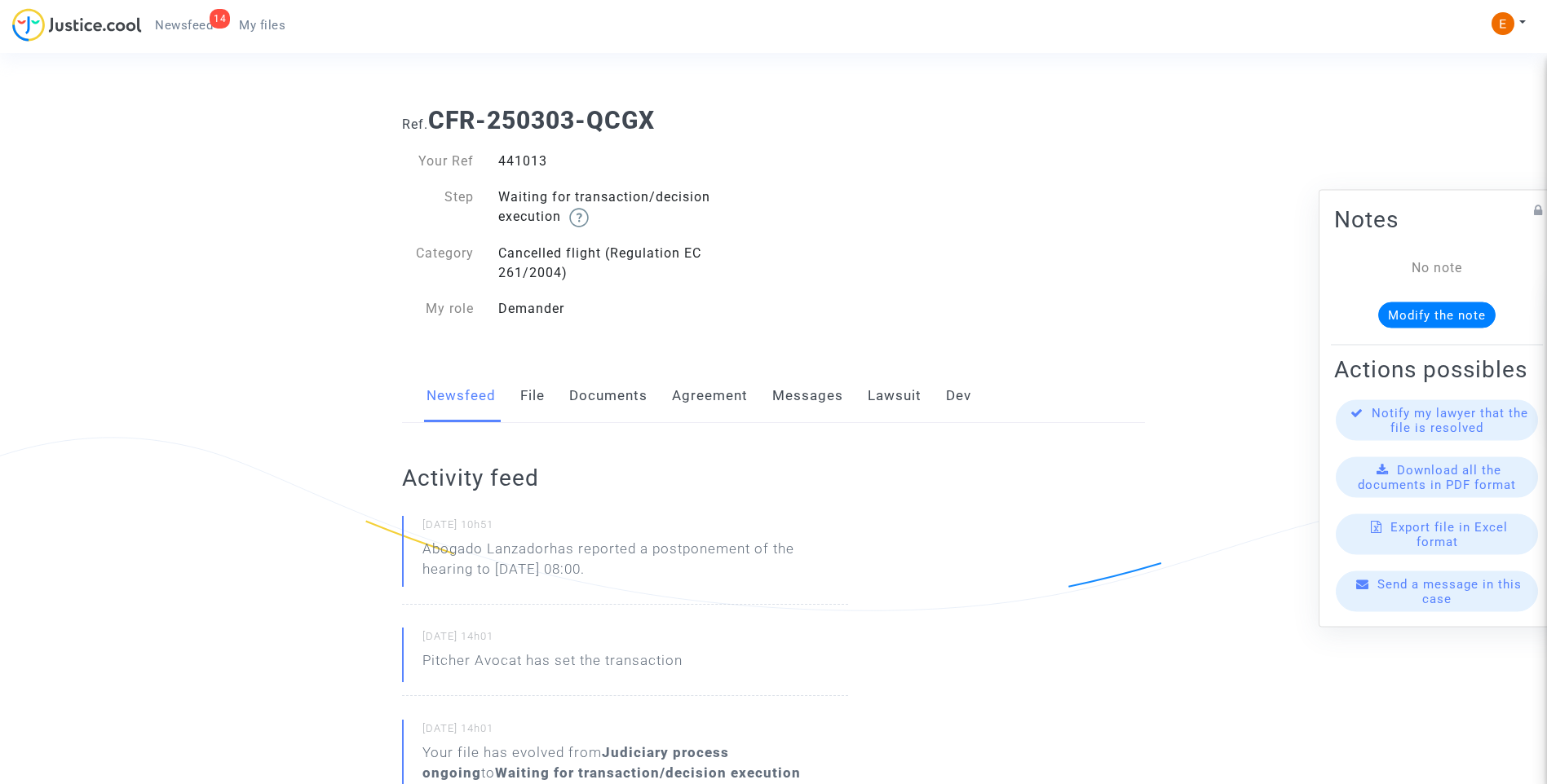
click at [378, 559] on ng-component "Ref. CFR-250303-QCGX Your Ref 441013 Step Waiting for transaction/decision exec…" at bounding box center [774, 795] width 1174 height 1404
drag, startPoint x: 378, startPoint y: 559, endPoint x: 452, endPoint y: 557, distance: 74.0
click at [605, 547] on font "ha informado de un aplazamiento de la audiencia hasta el 15 de diciembre de 202…" at bounding box center [618, 559] width 391 height 37
drag, startPoint x: 552, startPoint y: 544, endPoint x: 678, endPoint y: 557, distance: 126.7
click at [678, 557] on p "Abogado Lanzador ha informado de un aplazamiento de la audiencia hasta el 15 de…" at bounding box center [635, 563] width 425 height 49
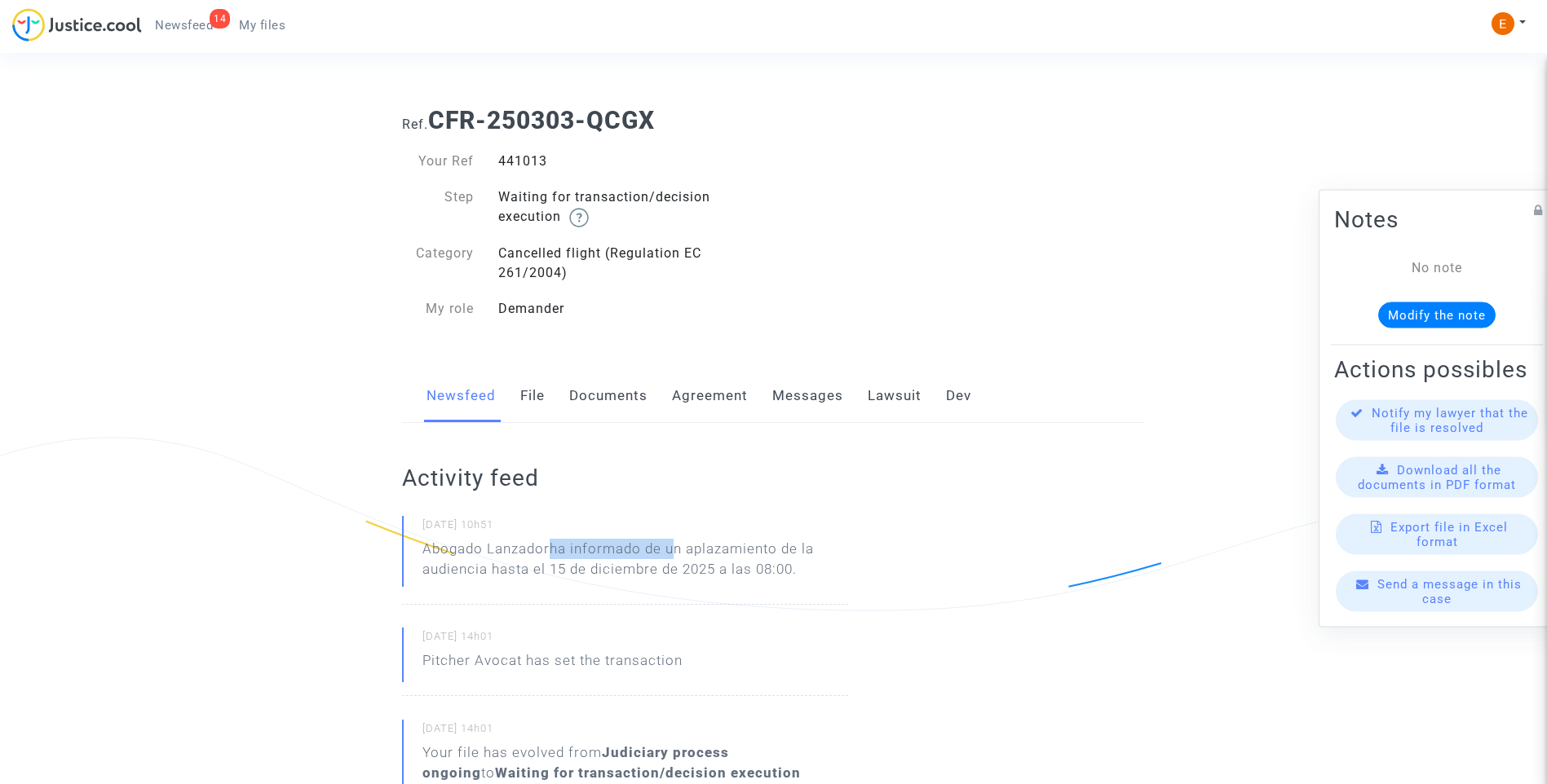
drag, startPoint x: 678, startPoint y: 557, endPoint x: 564, endPoint y: 554, distance: 114.0
click at [670, 556] on font "ha informado de un aplazamiento de la audiencia hasta el 15 de diciembre de 202…" at bounding box center [618, 559] width 391 height 37
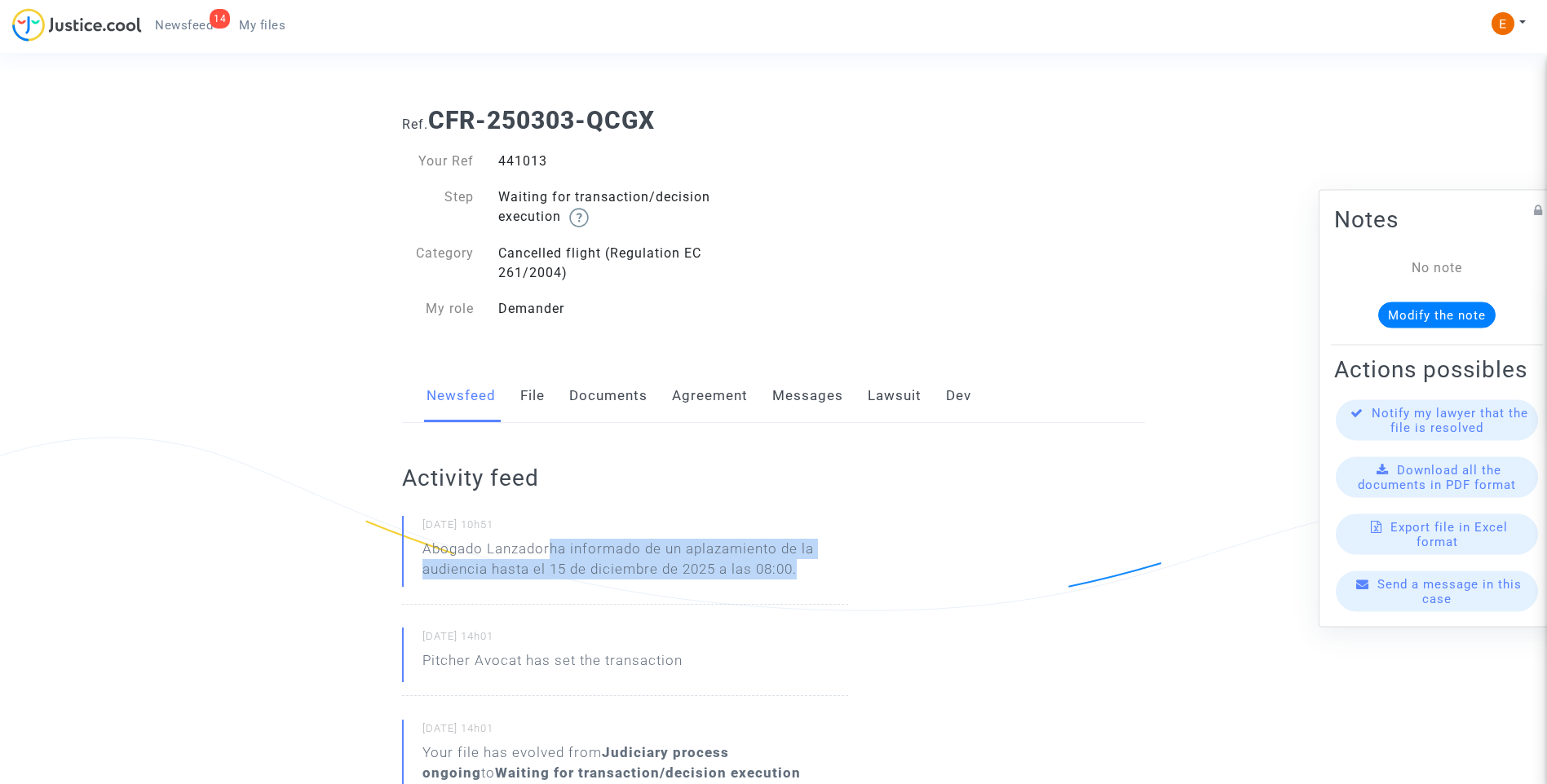
drag, startPoint x: 557, startPoint y: 550, endPoint x: 815, endPoint y: 573, distance: 259.0
click at [815, 573] on p "Abogado Lanzador ha informado de un aplazamiento de la audiencia hasta el 15 de…" at bounding box center [635, 563] width 425 height 49
drag, startPoint x: 815, startPoint y: 573, endPoint x: 792, endPoint y: 570, distance: 23.2
copy font "ha informado de un aplazamiento de la audiencia hasta el 15 de diciembre de 202…"
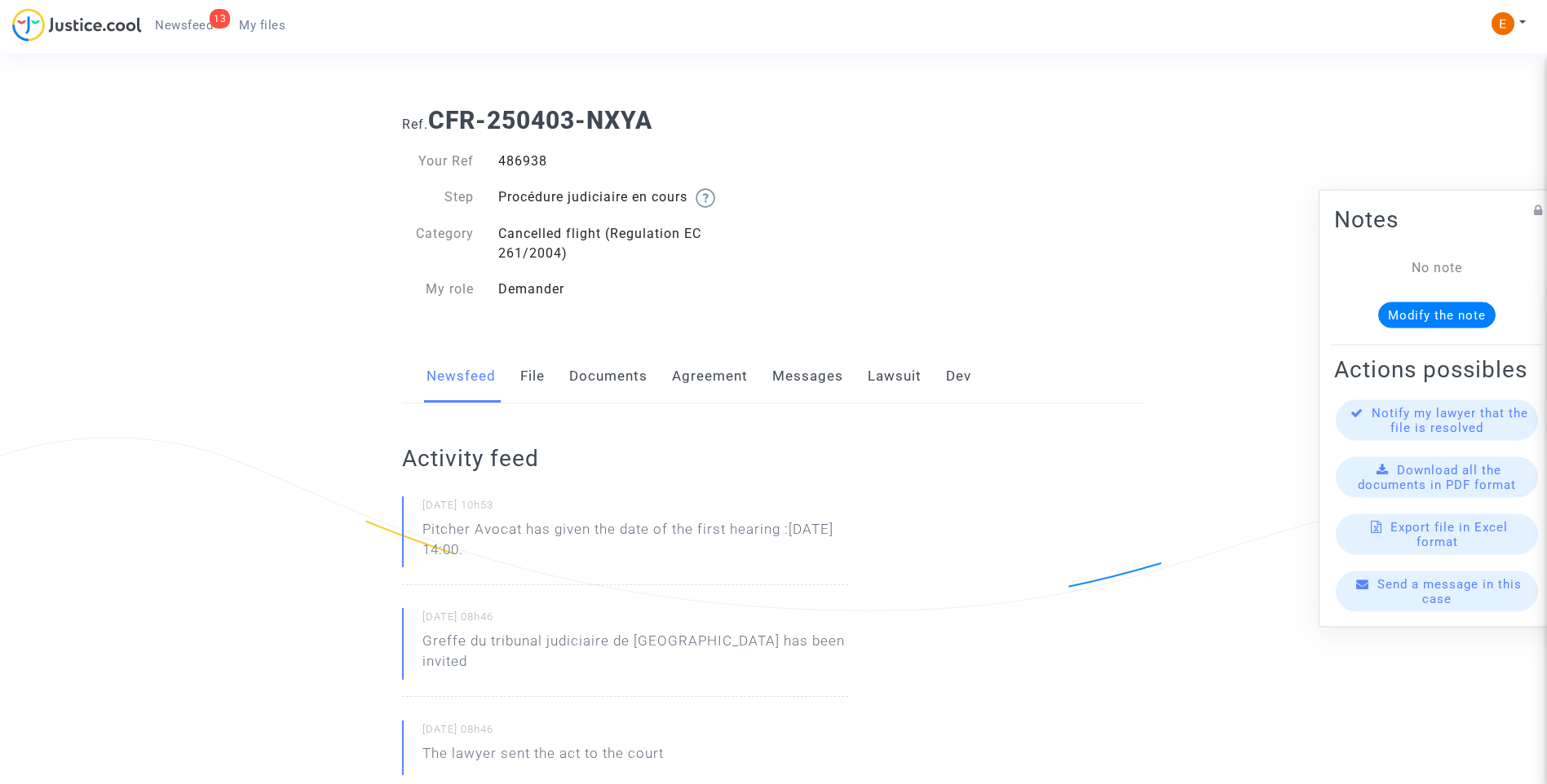
click at [542, 166] on div "486938" at bounding box center [630, 161] width 288 height 19
drag, startPoint x: 0, startPoint y: 0, endPoint x: 541, endPoint y: 165, distance: 565.6
drag, startPoint x: 555, startPoint y: 555, endPoint x: 387, endPoint y: 542, distance: 168.5
drag, startPoint x: 387, startPoint y: 542, endPoint x: 586, endPoint y: 548, distance: 199.1
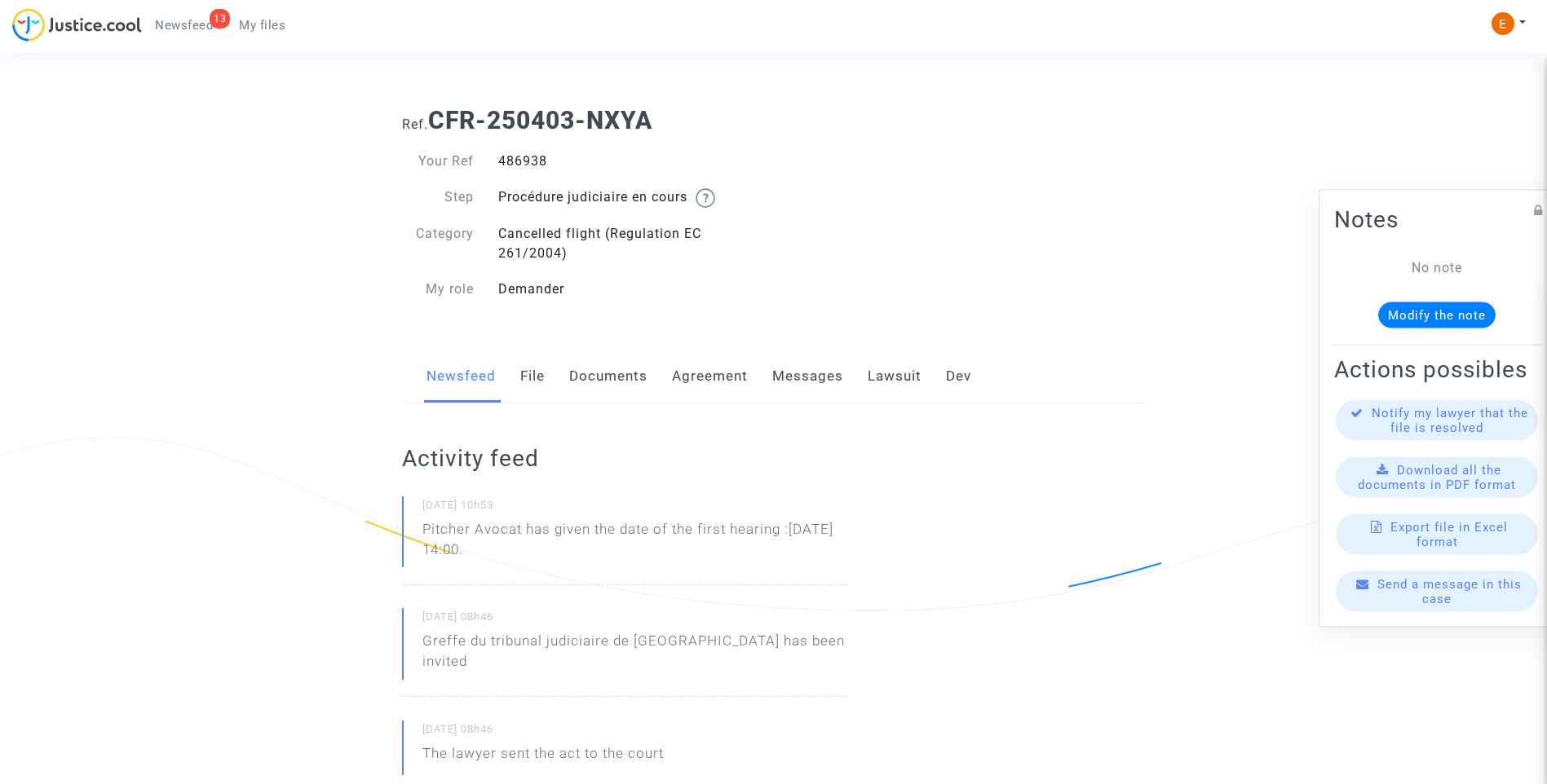
click at [584, 547] on p "Pitcher Avocat has given the date of the first hearing :Dec 3rd 2025 at 14:00." at bounding box center [635, 544] width 425 height 49
drag, startPoint x: 563, startPoint y: 558, endPoint x: 528, endPoint y: 532, distance: 43.6
click at [528, 532] on p "Pitcher Avocat has given the date of the first hearing :Dec 3rd 2025 at 14:00." at bounding box center [635, 544] width 425 height 49
copy p "has given the date of the first hearing :Dec 3rd 2025 at 14:00."
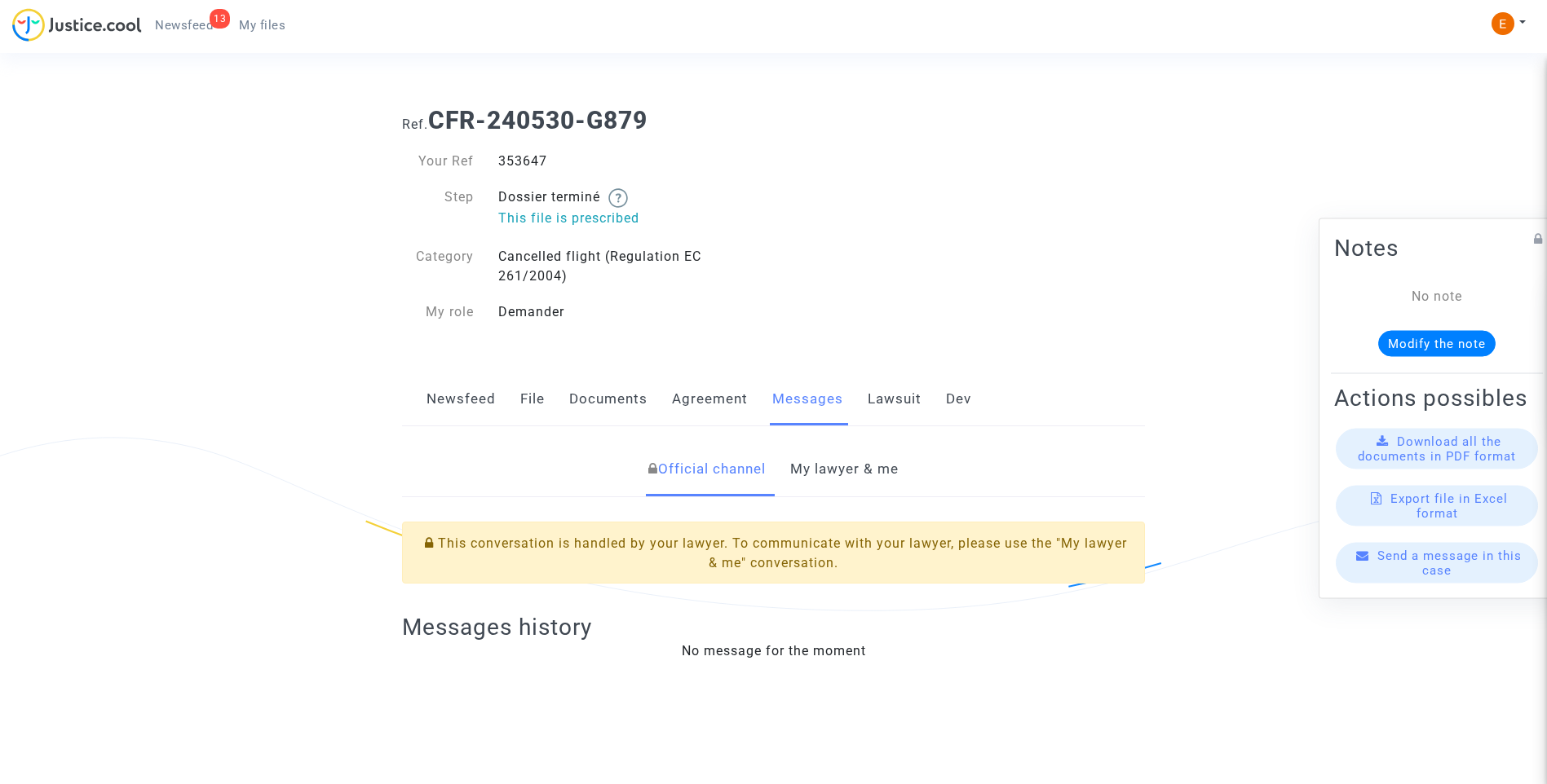
drag, startPoint x: 866, startPoint y: 459, endPoint x: 856, endPoint y: 458, distance: 10.0
click at [866, 459] on link "My lawyer & me" at bounding box center [844, 470] width 108 height 54
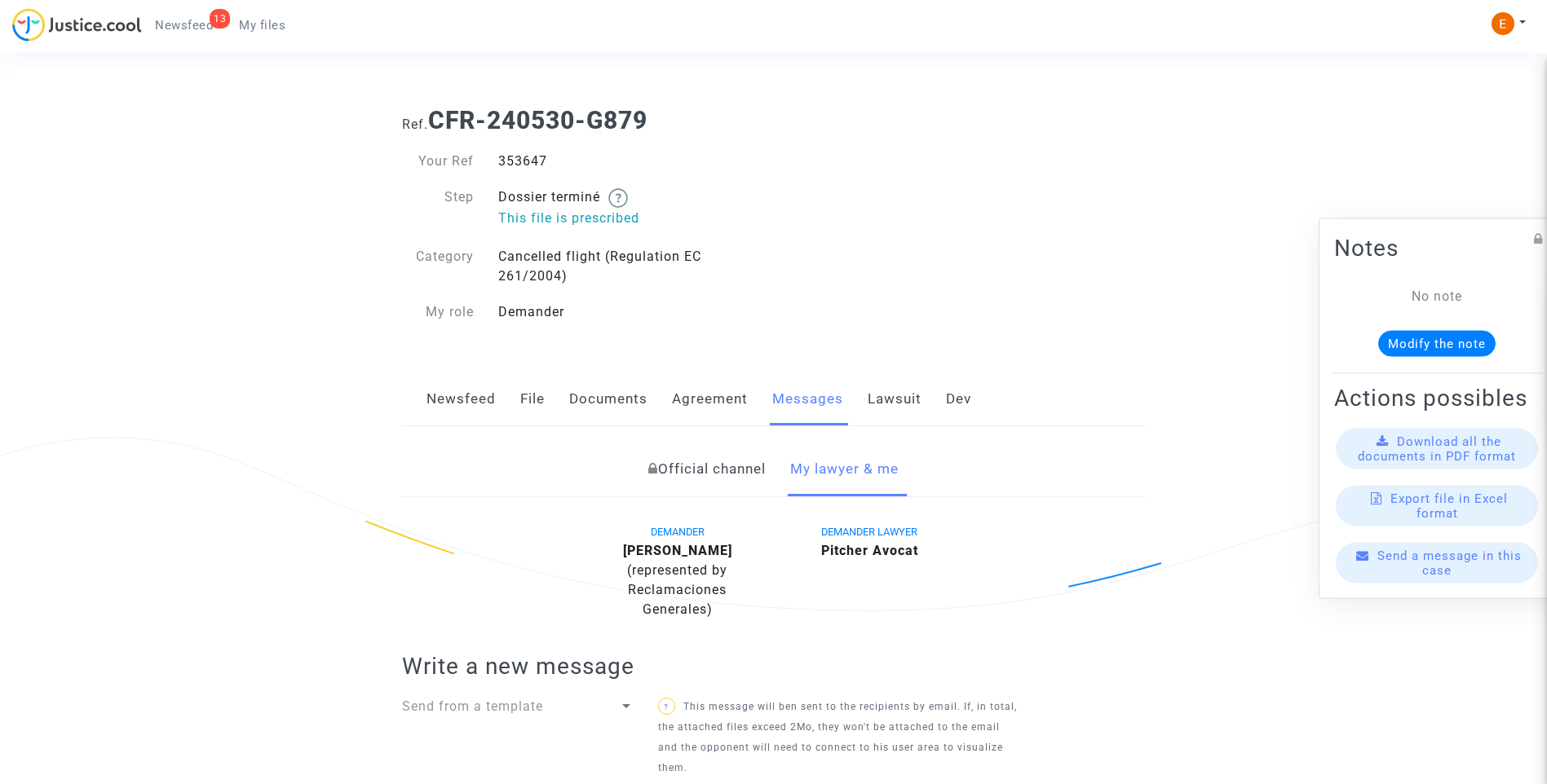
click at [522, 156] on div "353647" at bounding box center [630, 161] width 288 height 19
copy div "353647"
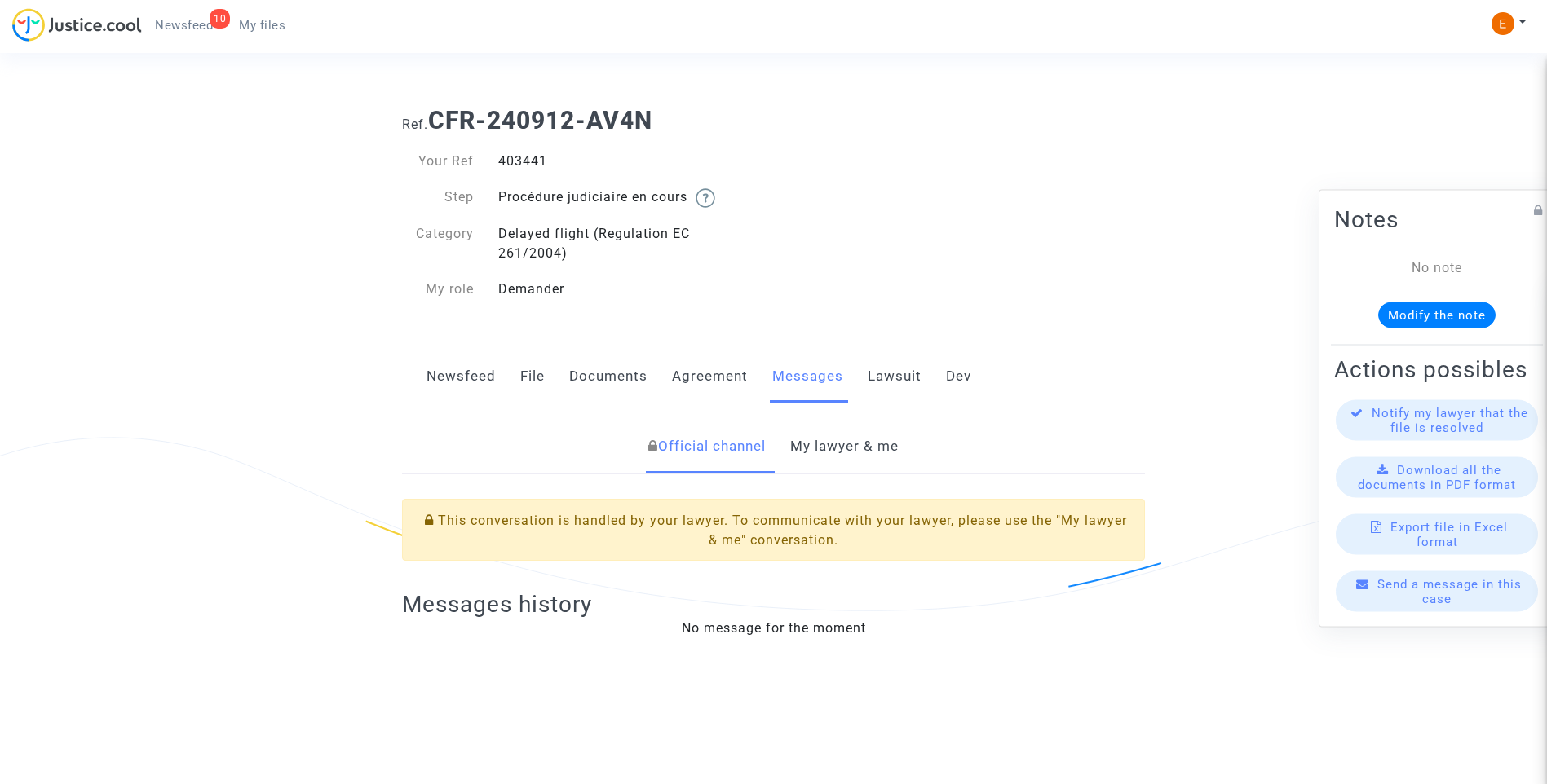
drag, startPoint x: 0, startPoint y: 0, endPoint x: 528, endPoint y: 165, distance: 553.2
click at [850, 461] on link "My lawyer & me" at bounding box center [844, 447] width 108 height 54
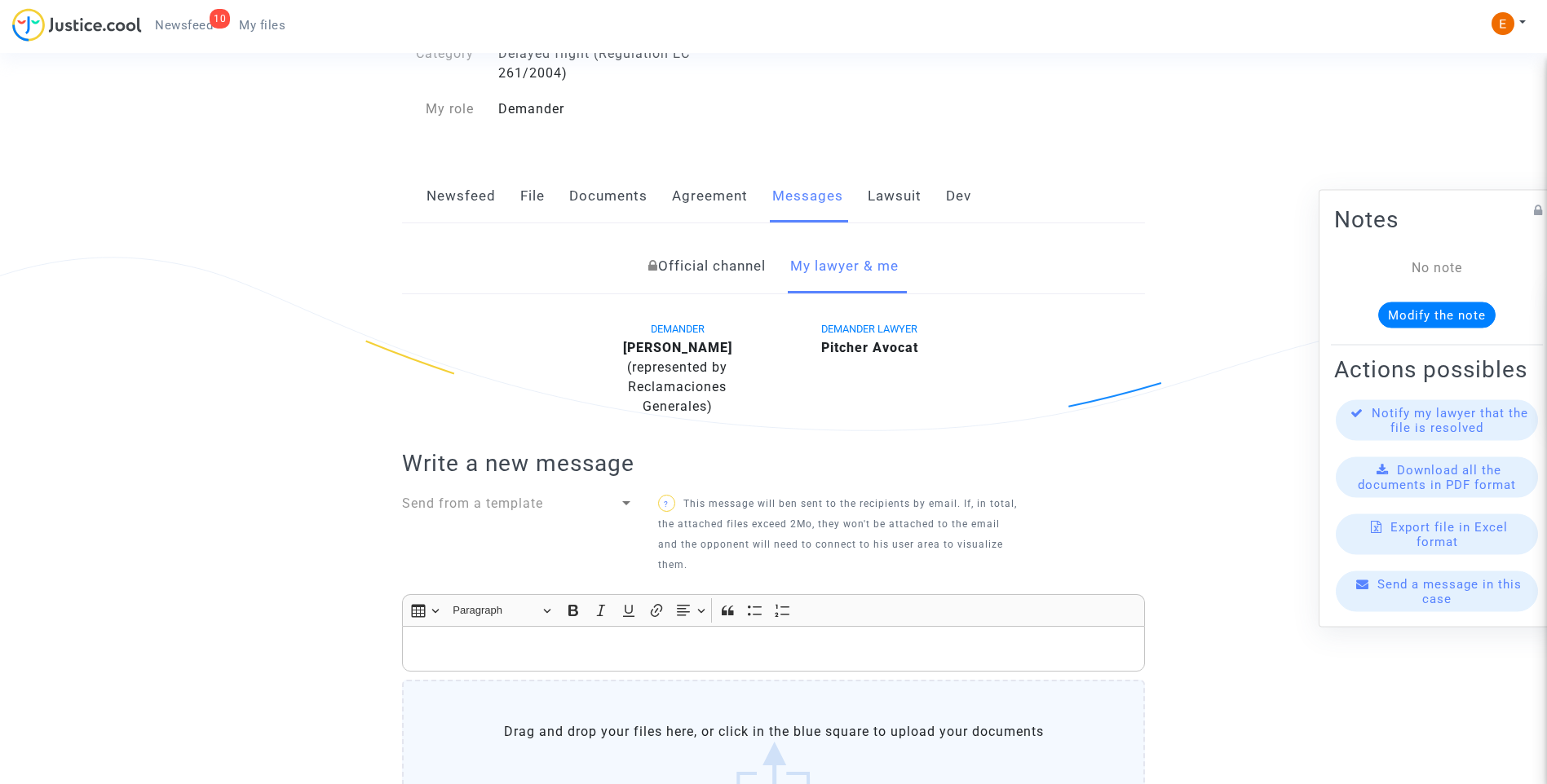
scroll to position [489, 0]
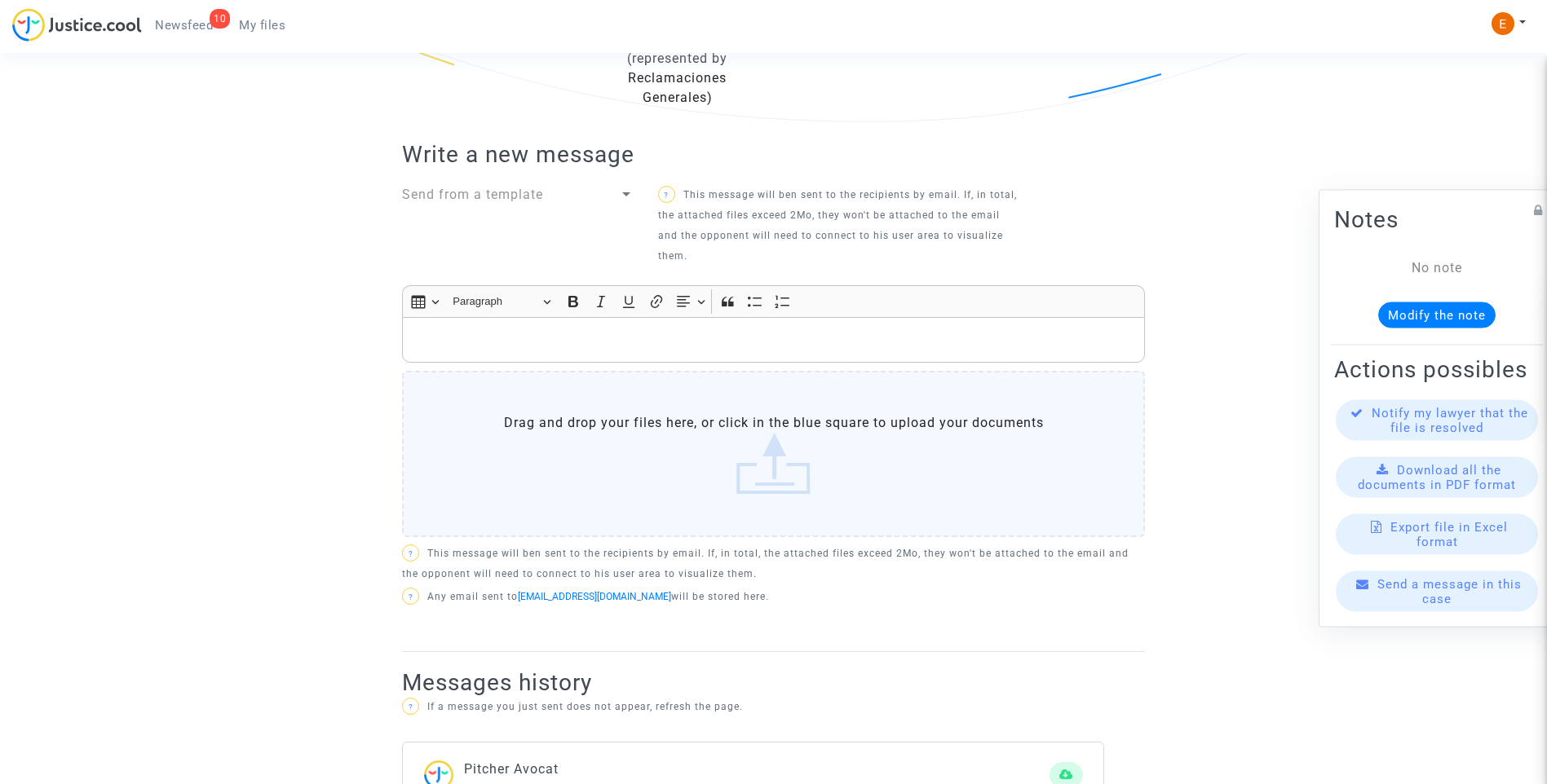
click at [622, 356] on div "Rich Text Editor, main" at bounding box center [773, 339] width 743 height 45
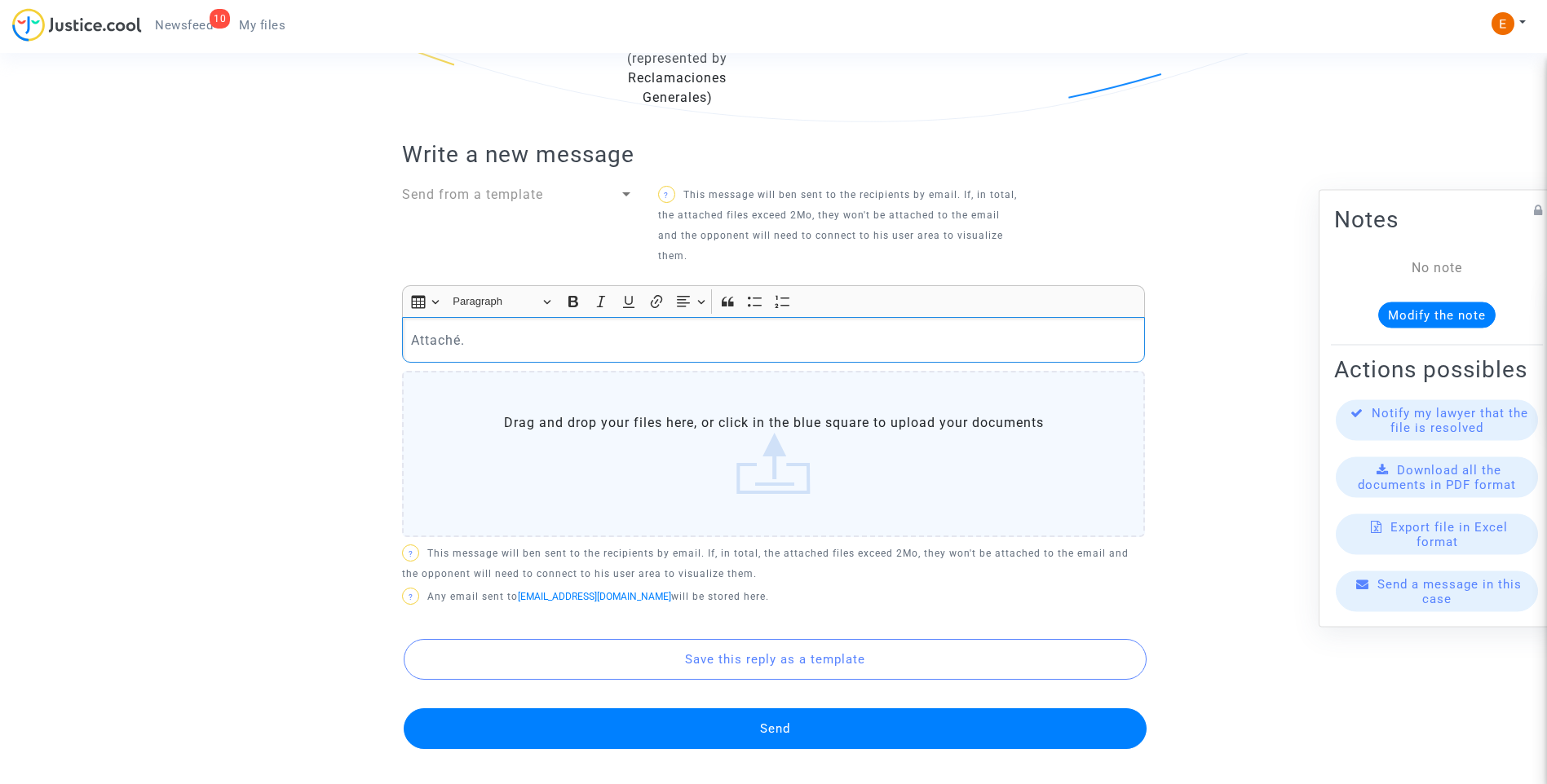
click at [857, 472] on label "Drag and drop your files here, or click in the blue square to upload your docum…" at bounding box center [773, 454] width 743 height 166
click at [0, 0] on input "Drag and drop your files here, or click in the blue square to upload your docum…" at bounding box center [0, 0] width 0 height 0
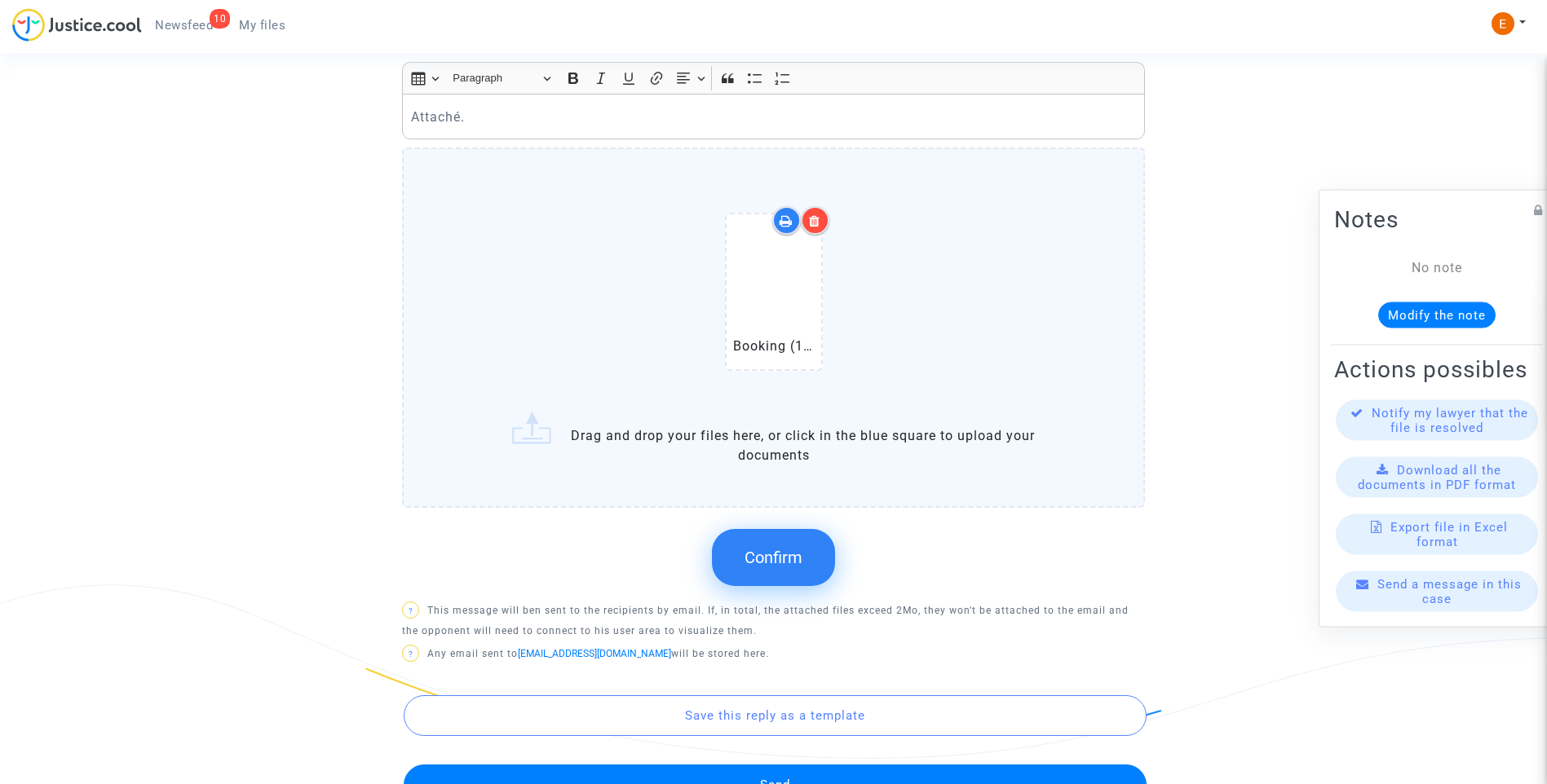
scroll to position [897, 0]
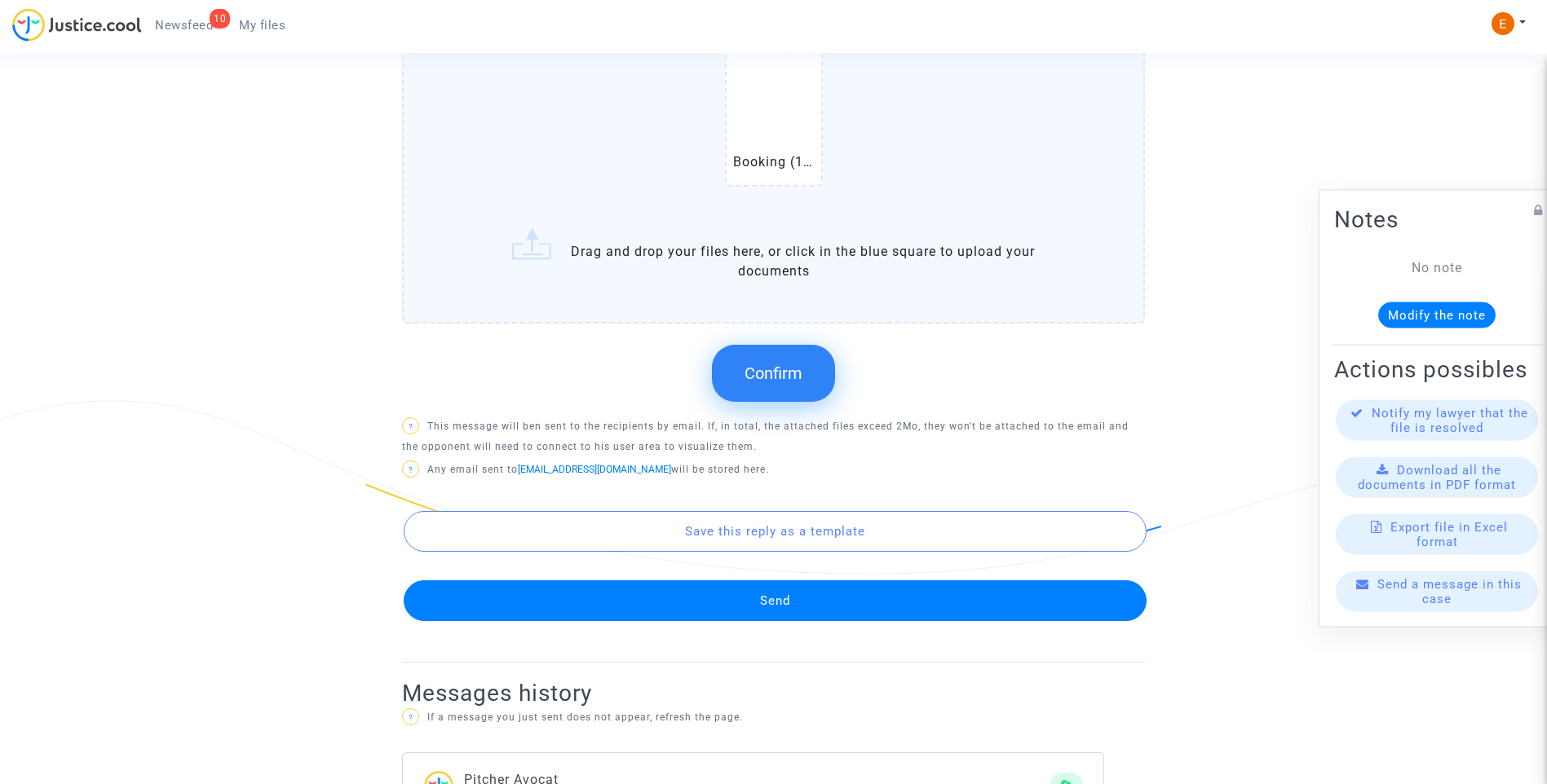
click at [784, 383] on button "Confirm" at bounding box center [773, 374] width 123 height 57
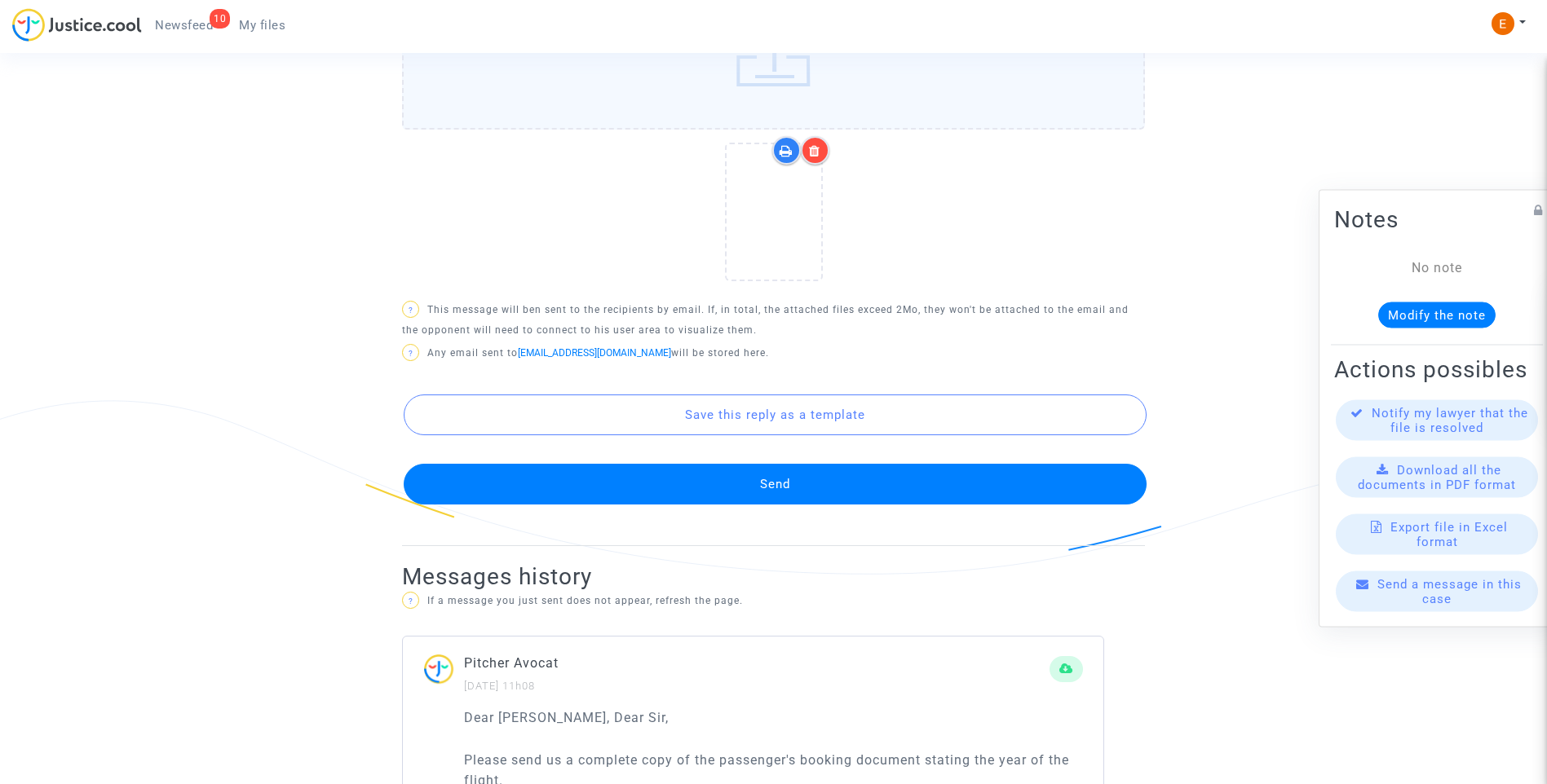
click at [793, 489] on button "Send" at bounding box center [775, 484] width 743 height 41
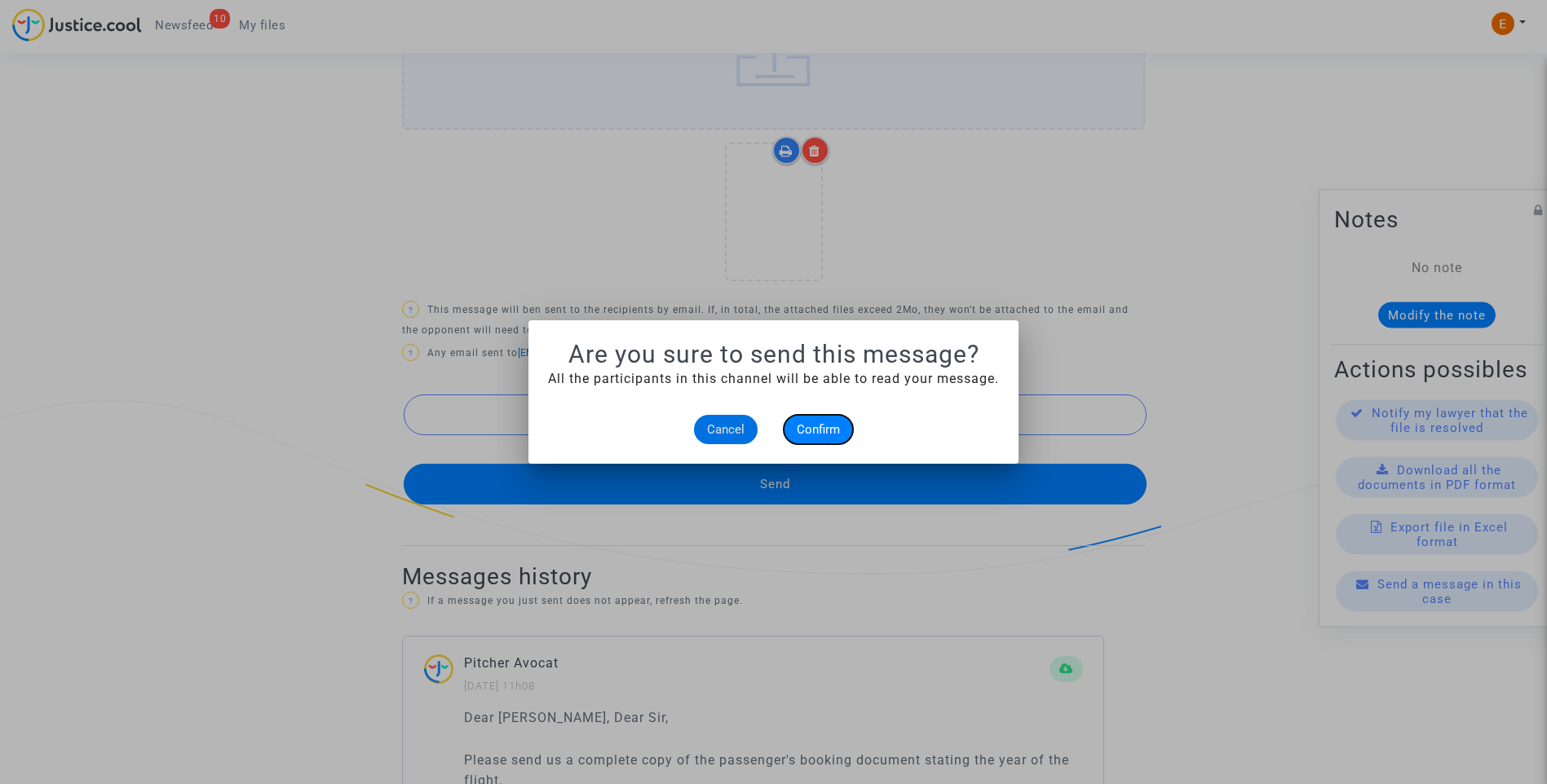
click at [825, 432] on span "Confirm" at bounding box center [818, 430] width 43 height 15
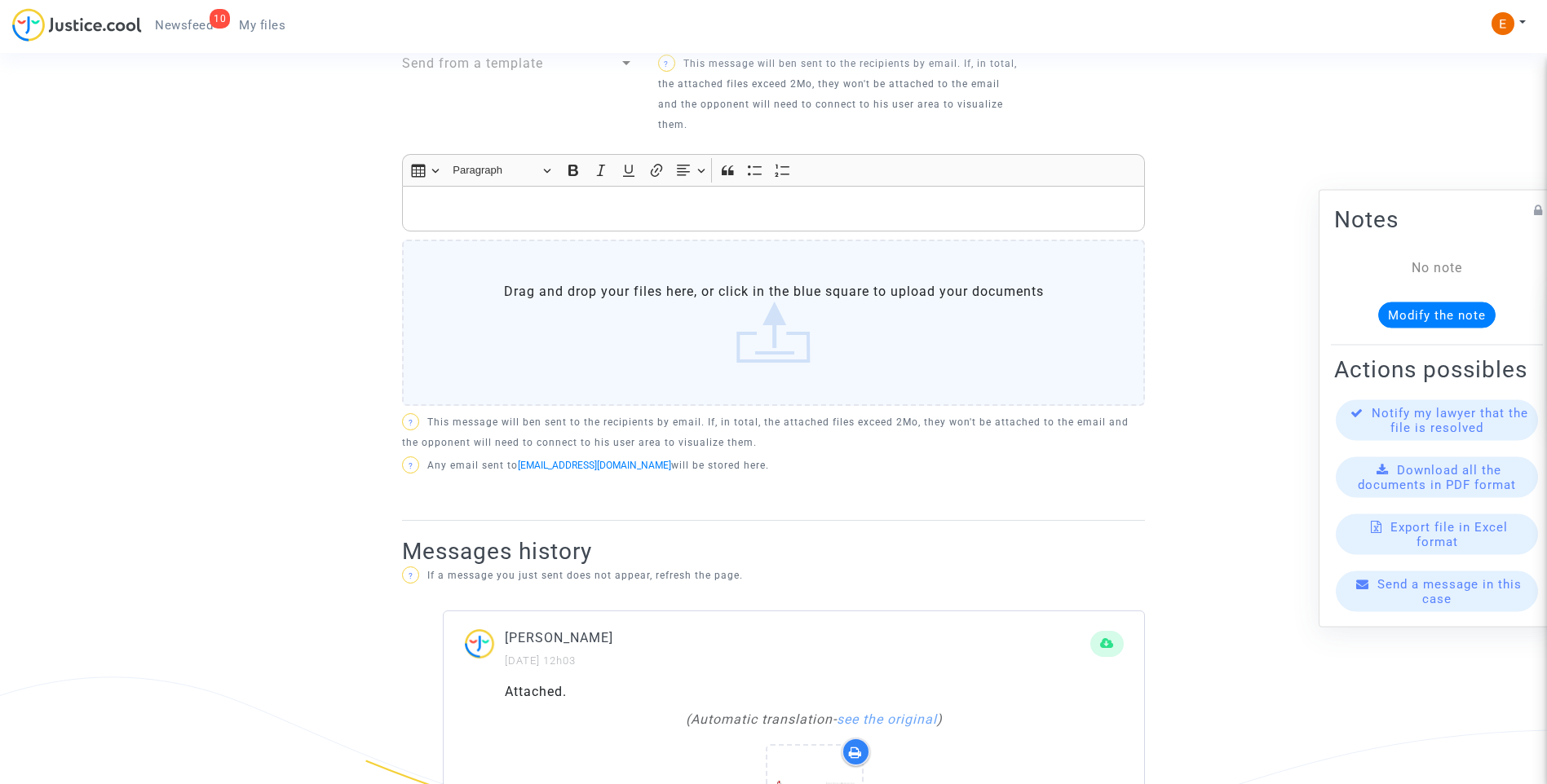
scroll to position [489, 0]
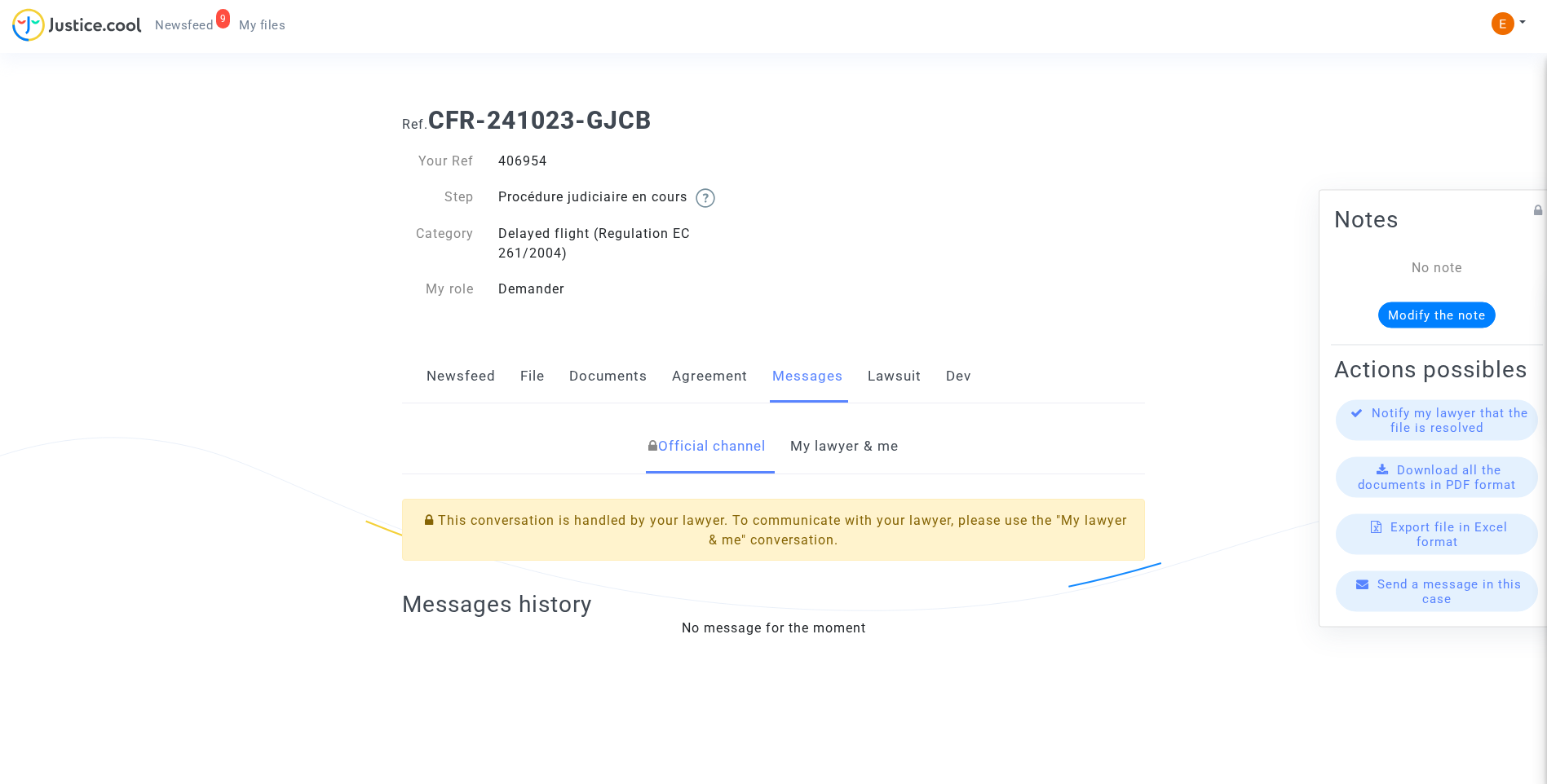
click at [534, 162] on div "406954" at bounding box center [630, 161] width 288 height 19
copy div "406954"
click at [841, 448] on link "My lawyer & me" at bounding box center [844, 447] width 108 height 54
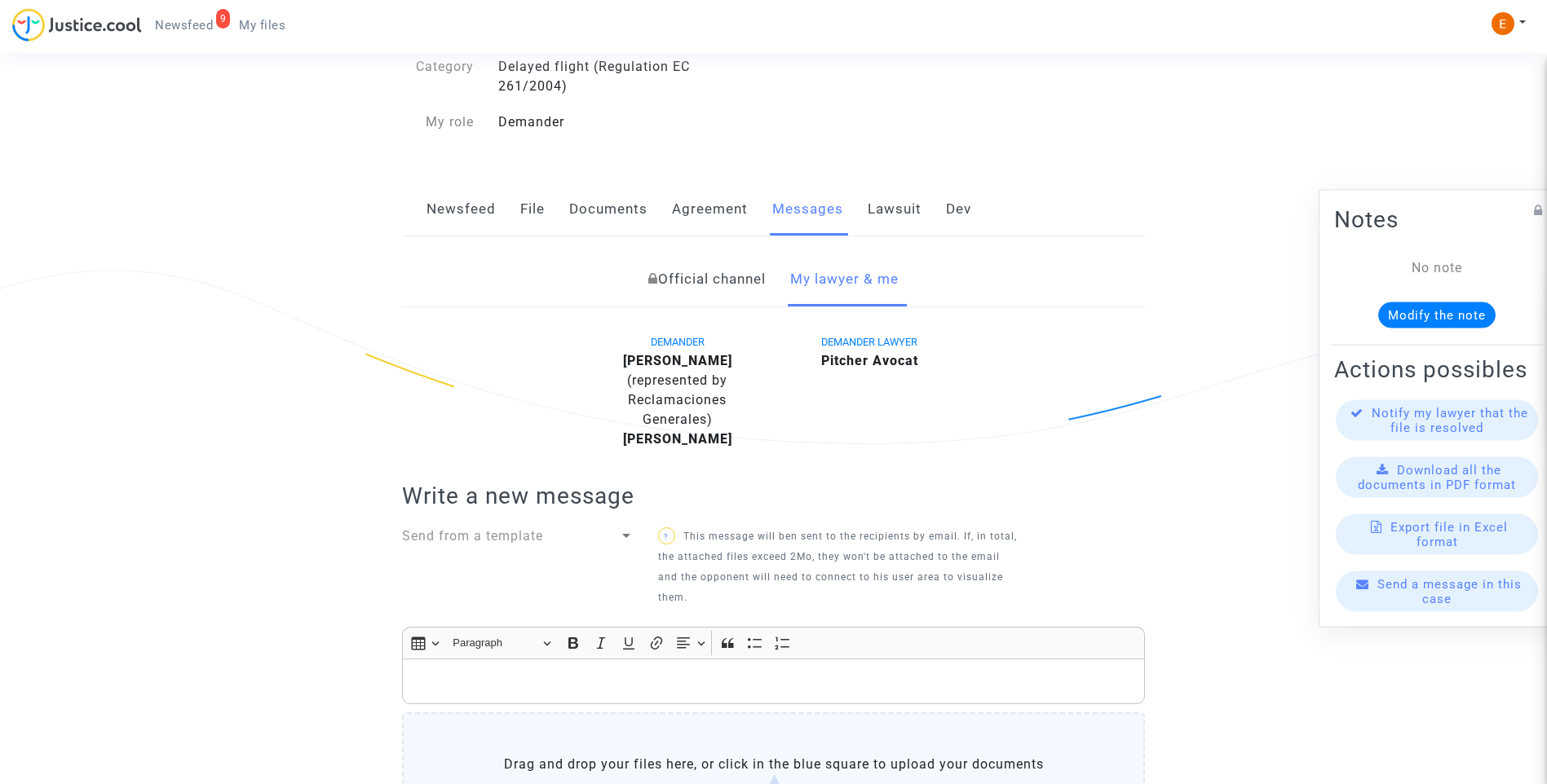
scroll to position [489, 0]
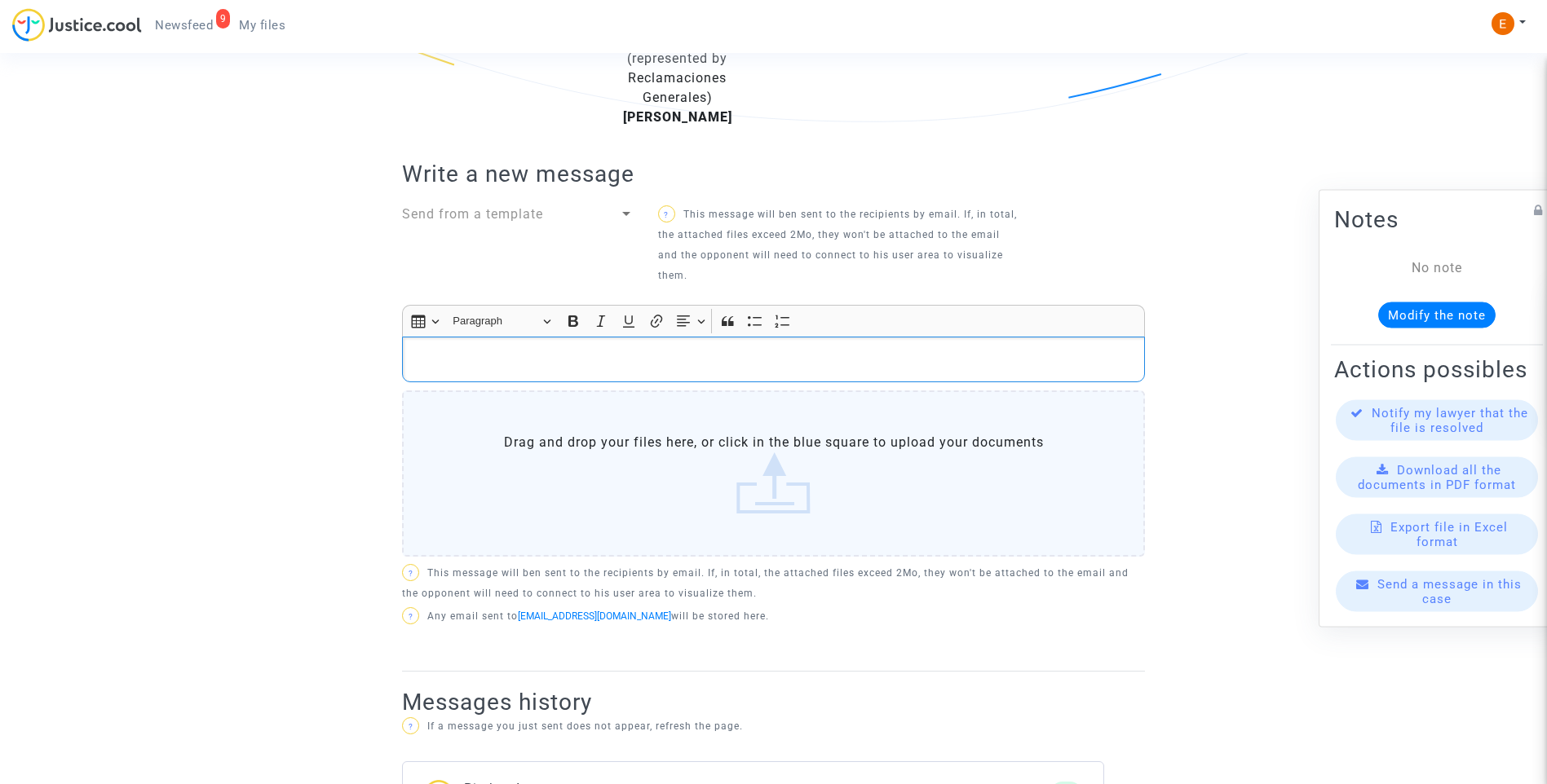
click at [580, 361] on p "Rich Text Editor, main" at bounding box center [773, 360] width 726 height 20
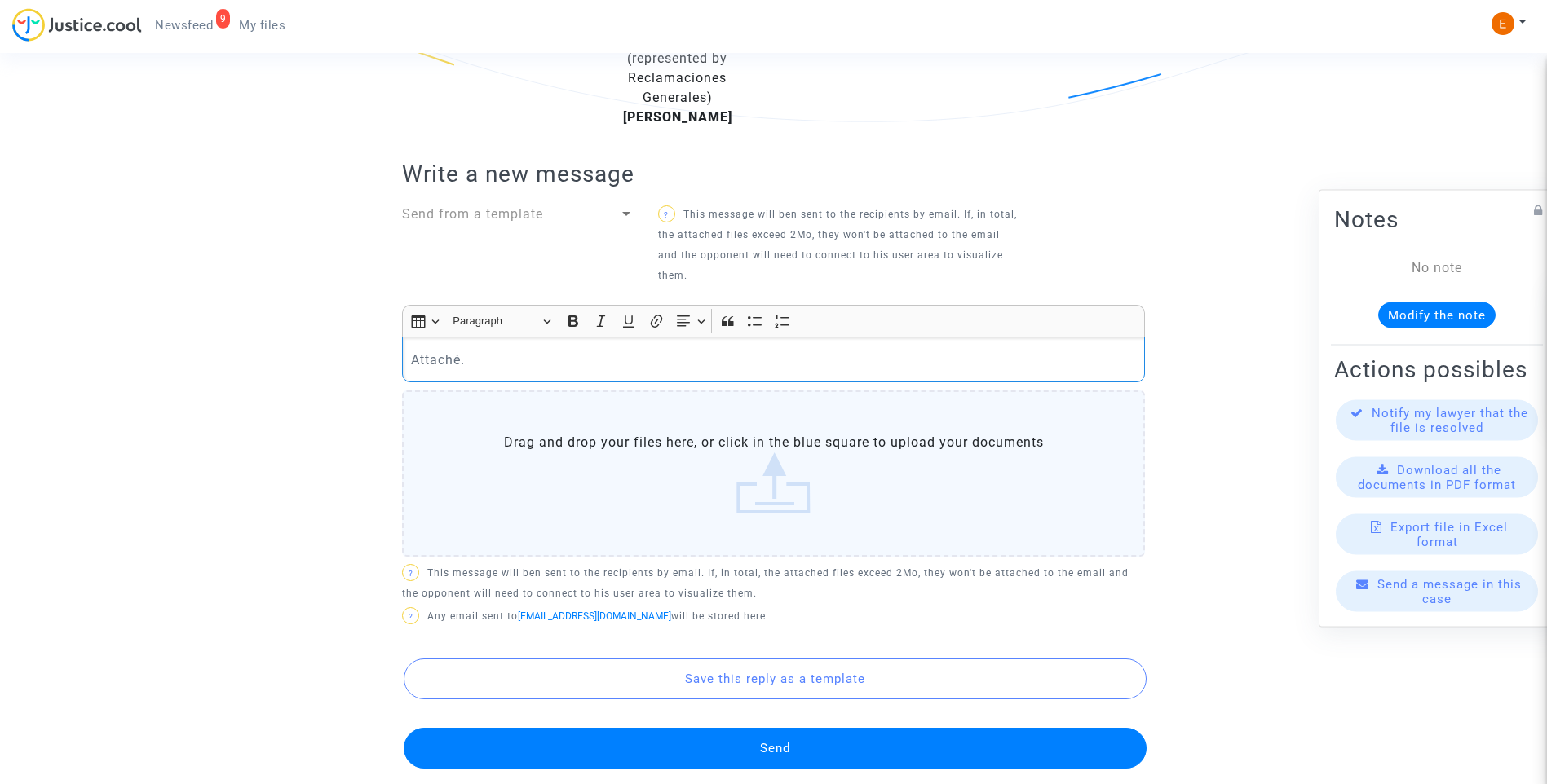
click at [743, 514] on label "Drag and drop your files here, or click in the blue square to upload your docum…" at bounding box center [773, 473] width 743 height 166
click at [0, 0] on input "Drag and drop your files here, or click in the blue square to upload your docum…" at bounding box center [0, 0] width 0 height 0
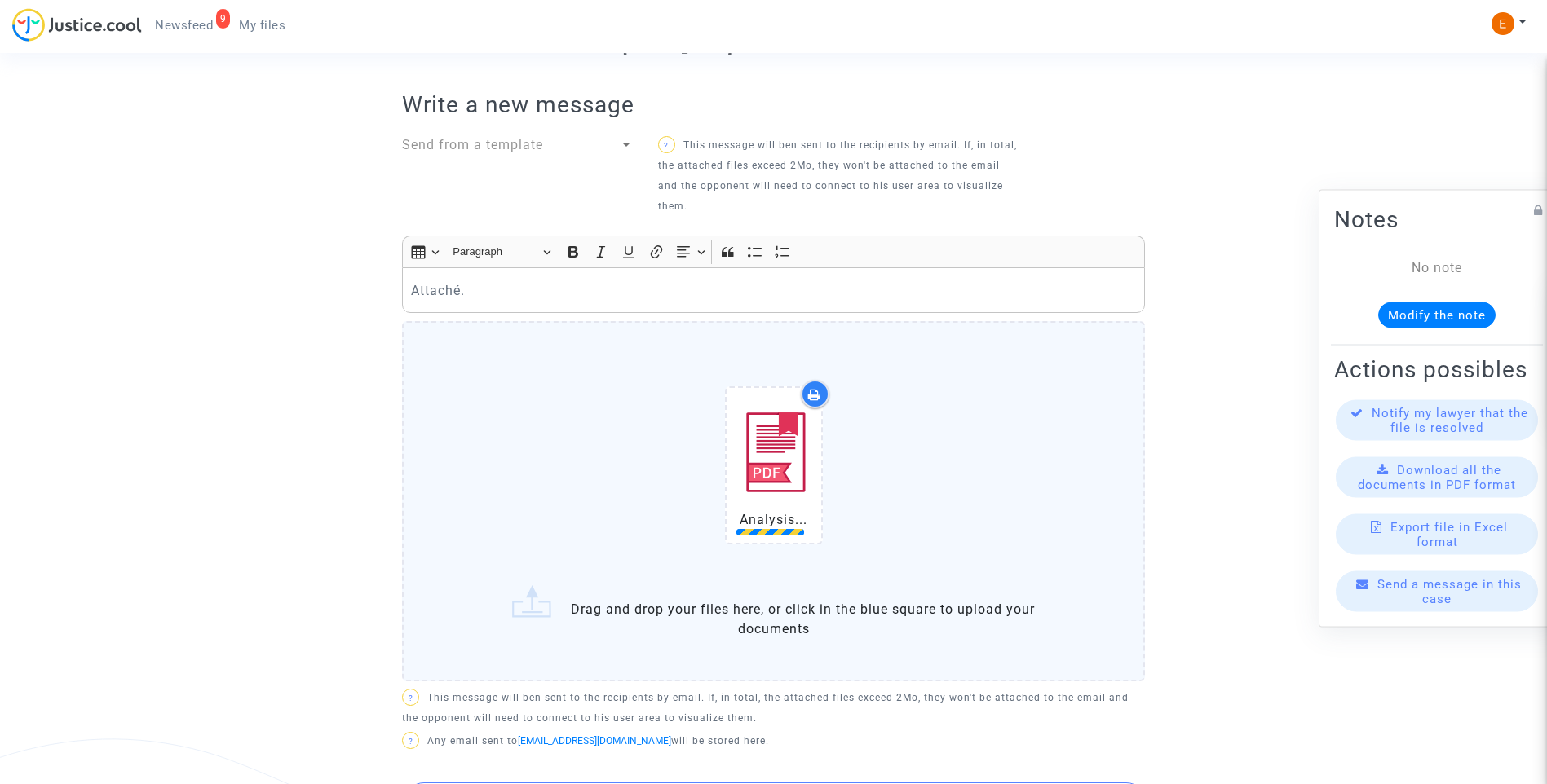
scroll to position [734, 0]
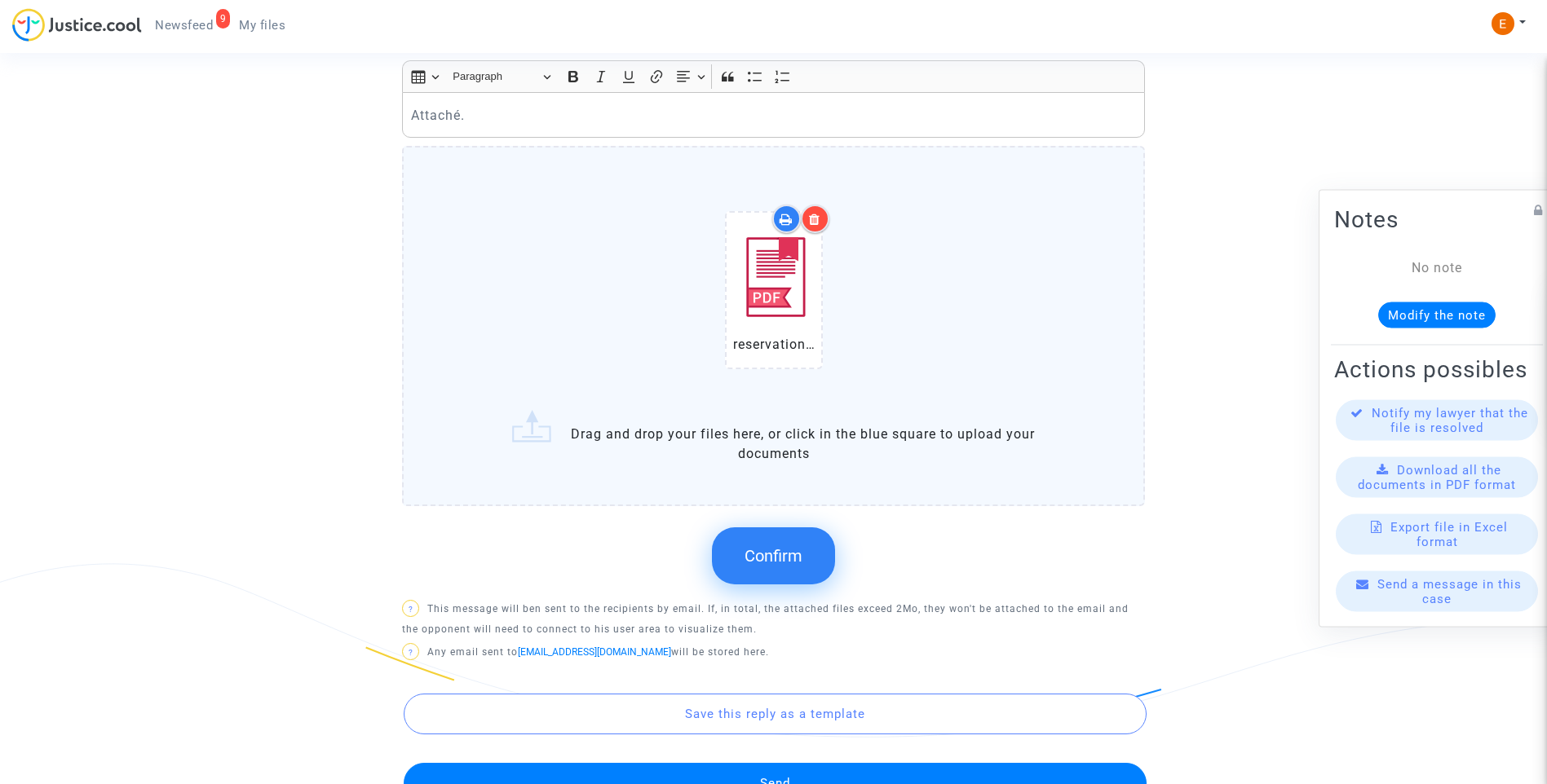
click at [783, 564] on span "Confirm" at bounding box center [773, 556] width 58 height 19
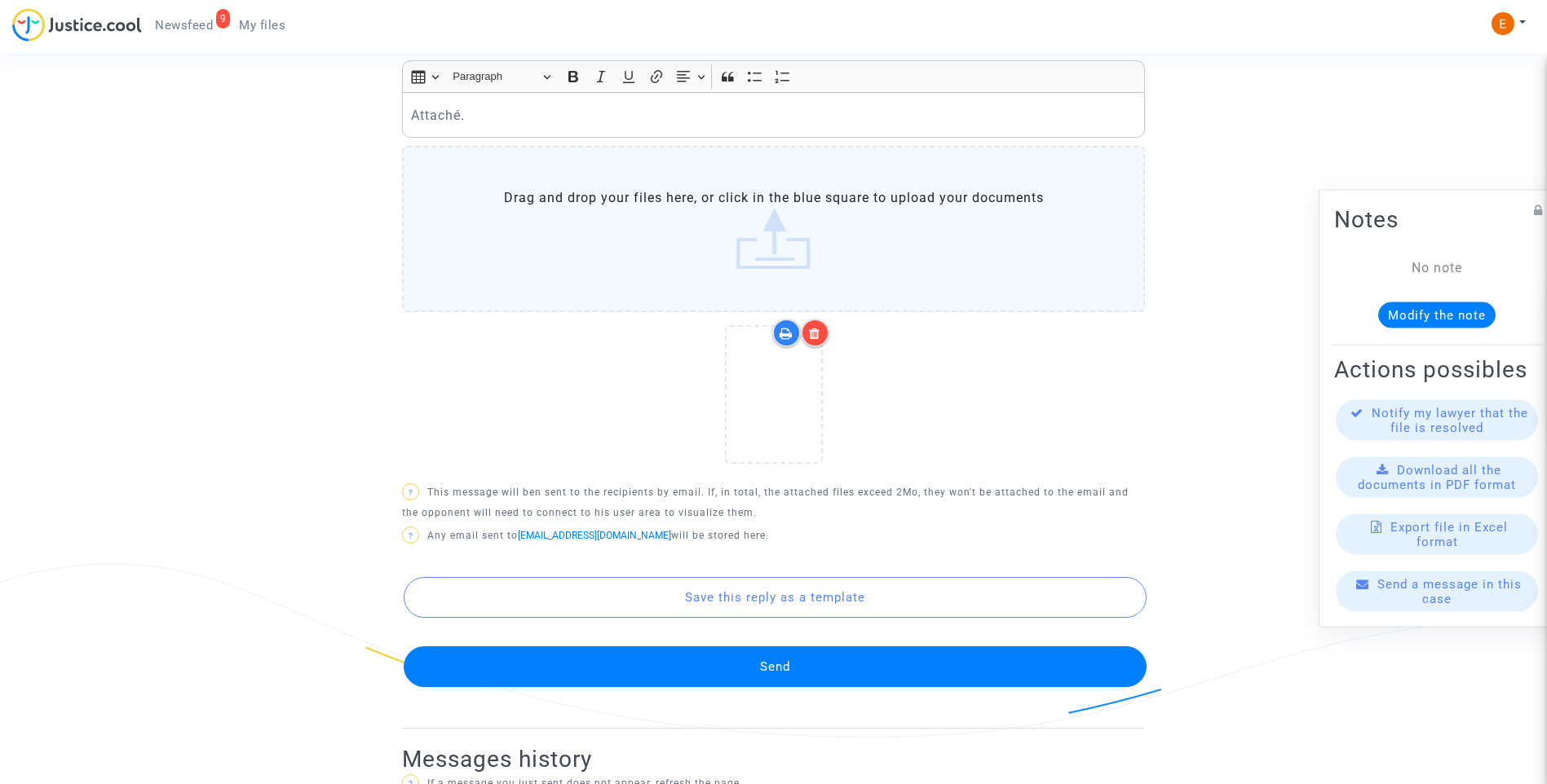
click at [788, 665] on button "Send" at bounding box center [775, 667] width 743 height 41
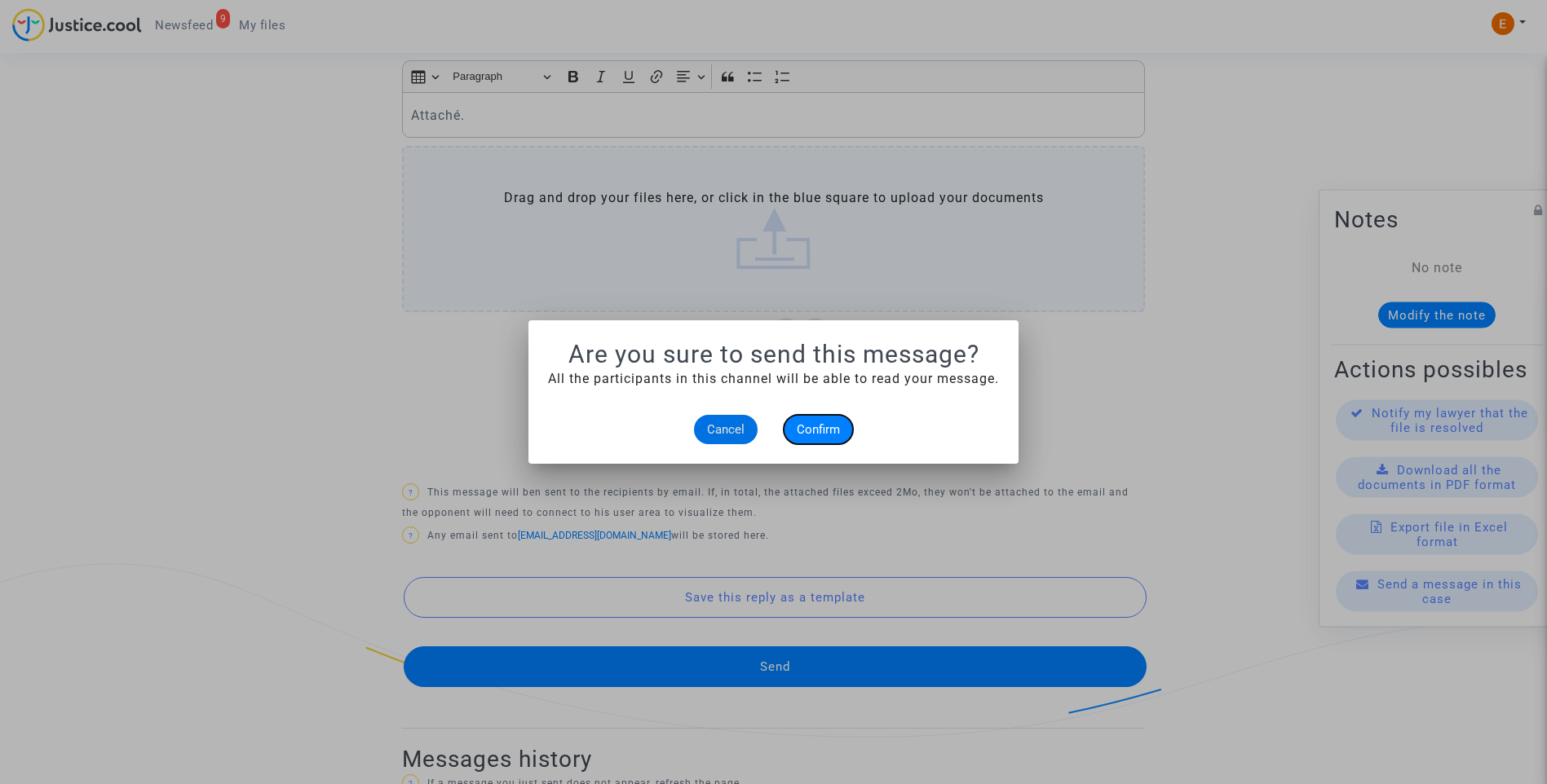
click at [825, 426] on span "Confirm" at bounding box center [818, 430] width 43 height 15
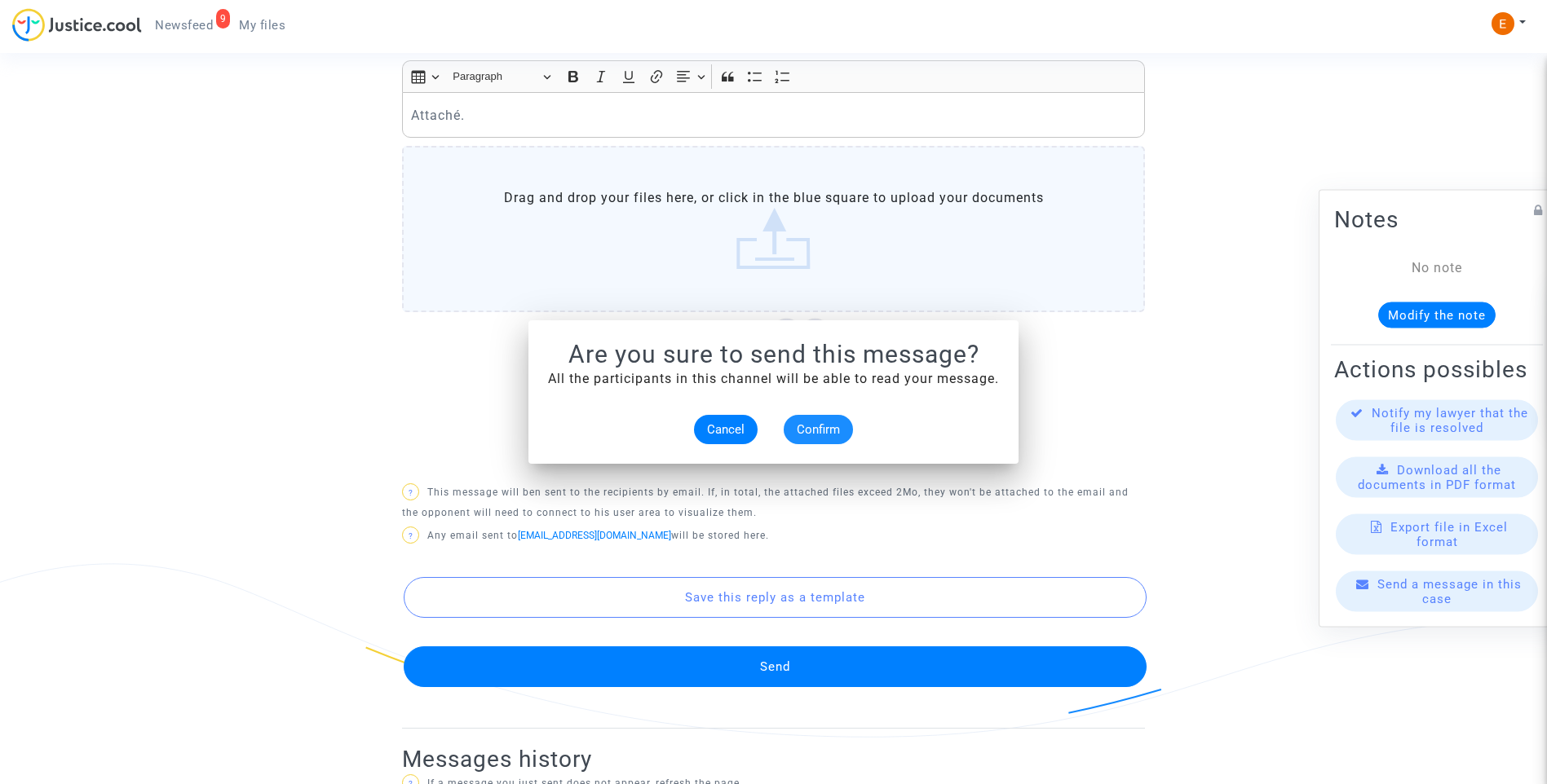
scroll to position [734, 0]
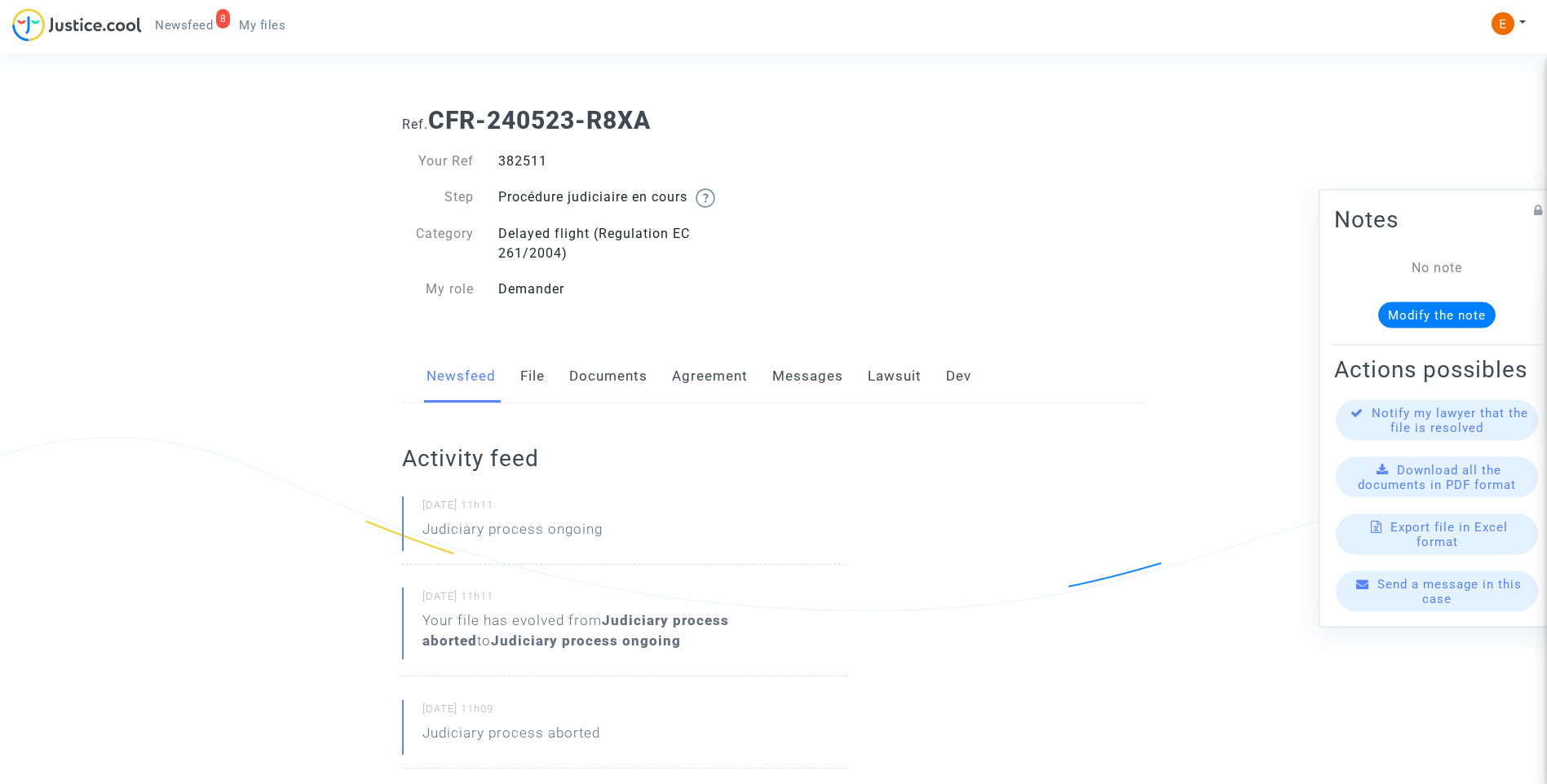
drag, startPoint x: 0, startPoint y: 0, endPoint x: 528, endPoint y: 156, distance: 550.6
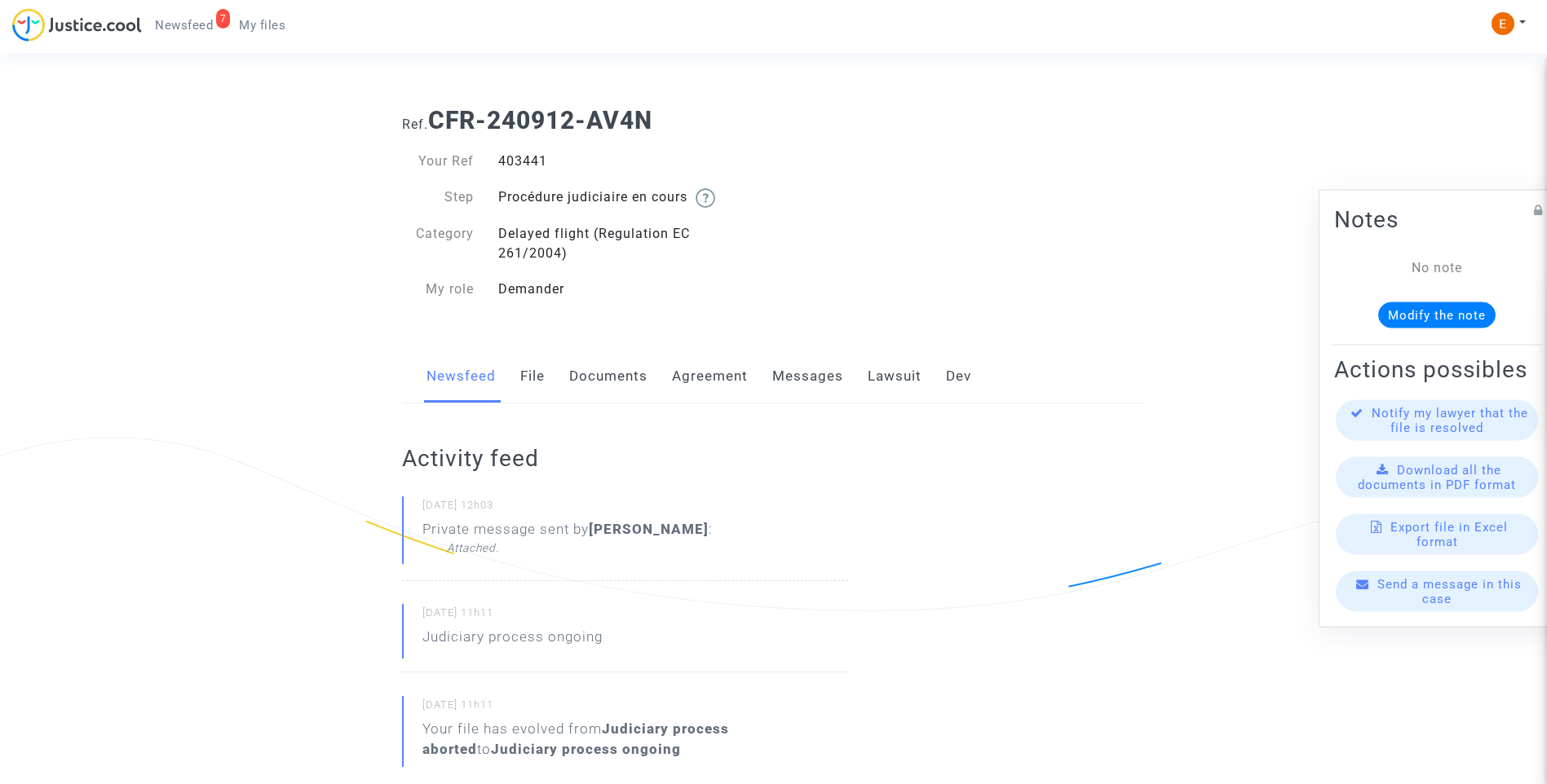
drag, startPoint x: 0, startPoint y: 0, endPoint x: 527, endPoint y: 159, distance: 550.5
click at [527, 159] on div "403441" at bounding box center [630, 161] width 288 height 19
copy div "403441"
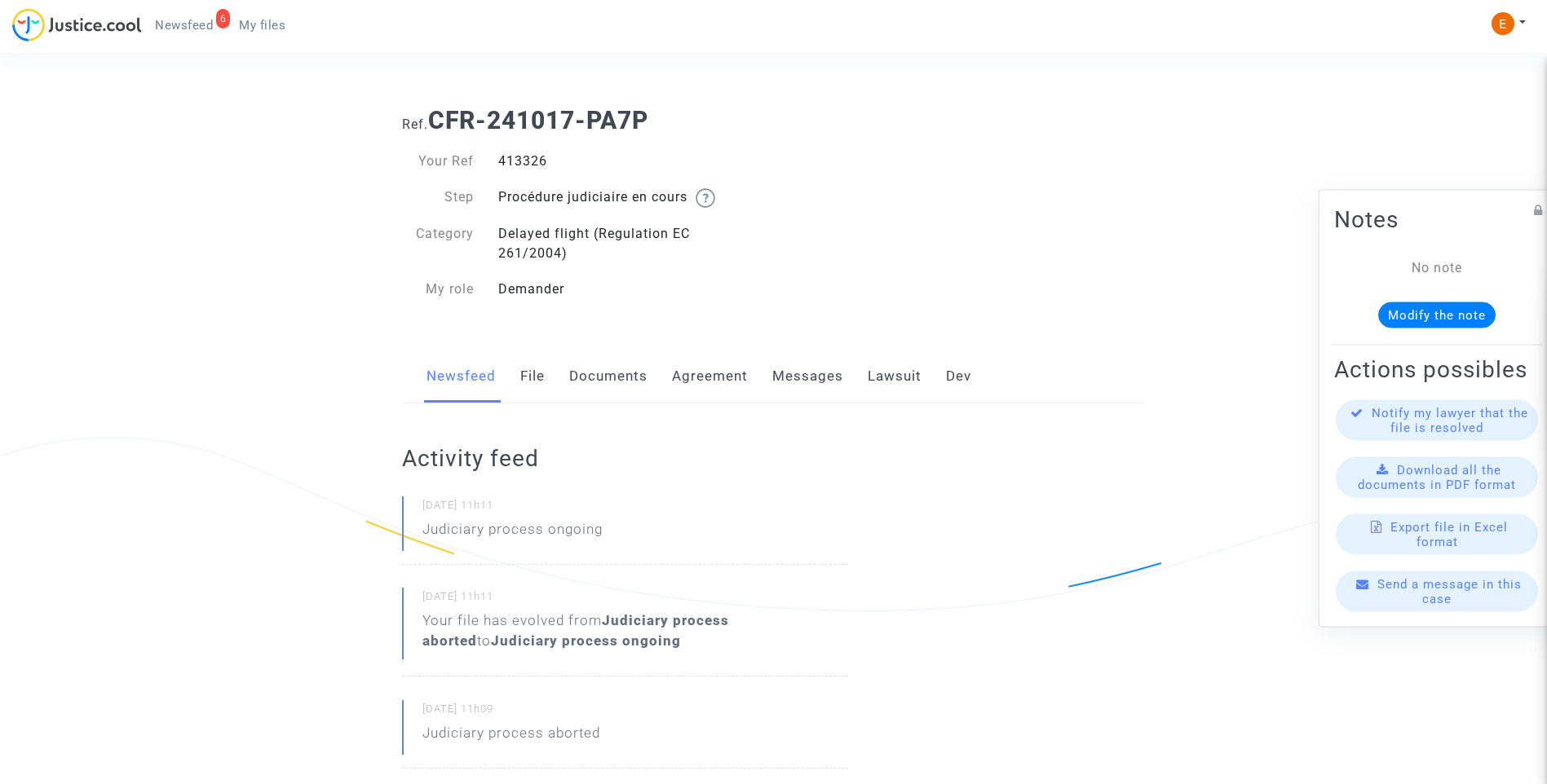
drag, startPoint x: 0, startPoint y: 0, endPoint x: 510, endPoint y: 163, distance: 535.4
click at [510, 163] on div "413326" at bounding box center [630, 161] width 288 height 19
copy div "413326"
click at [517, 165] on div "417650" at bounding box center [630, 161] width 288 height 19
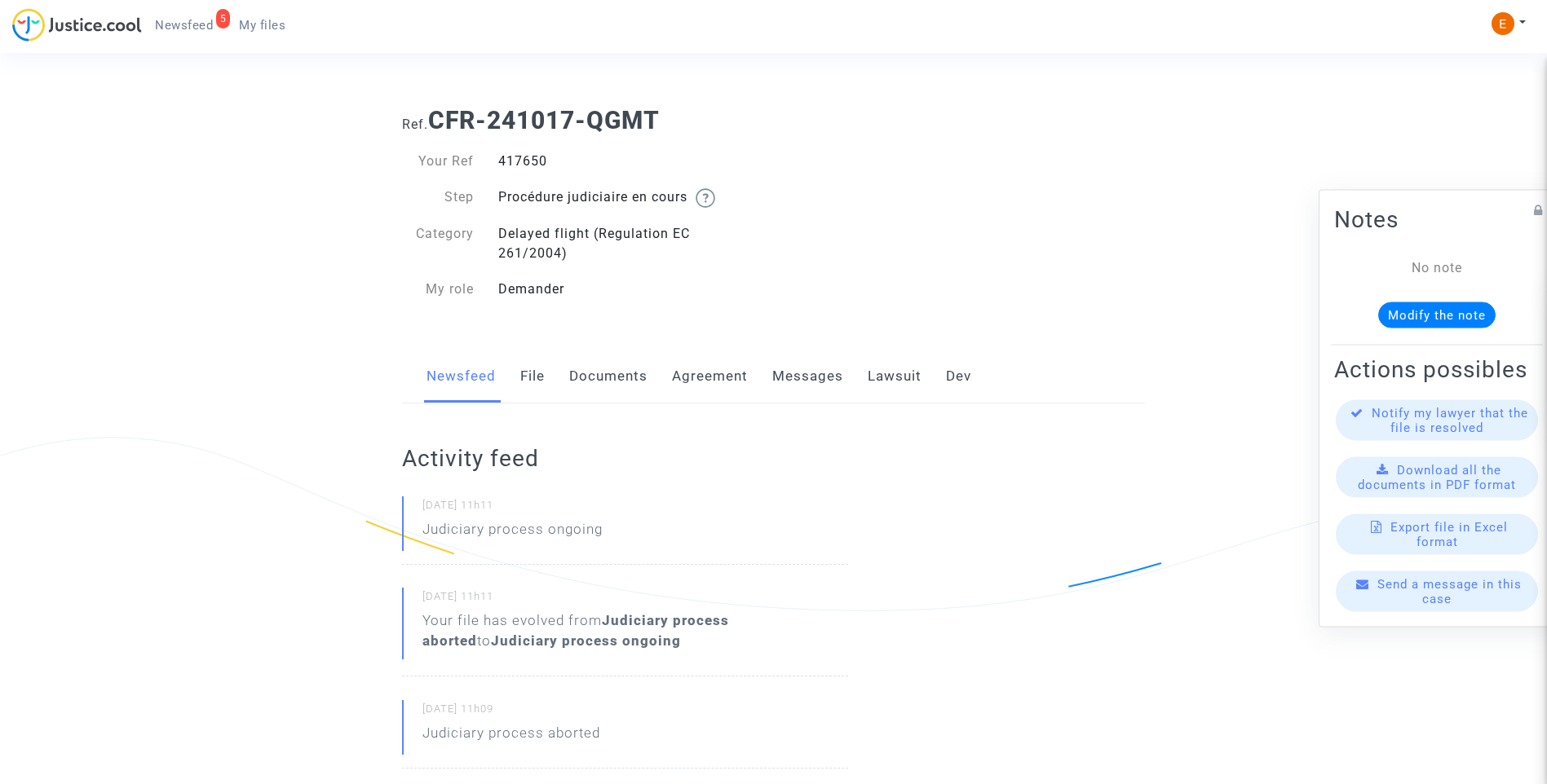
click at [517, 165] on div "417650" at bounding box center [630, 161] width 288 height 19
copy div "417650"
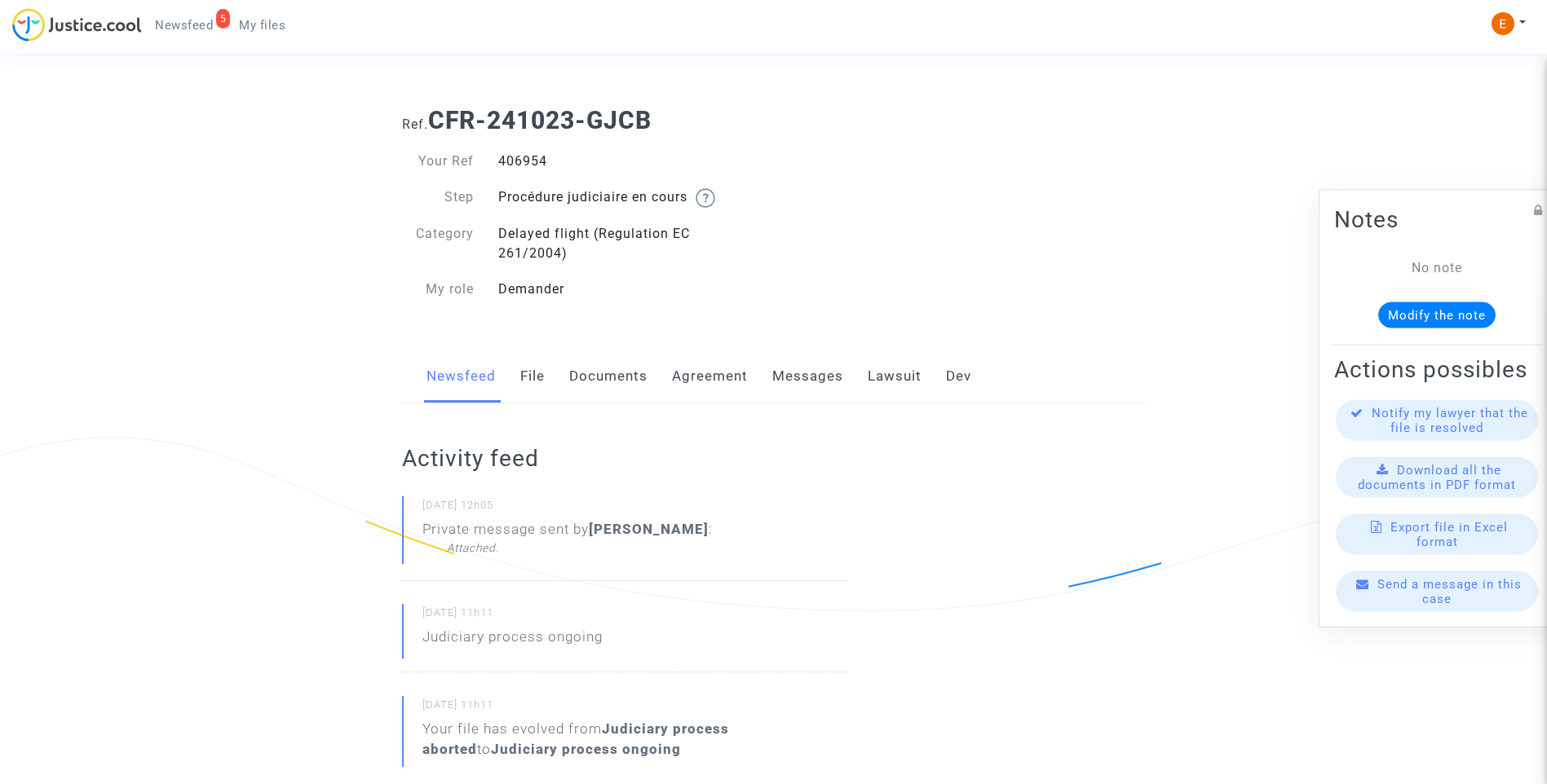
drag, startPoint x: 0, startPoint y: 0, endPoint x: 523, endPoint y: 165, distance: 548.4
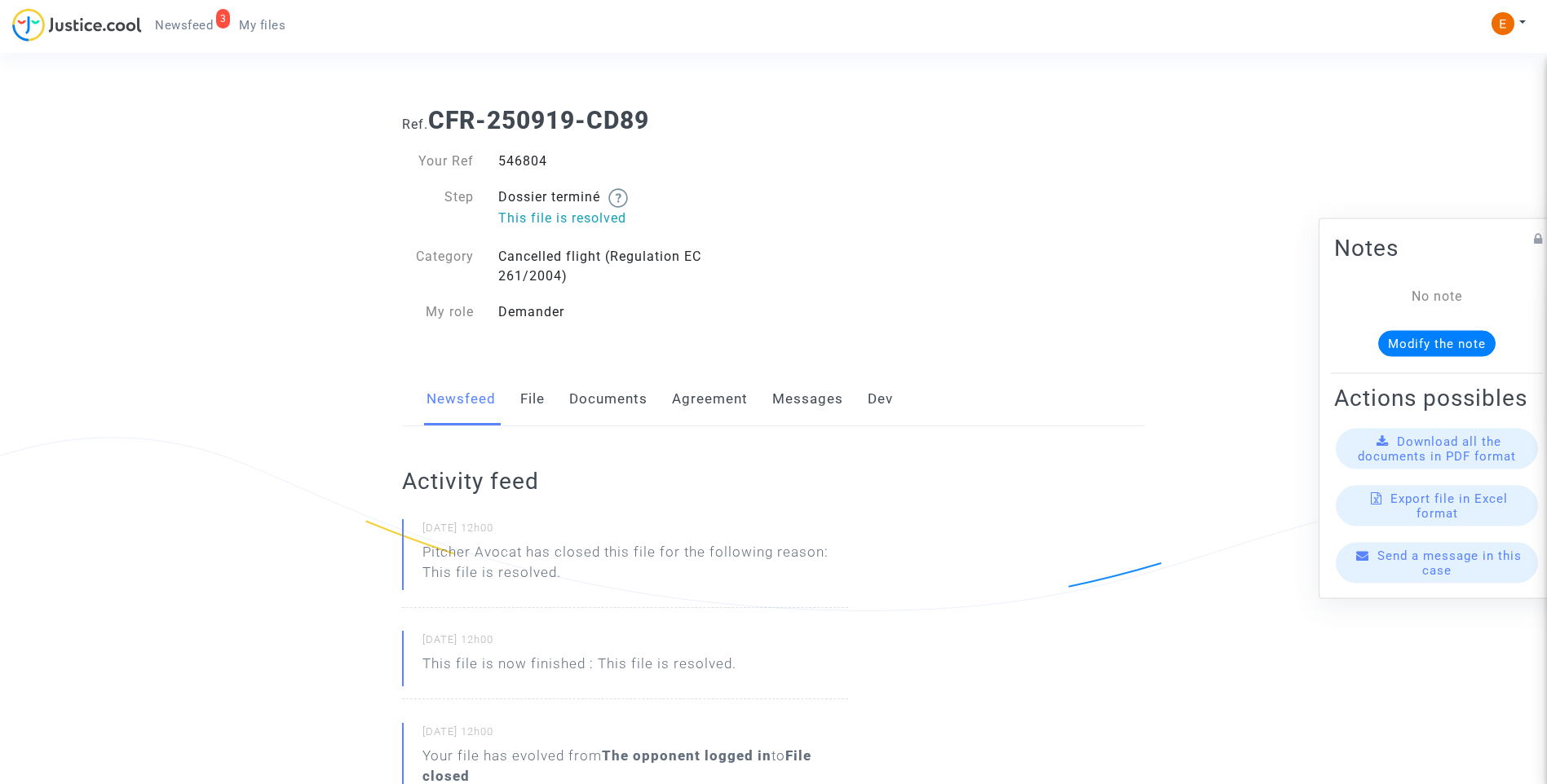
click at [823, 397] on link "Messages" at bounding box center [807, 399] width 71 height 54
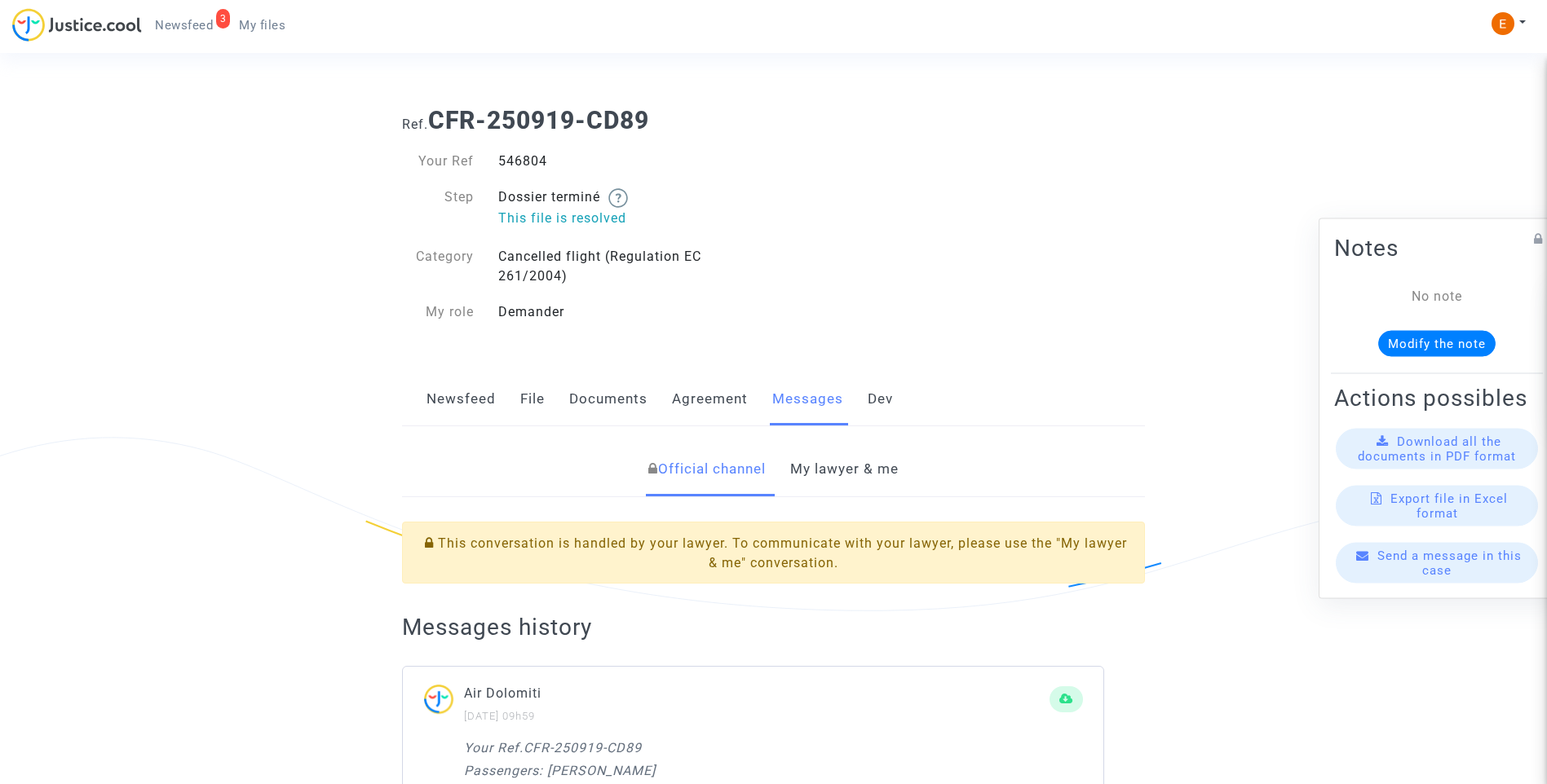
click at [835, 474] on link "My lawyer & me" at bounding box center [844, 470] width 108 height 54
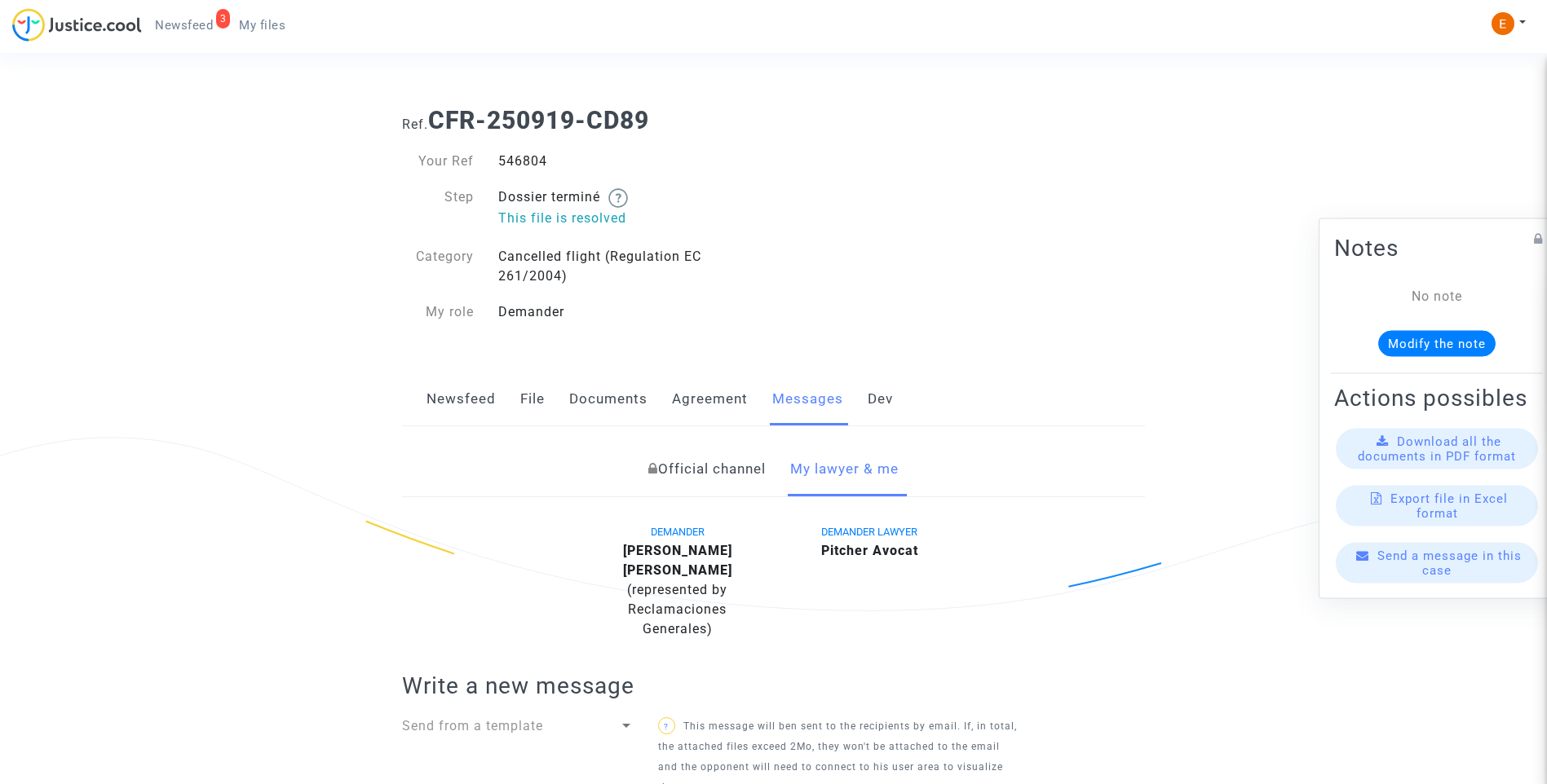
click at [526, 166] on div "546804" at bounding box center [630, 161] width 288 height 19
copy div "546804"
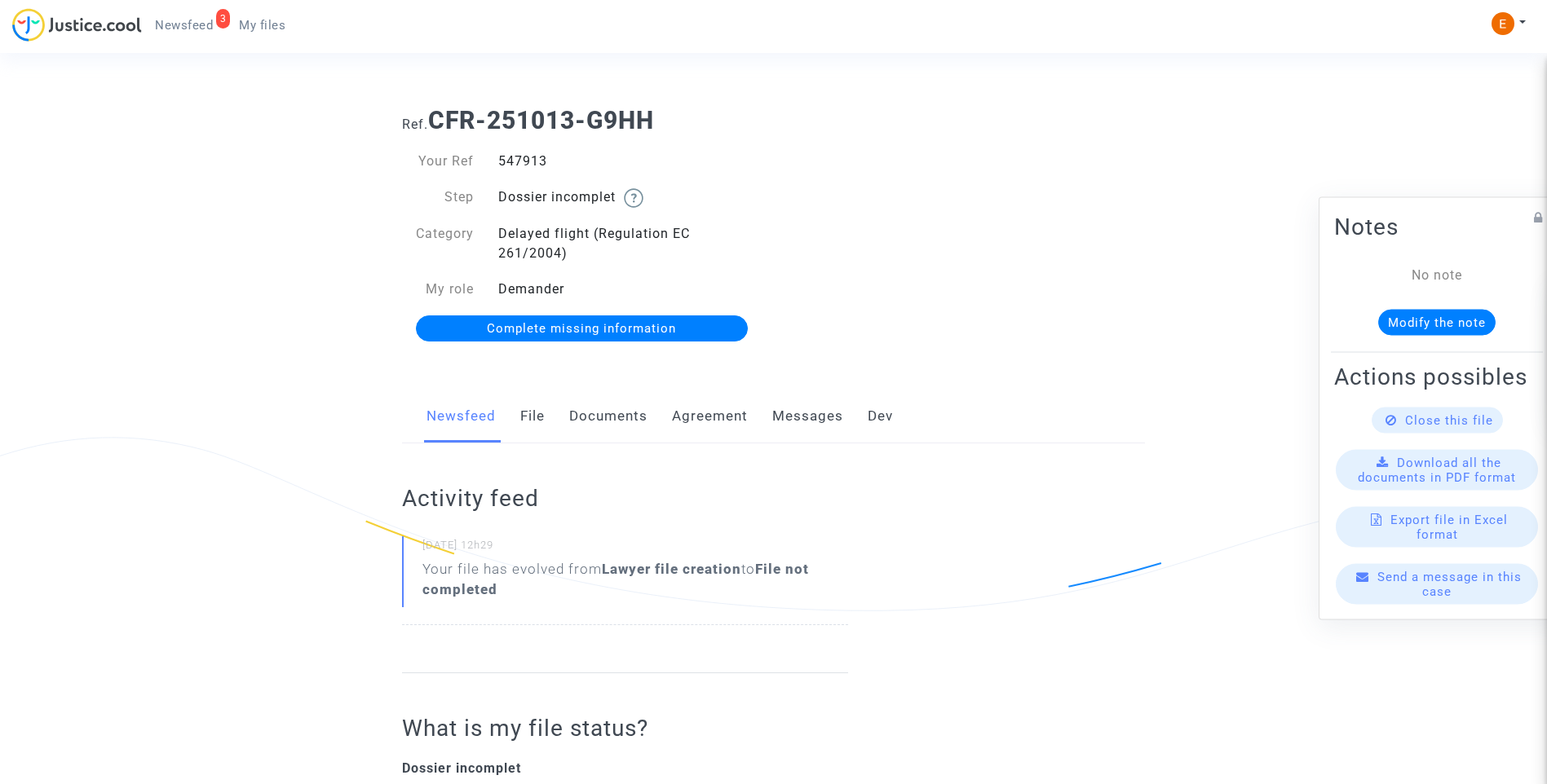
click at [606, 411] on link "Documents" at bounding box center [608, 417] width 79 height 54
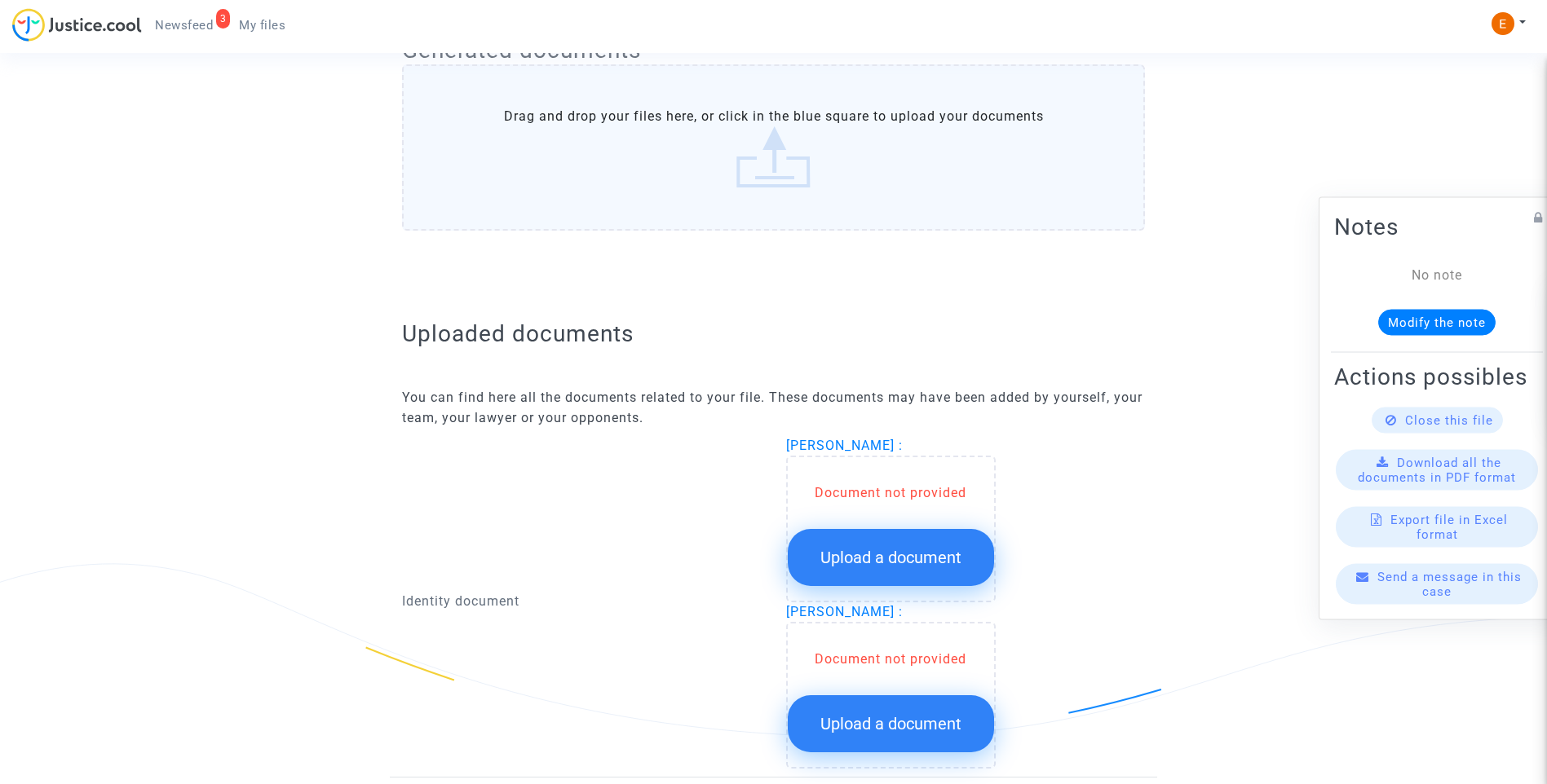
click at [885, 569] on button "Upload a document" at bounding box center [890, 557] width 206 height 57
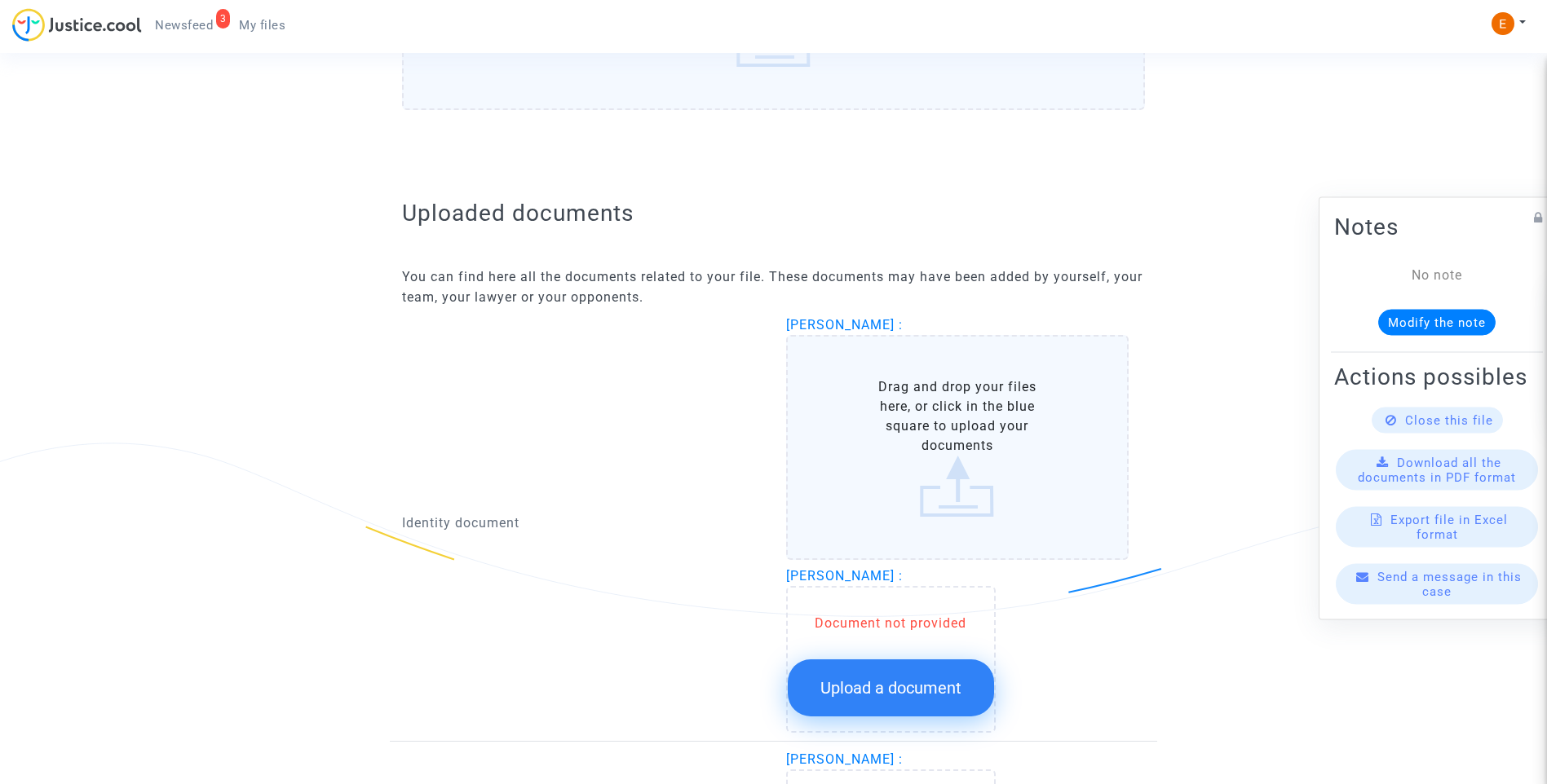
scroll to position [978, 0]
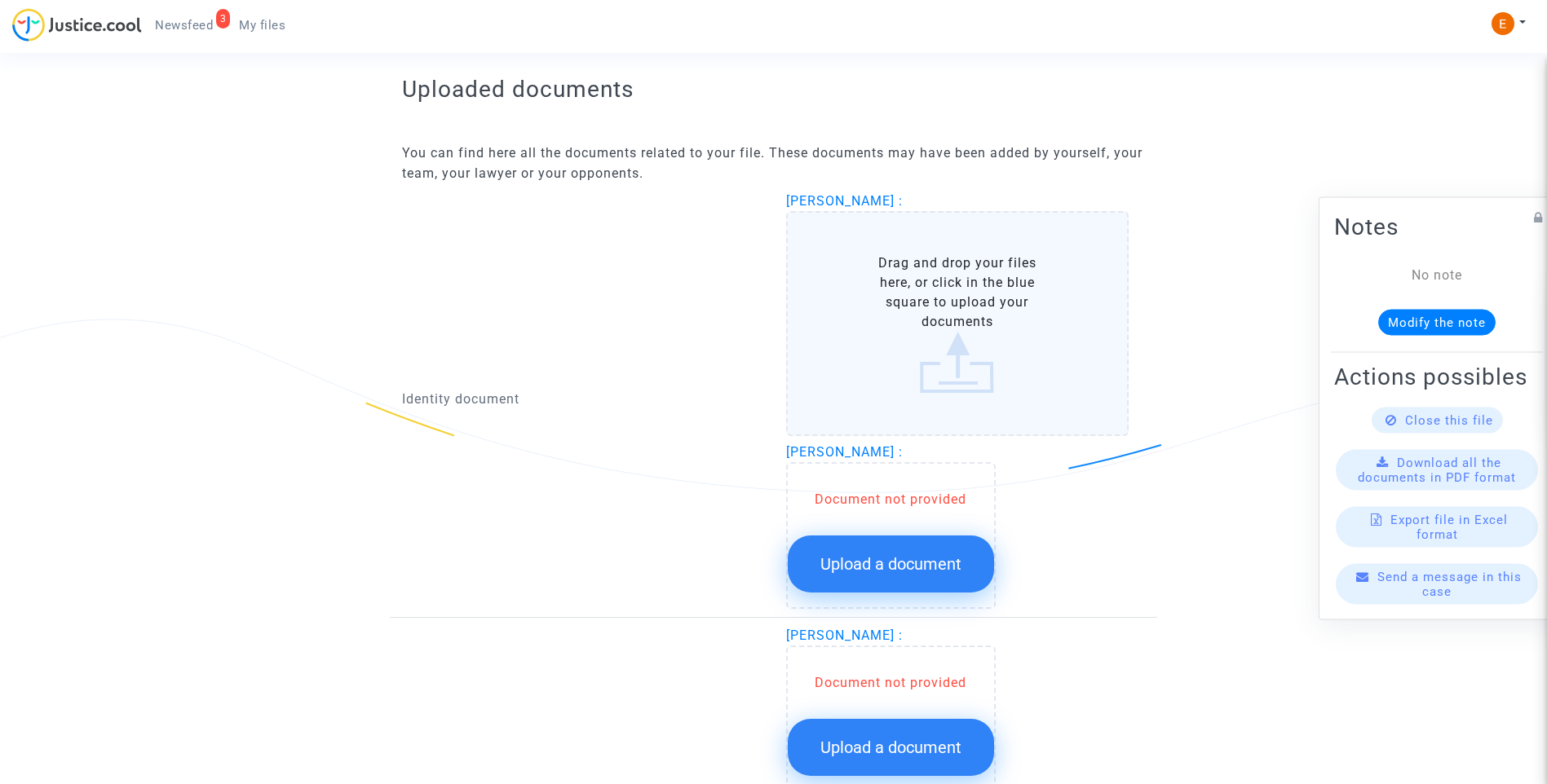
click at [892, 542] on button "Upload a document" at bounding box center [890, 564] width 206 height 57
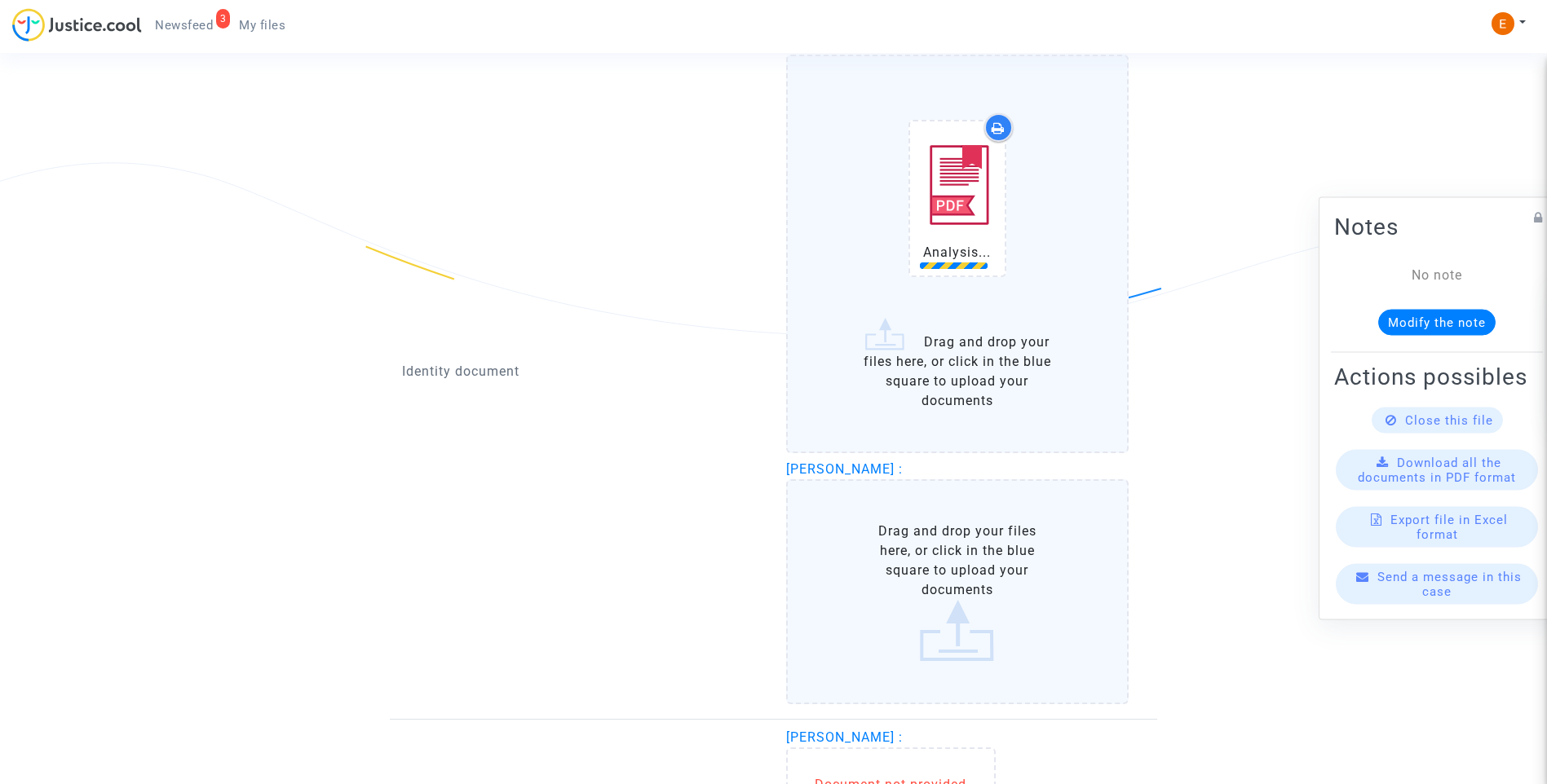
scroll to position [1142, 0]
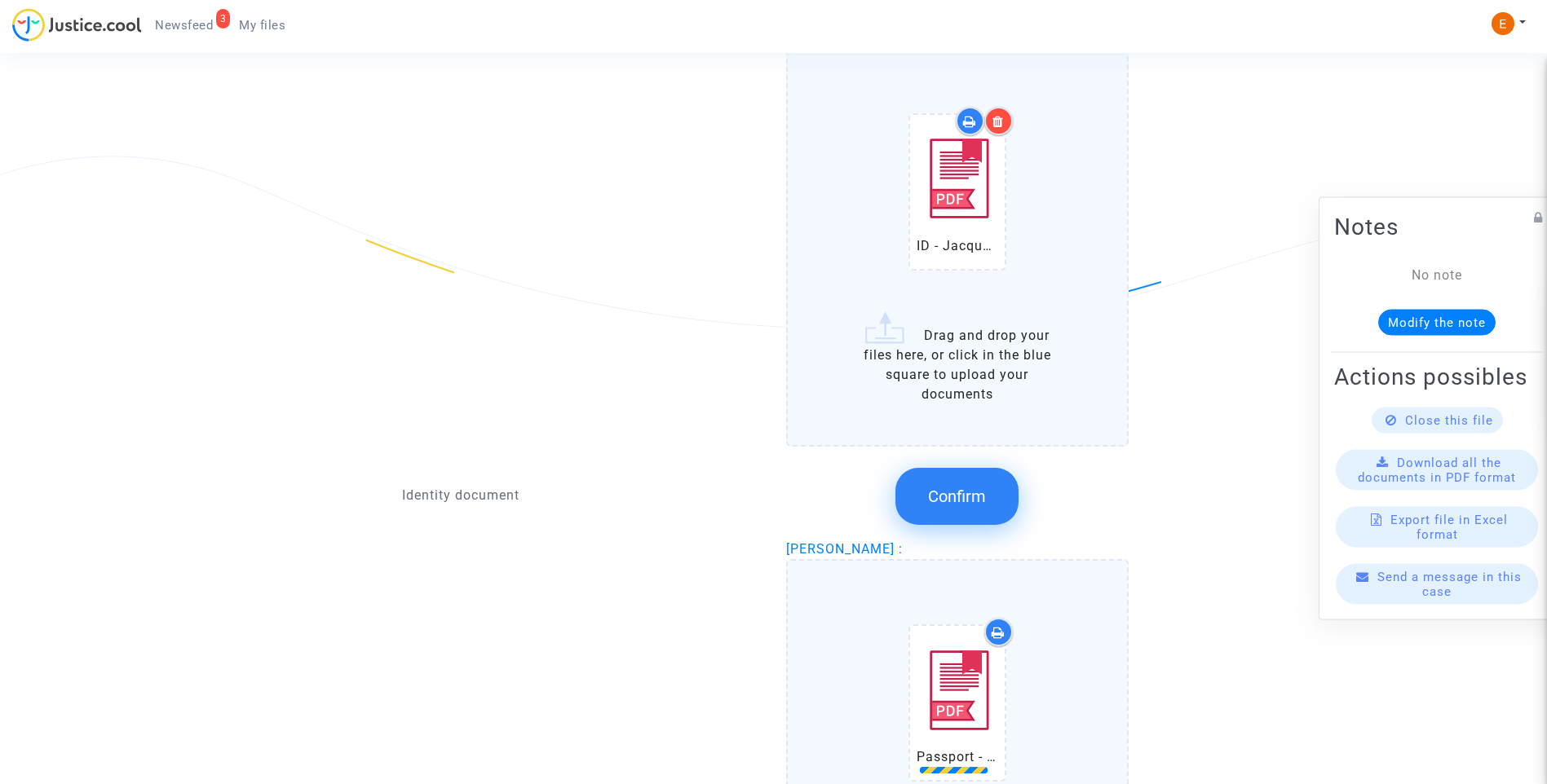
click at [986, 506] on span "Confirm" at bounding box center [957, 496] width 58 height 19
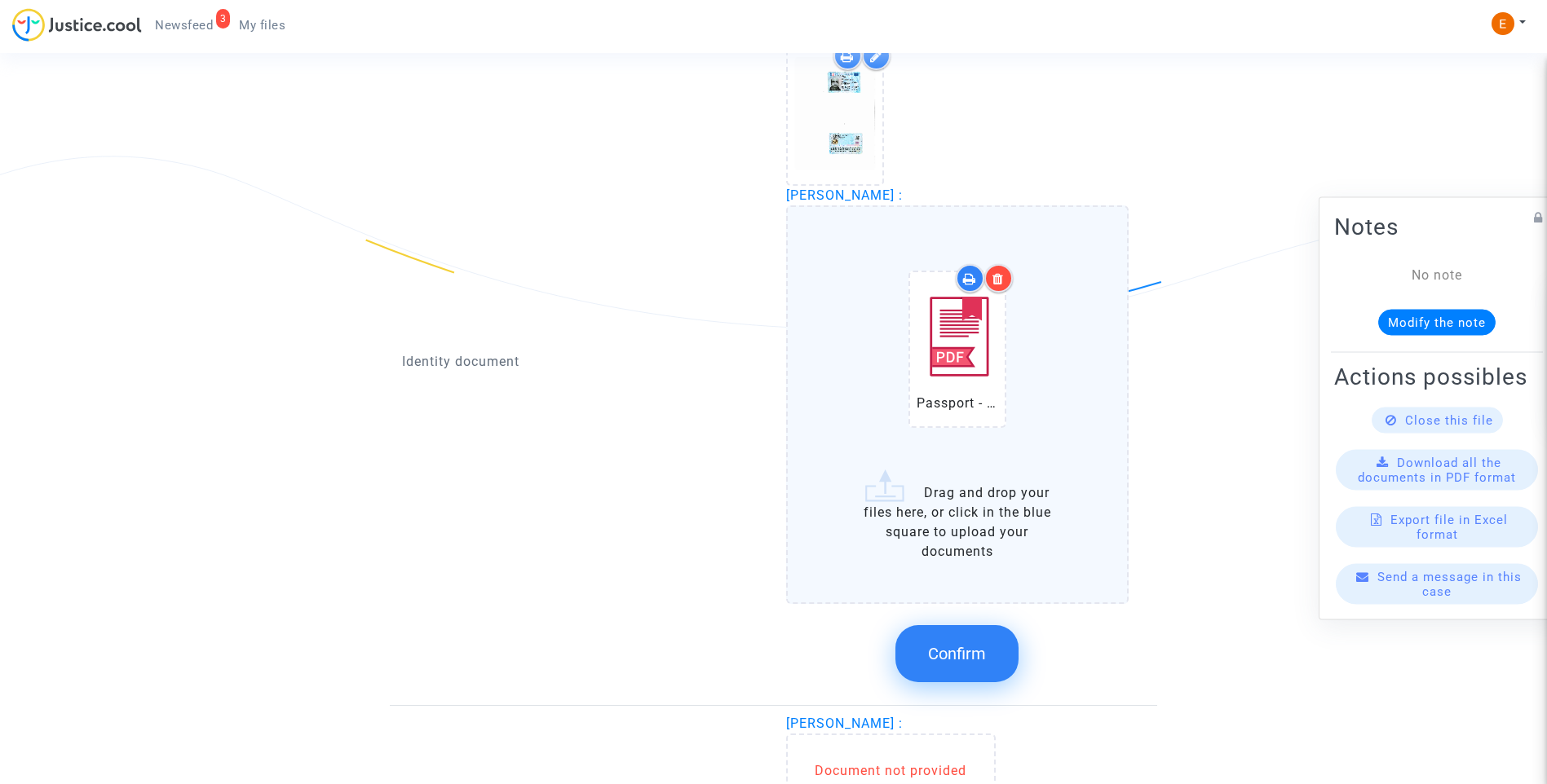
click at [930, 647] on span "Confirm" at bounding box center [957, 654] width 58 height 19
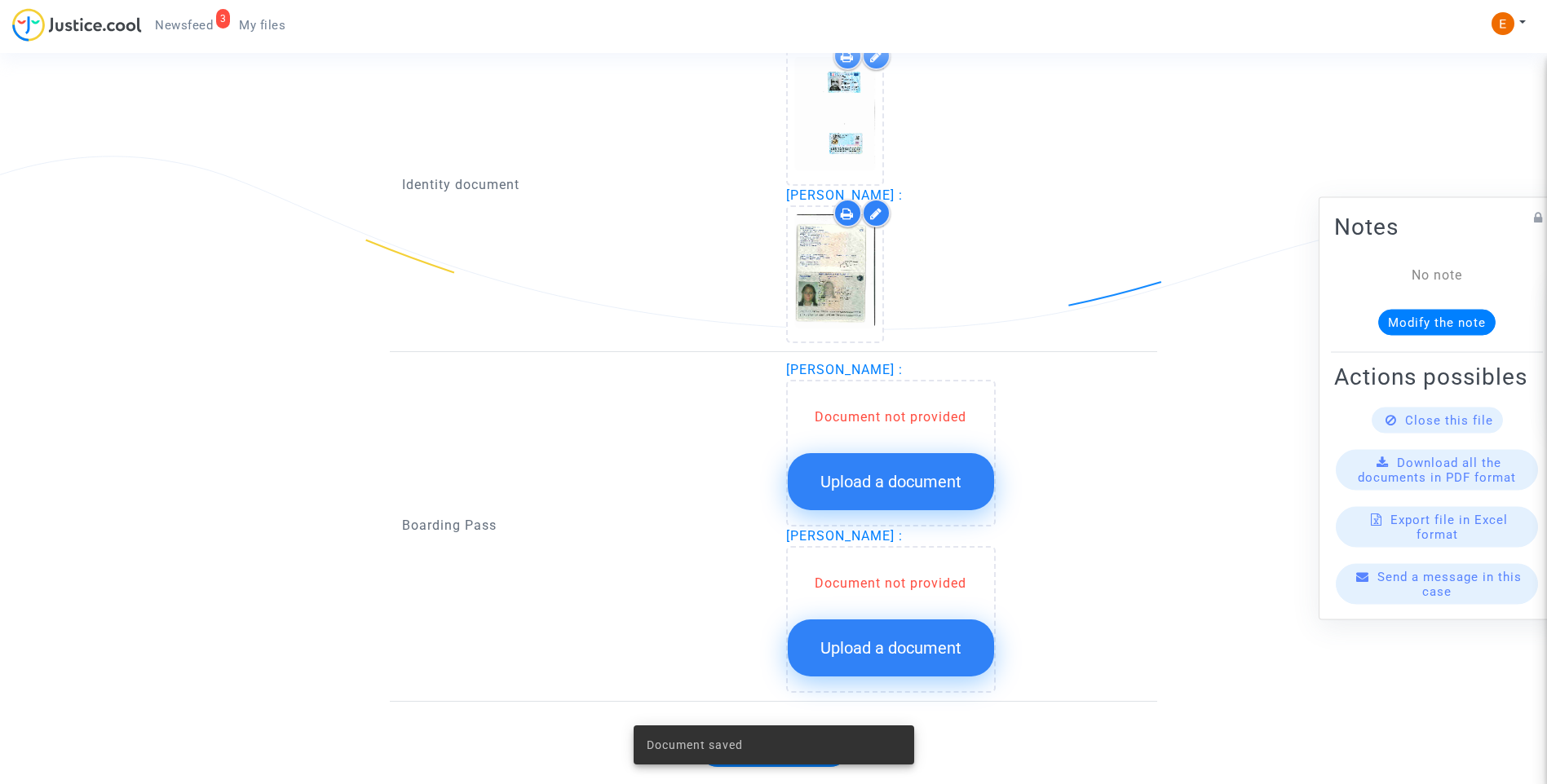
click at [921, 462] on button "Upload a document" at bounding box center [890, 482] width 206 height 57
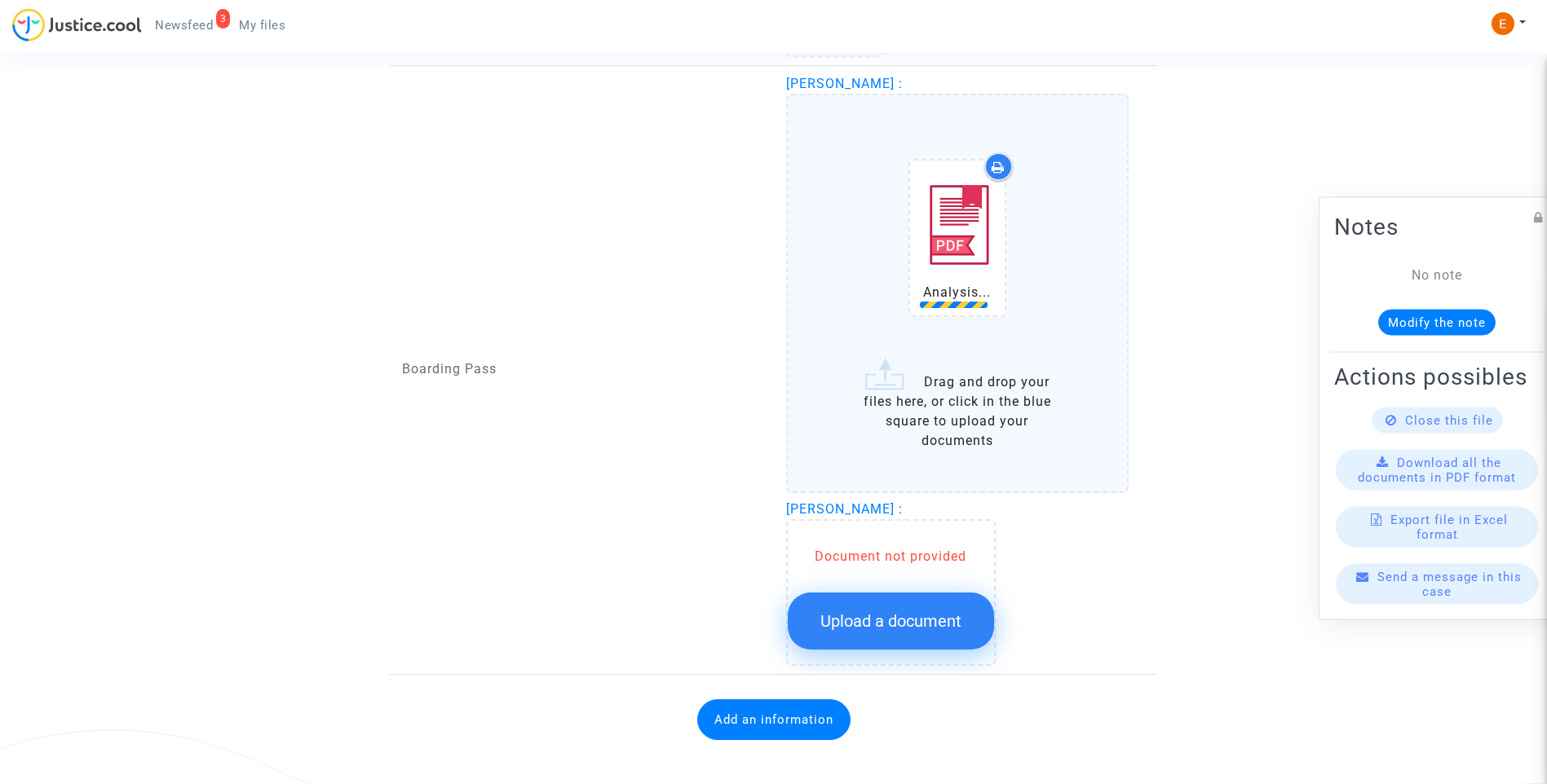
scroll to position [1441, 0]
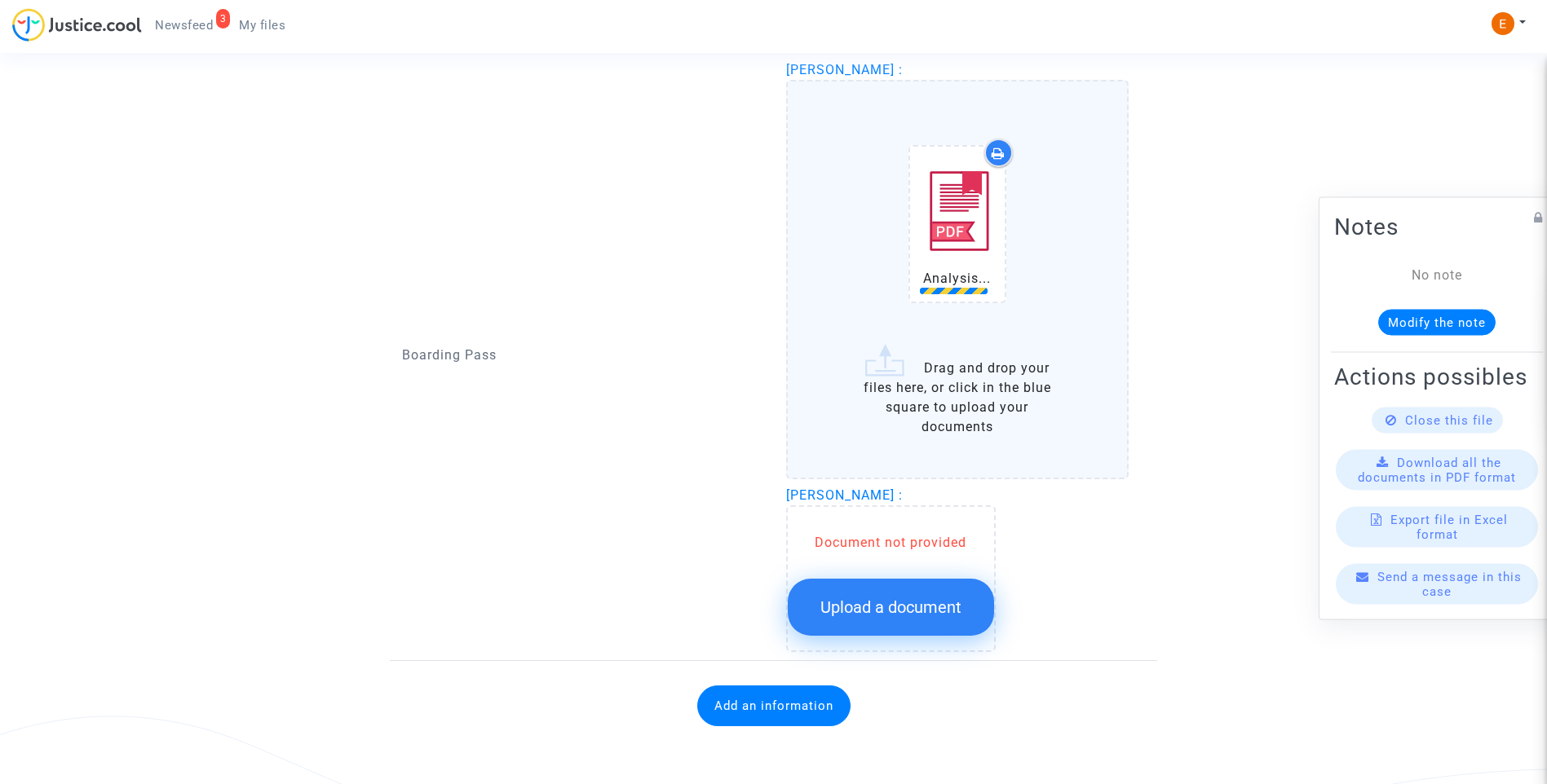
click at [938, 604] on span "Upload a document" at bounding box center [890, 606] width 141 height 19
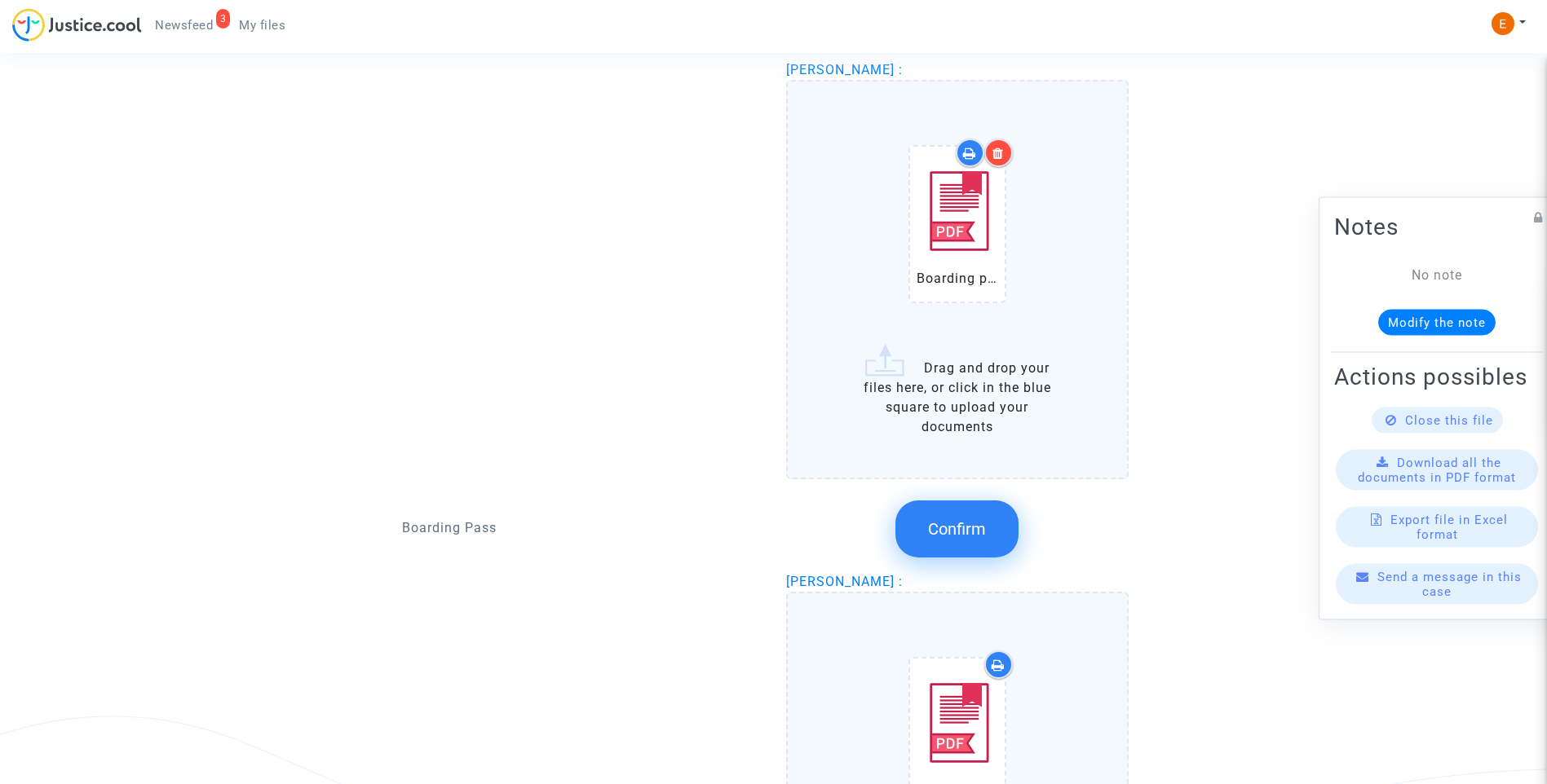
click at [965, 526] on span "Confirm" at bounding box center [957, 529] width 58 height 19
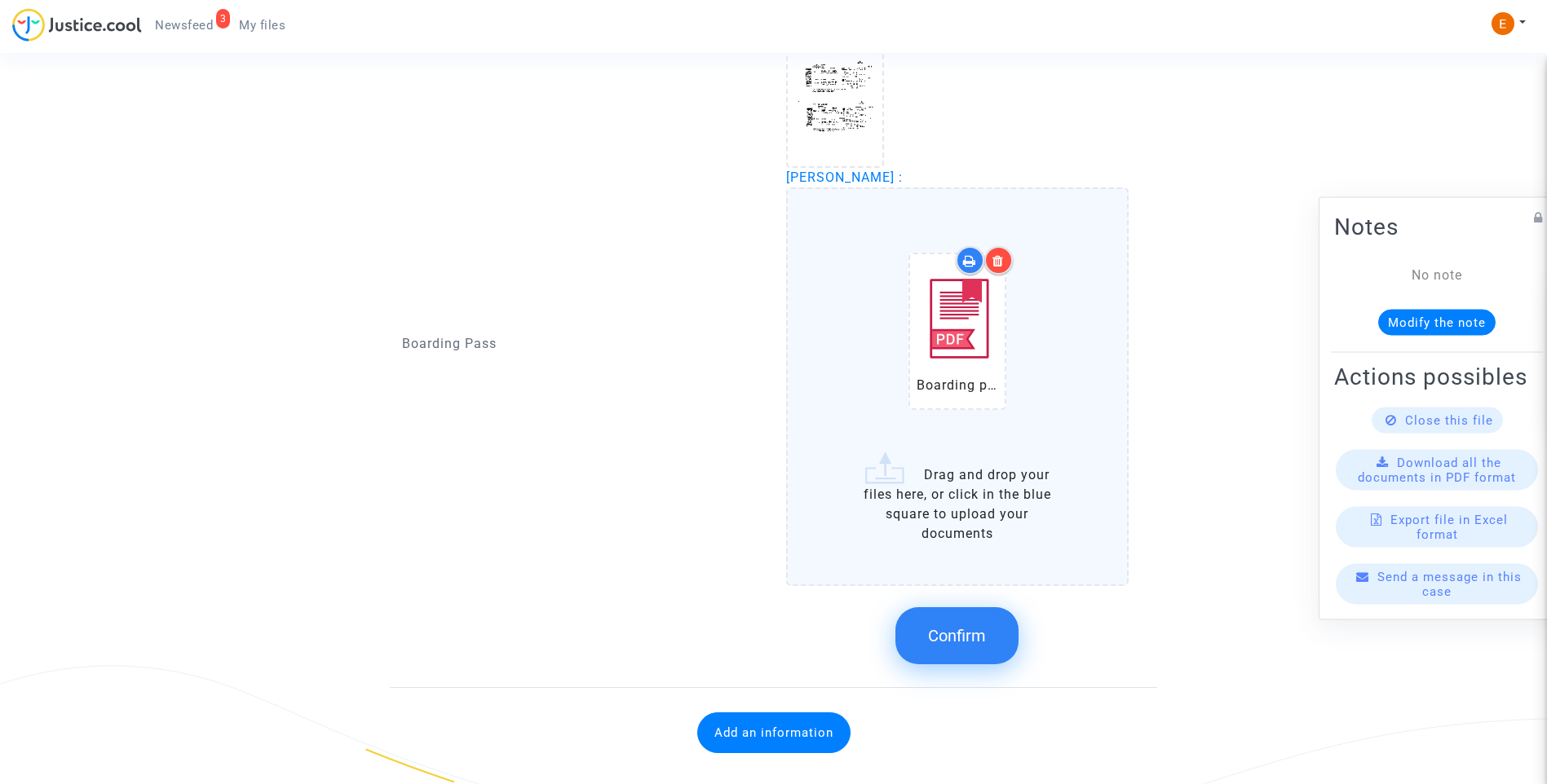
scroll to position [1519, 0]
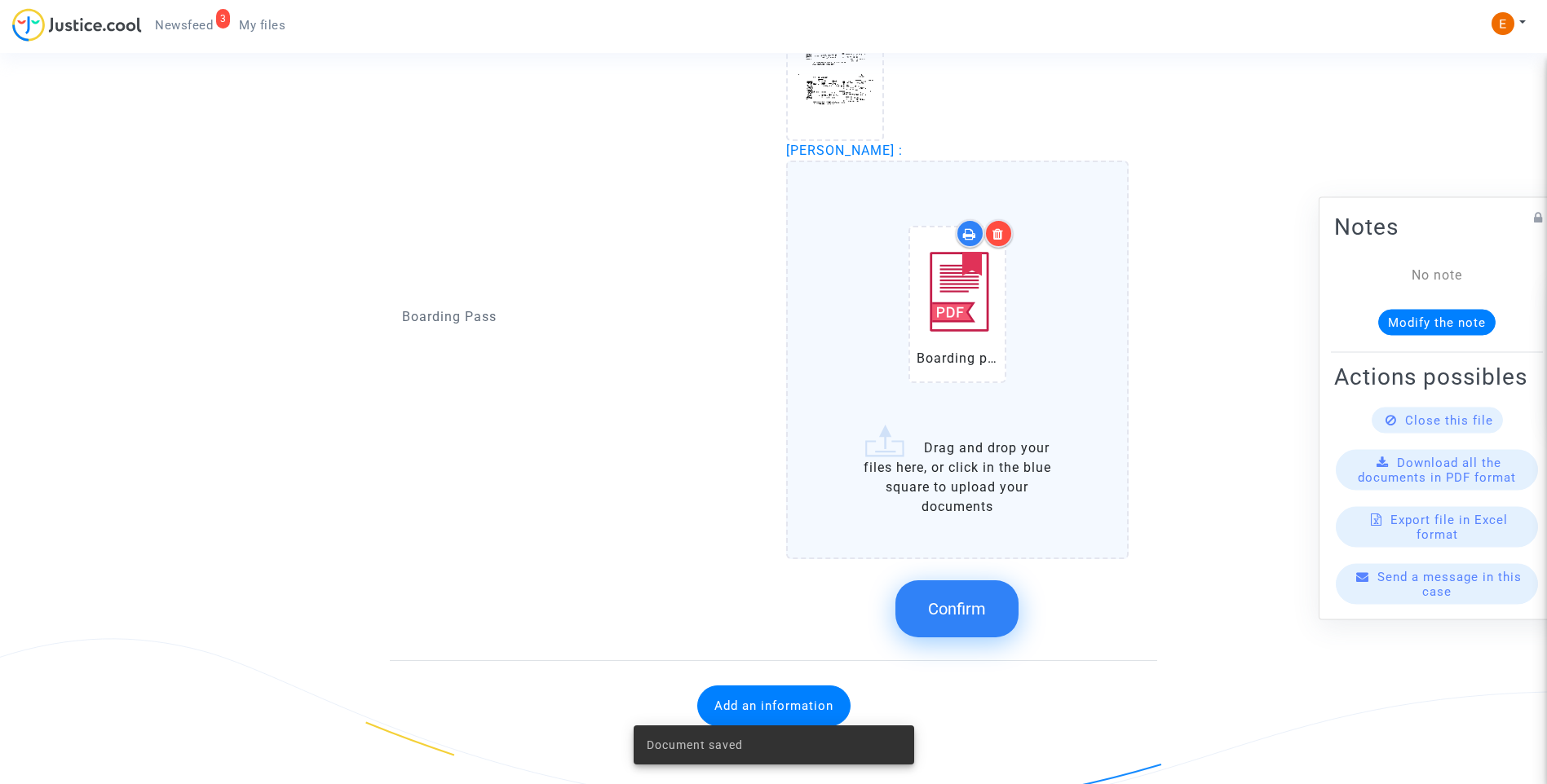
click at [984, 609] on span "Confirm" at bounding box center [957, 608] width 58 height 19
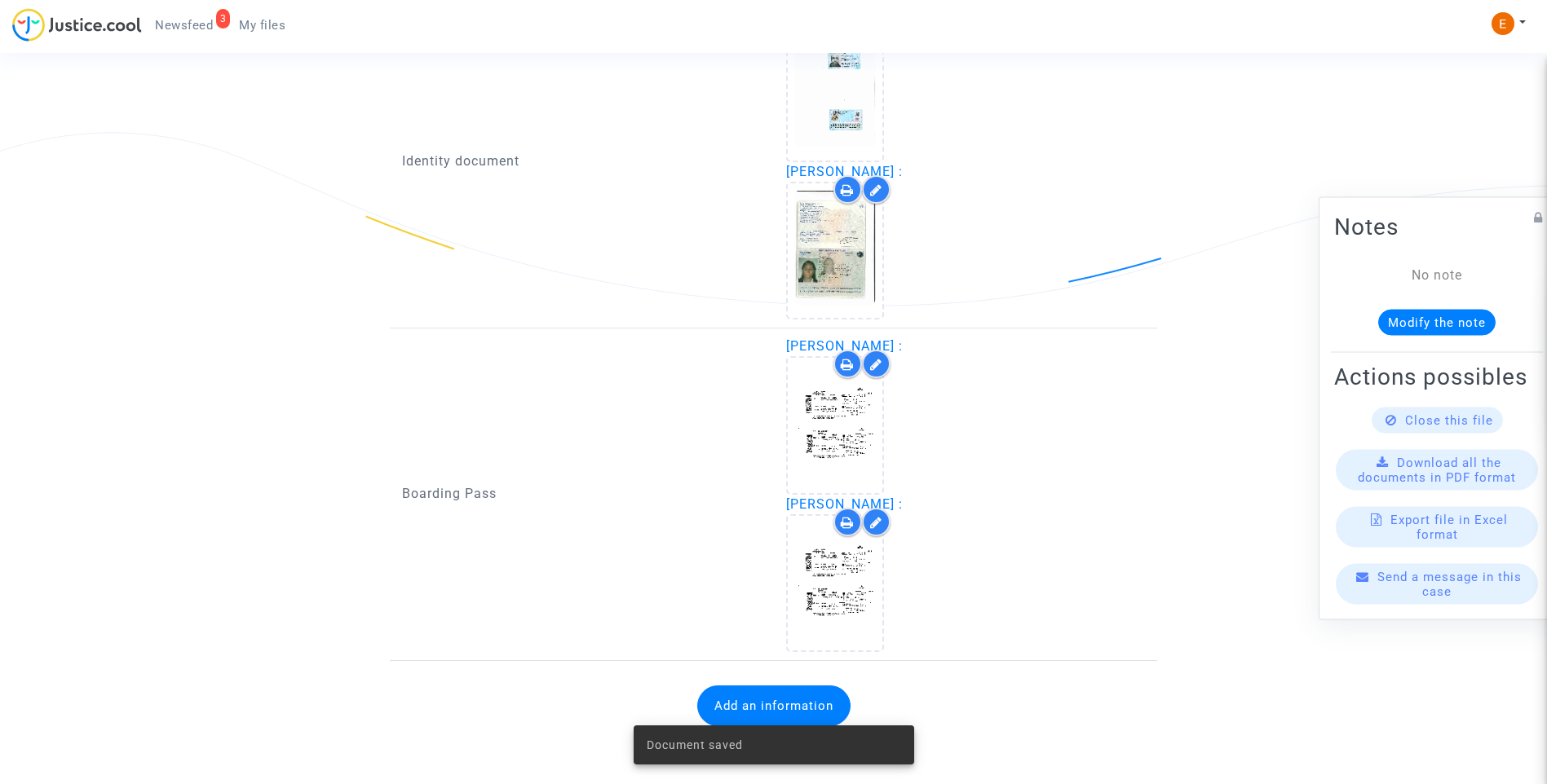
scroll to position [1165, 0]
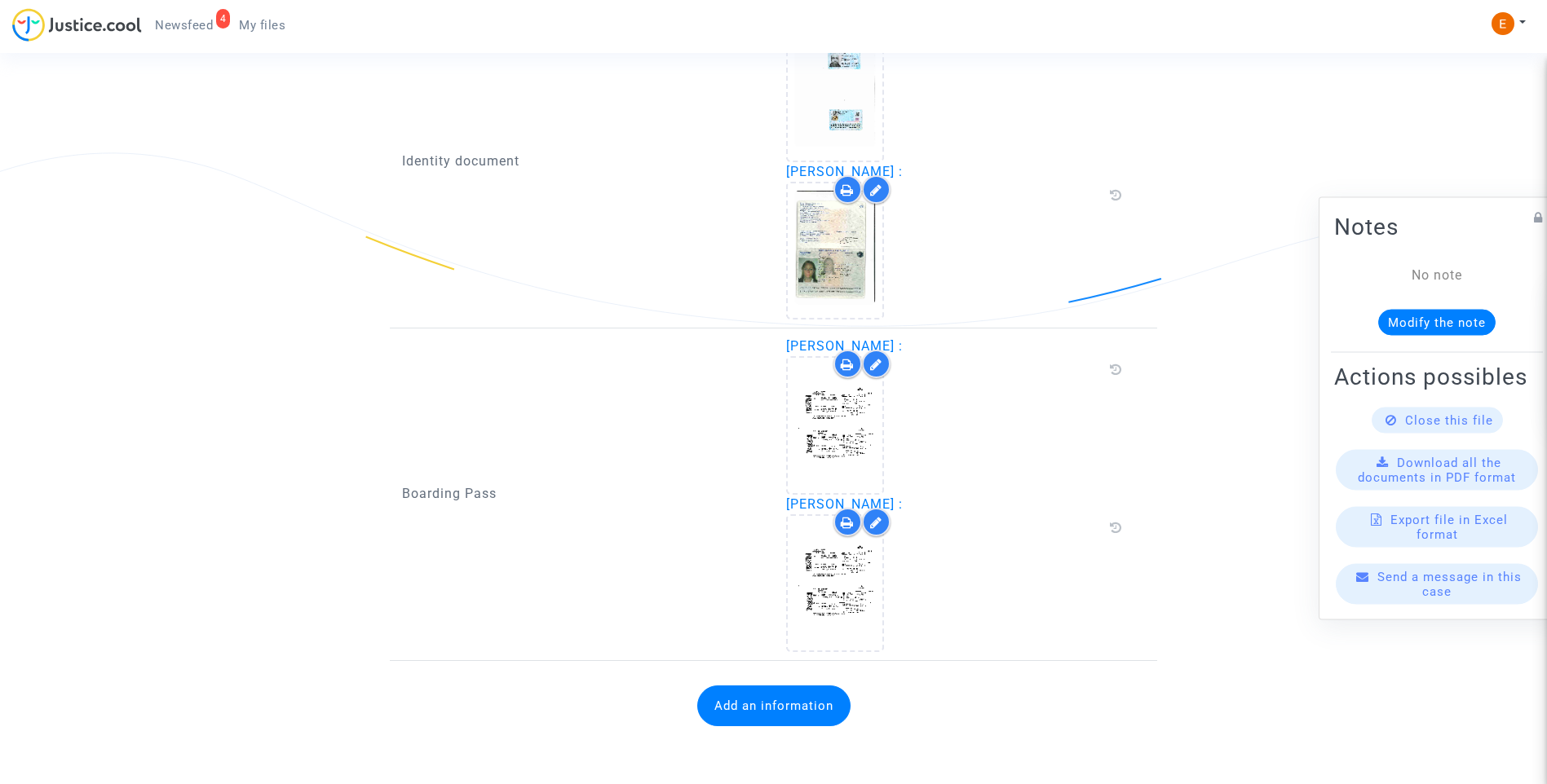
click at [780, 716] on button "Add an information" at bounding box center [774, 706] width 153 height 41
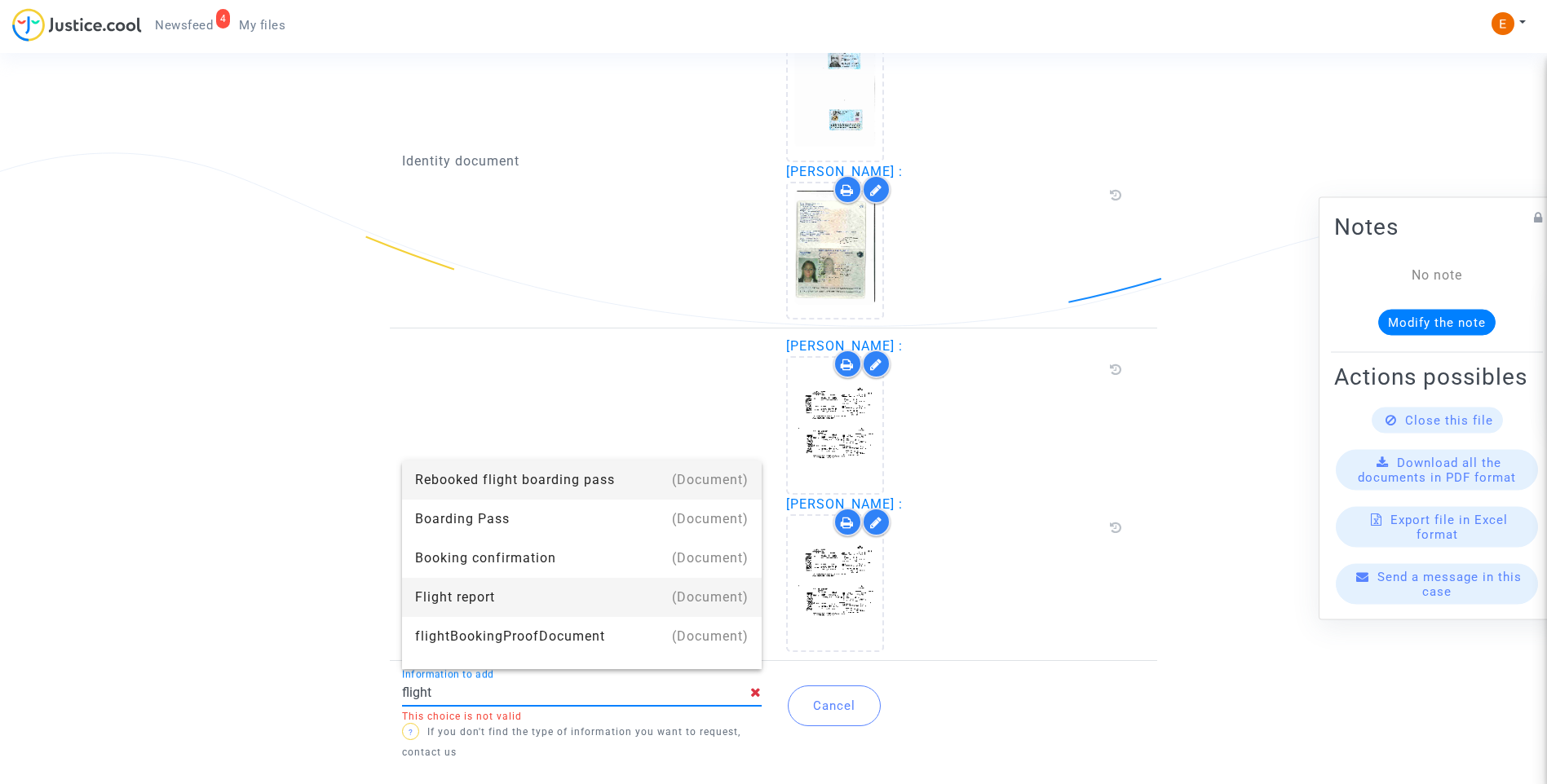
click at [498, 595] on div "Flight report" at bounding box center [582, 597] width 334 height 39
type input "Flight report"
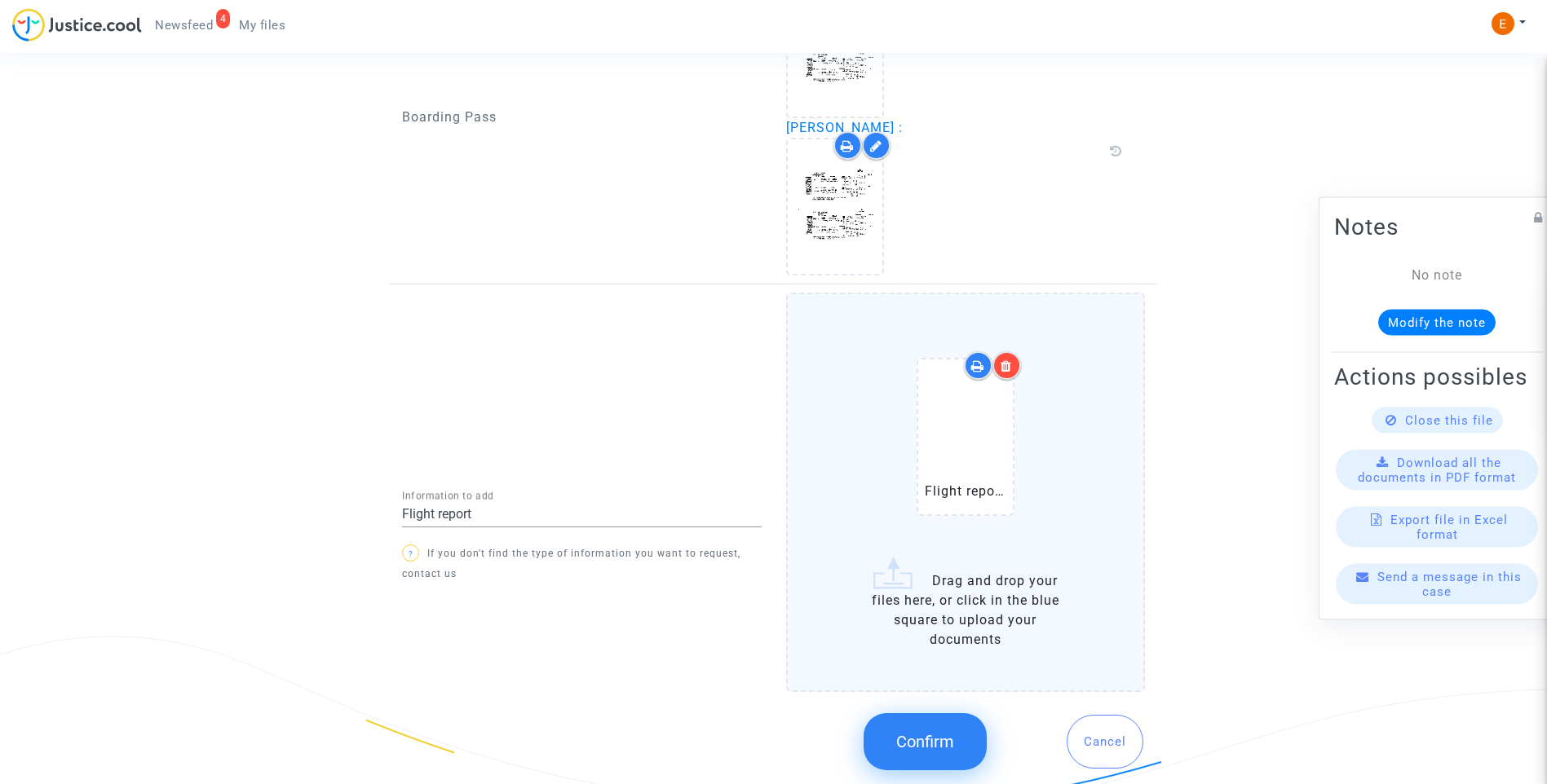
scroll to position [1572, 0]
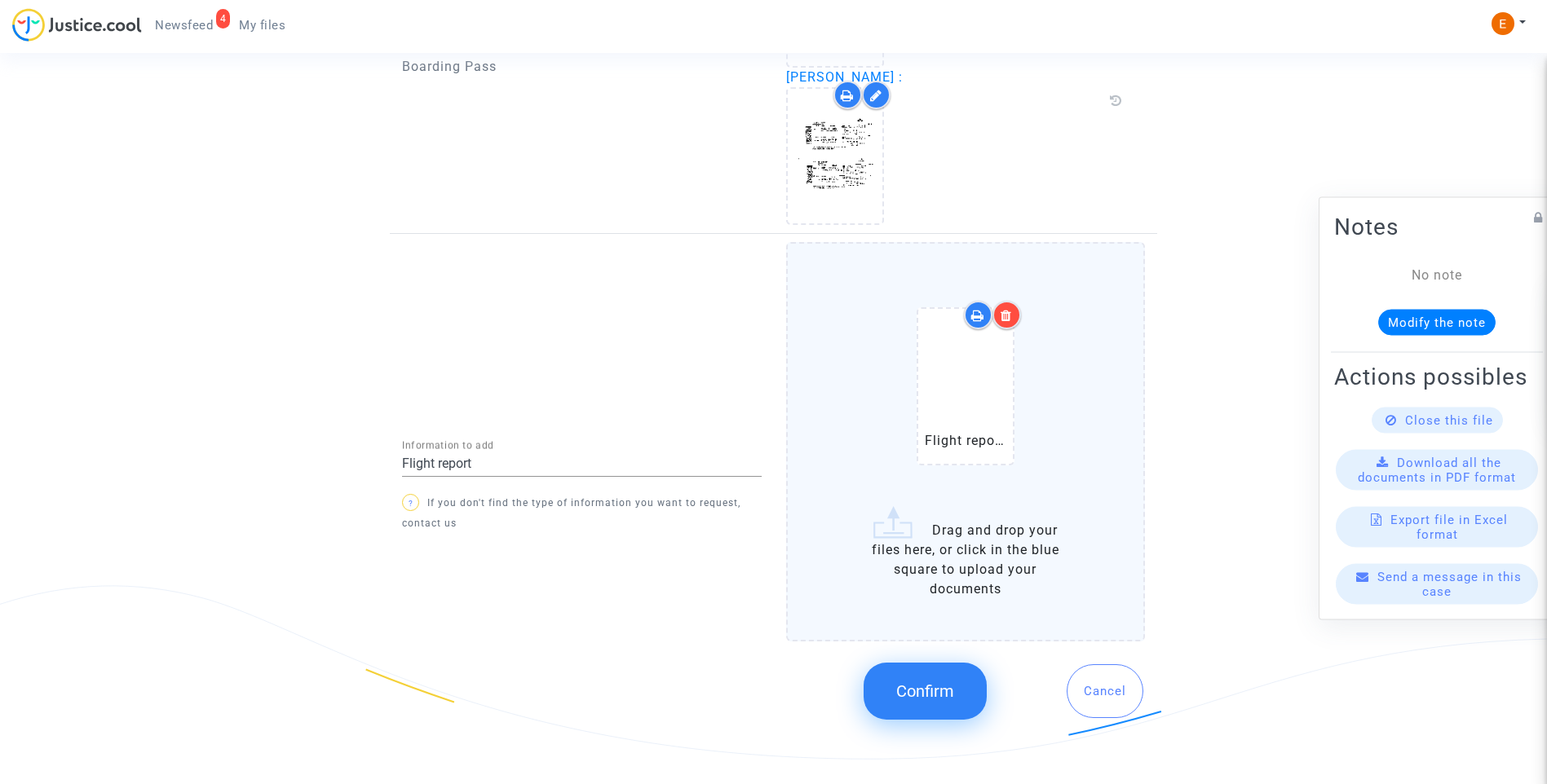
drag, startPoint x: 917, startPoint y: 692, endPoint x: 568, endPoint y: 528, distance: 385.6
click at [915, 692] on span "Confirm" at bounding box center [925, 691] width 58 height 19
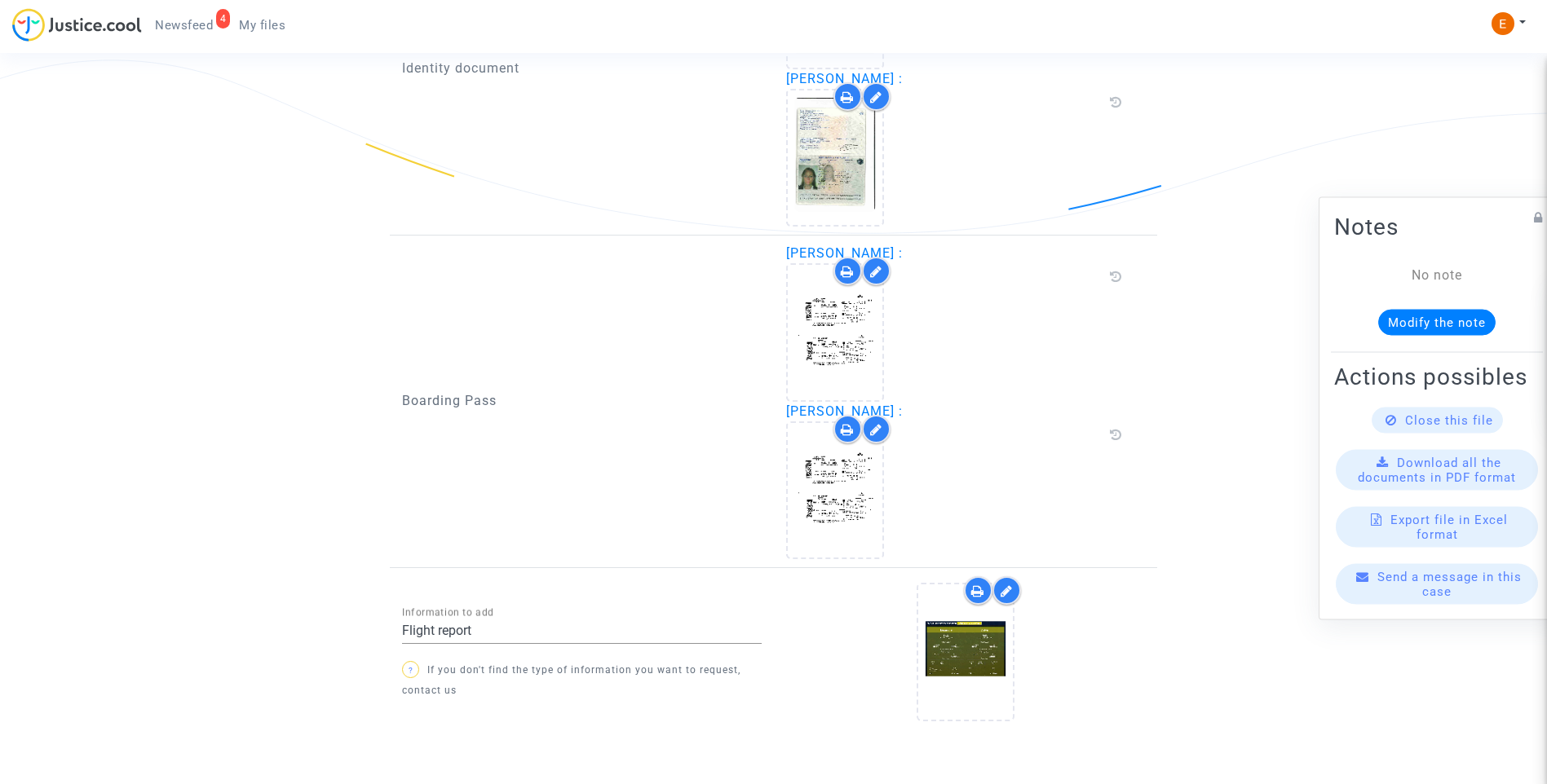
scroll to position [1301, 0]
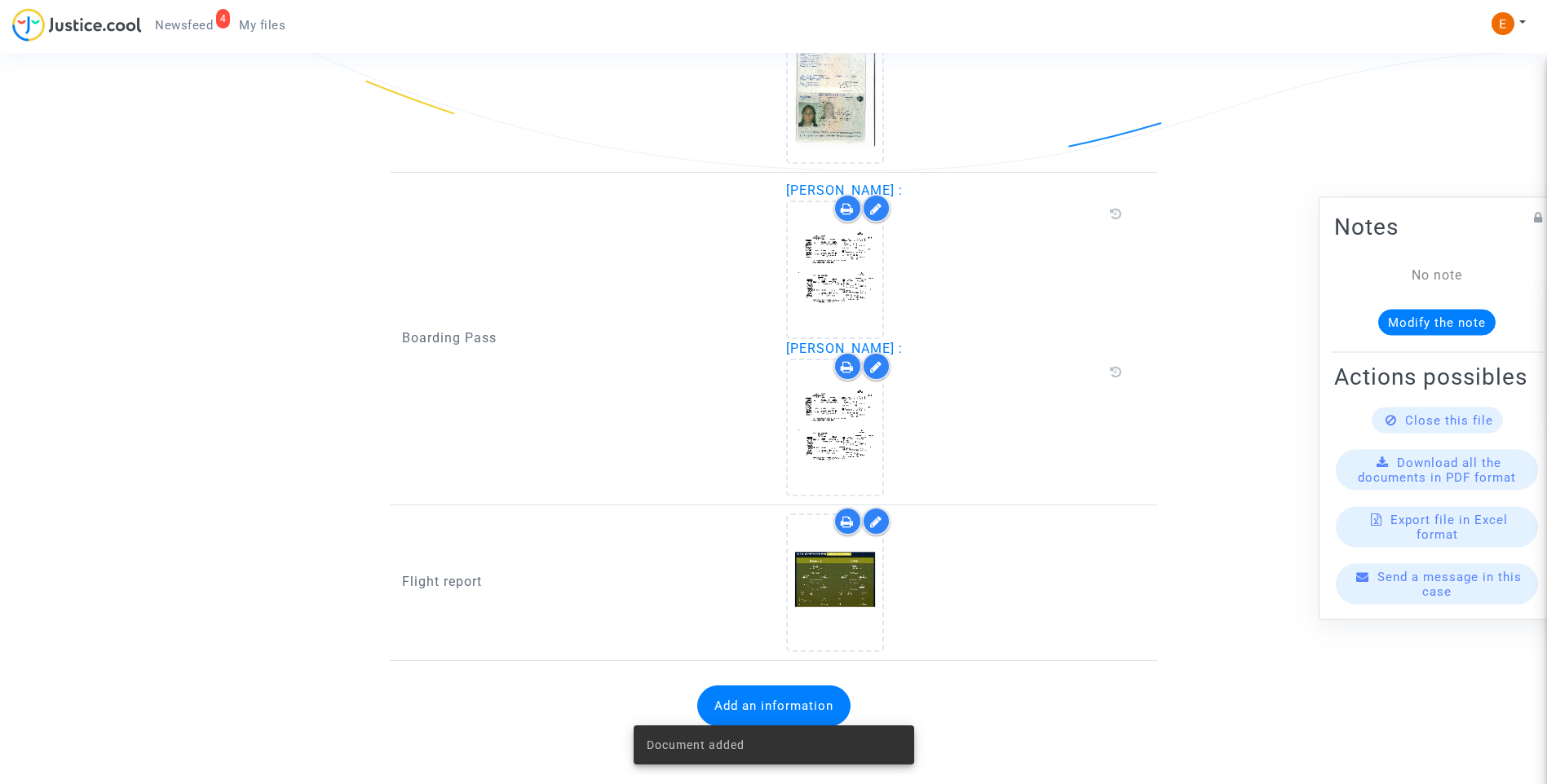
click at [185, 26] on span "Newsfeed" at bounding box center [184, 25] width 58 height 15
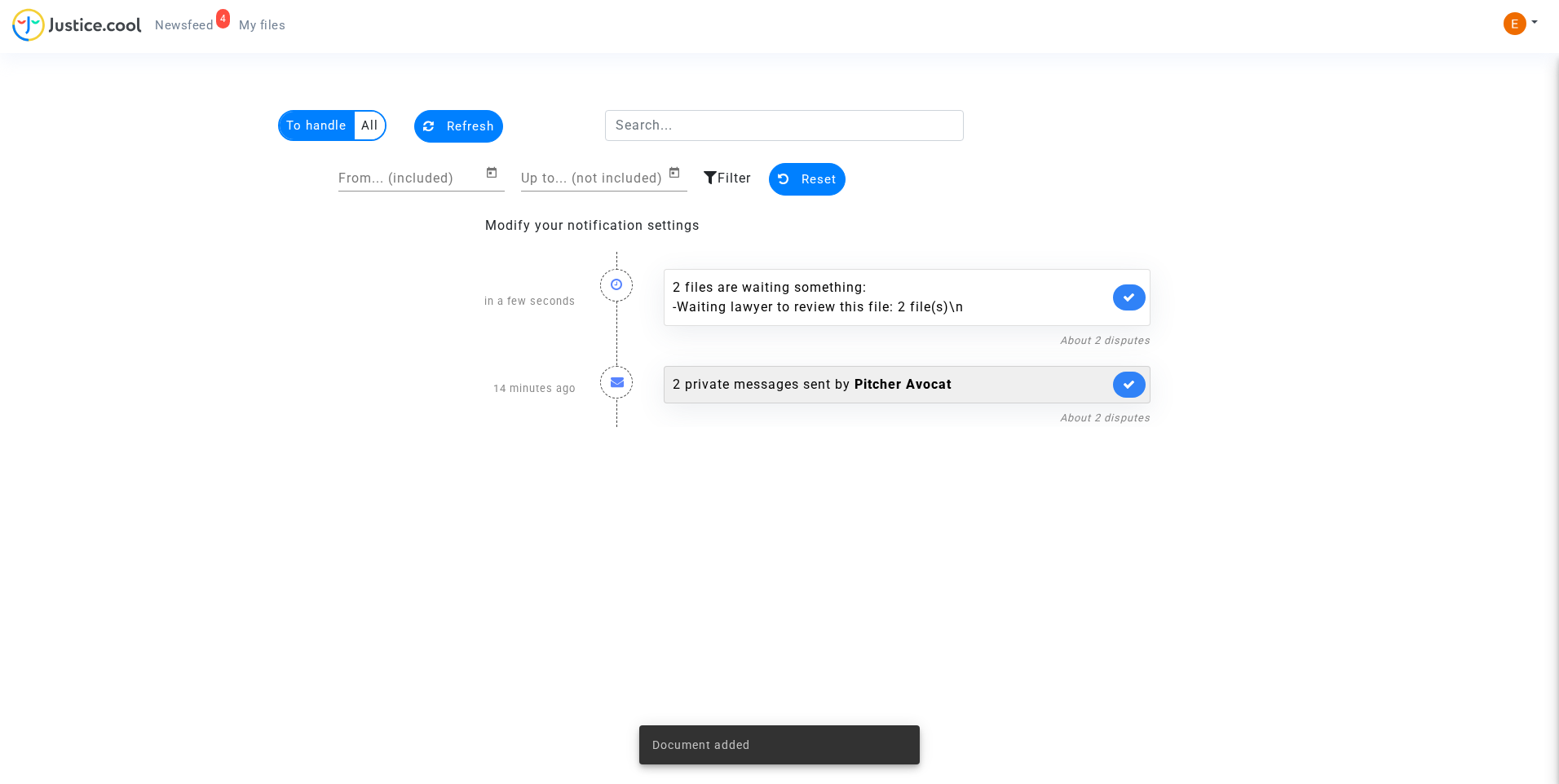
click at [1134, 299] on icon at bounding box center [1129, 297] width 13 height 12
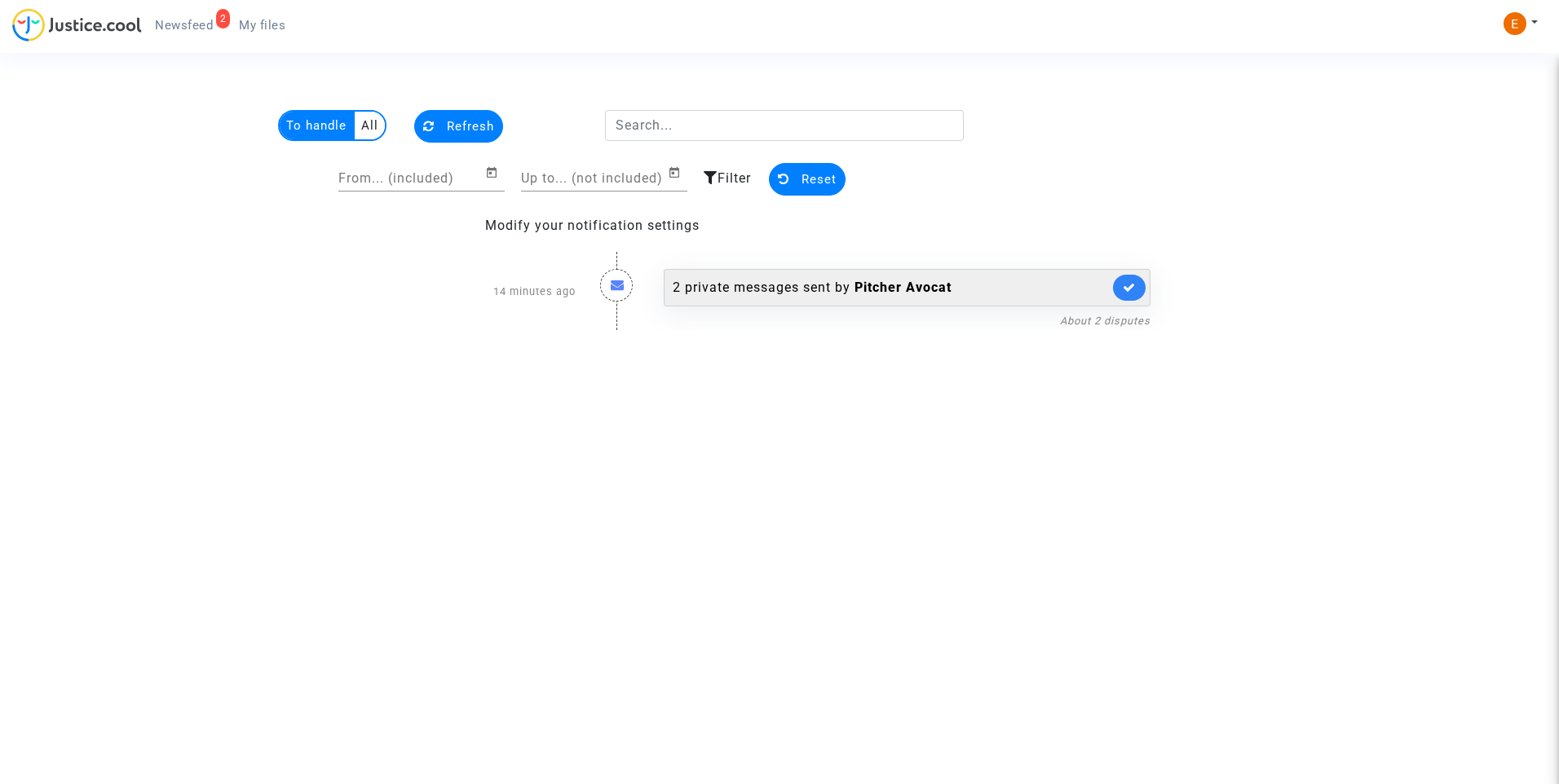
click at [754, 287] on div "2 private messages sent by Pitcher Avocat" at bounding box center [891, 288] width 436 height 19
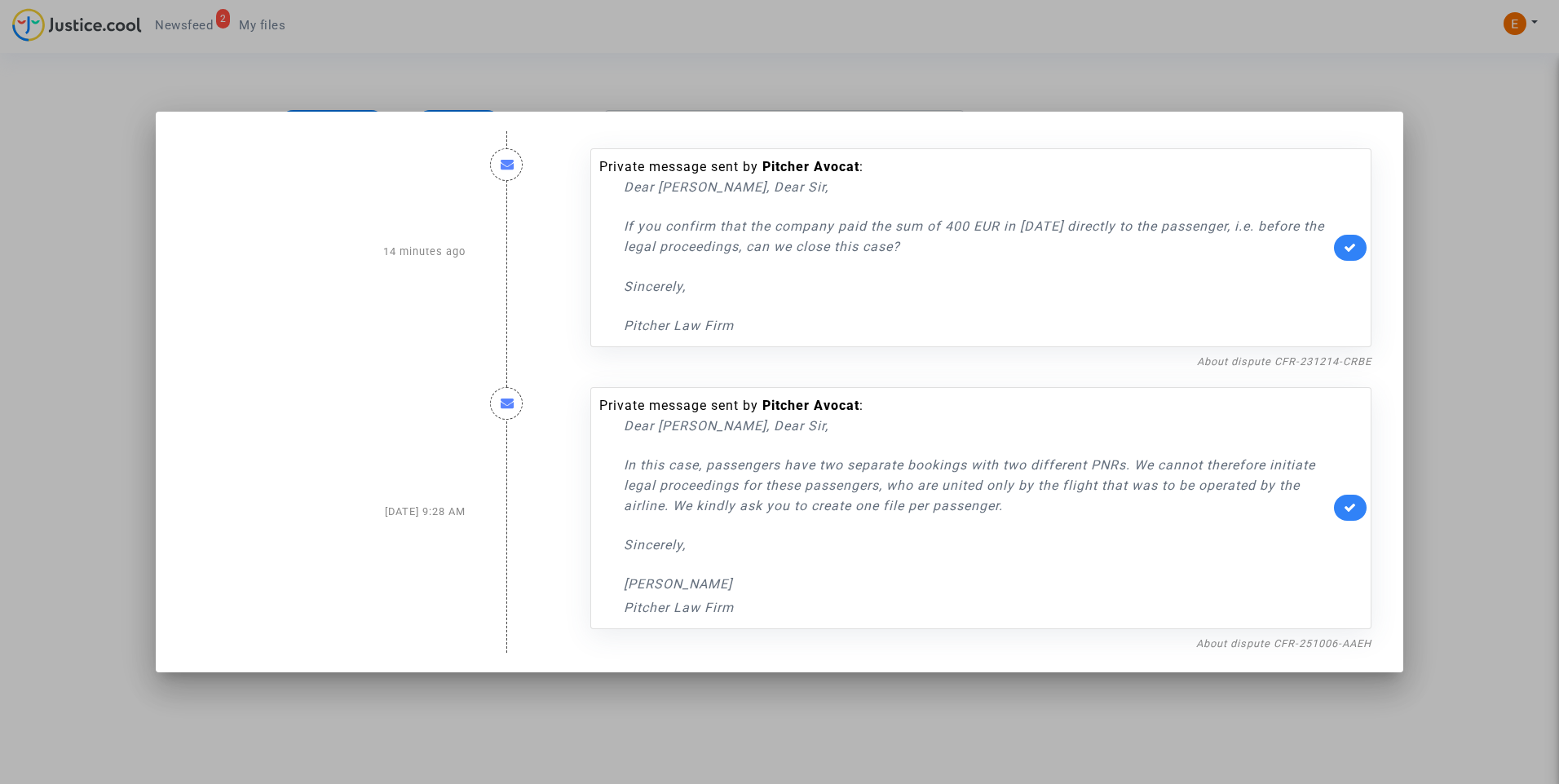
click at [1448, 209] on div at bounding box center [780, 392] width 1559 height 784
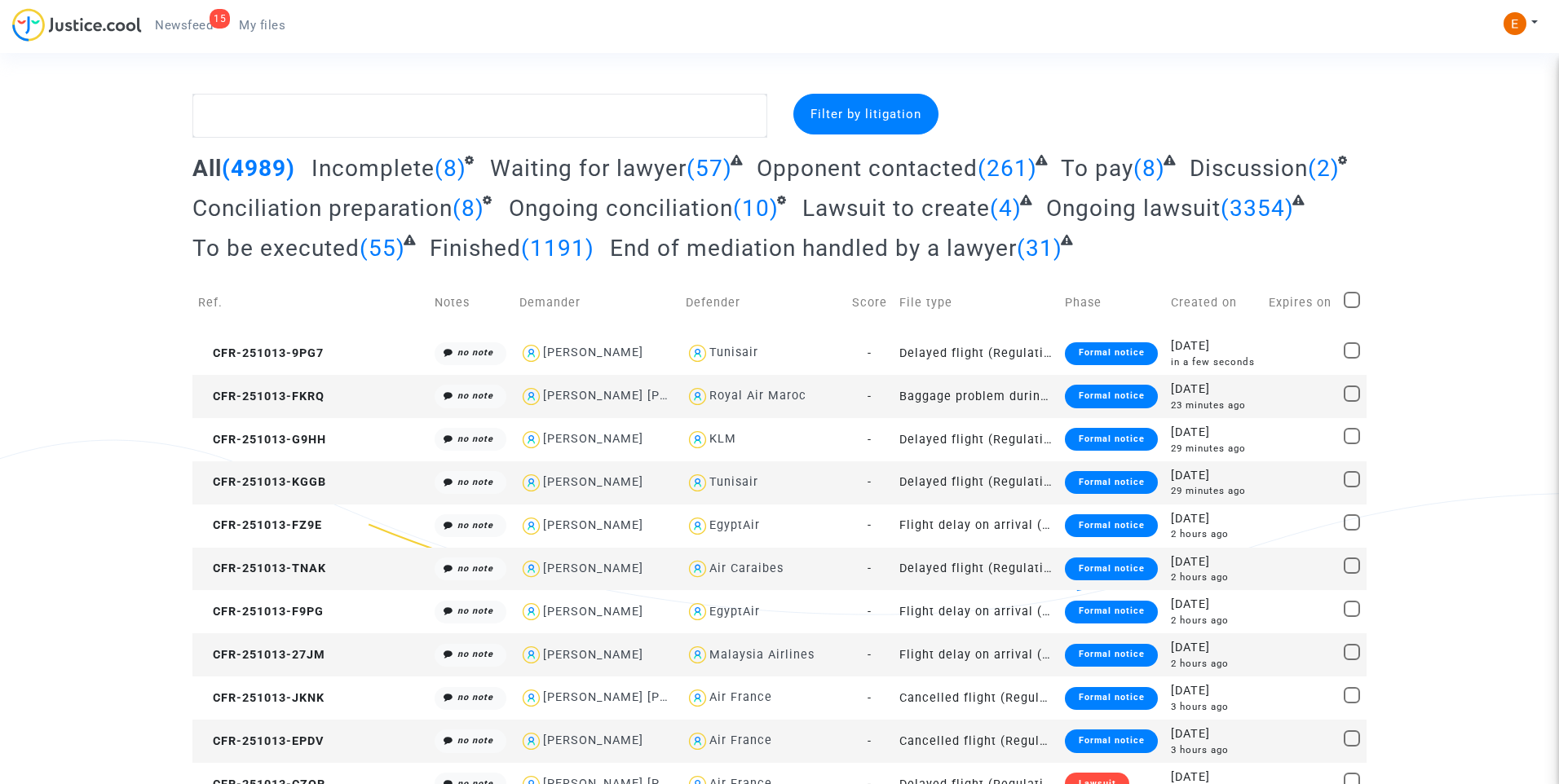
click at [164, 28] on span "Newsfeed" at bounding box center [184, 25] width 58 height 15
click at [194, 28] on span "Newsfeed" at bounding box center [184, 25] width 58 height 15
